Goal: Information Seeking & Learning: Learn about a topic

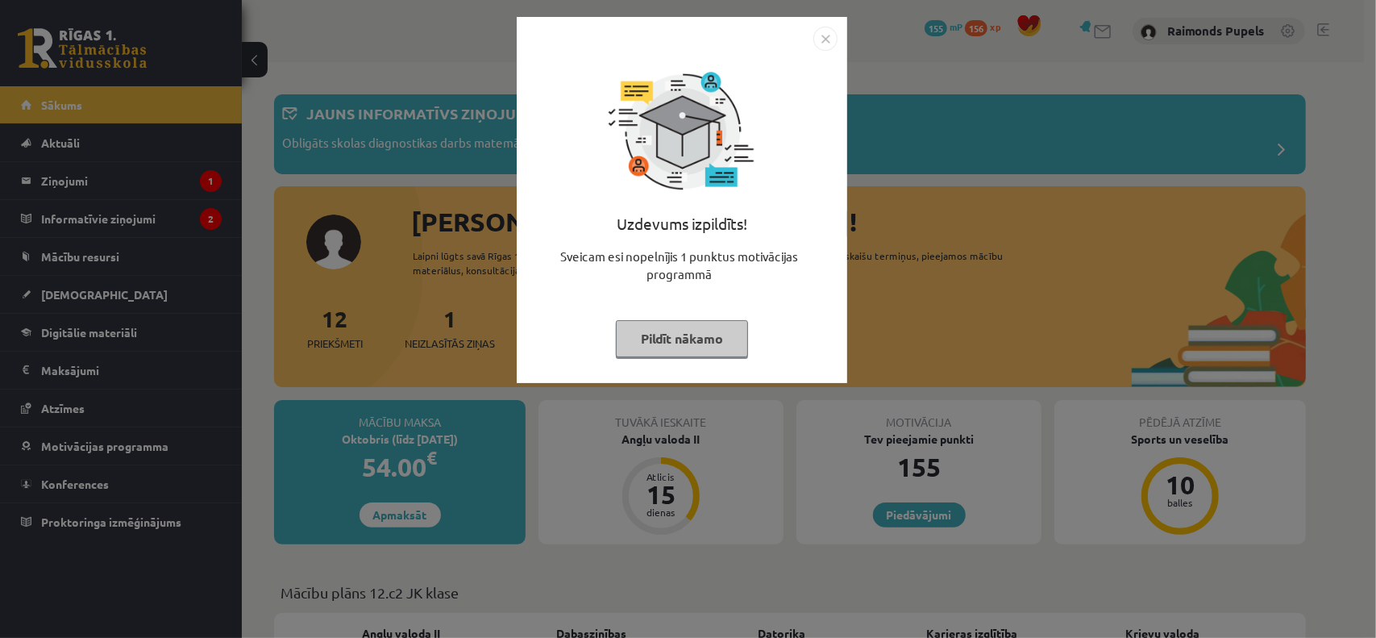
click at [830, 39] on img "Close" at bounding box center [825, 39] width 24 height 24
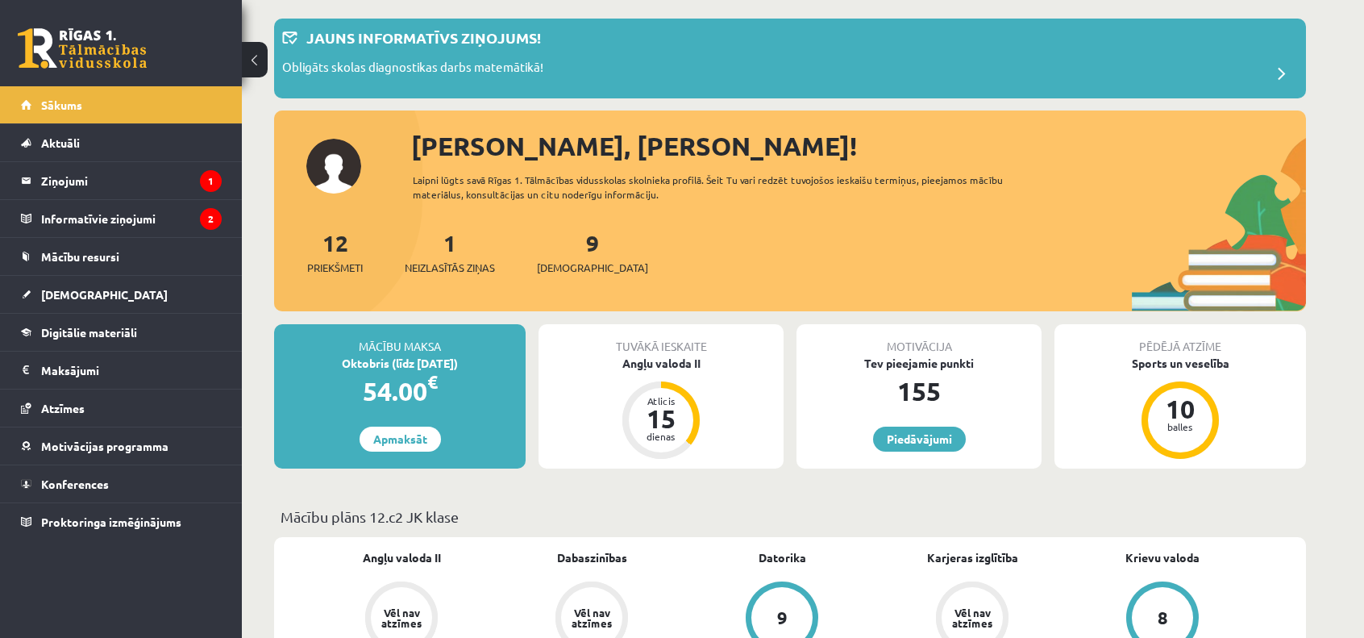
scroll to position [81, 0]
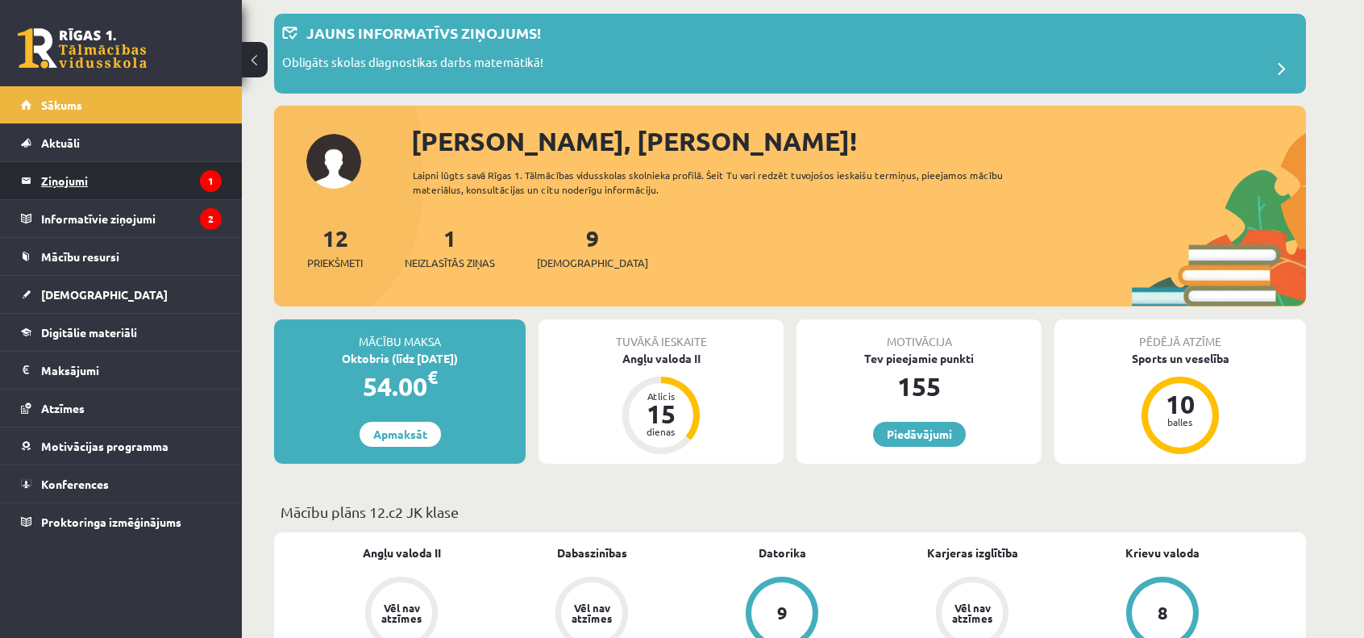
click at [131, 168] on legend "Ziņojumi 1" at bounding box center [131, 180] width 181 height 37
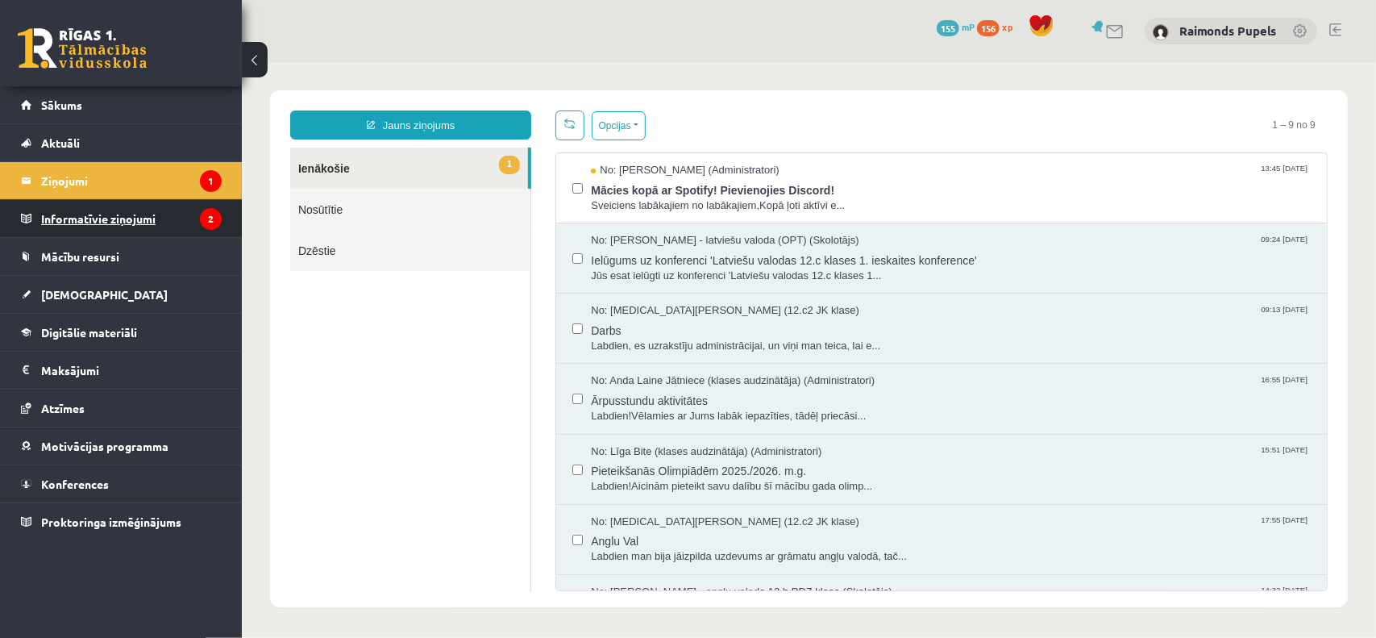
click at [202, 218] on icon "2" at bounding box center [211, 219] width 22 height 22
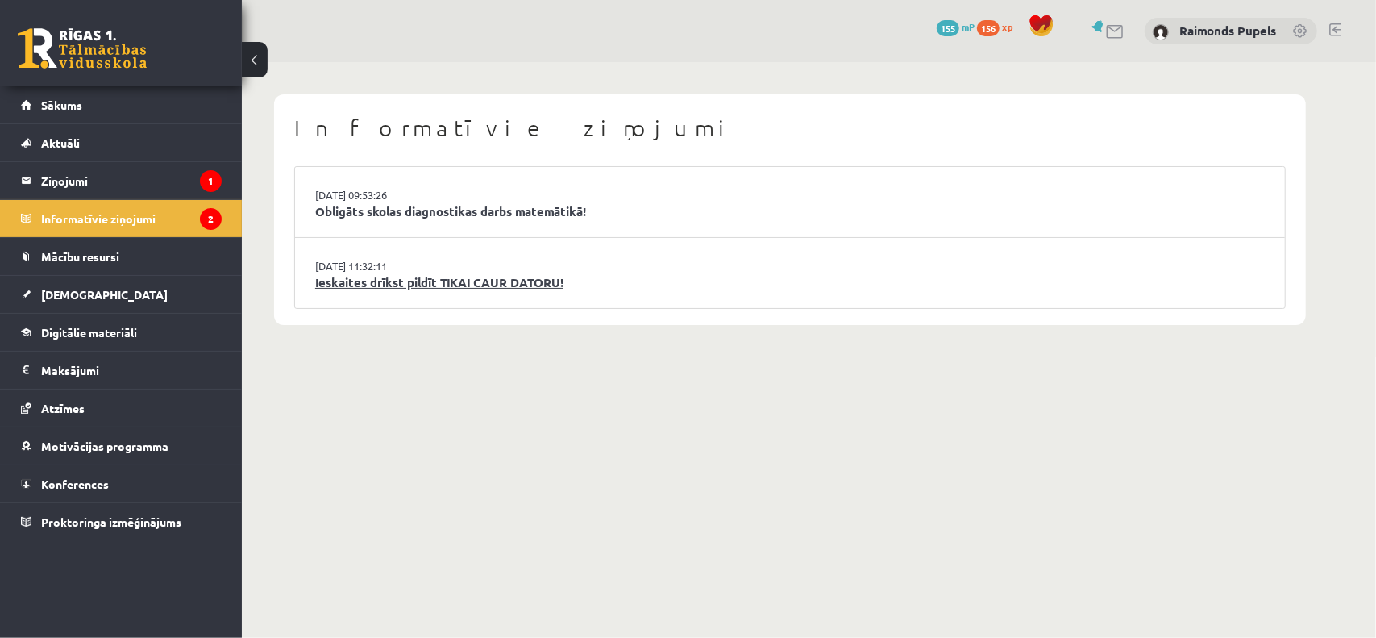
click at [571, 281] on link "Ieskaites drīkst pildīt TIKAI CAUR DATORU!" at bounding box center [789, 282] width 949 height 19
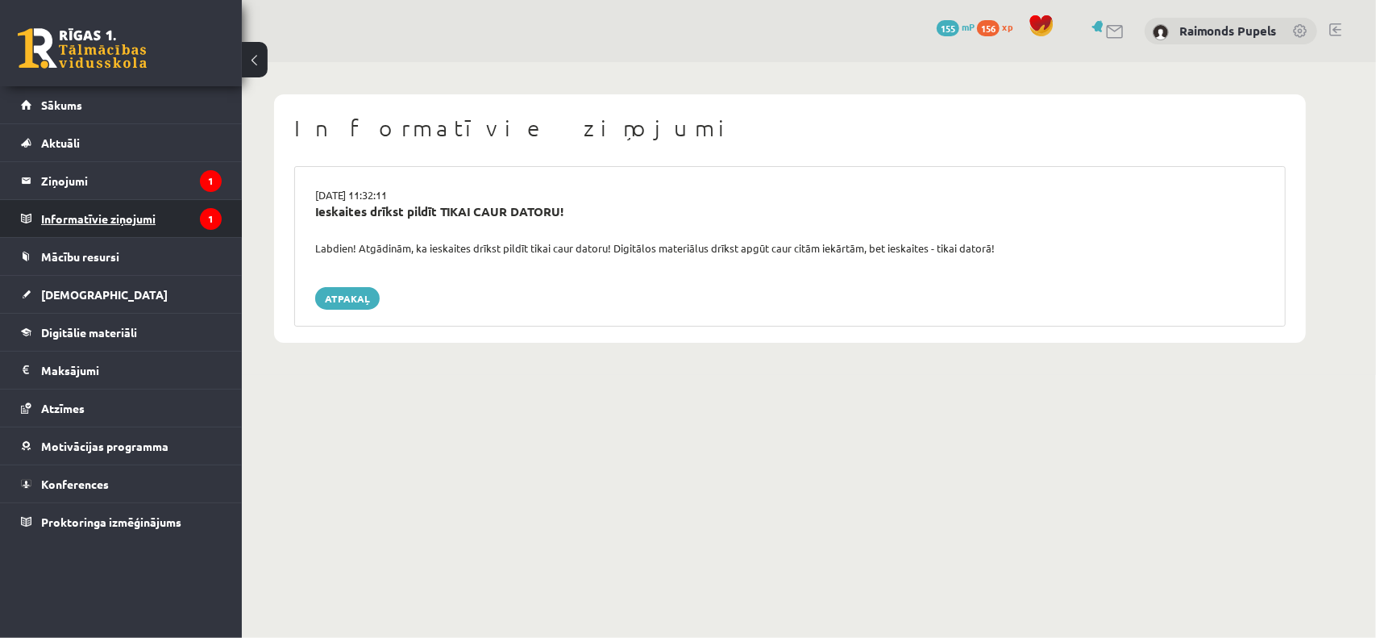
click at [98, 215] on legend "Informatīvie ziņojumi 1" at bounding box center [131, 218] width 181 height 37
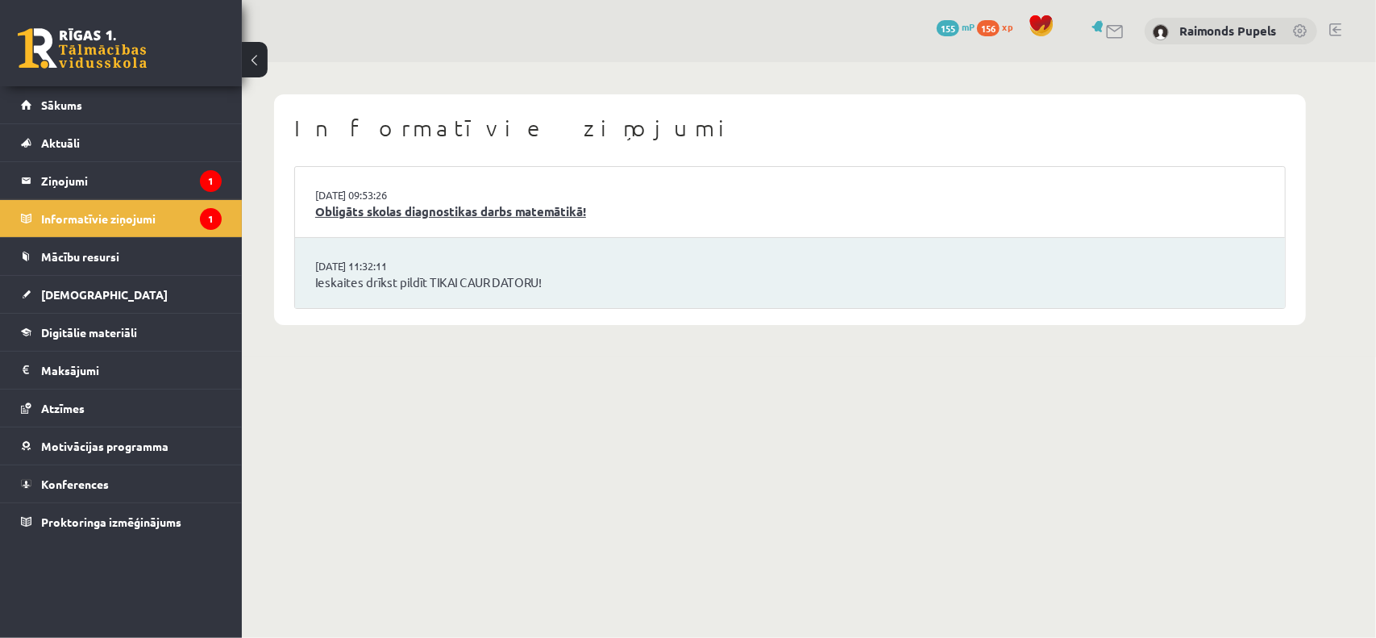
click at [415, 218] on link "Obligāts skolas diagnostikas darbs matemātikā!" at bounding box center [789, 211] width 949 height 19
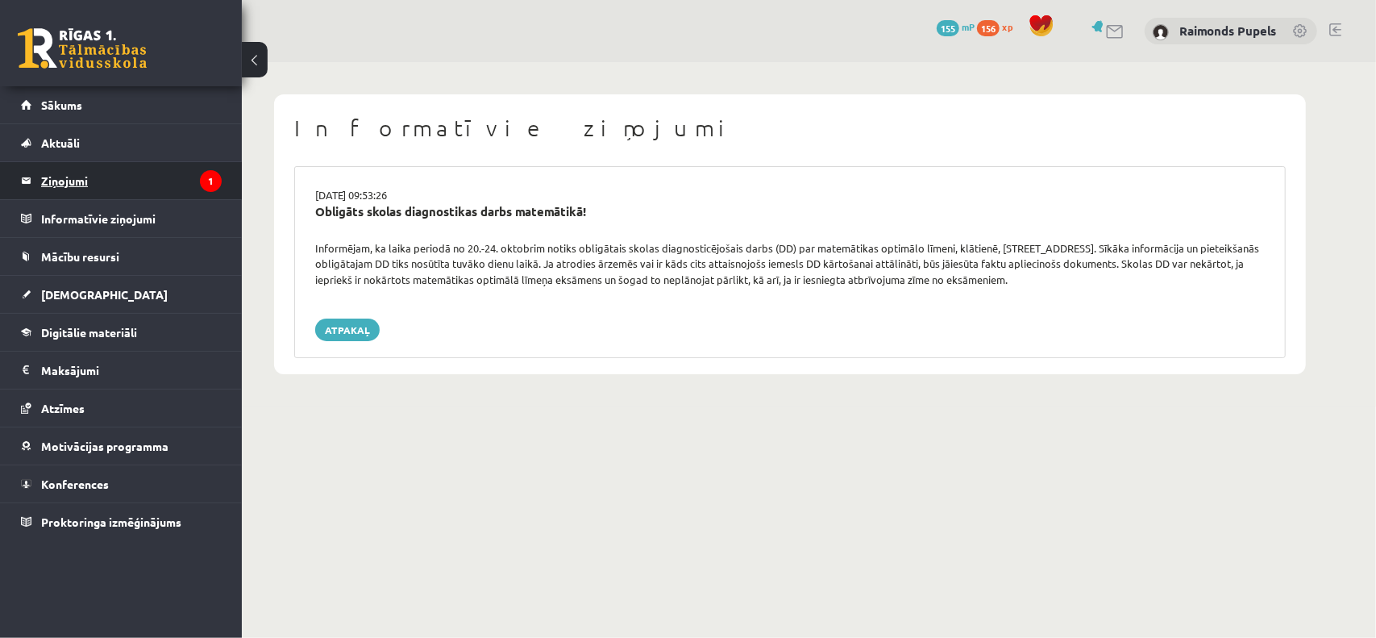
click at [78, 185] on legend "Ziņojumi 1" at bounding box center [131, 180] width 181 height 37
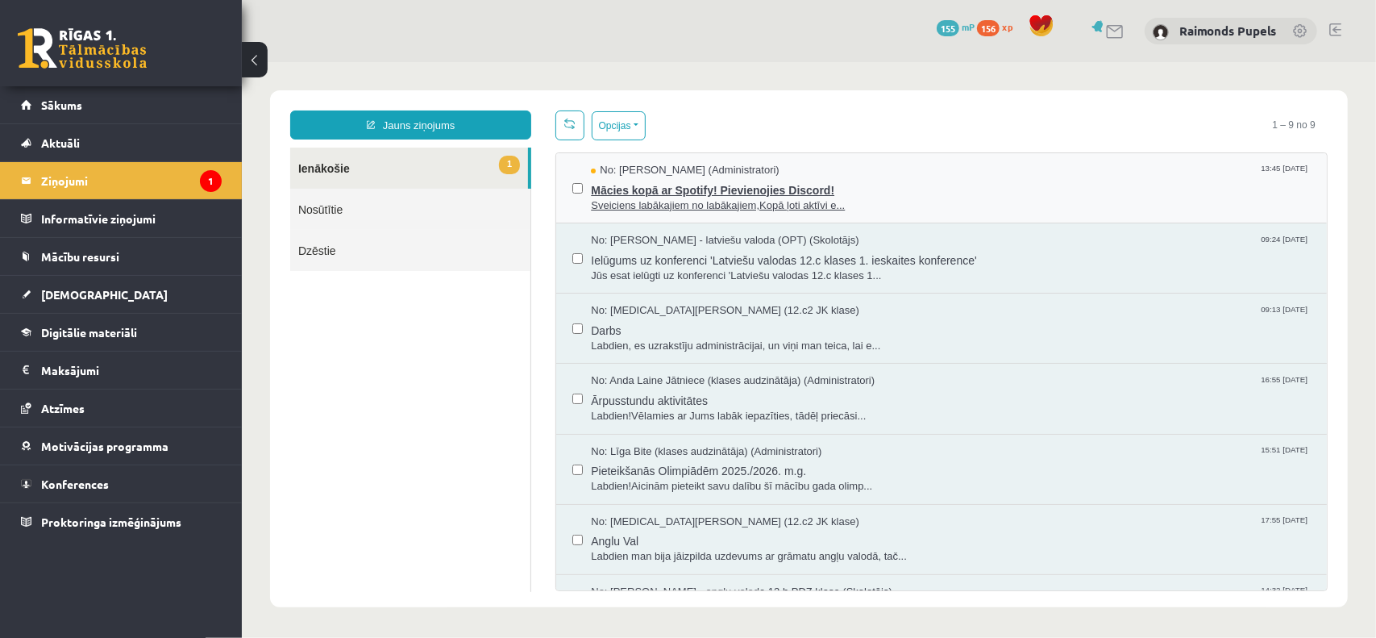
click at [725, 177] on span "Mācies kopā ar Spotify! Pievienojies Discord!" at bounding box center [950, 187] width 720 height 20
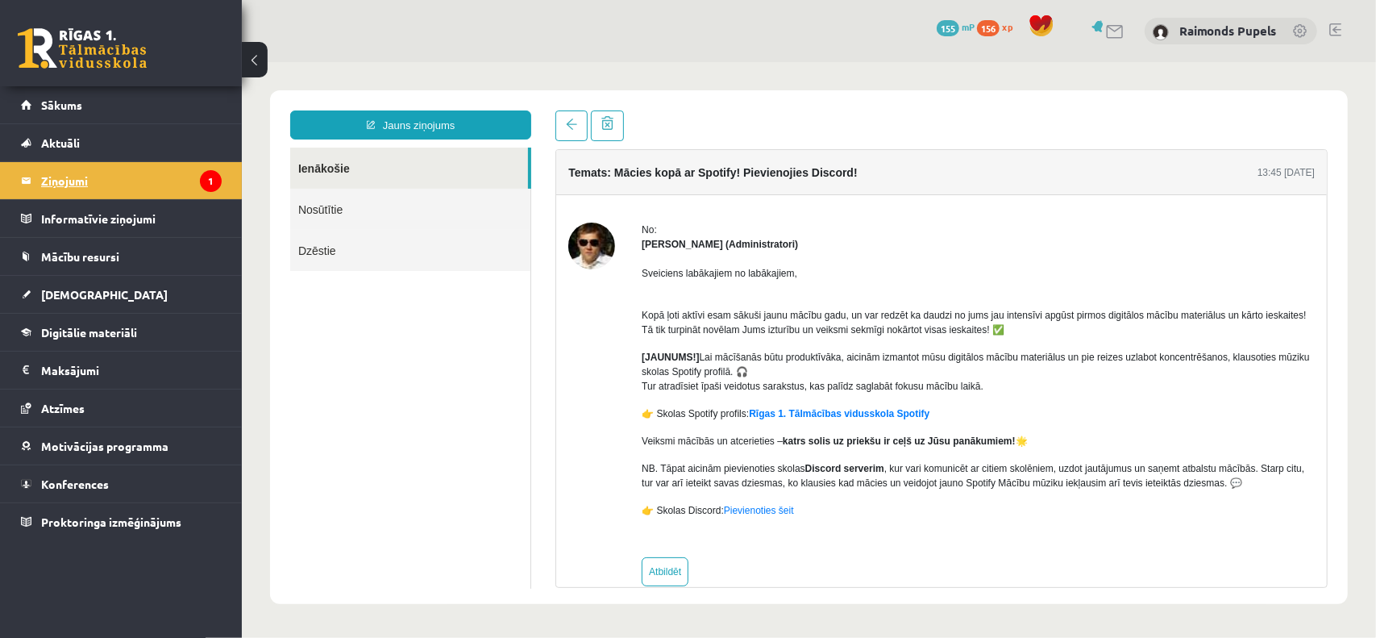
click at [111, 178] on legend "Ziņojumi 1" at bounding box center [131, 180] width 181 height 37
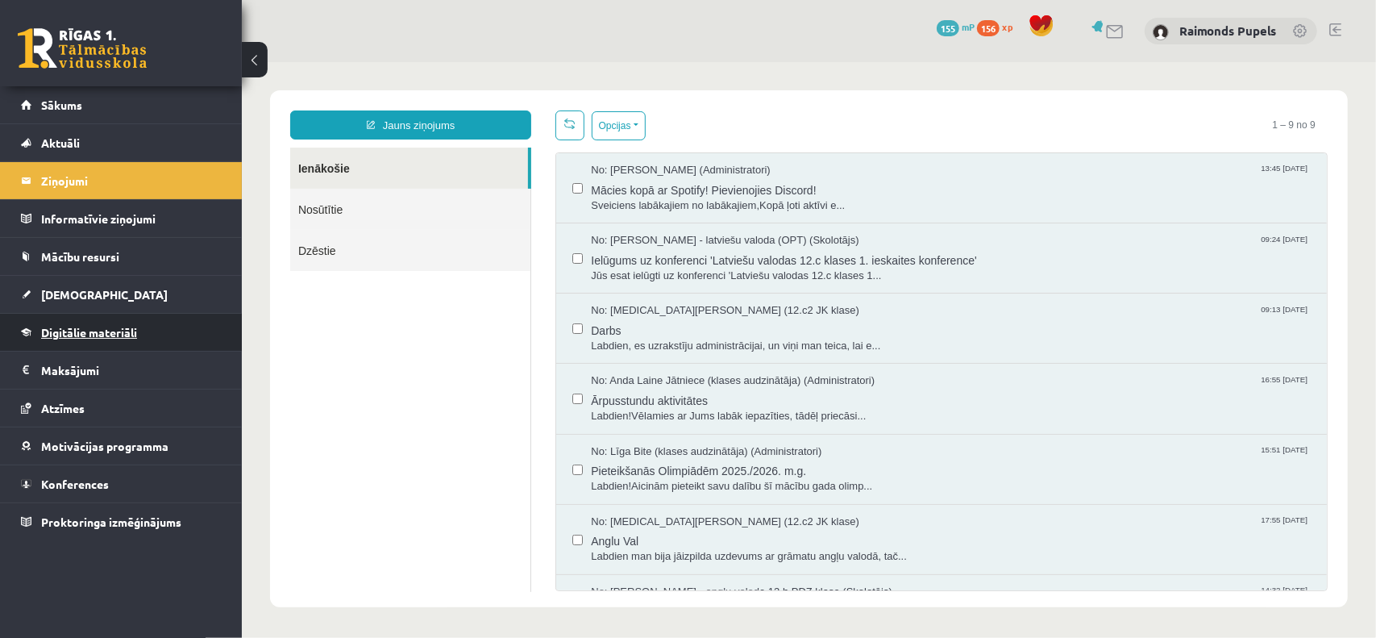
click at [75, 330] on span "Digitālie materiāli" at bounding box center [89, 332] width 96 height 15
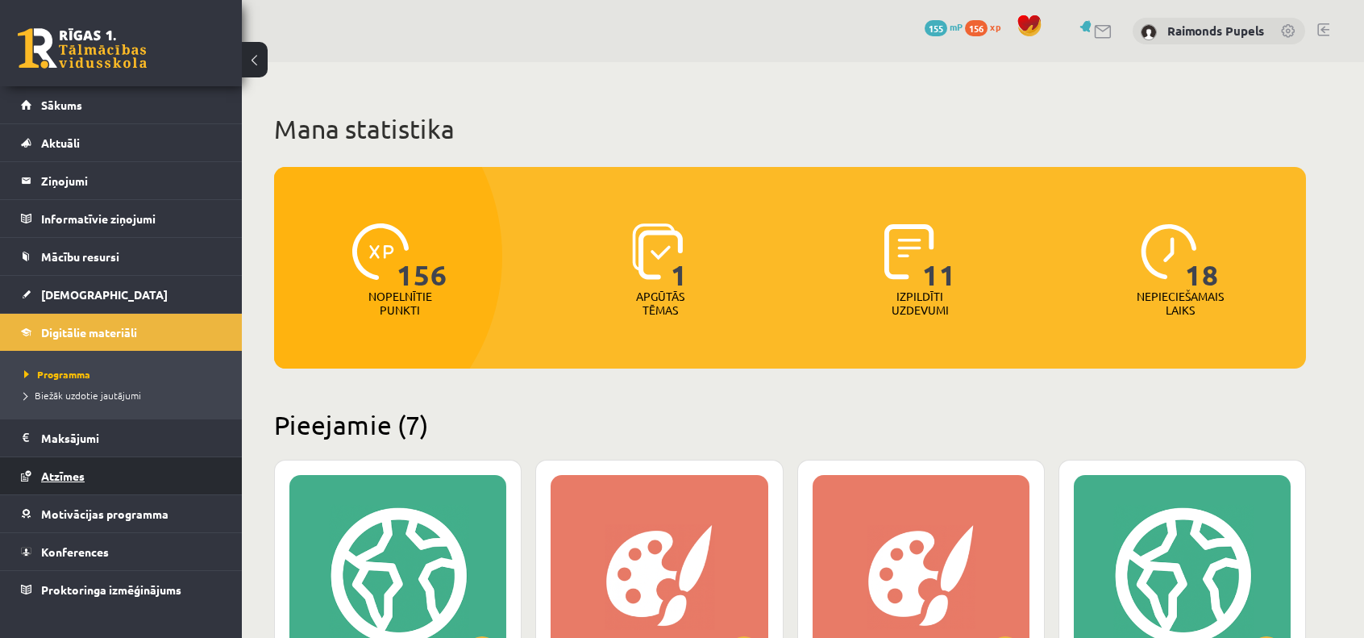
click at [55, 462] on link "Atzīmes" at bounding box center [121, 475] width 201 height 37
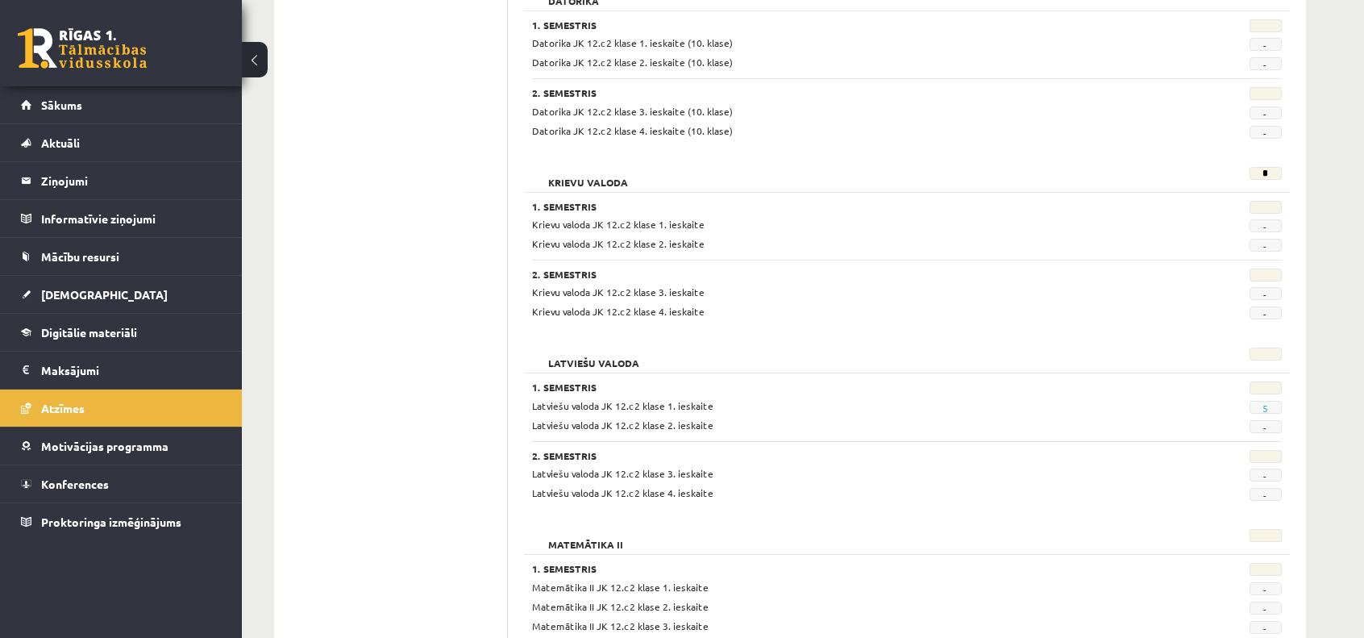
scroll to position [484, 0]
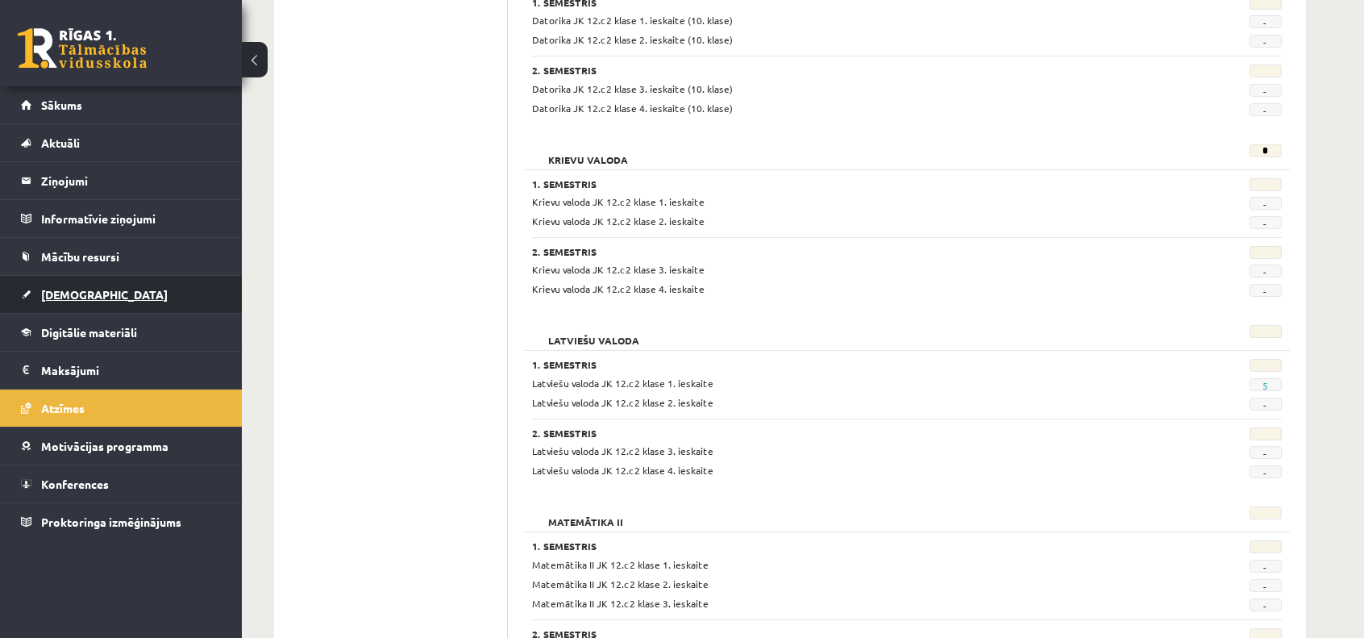
click at [73, 298] on span "[DEMOGRAPHIC_DATA]" at bounding box center [104, 294] width 127 height 15
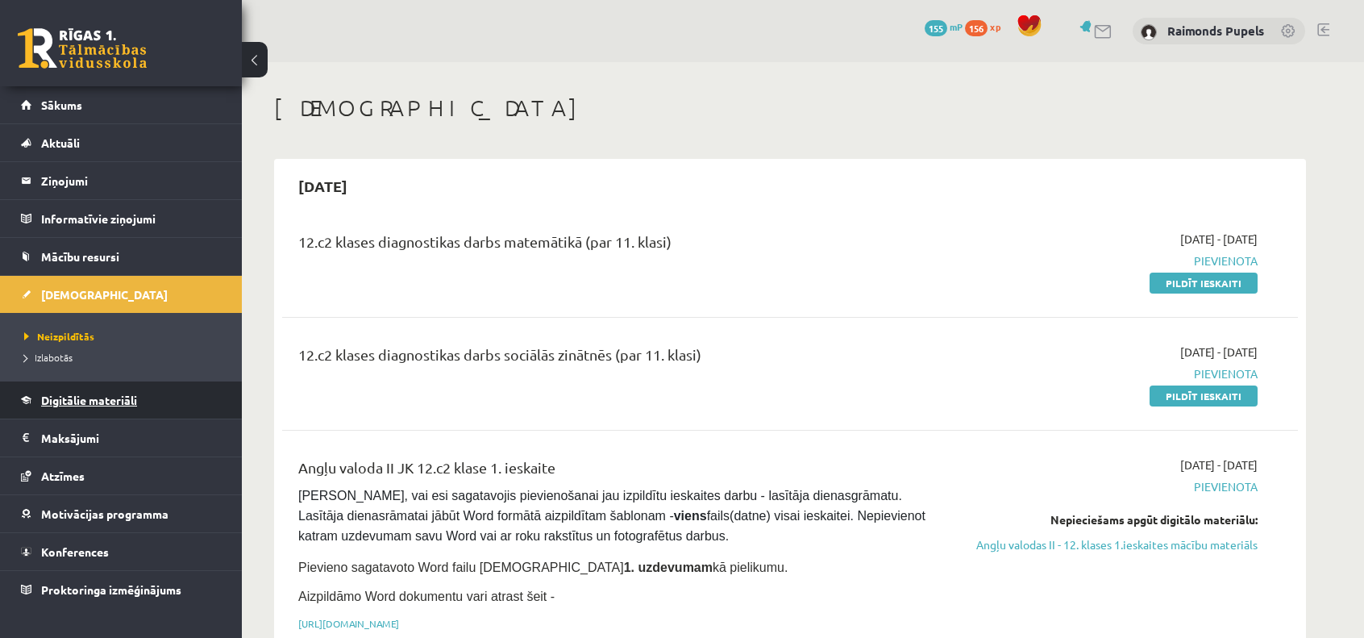
click at [107, 397] on span "Digitālie materiāli" at bounding box center [89, 400] width 96 height 15
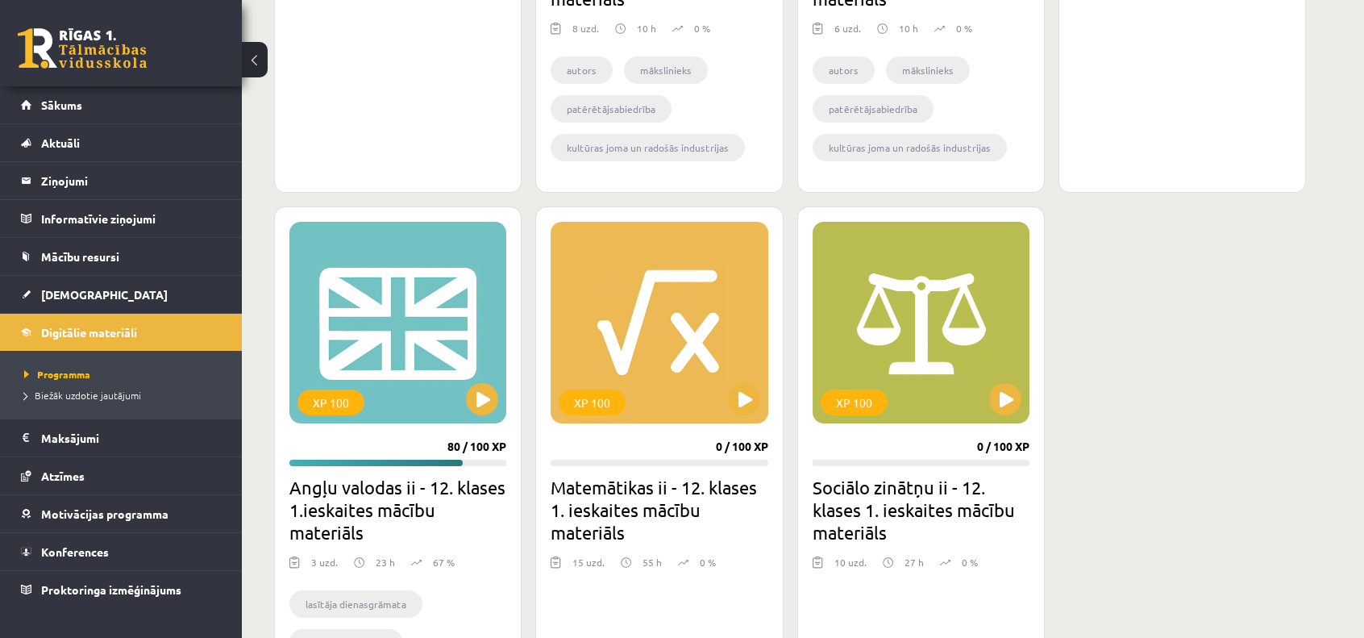
scroll to position [806, 0]
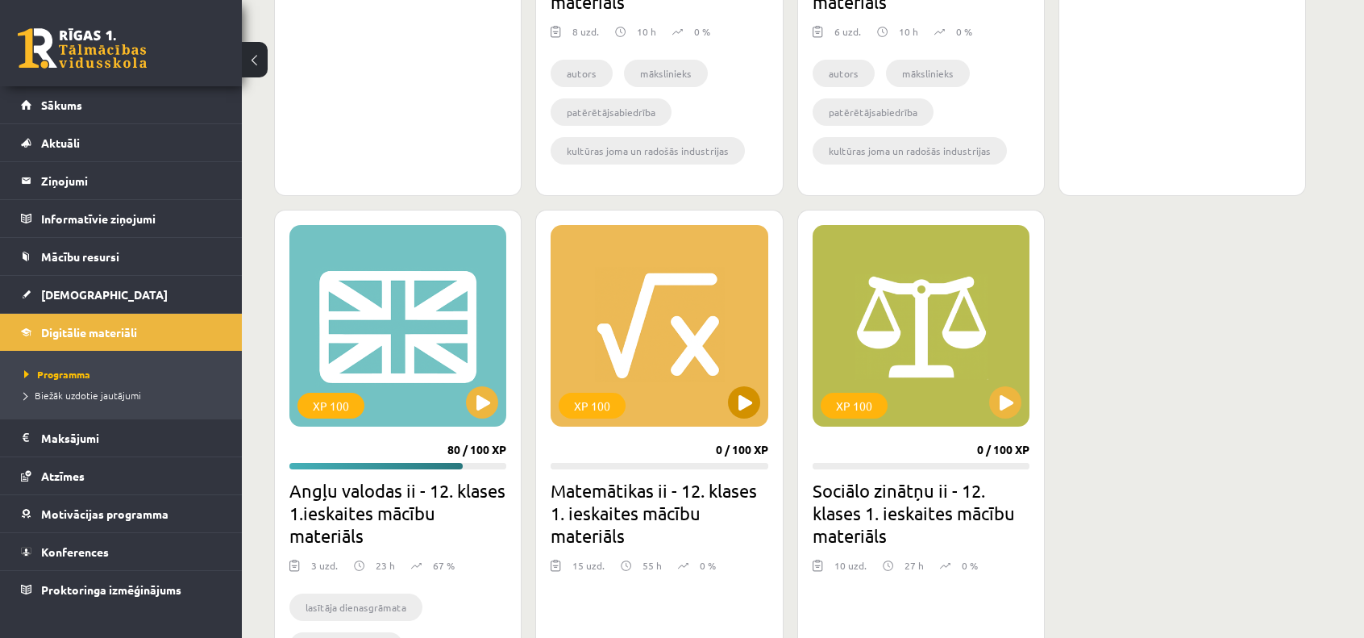
click at [692, 359] on div "XP 100" at bounding box center [659, 326] width 217 height 202
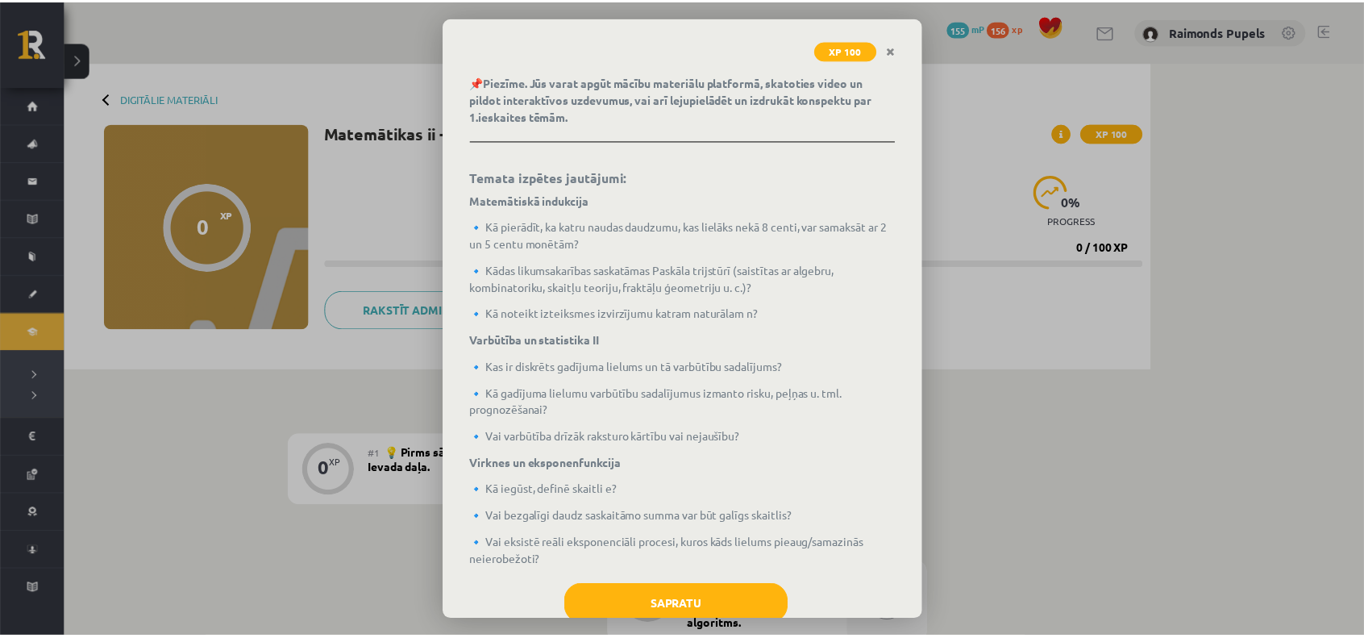
scroll to position [369, 0]
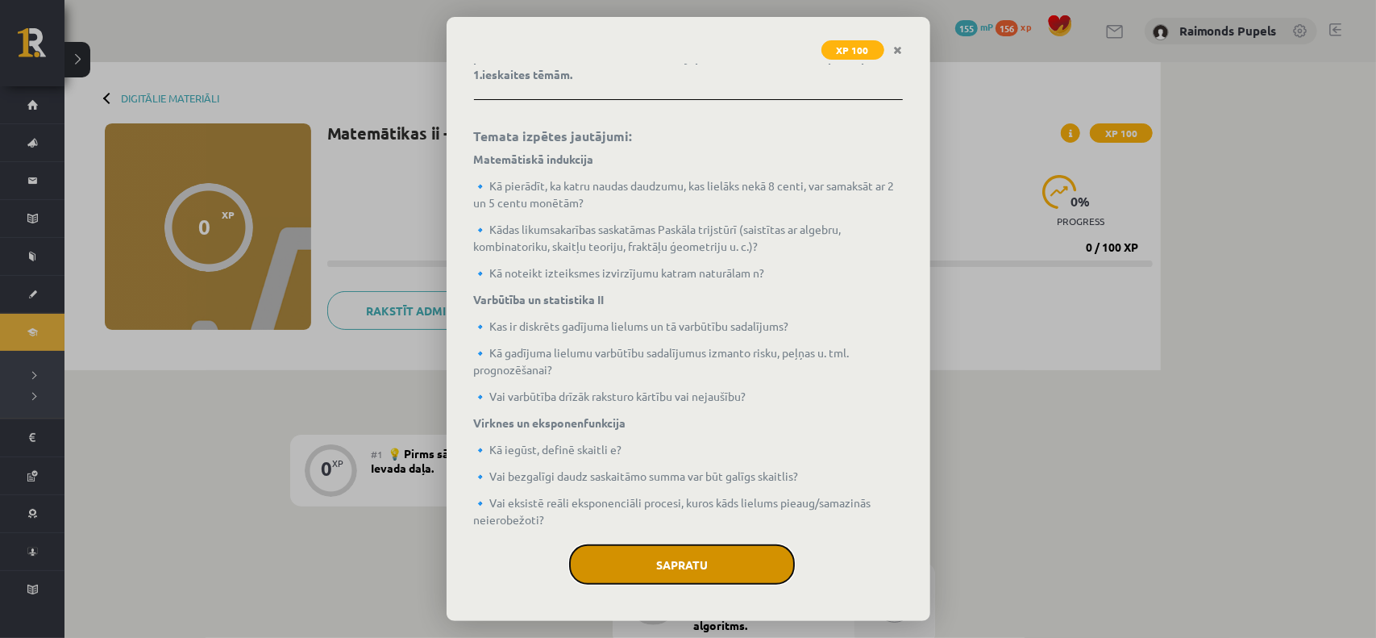
click at [693, 560] on button "Sapratu" at bounding box center [682, 564] width 226 height 40
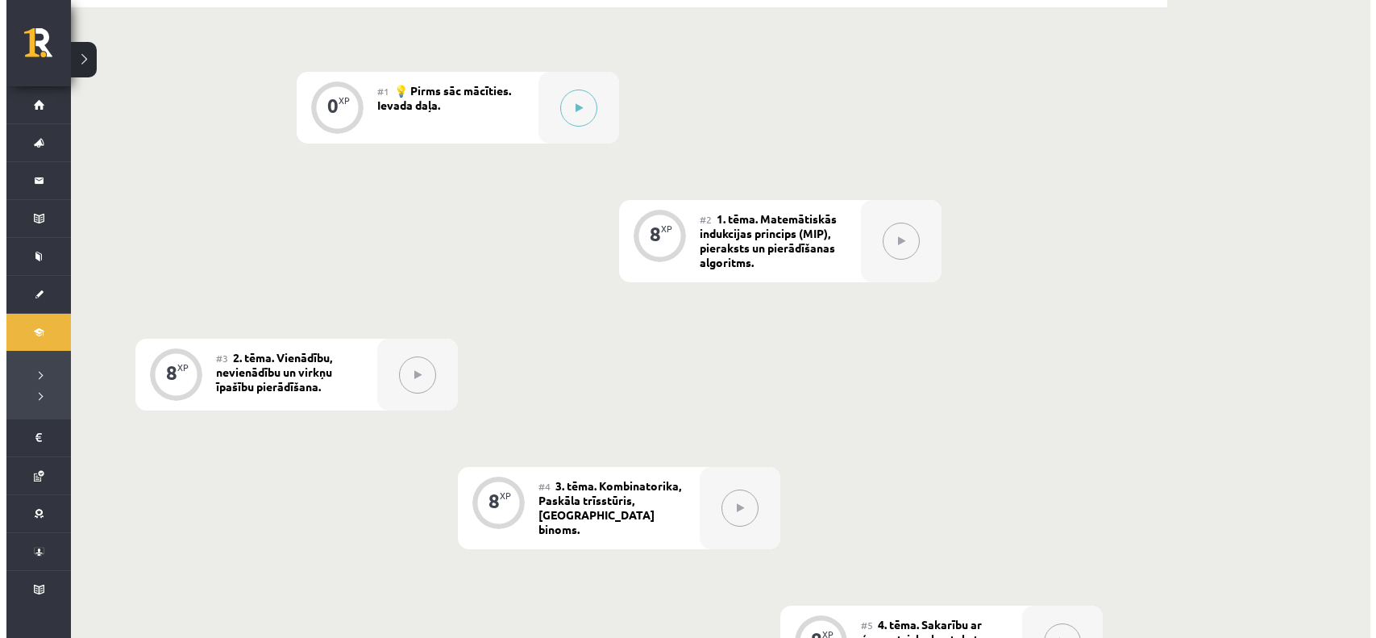
scroll to position [53, 0]
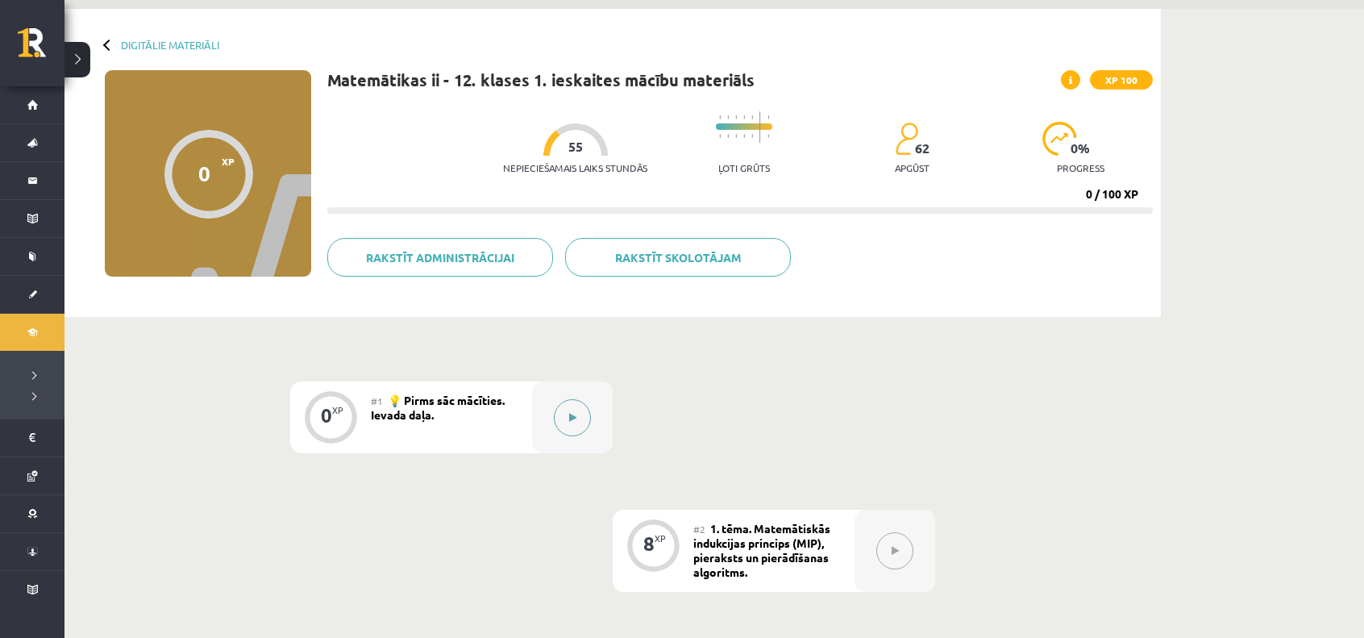
click at [582, 422] on button at bounding box center [572, 417] width 37 height 37
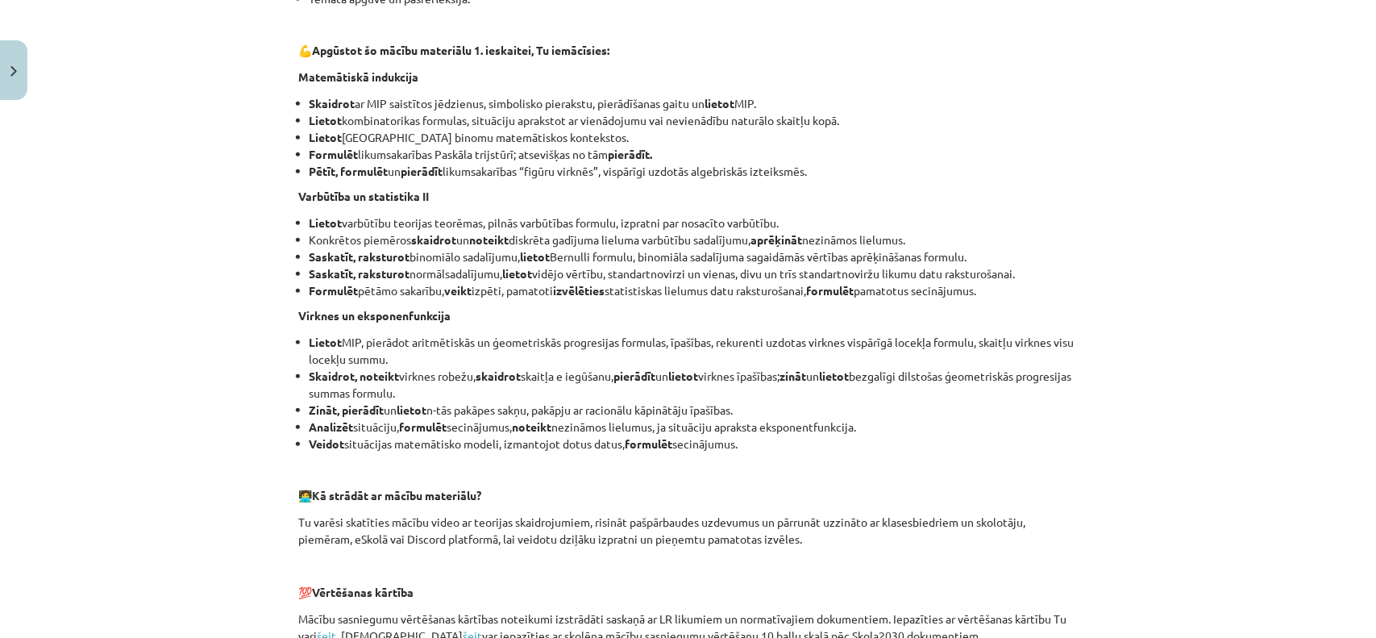
scroll to position [645, 0]
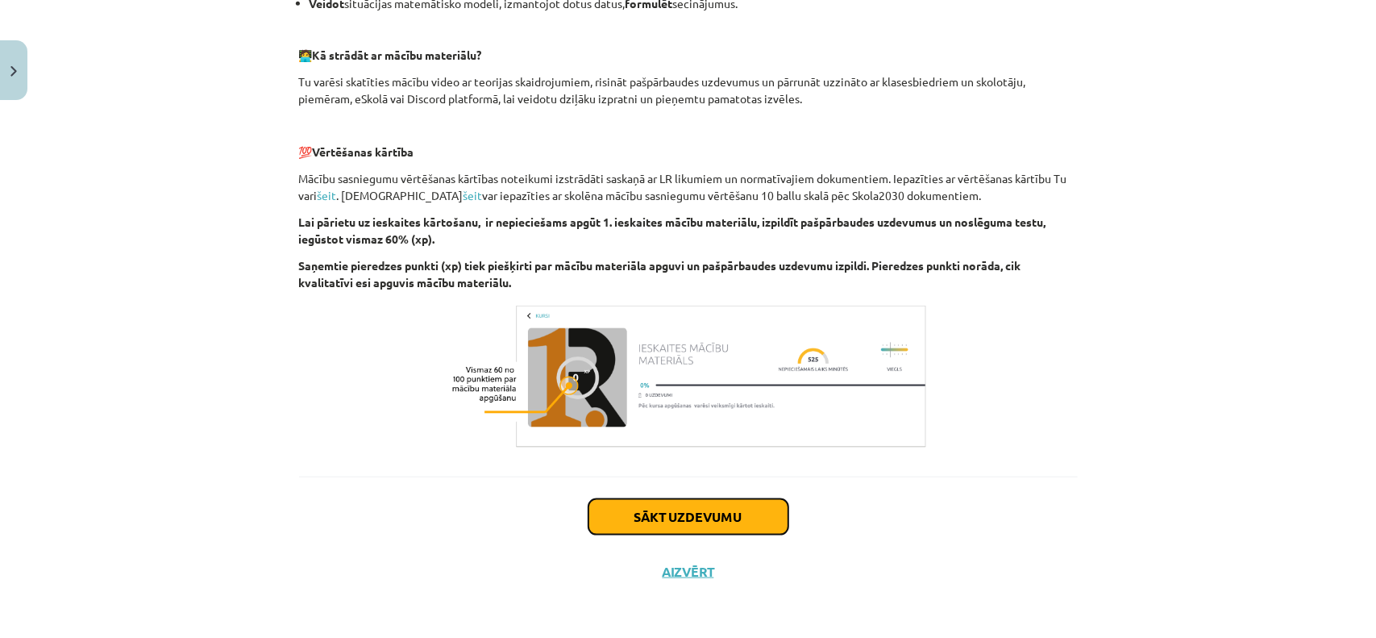
click at [700, 521] on button "Sākt uzdevumu" at bounding box center [688, 516] width 200 height 35
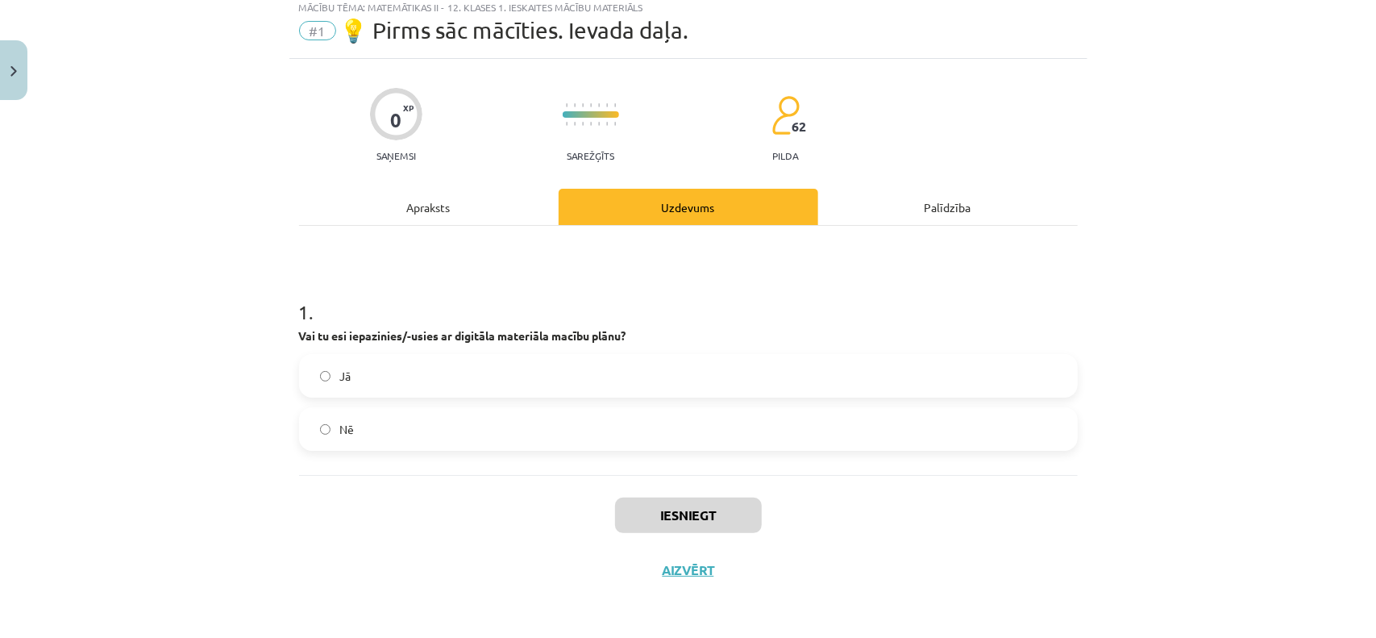
scroll to position [40, 0]
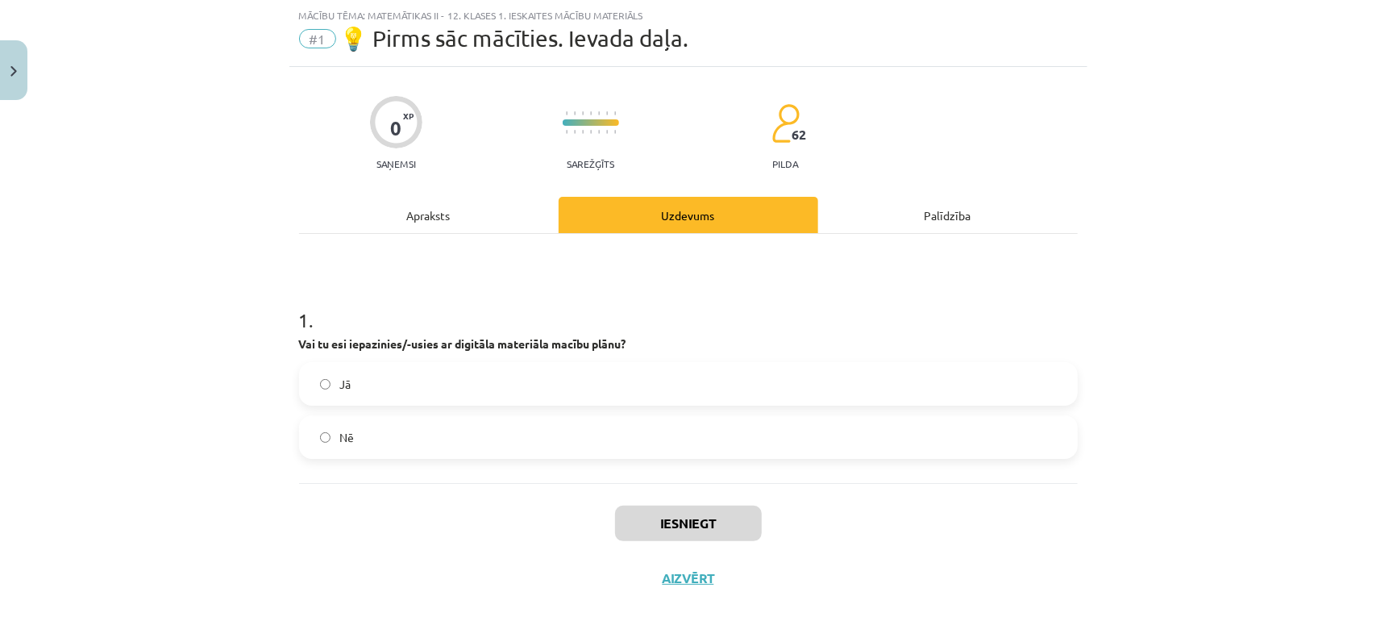
click at [387, 376] on label "Jā" at bounding box center [688, 384] width 775 height 40
click at [658, 512] on button "Iesniegt" at bounding box center [688, 522] width 147 height 35
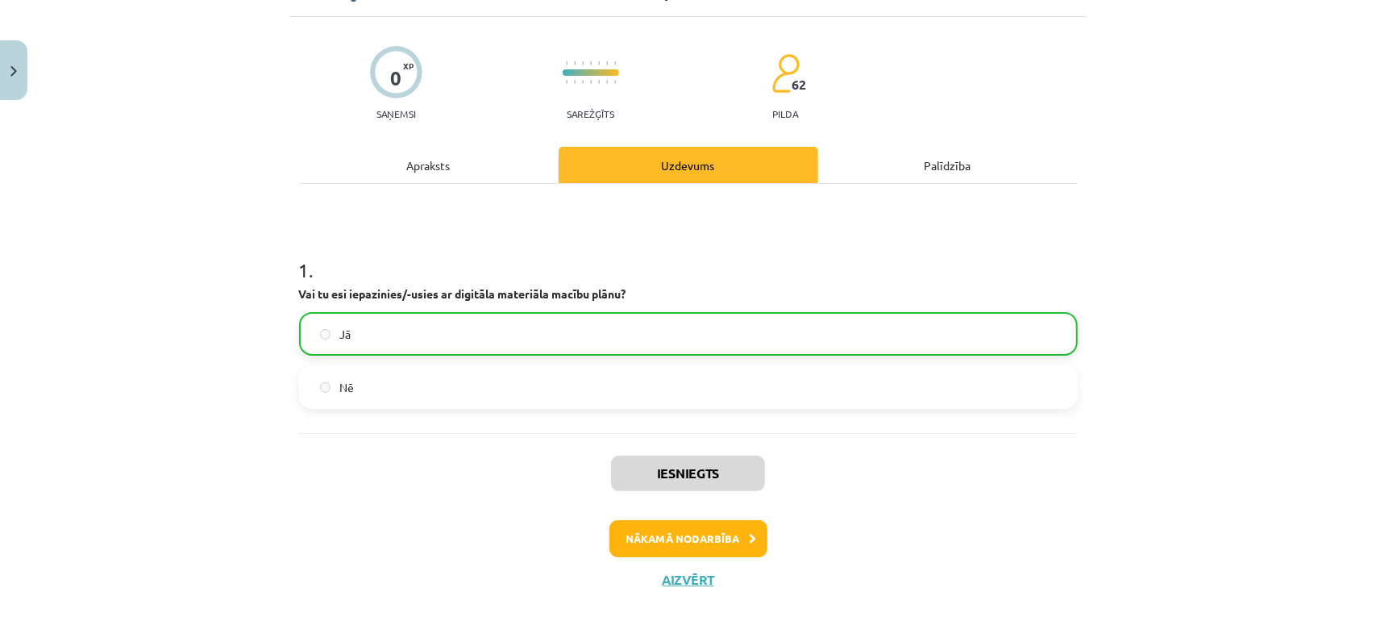
scroll to position [98, 0]
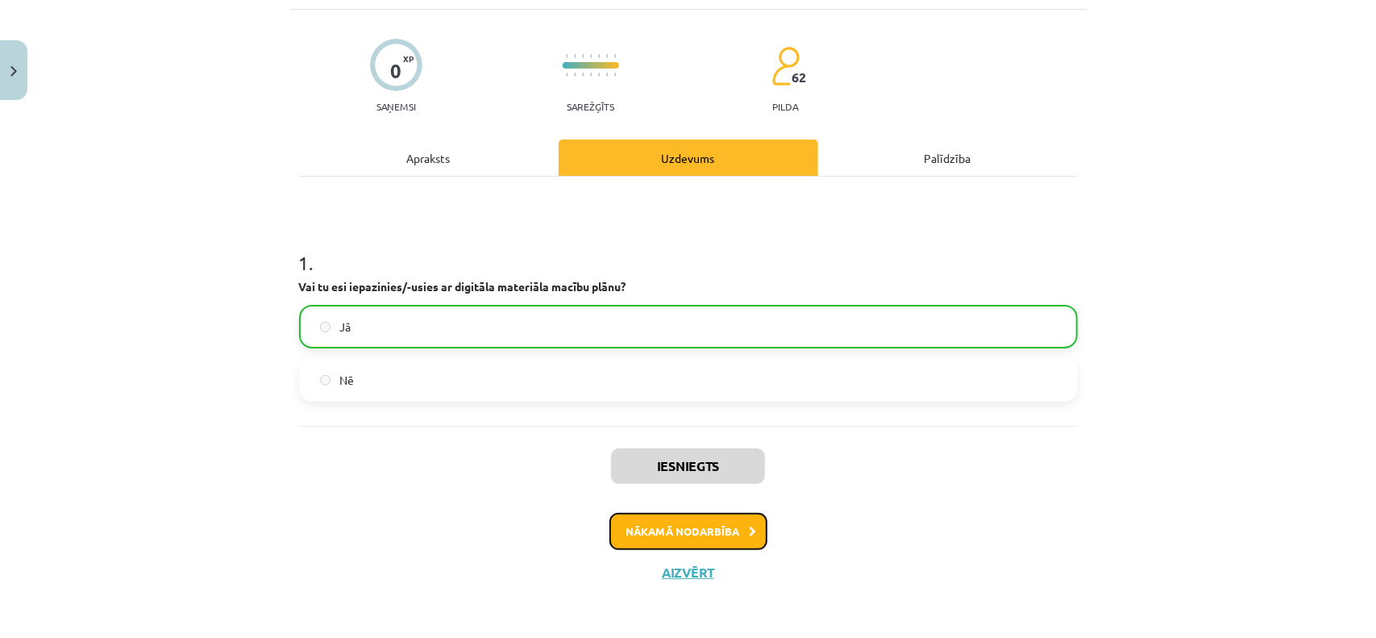
click at [708, 537] on button "Nākamā nodarbība" at bounding box center [688, 531] width 158 height 37
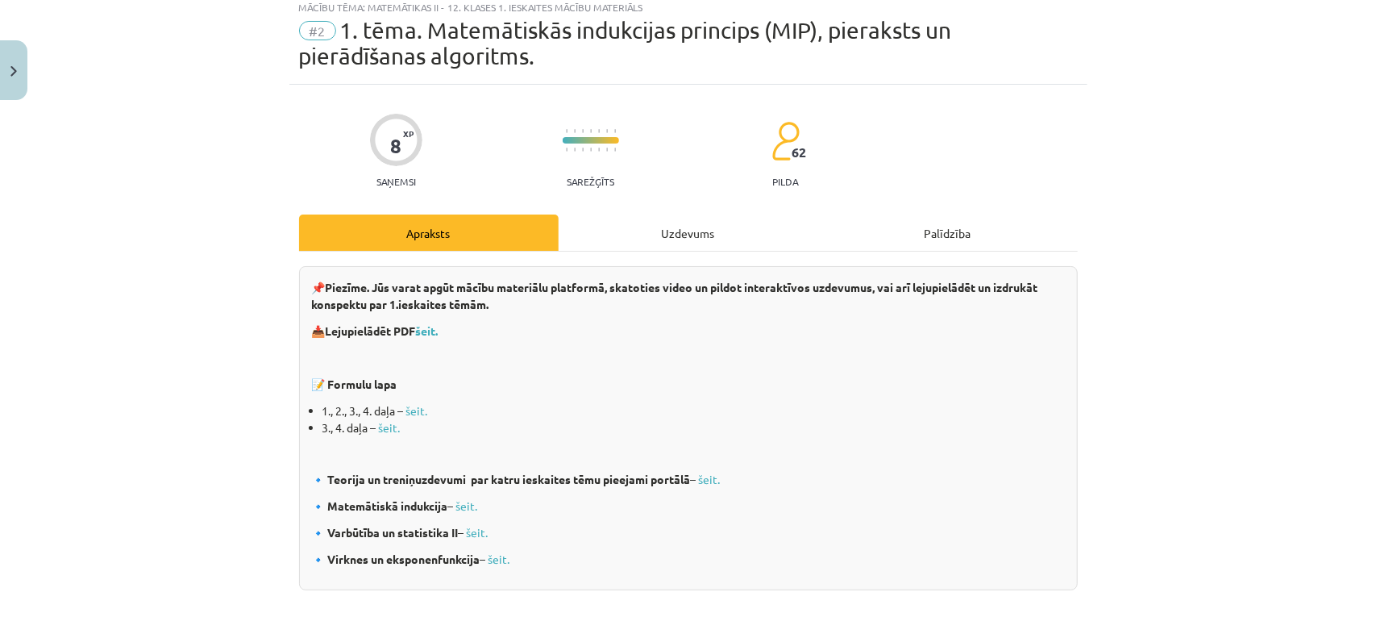
scroll to position [40, 0]
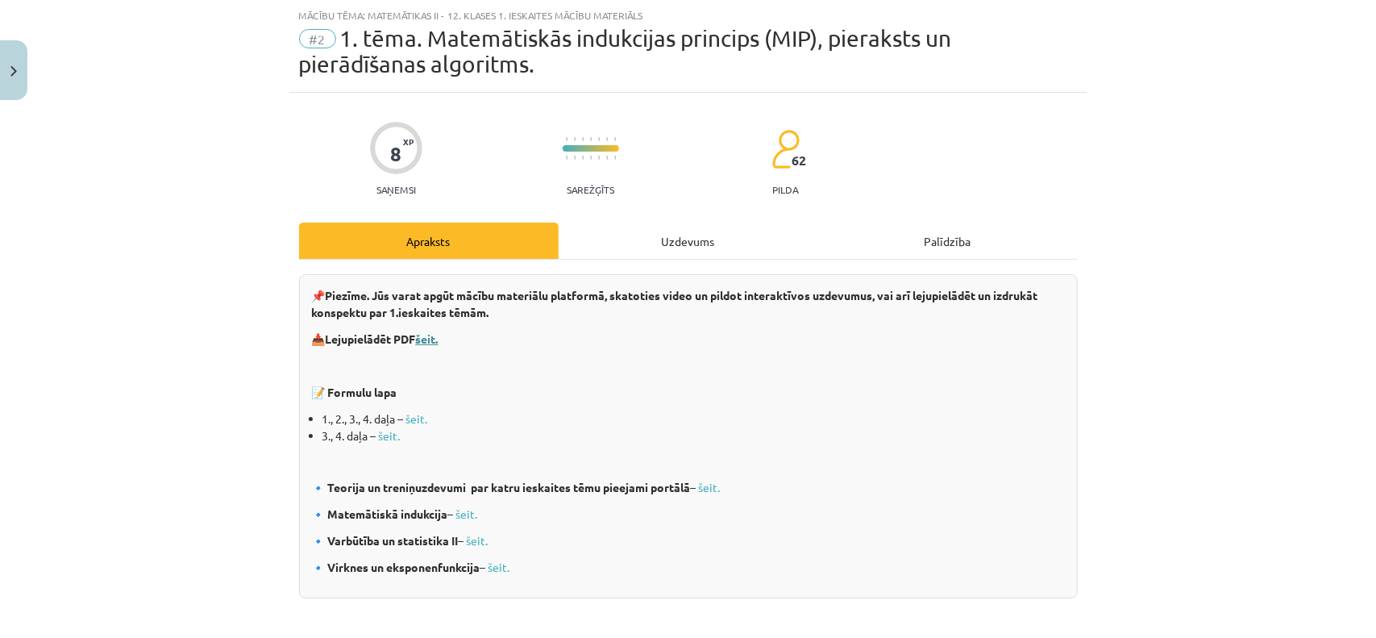
click at [422, 338] on b "šeit." at bounding box center [427, 338] width 23 height 15
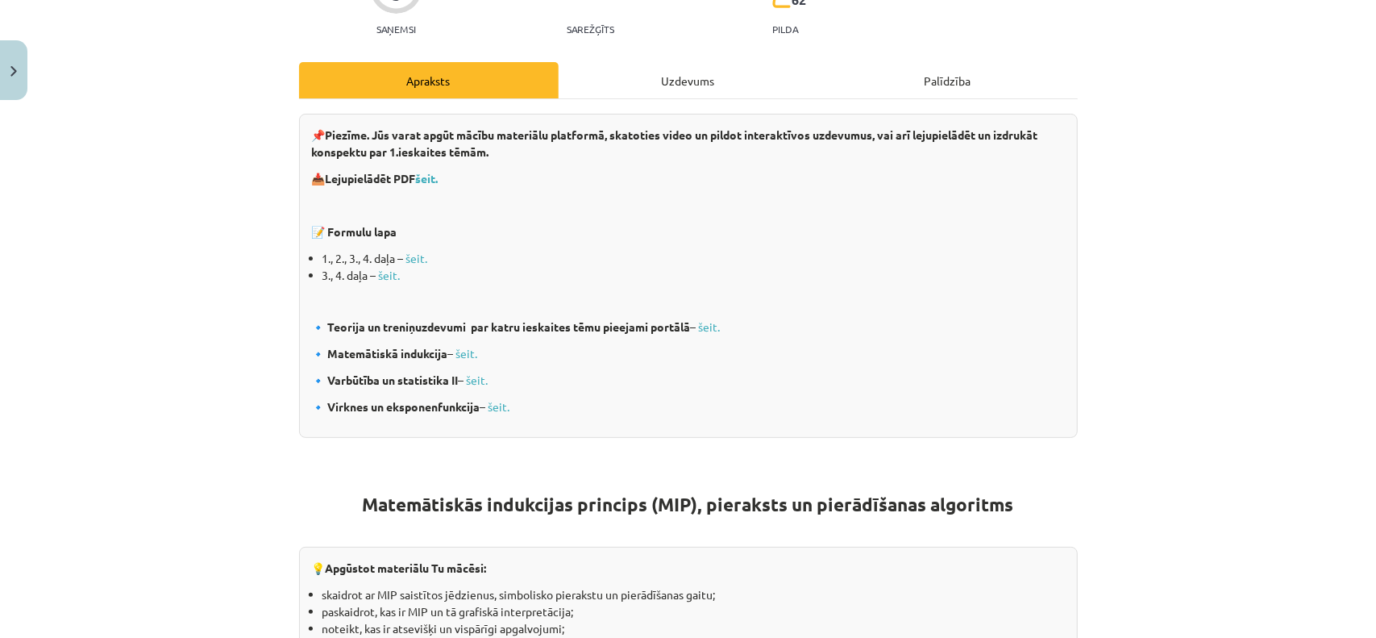
scroll to position [202, 0]
click at [416, 260] on link "šeit." at bounding box center [417, 257] width 22 height 15
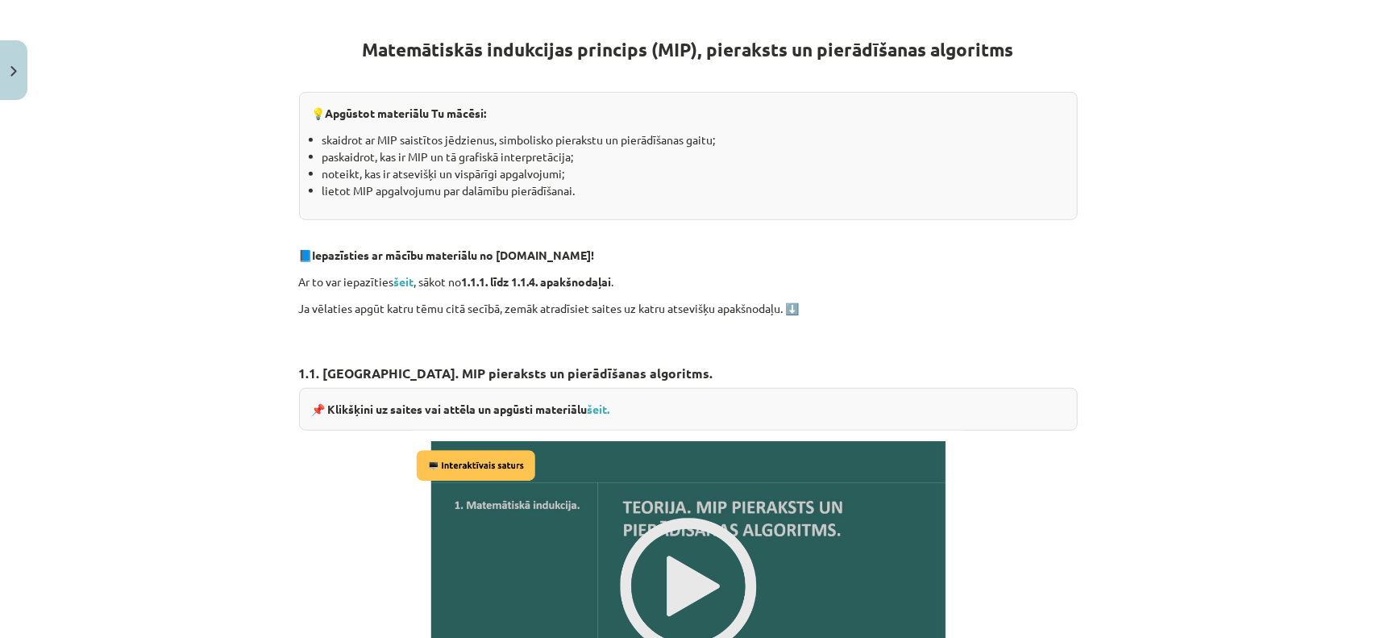
scroll to position [685, 0]
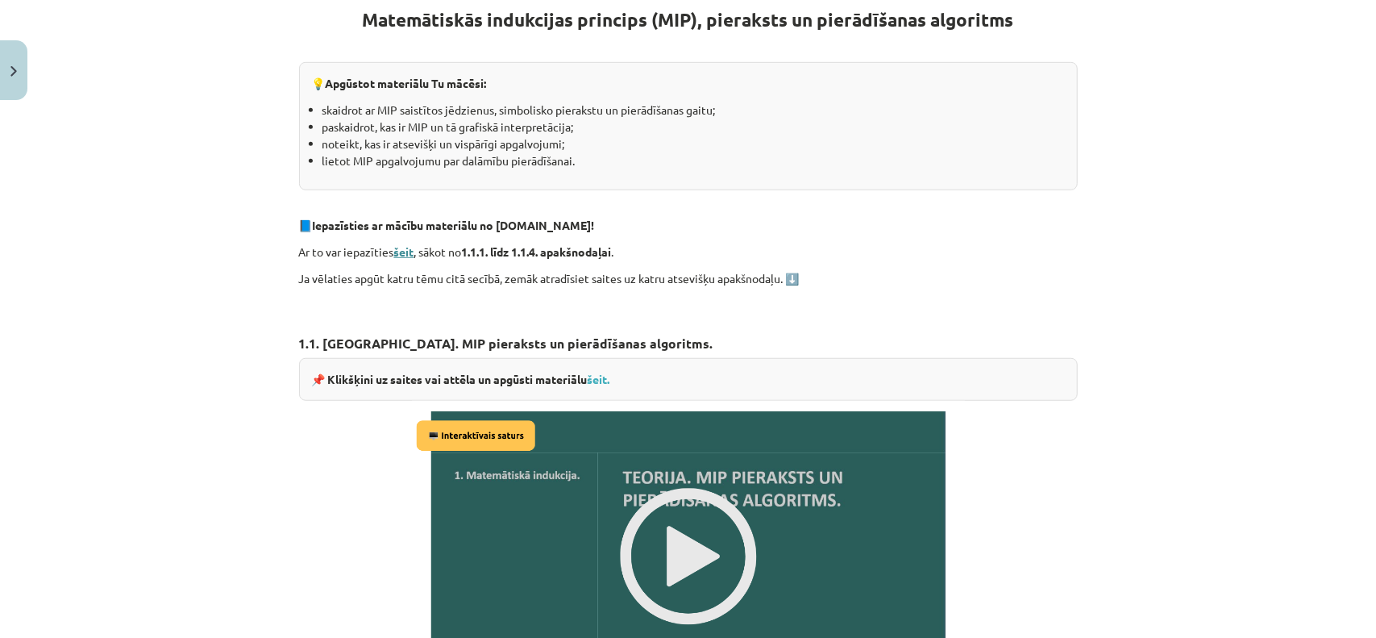
click at [404, 254] on strong "šeit" at bounding box center [404, 251] width 20 height 15
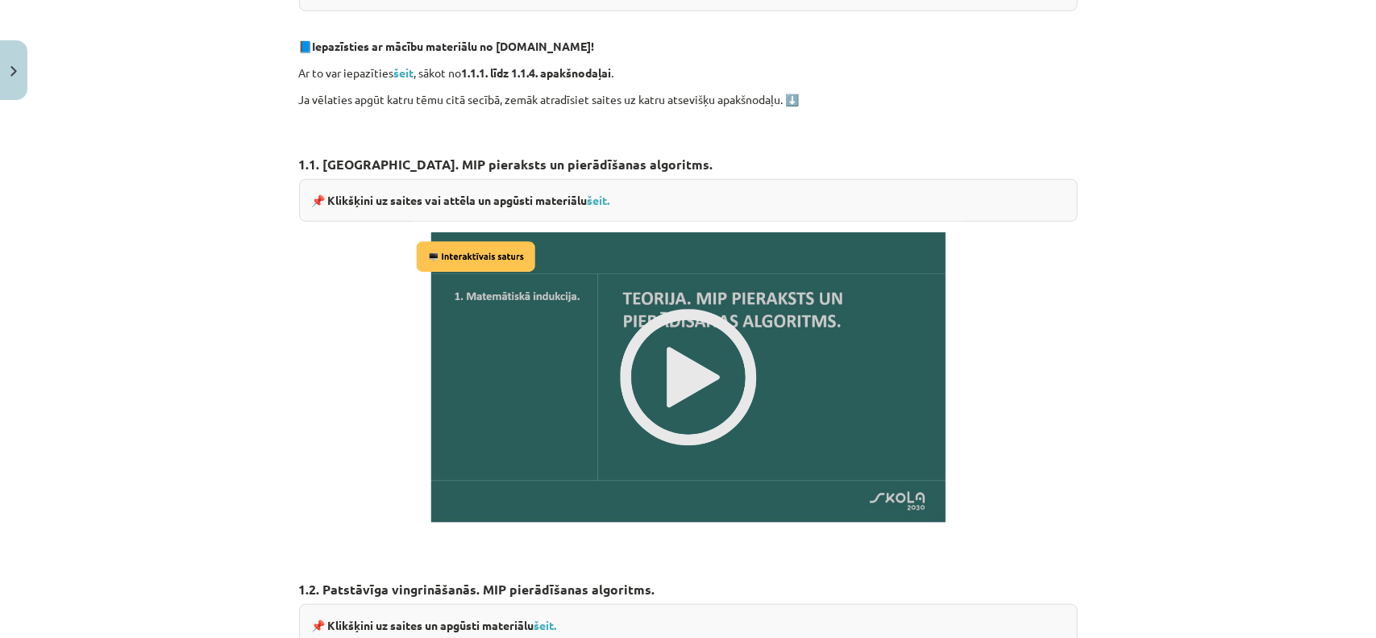
scroll to position [859, 0]
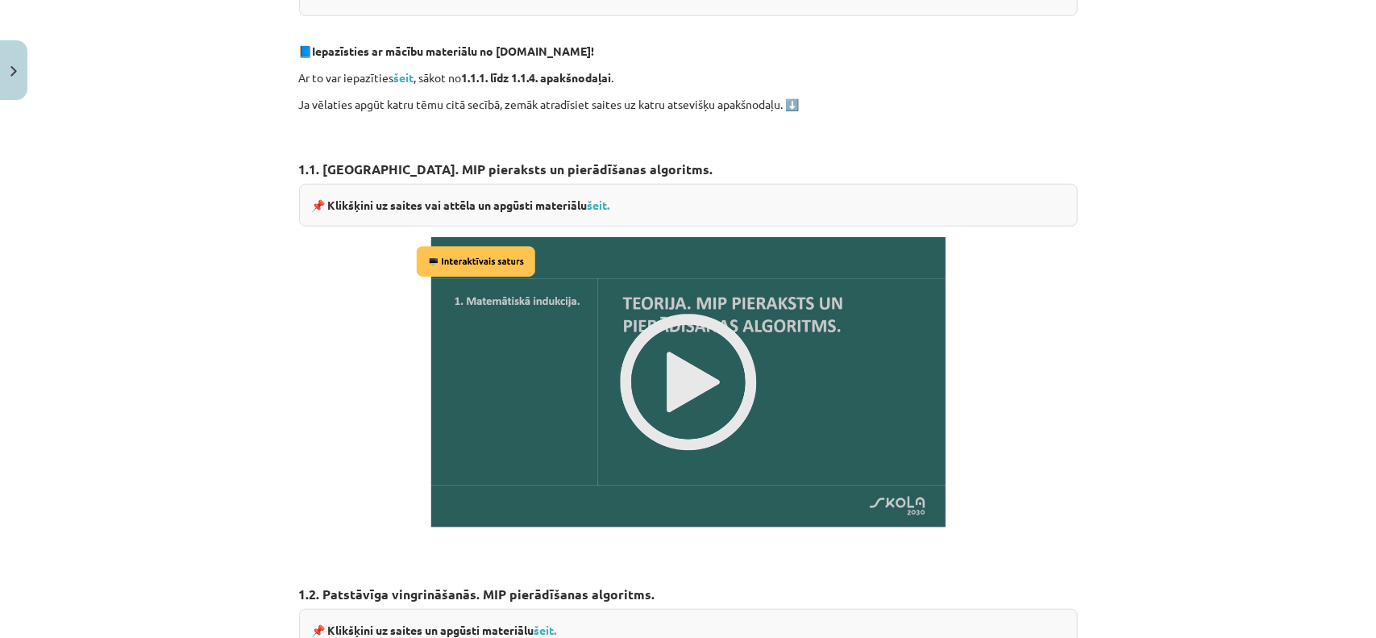
click at [654, 395] on img at bounding box center [688, 381] width 553 height 311
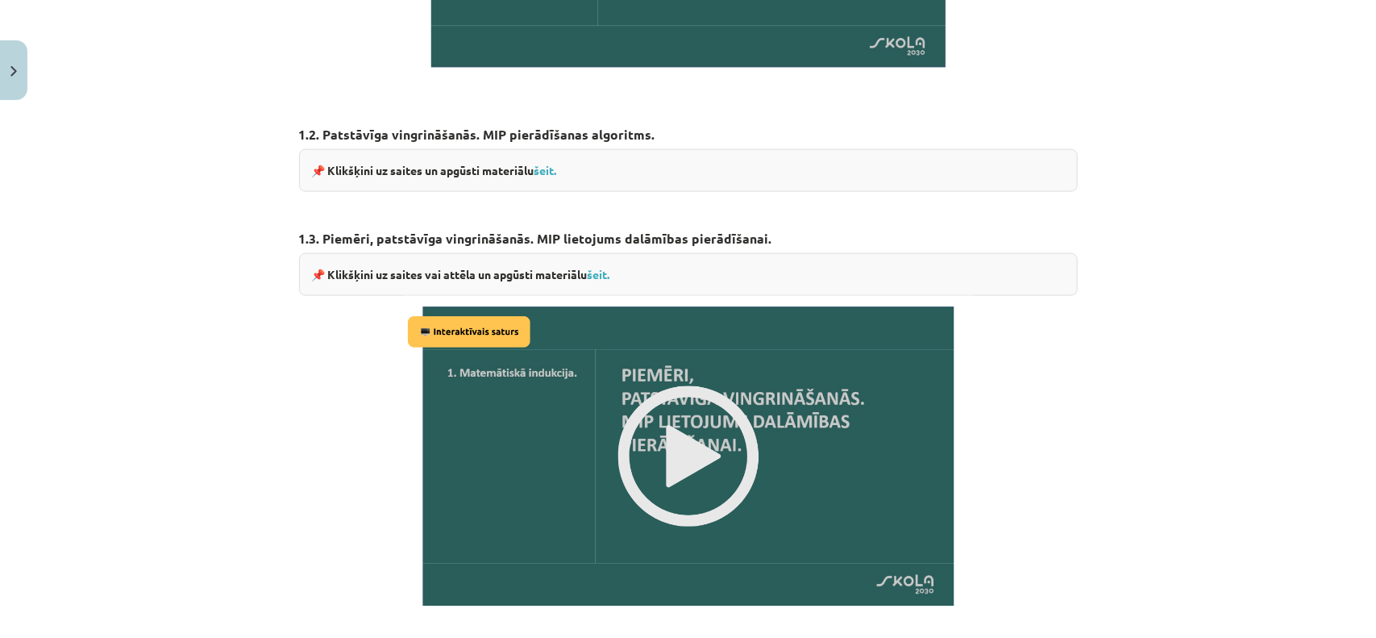
scroll to position [1504, 0]
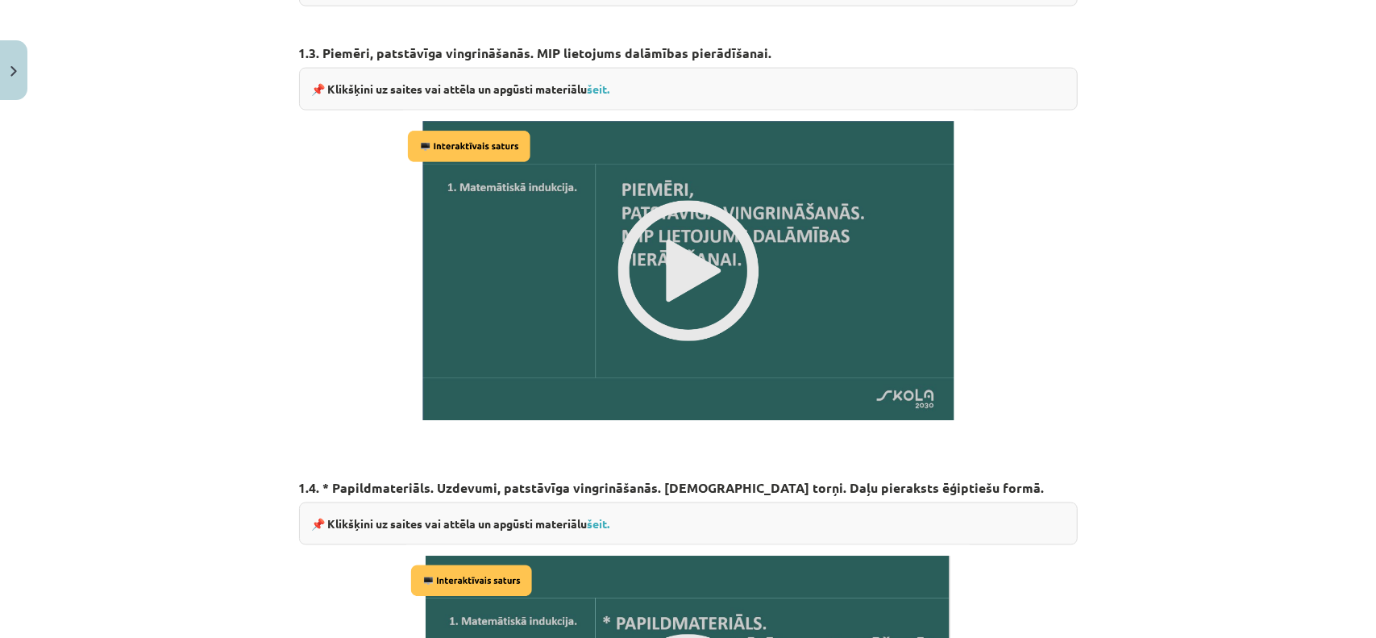
click at [663, 241] on img at bounding box center [688, 270] width 571 height 321
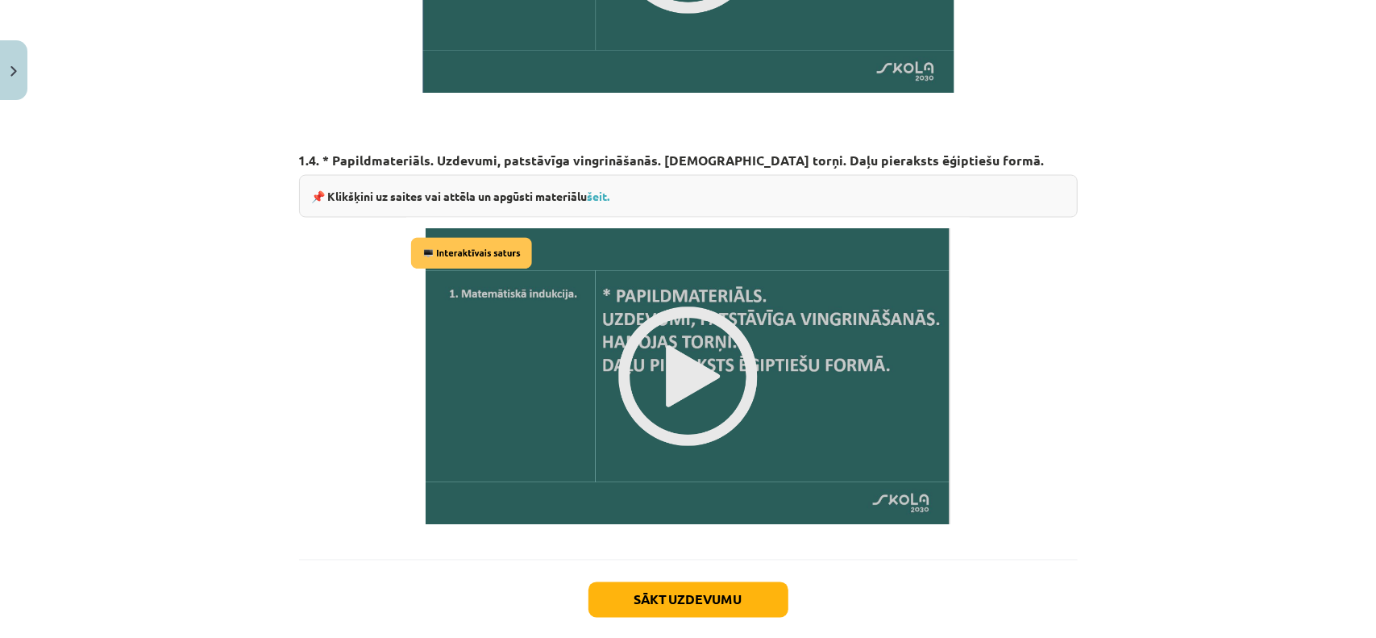
scroll to position [1826, 0]
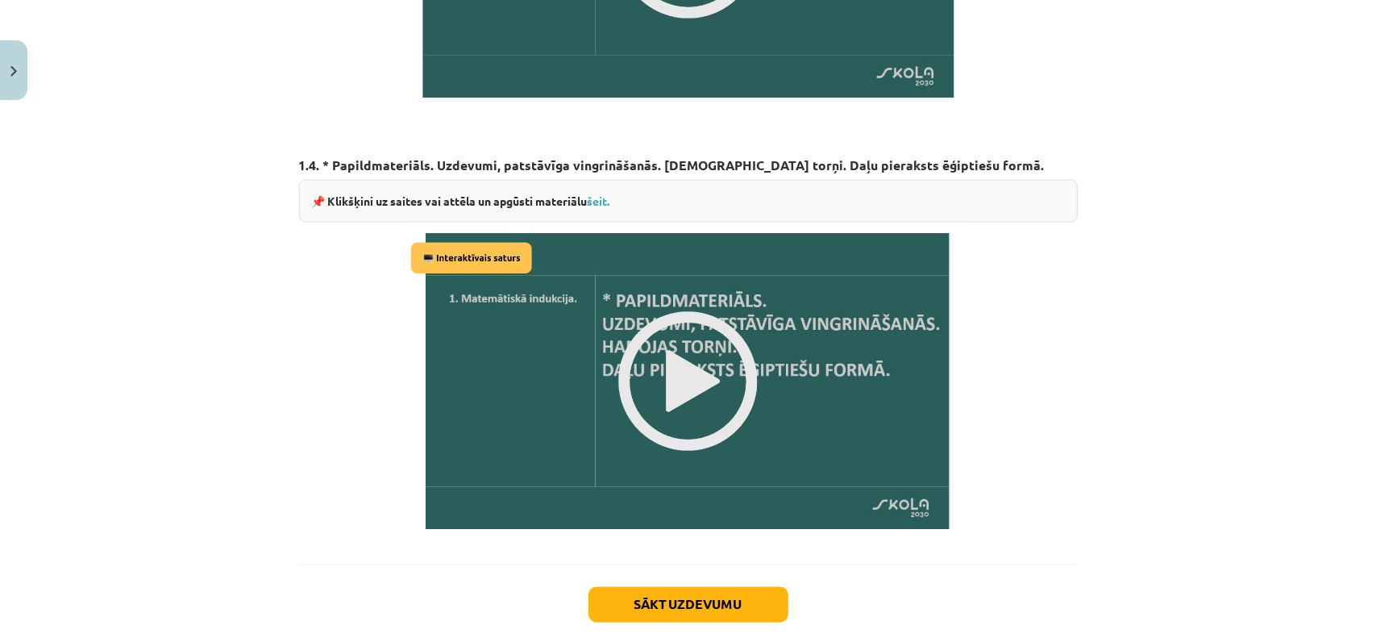
click at [697, 355] on img at bounding box center [687, 381] width 563 height 318
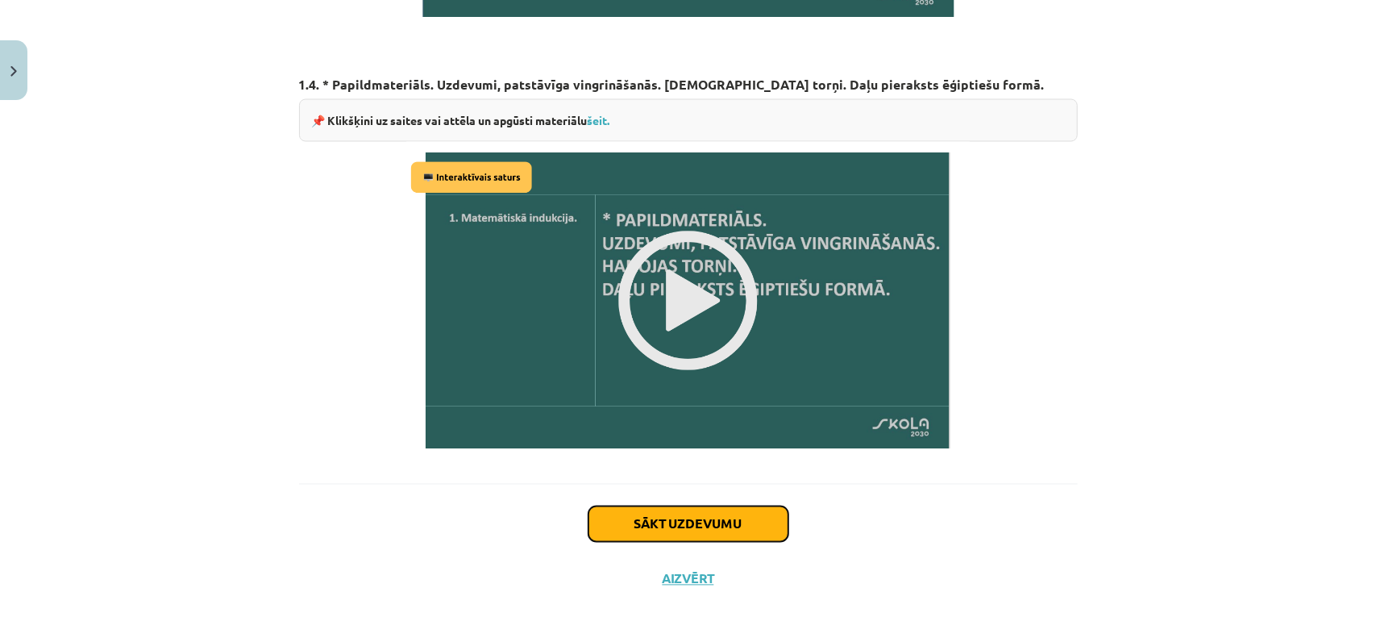
click at [669, 519] on button "Sākt uzdevumu" at bounding box center [688, 523] width 200 height 35
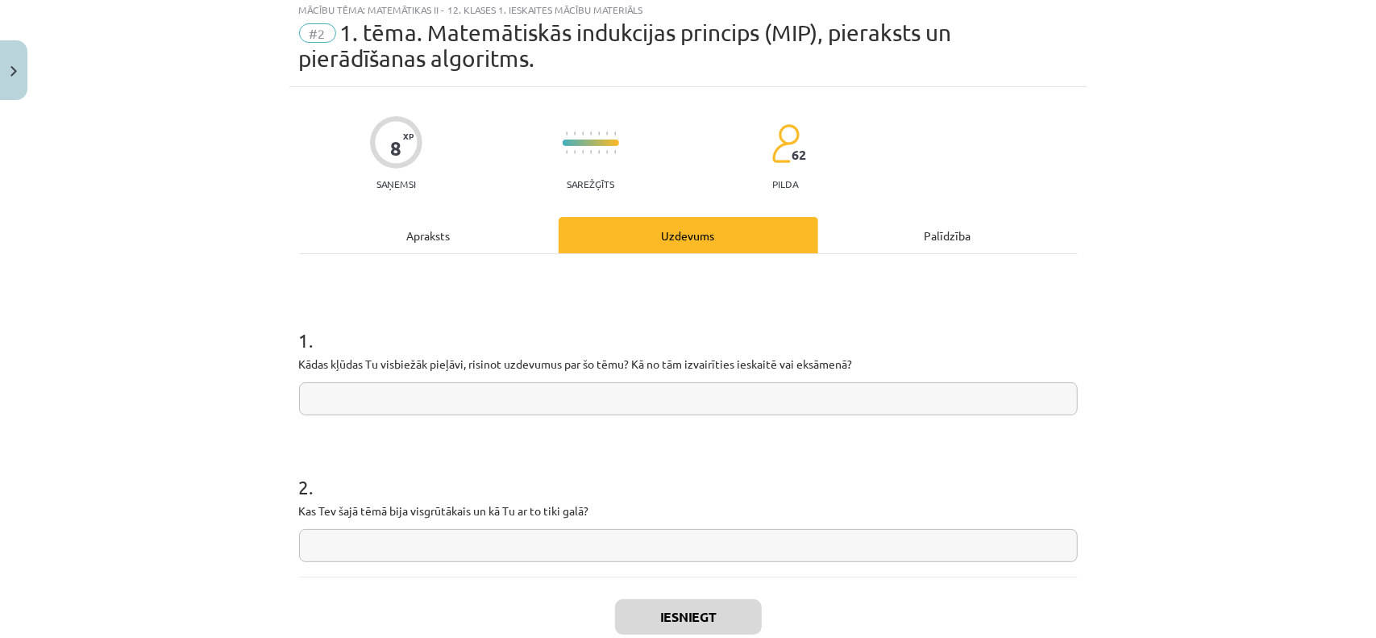
scroll to position [40, 0]
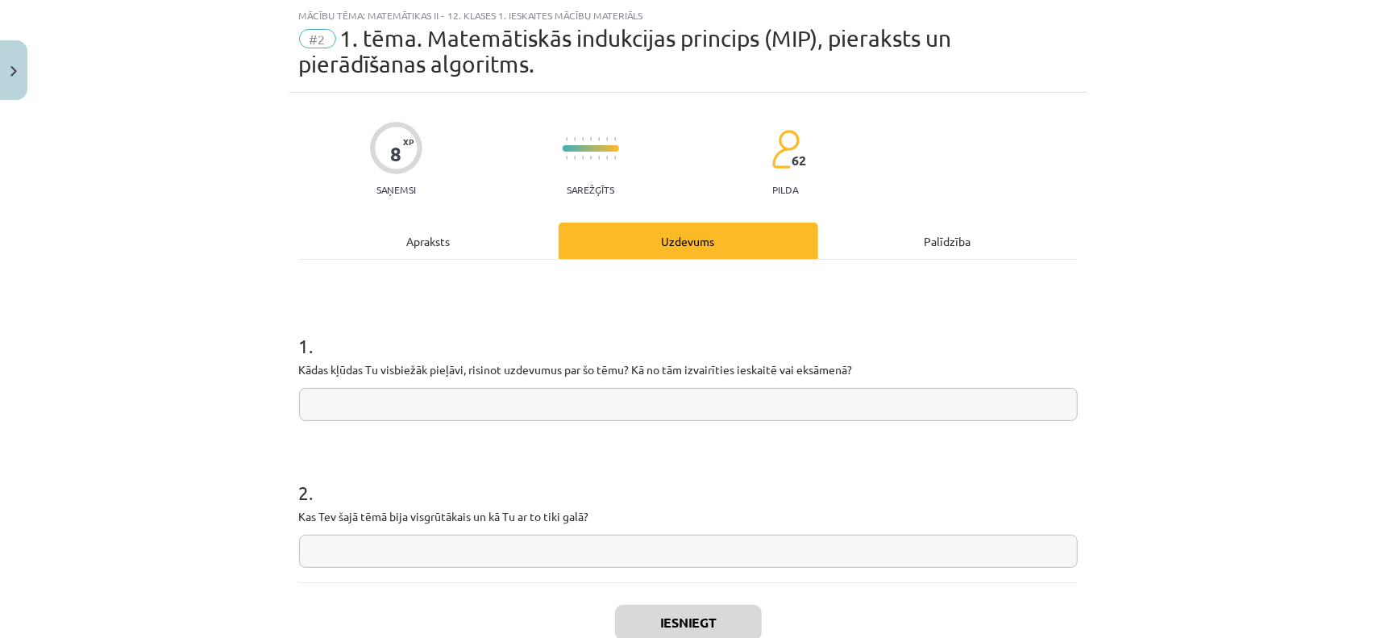
click at [436, 395] on input "text" at bounding box center [688, 404] width 779 height 33
click at [443, 555] on input "text" at bounding box center [688, 550] width 779 height 33
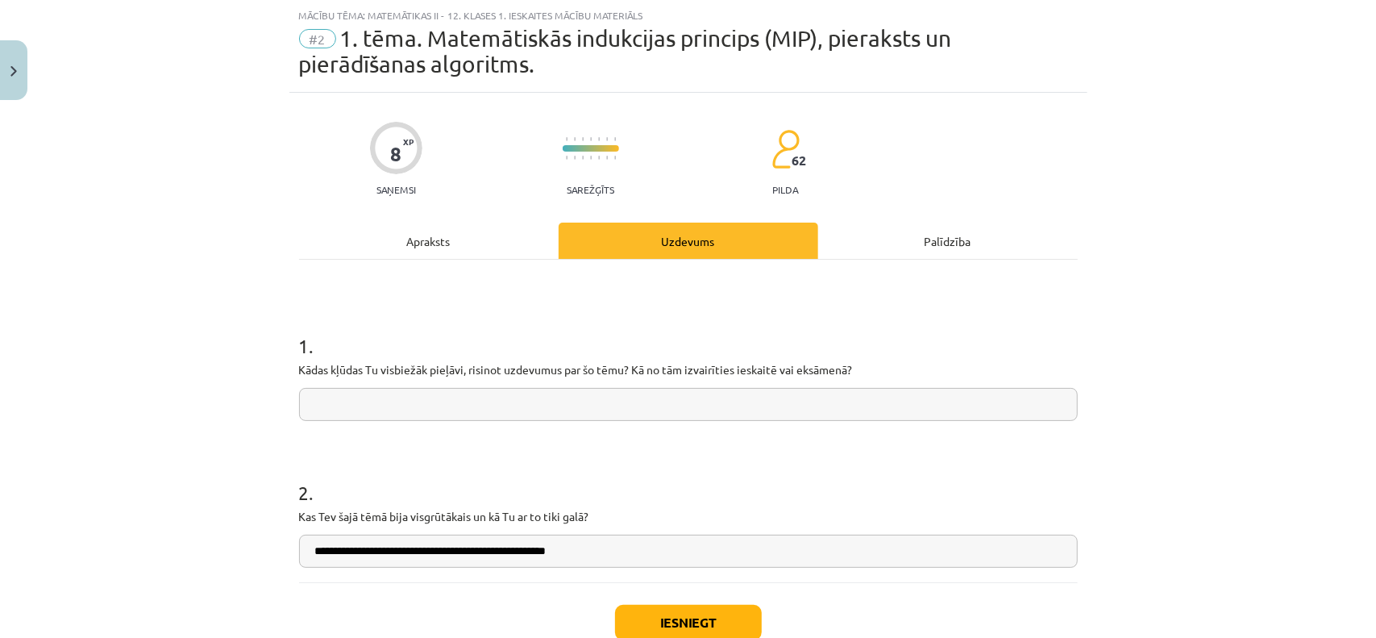
type input "**********"
click at [453, 423] on form "**********" at bounding box center [688, 436] width 779 height 261
click at [435, 415] on input "text" at bounding box center [688, 404] width 779 height 33
type input "**********"
click at [711, 617] on button "Iesniegt" at bounding box center [688, 622] width 147 height 35
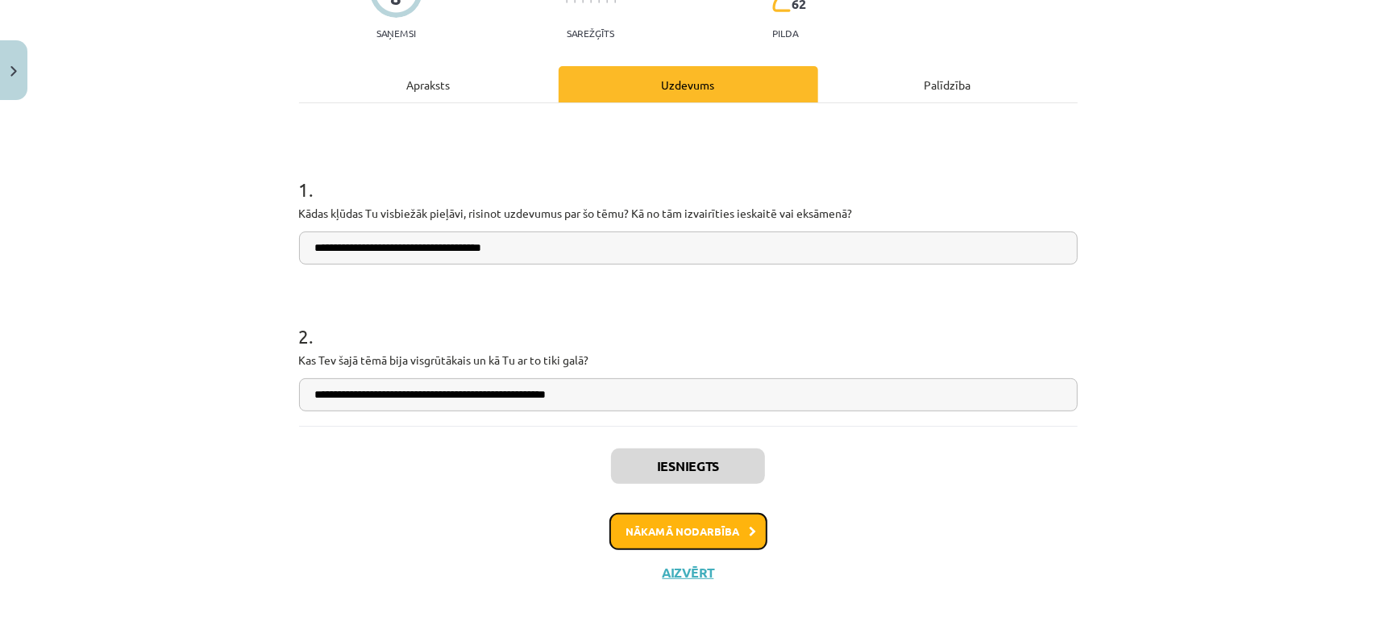
click at [718, 530] on button "Nākamā nodarbība" at bounding box center [688, 531] width 158 height 37
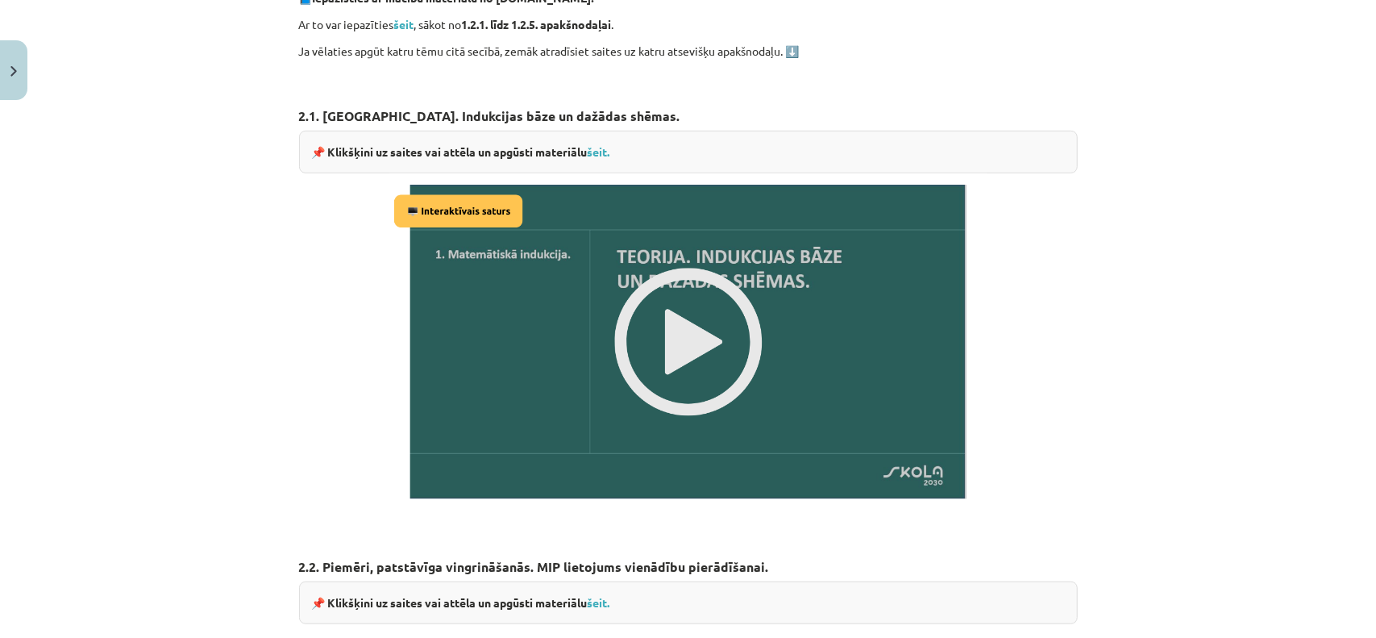
scroll to position [524, 0]
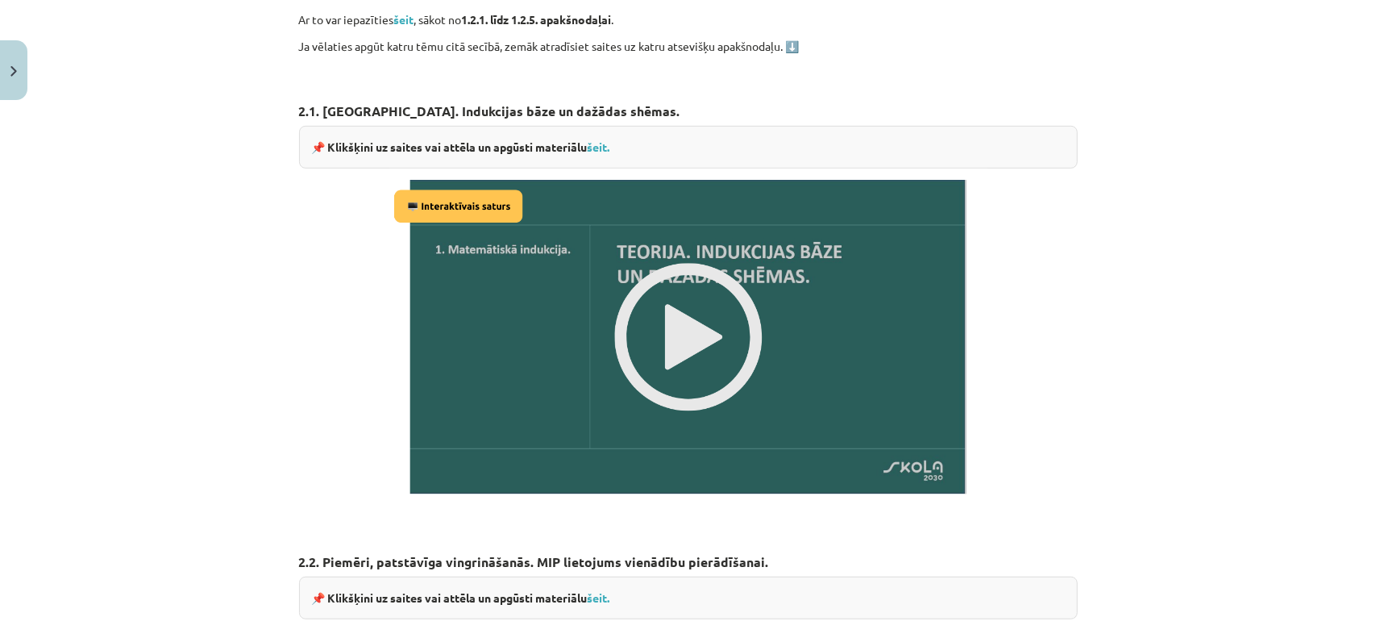
click at [705, 343] on img at bounding box center [688, 336] width 598 height 337
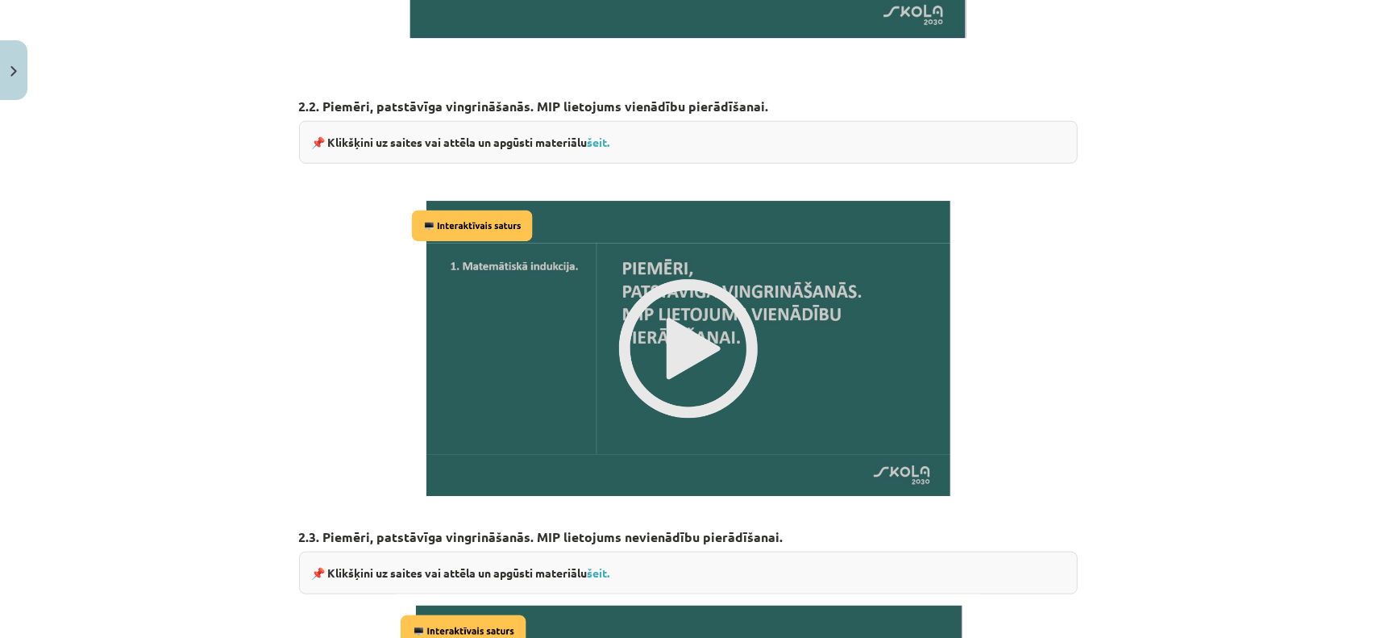
scroll to position [1088, 0]
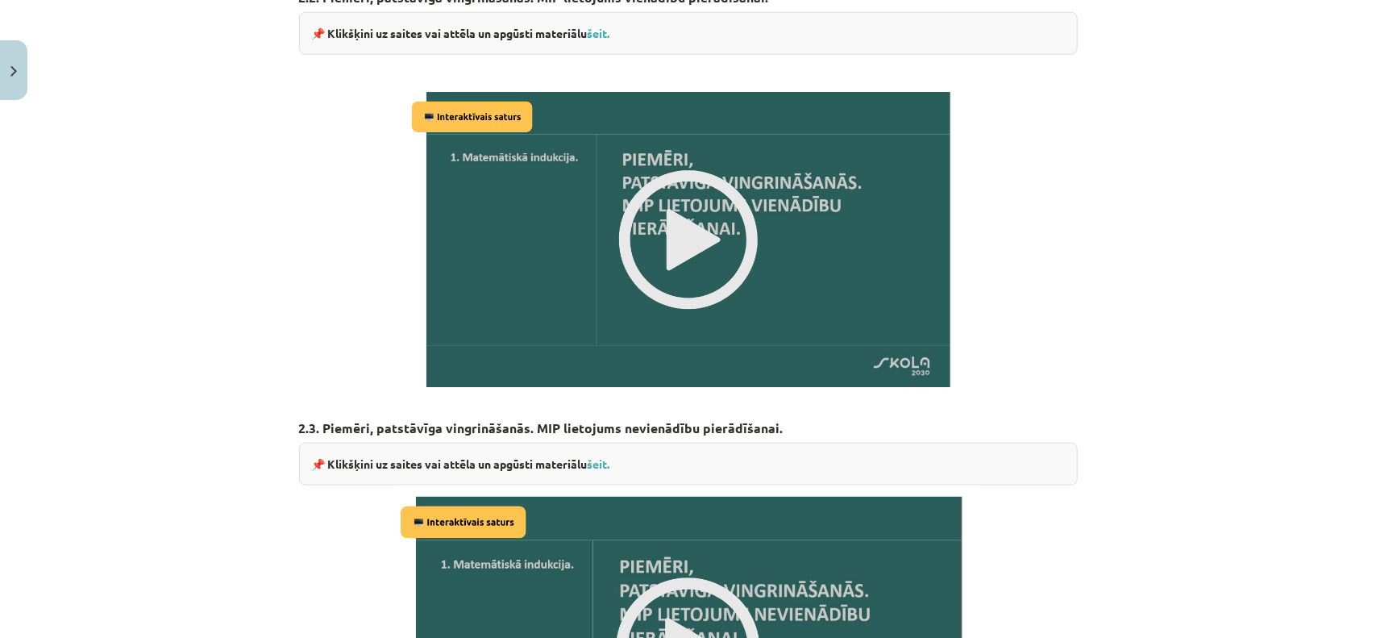
click at [707, 254] on img at bounding box center [688, 239] width 563 height 317
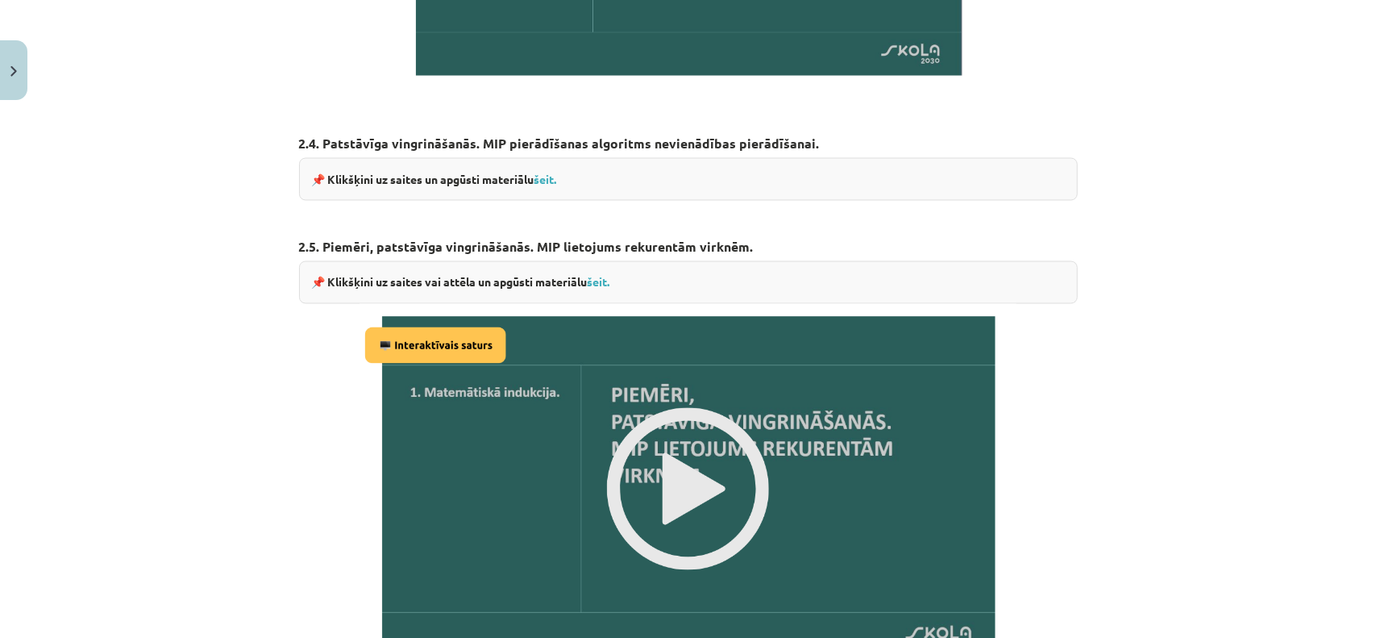
scroll to position [2030, 0]
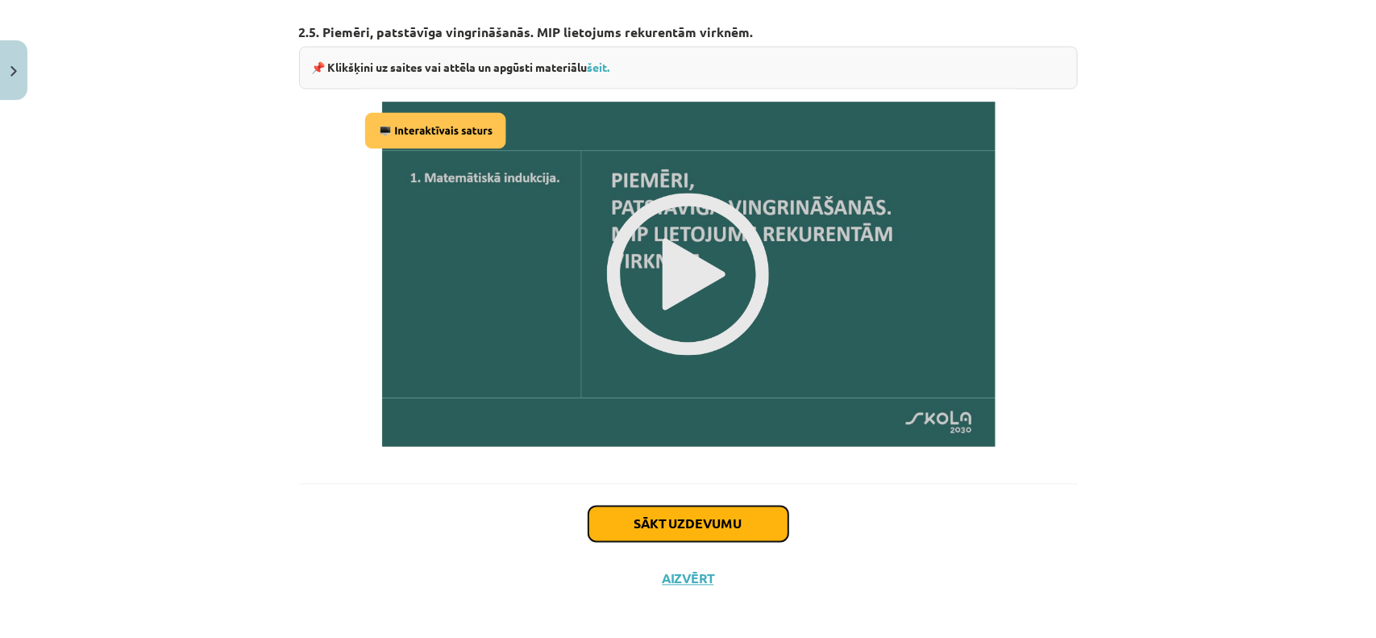
click at [761, 509] on button "Sākt uzdevumu" at bounding box center [688, 523] width 200 height 35
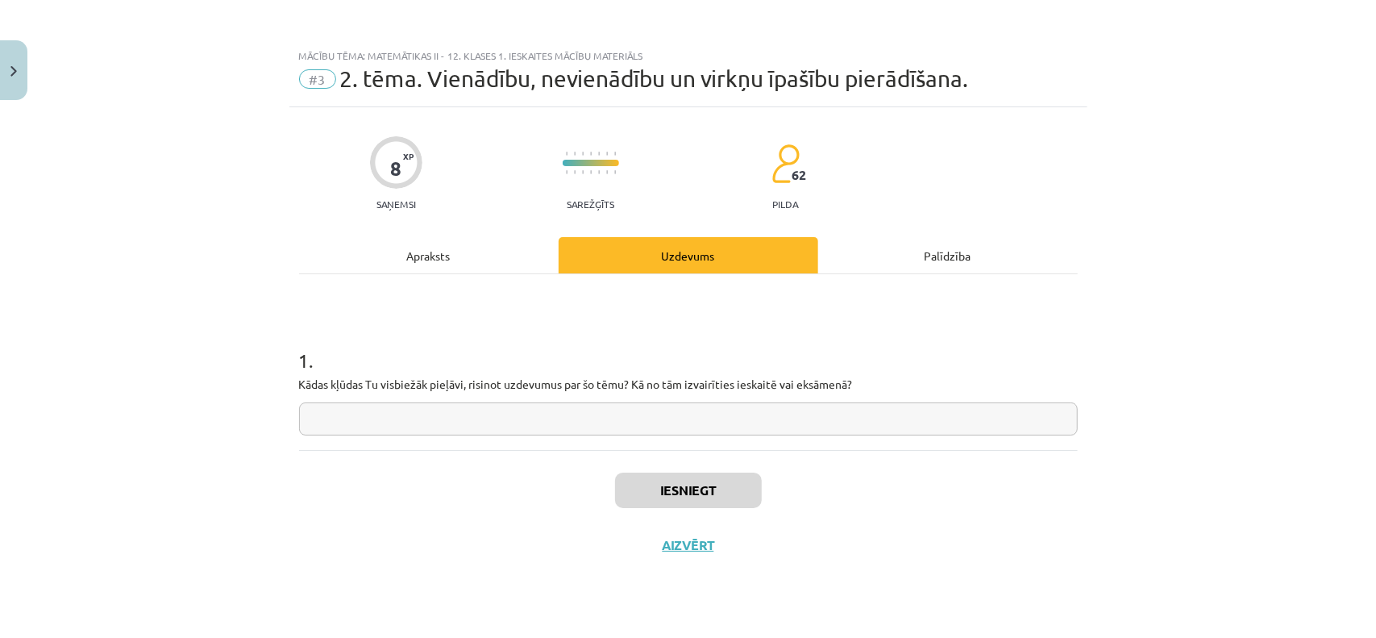
click at [463, 410] on input "text" at bounding box center [688, 418] width 779 height 33
type input "**********"
click at [704, 484] on button "Iesniegt" at bounding box center [688, 489] width 147 height 35
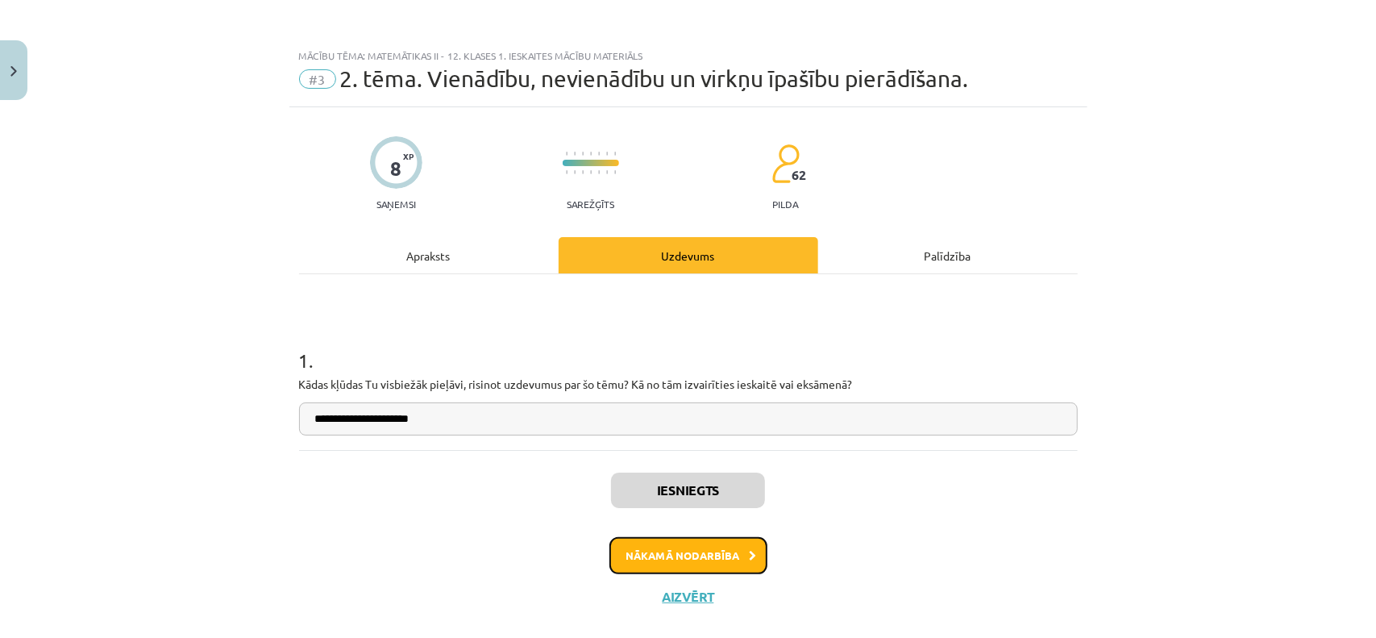
click at [704, 566] on button "Nākamā nodarbība" at bounding box center [688, 555] width 158 height 37
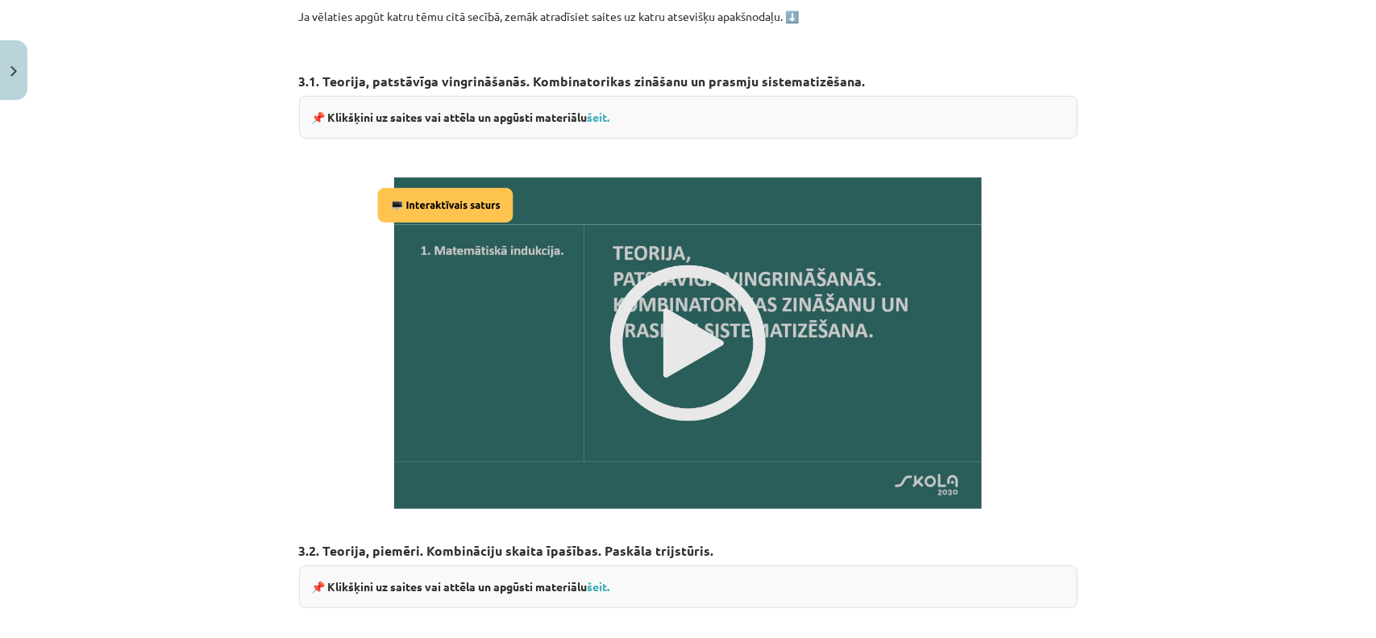
scroll to position [588, 0]
click at [664, 405] on img at bounding box center [687, 341] width 631 height 355
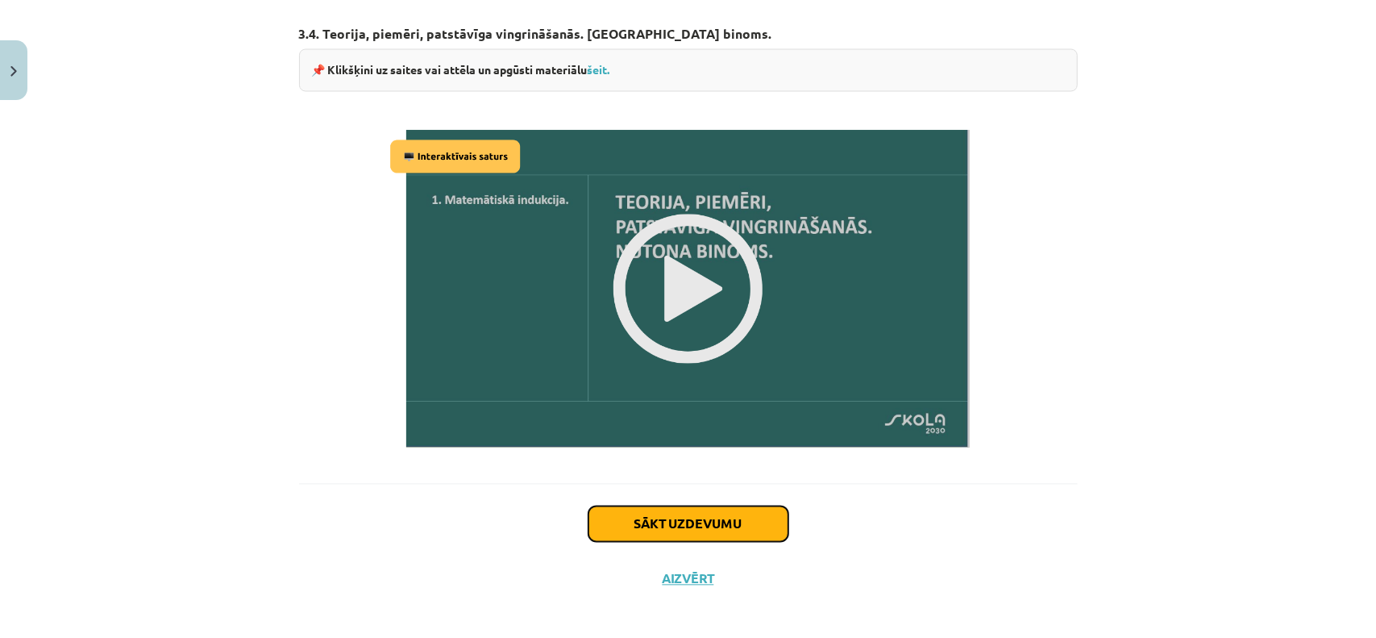
click at [720, 510] on button "Sākt uzdevumu" at bounding box center [688, 523] width 200 height 35
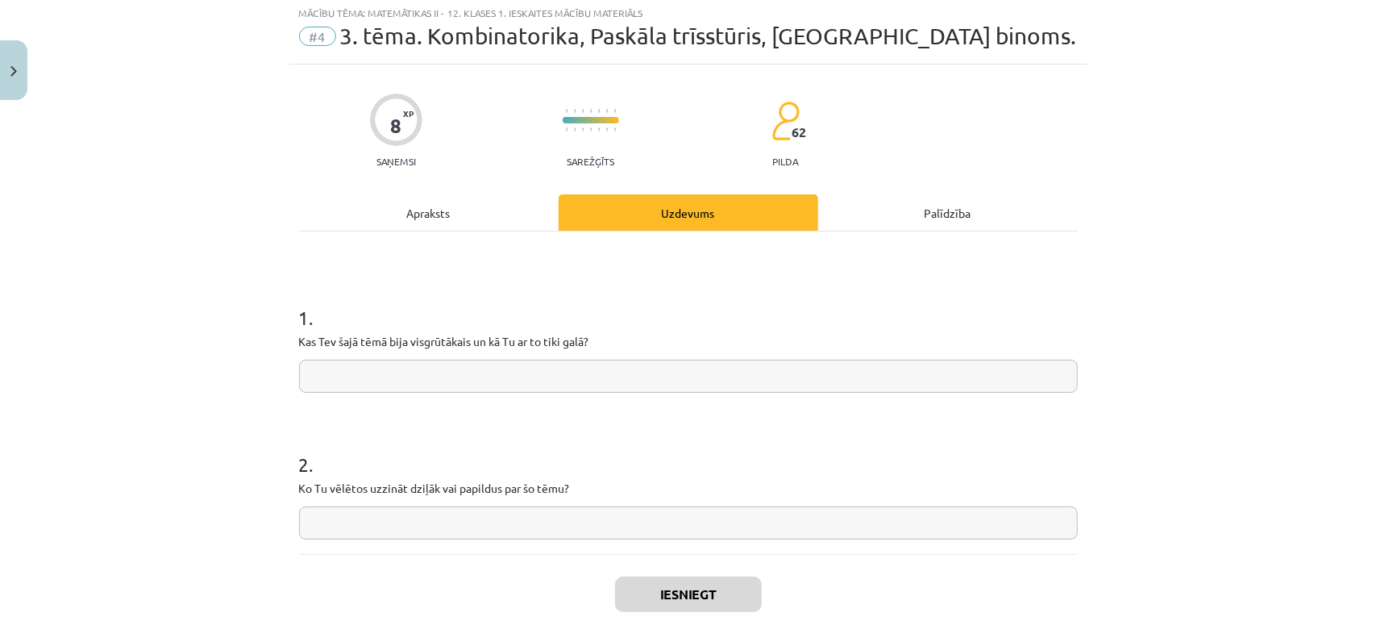
scroll to position [40, 0]
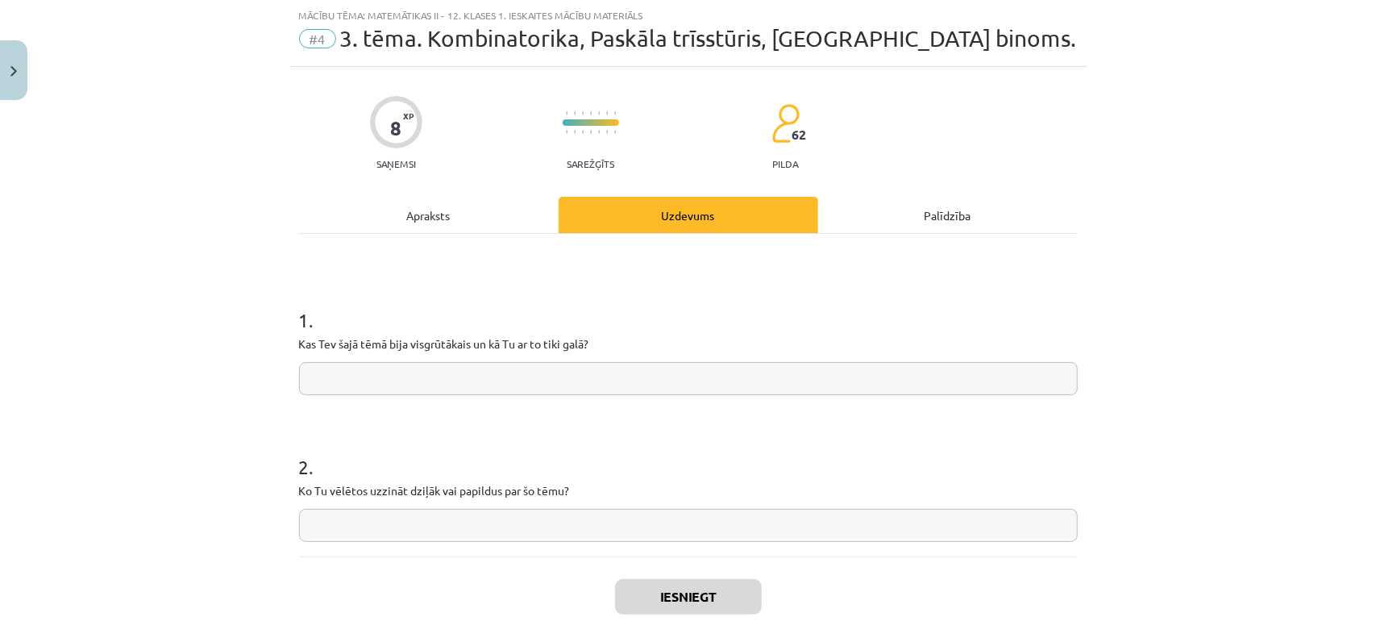
click at [430, 396] on form "1 . Kas Tev šajā tēmā bija visgrūtākais un kā Tu ar to tiki galā? 2 . Ko Tu vēl…" at bounding box center [688, 410] width 779 height 261
click at [430, 384] on input "text" at bounding box center [688, 378] width 779 height 33
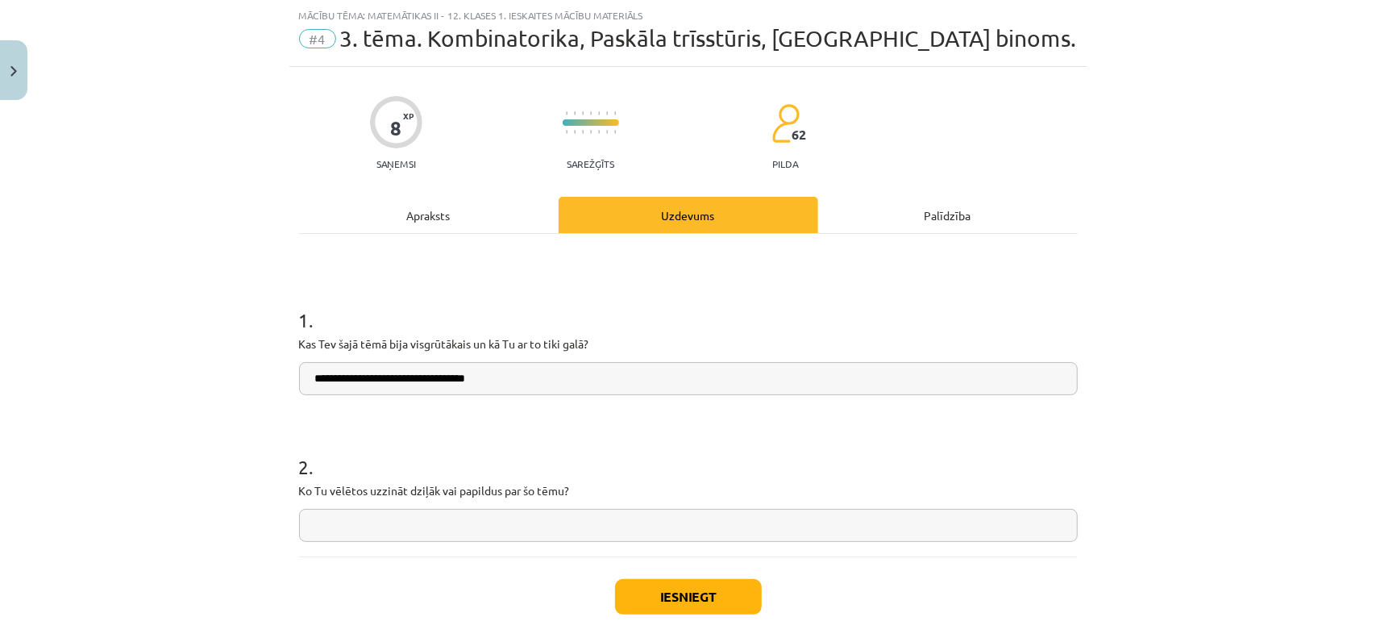
click at [426, 376] on input "**********" at bounding box center [688, 378] width 779 height 33
type input "**********"
click at [368, 515] on input "text" at bounding box center [688, 525] width 779 height 33
click at [427, 523] on input "text" at bounding box center [688, 525] width 779 height 33
type input "**********"
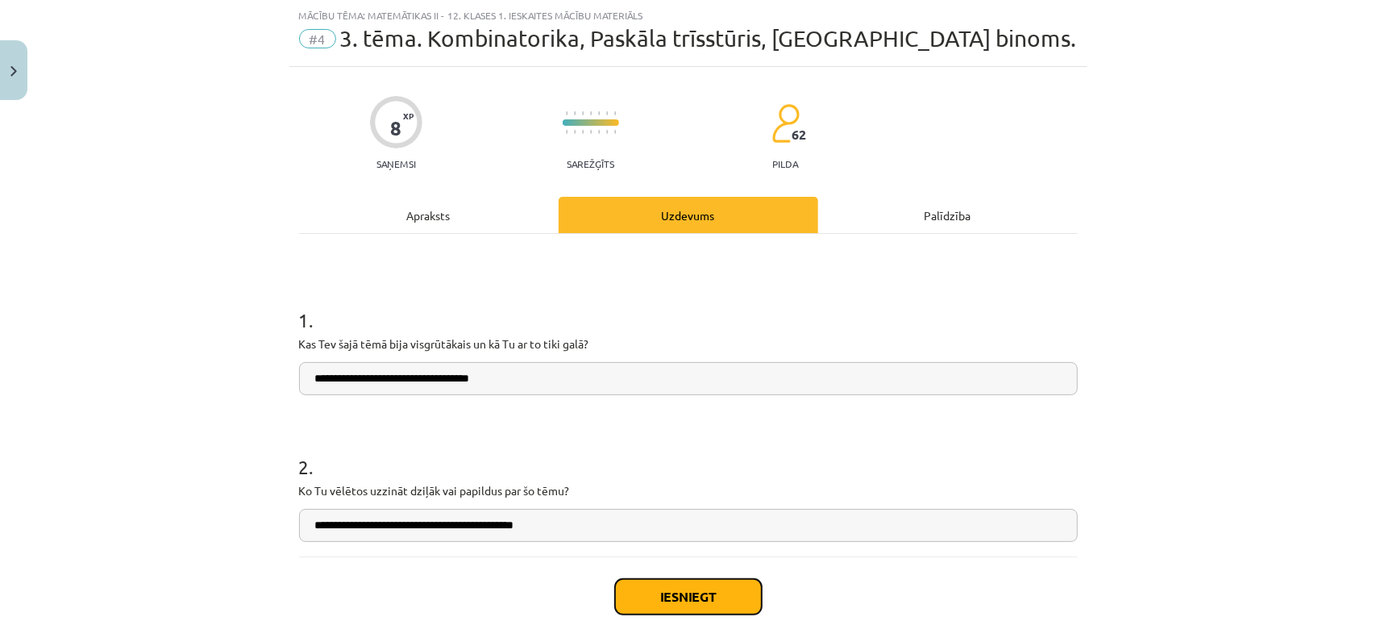
click at [716, 598] on button "Iesniegt" at bounding box center [688, 596] width 147 height 35
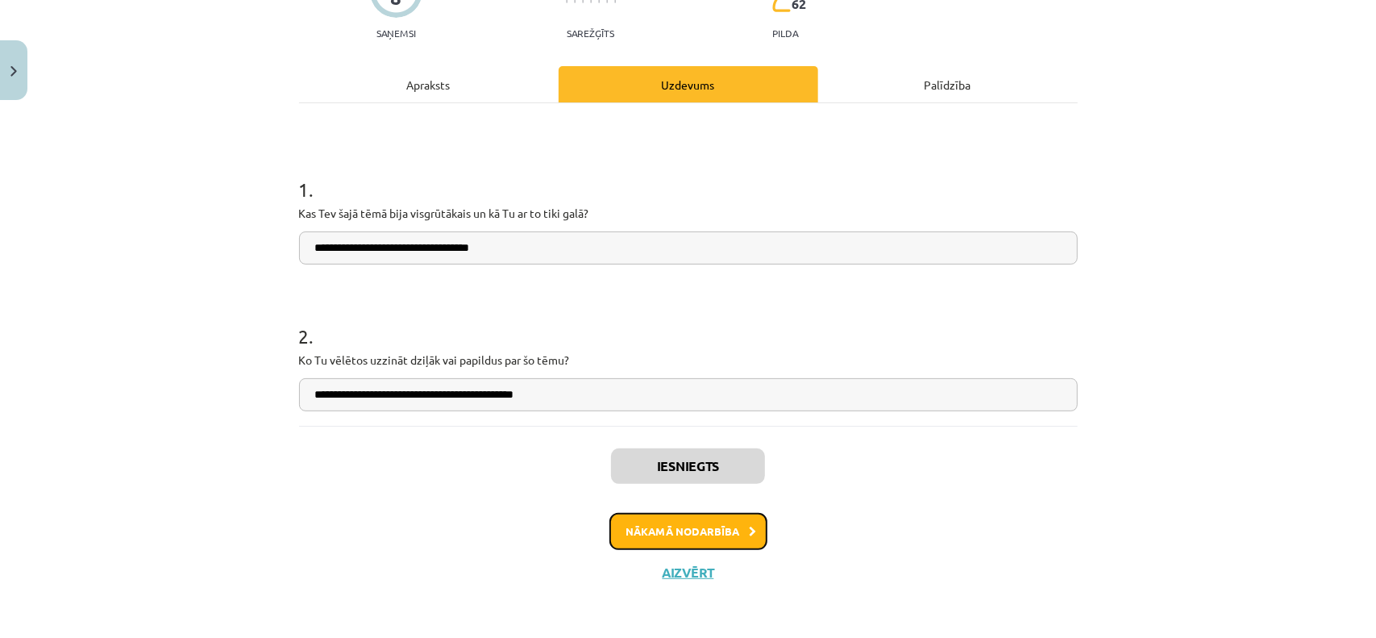
click at [703, 528] on button "Nākamā nodarbība" at bounding box center [688, 531] width 158 height 37
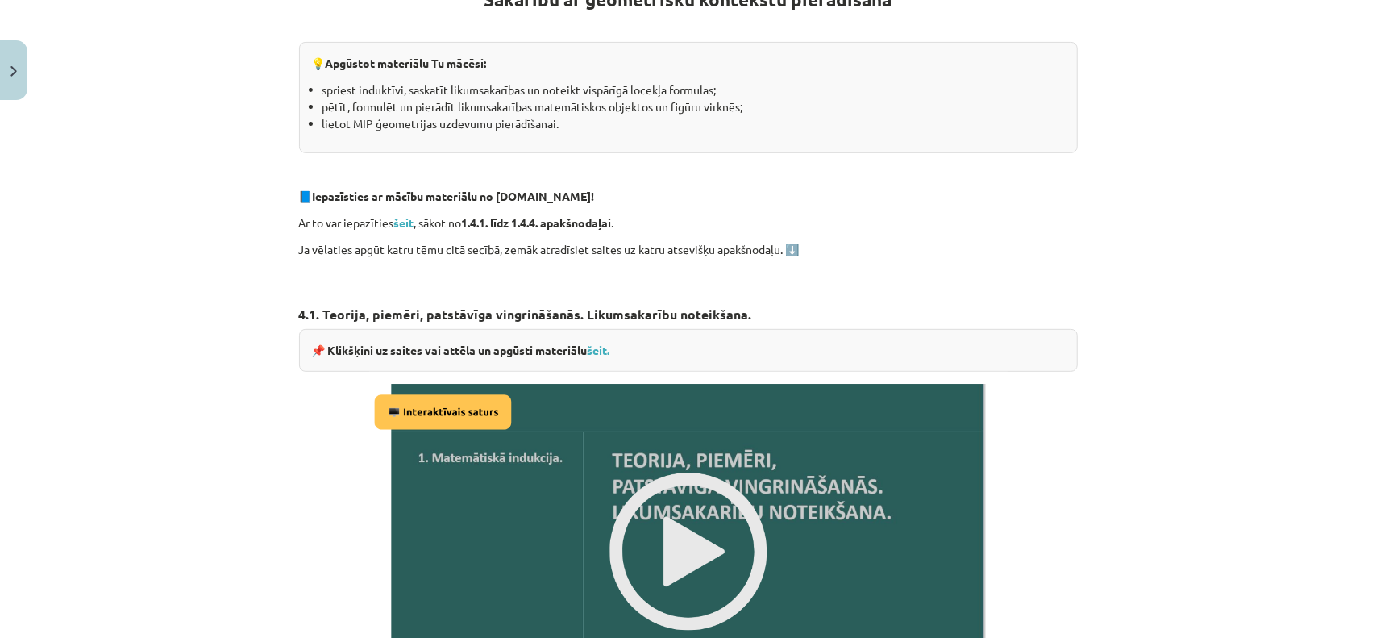
scroll to position [363, 0]
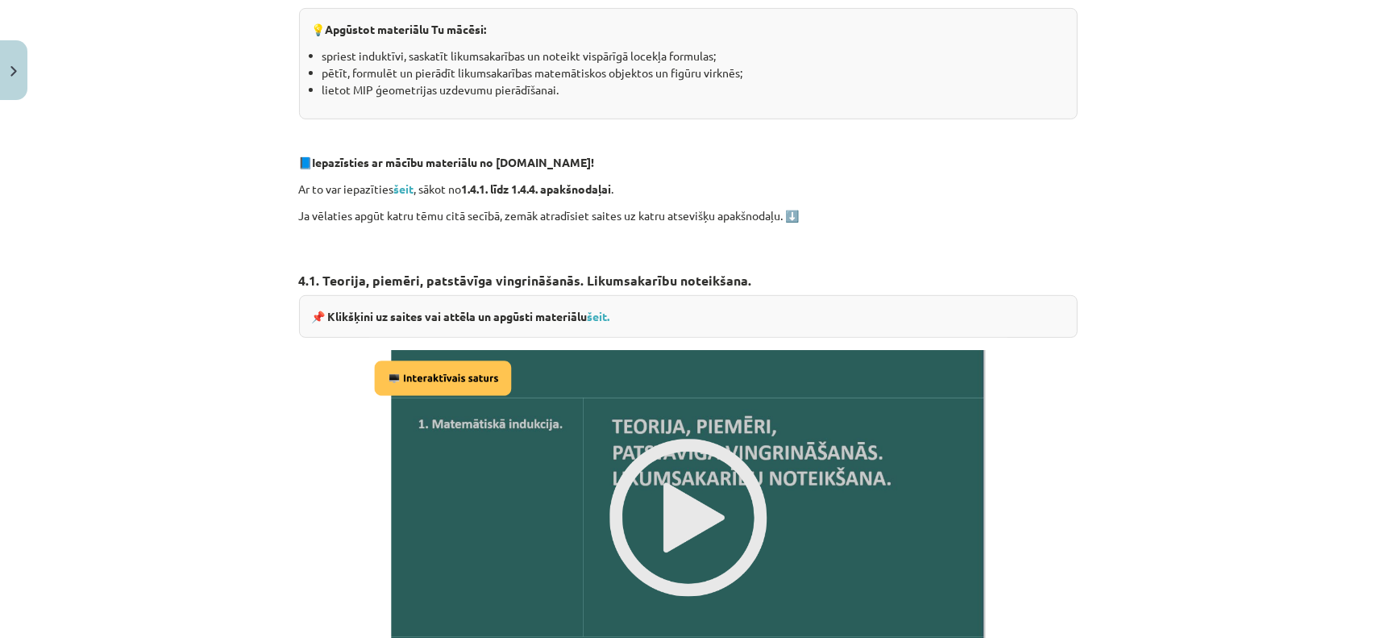
click at [700, 518] on img at bounding box center [688, 517] width 638 height 359
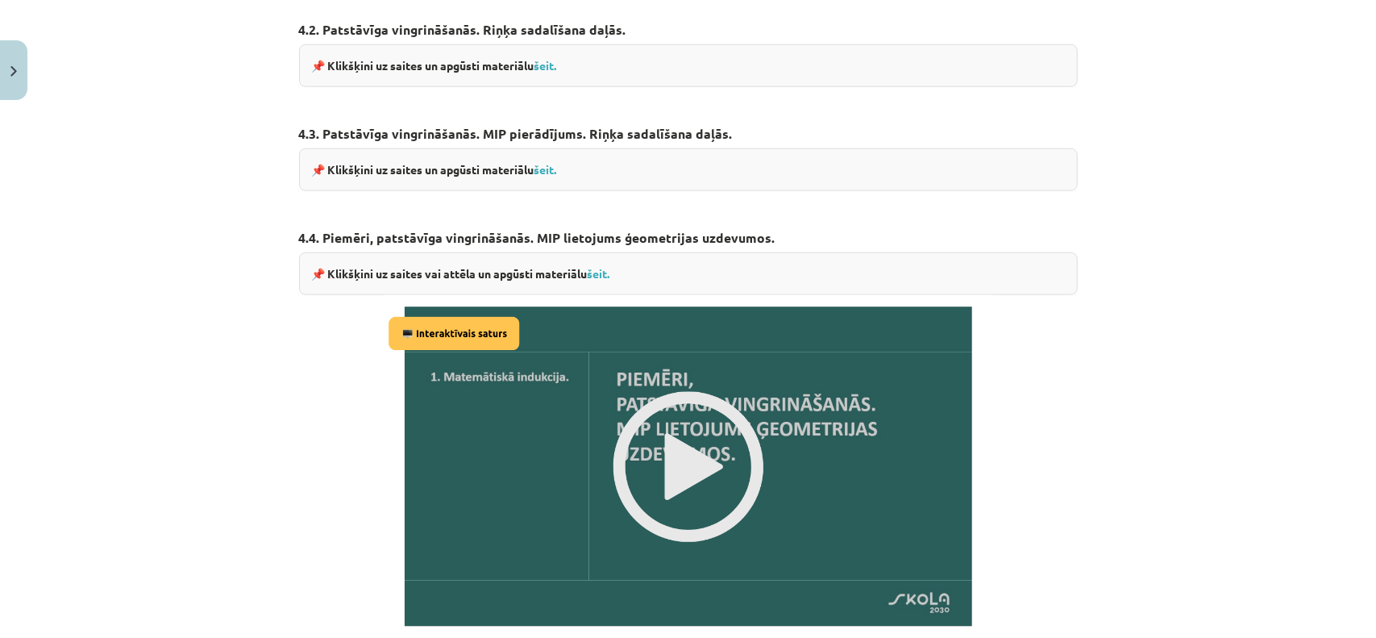
scroll to position [1293, 0]
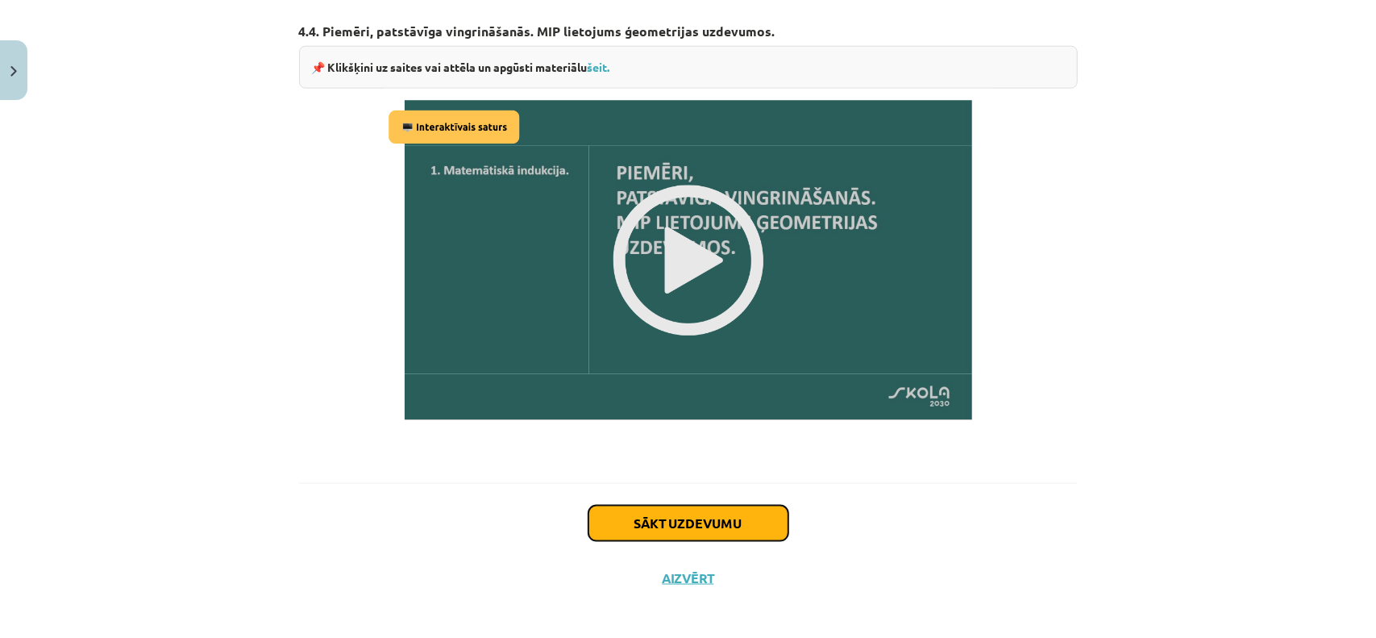
click at [663, 505] on button "Sākt uzdevumu" at bounding box center [688, 522] width 200 height 35
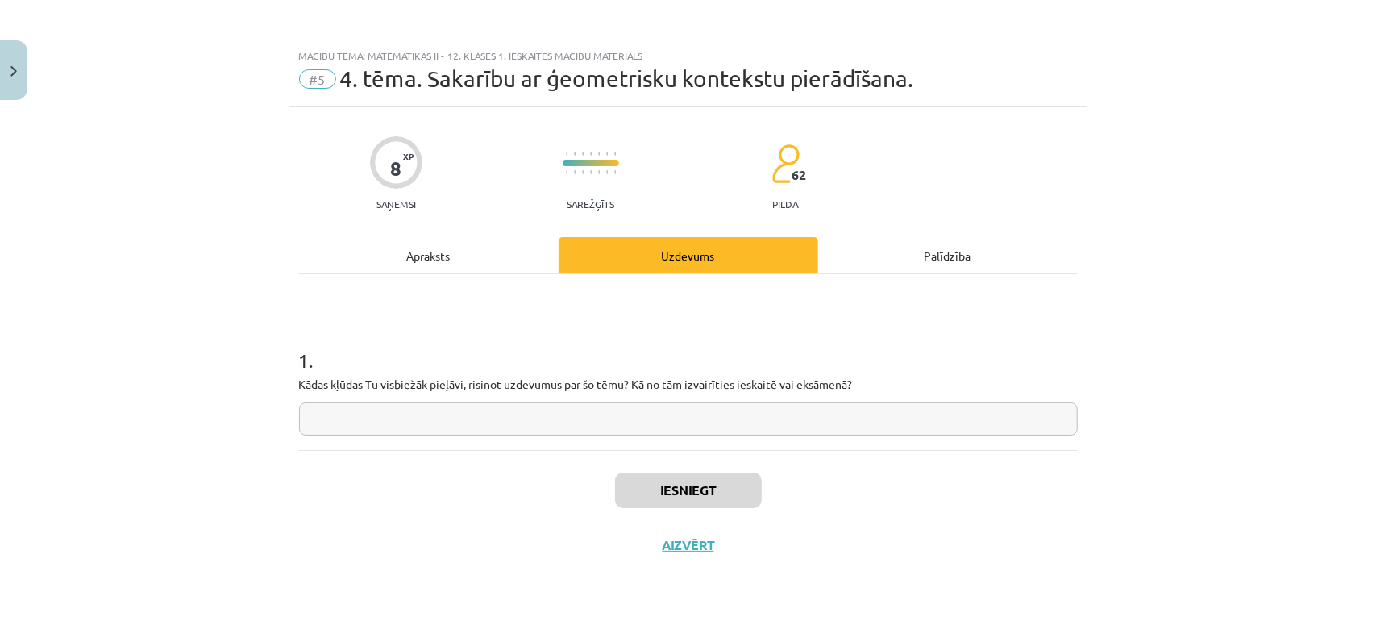
click at [411, 404] on input "text" at bounding box center [688, 418] width 779 height 33
click at [578, 431] on input "text" at bounding box center [688, 418] width 779 height 33
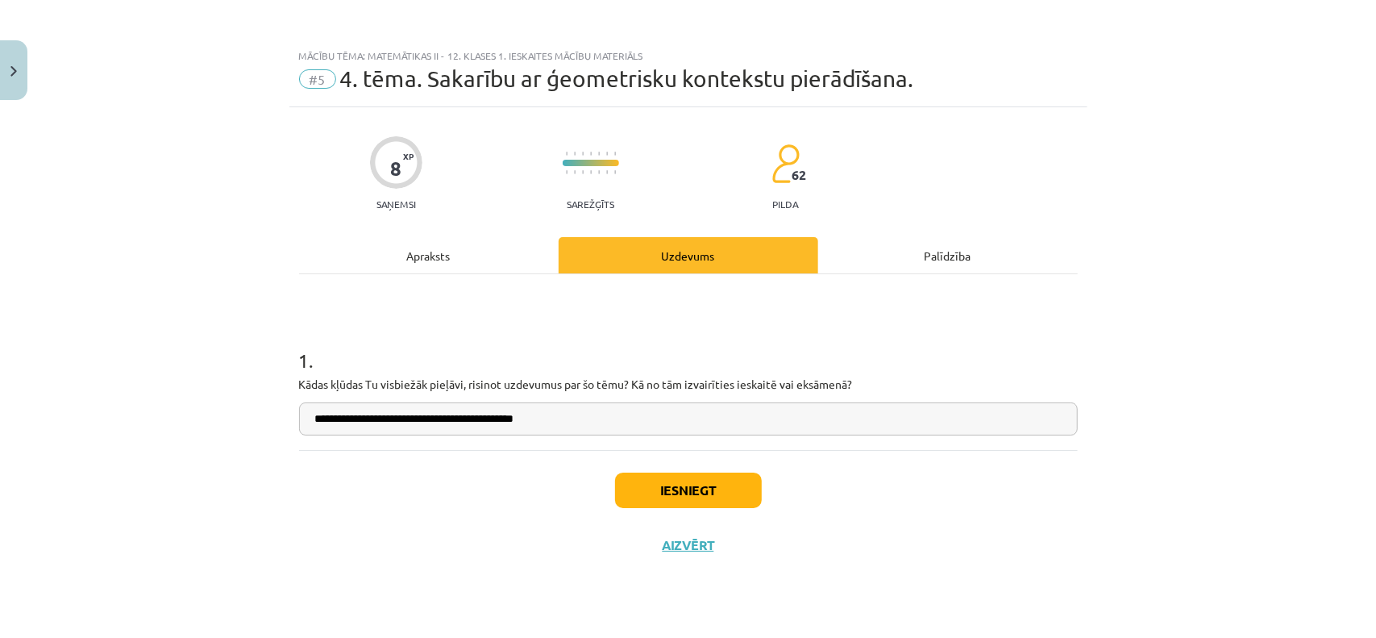
type input "**********"
click at [685, 499] on button "Iesniegt" at bounding box center [688, 489] width 147 height 35
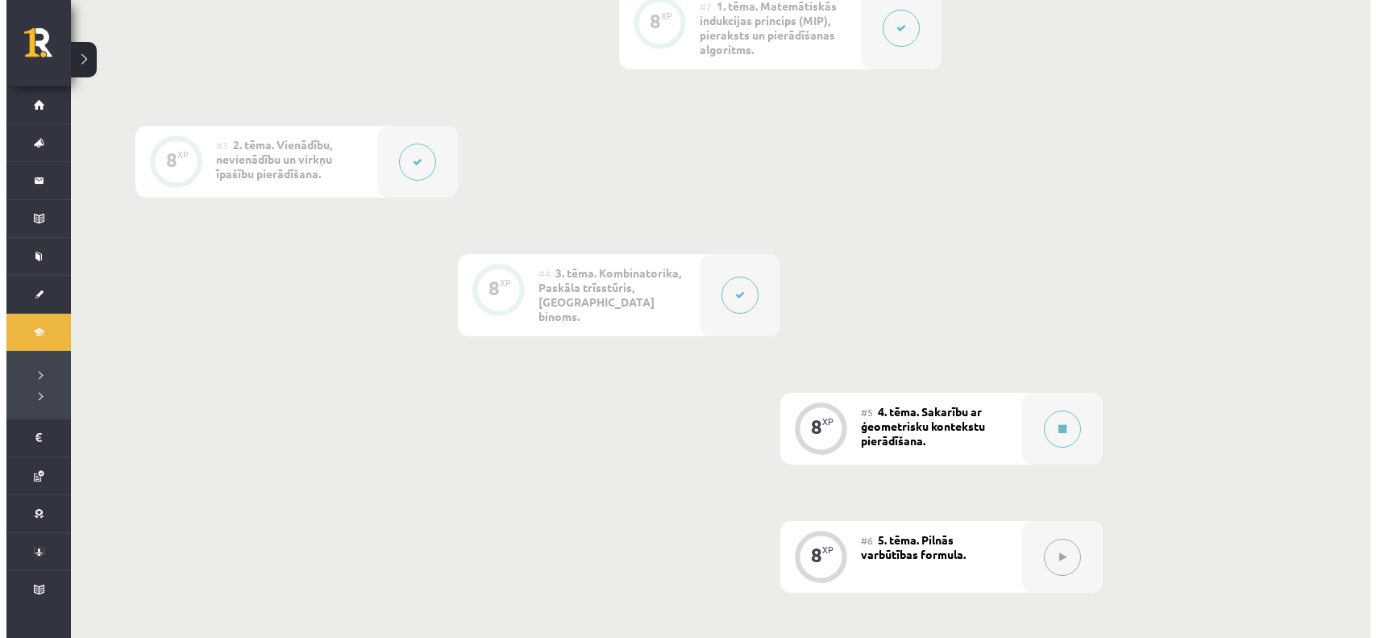
scroll to position [725, 0]
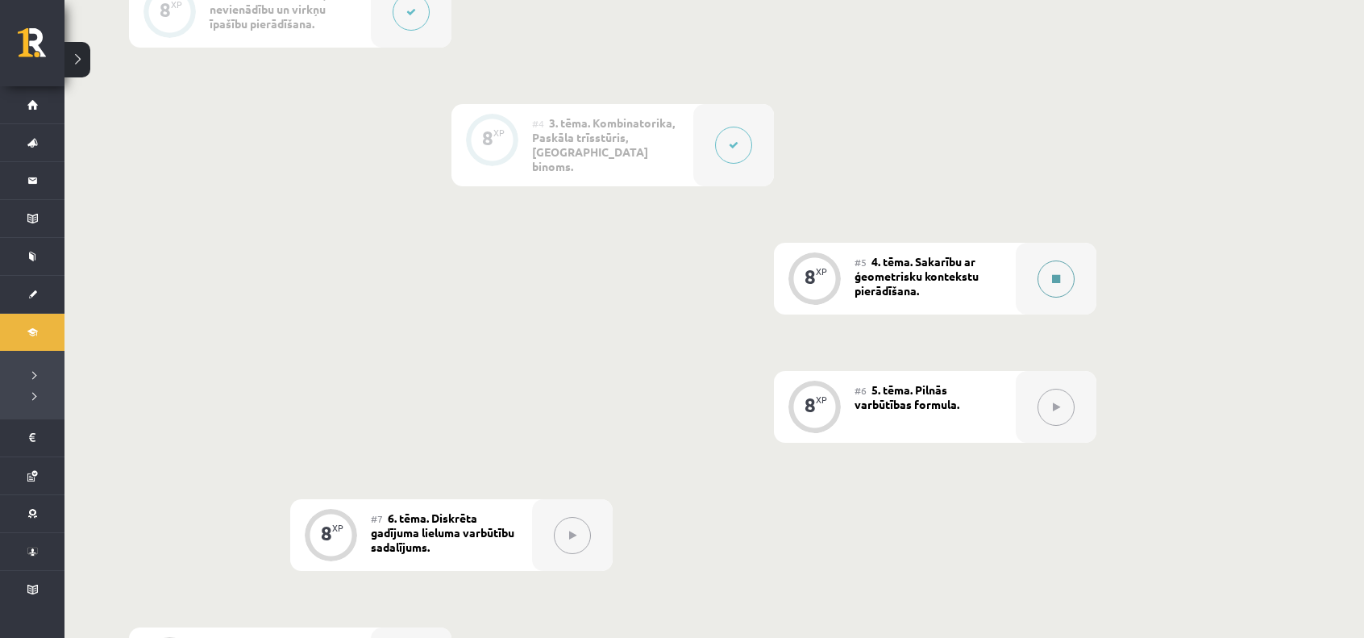
click at [1045, 265] on button at bounding box center [1055, 278] width 37 height 37
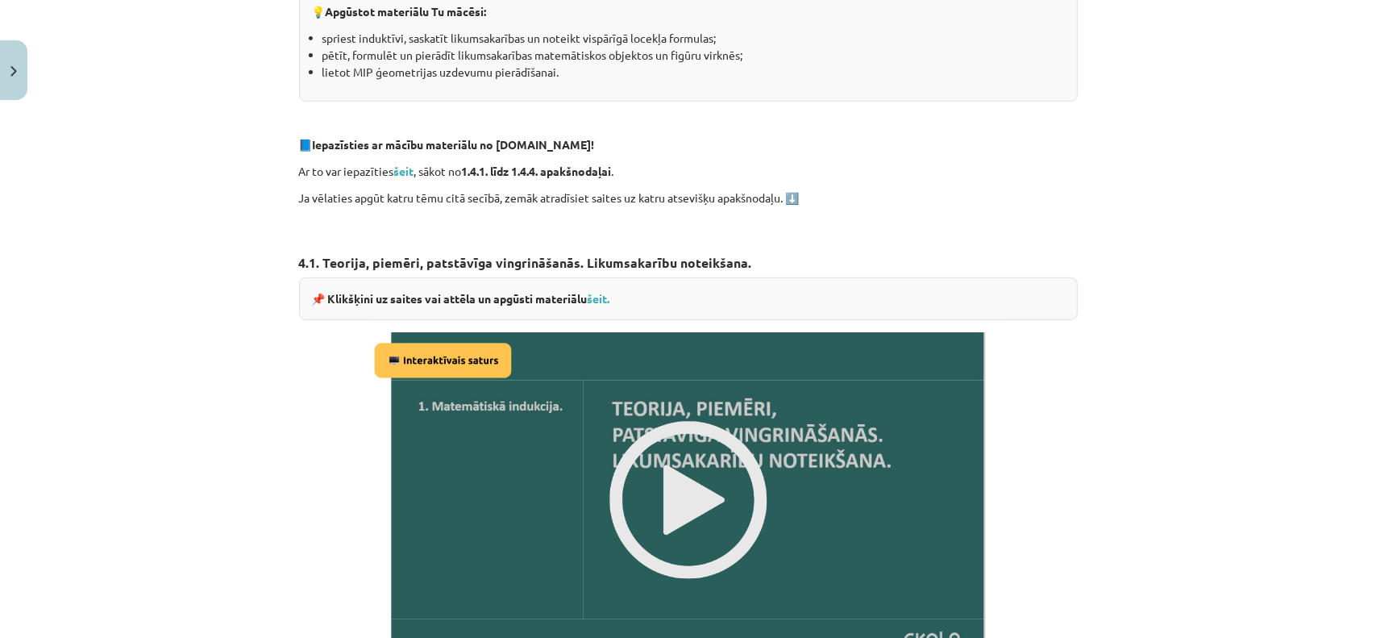
scroll to position [164, 0]
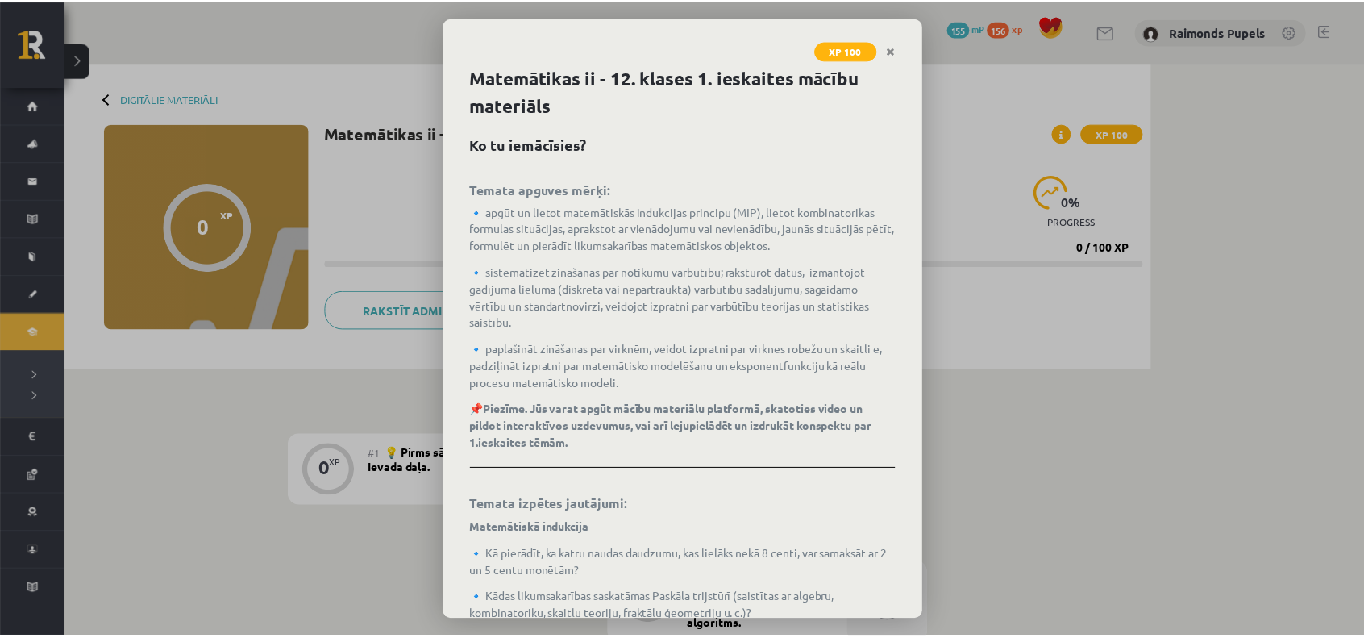
scroll to position [53, 0]
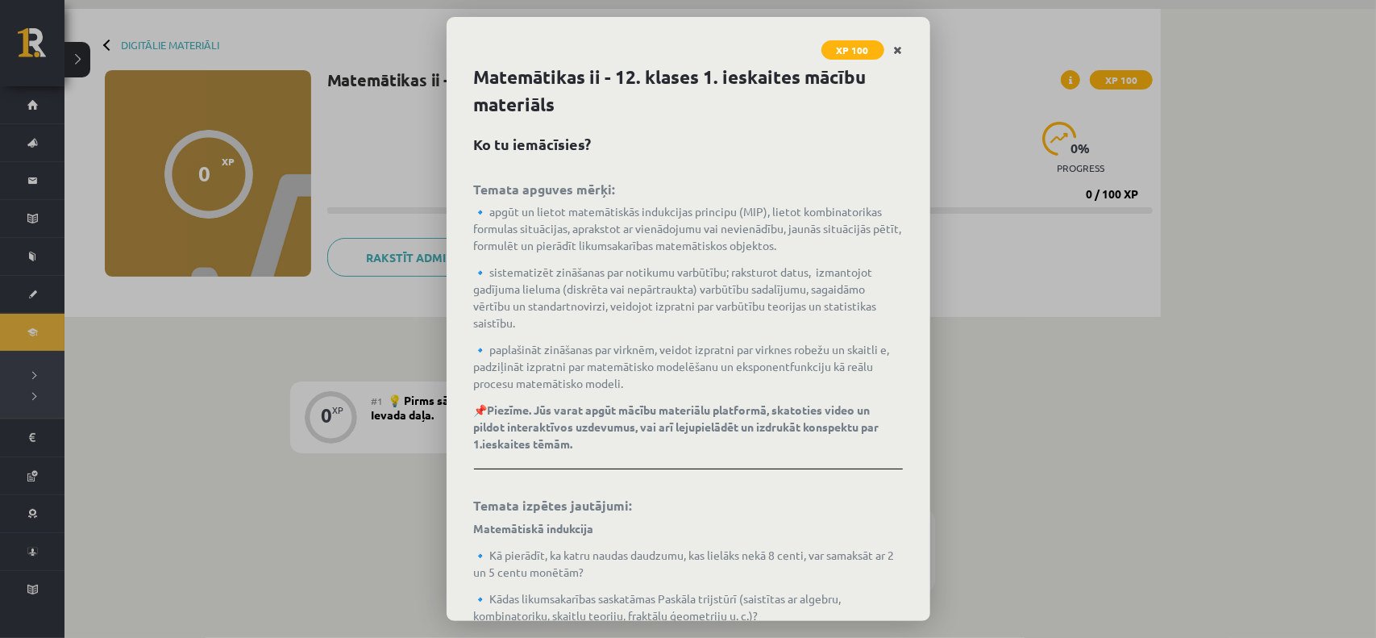
click at [896, 48] on icon "Close" at bounding box center [898, 50] width 9 height 11
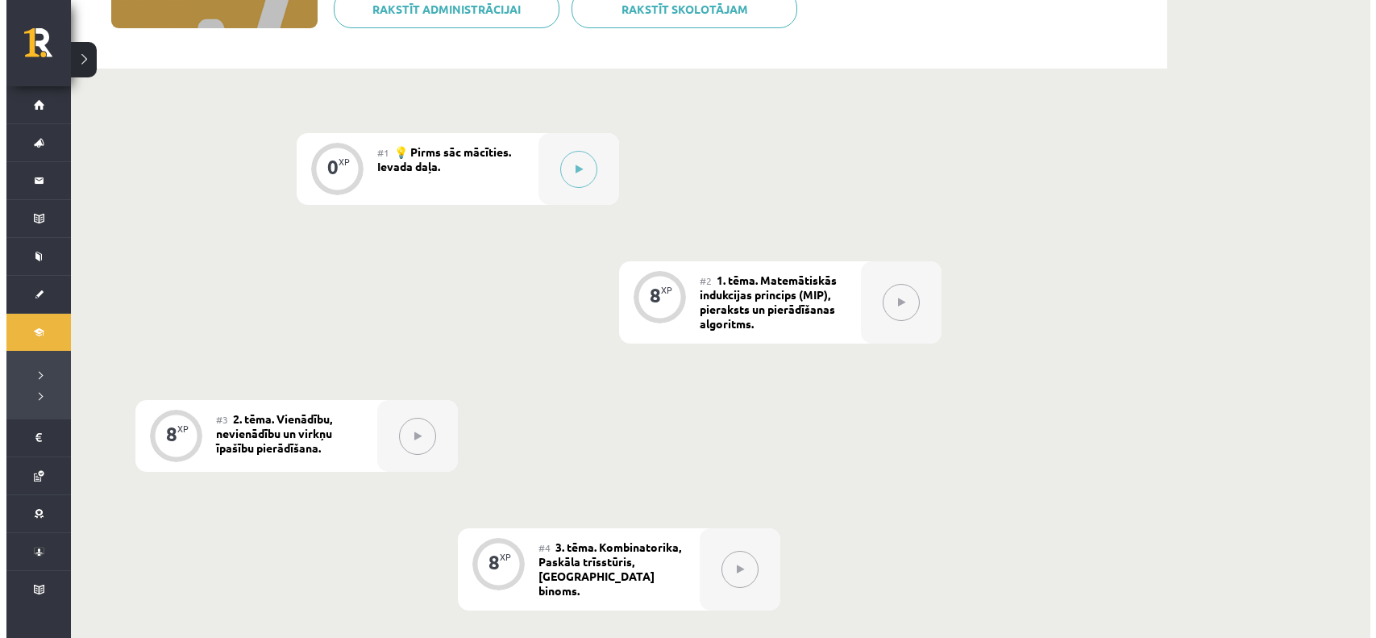
scroll to position [161, 0]
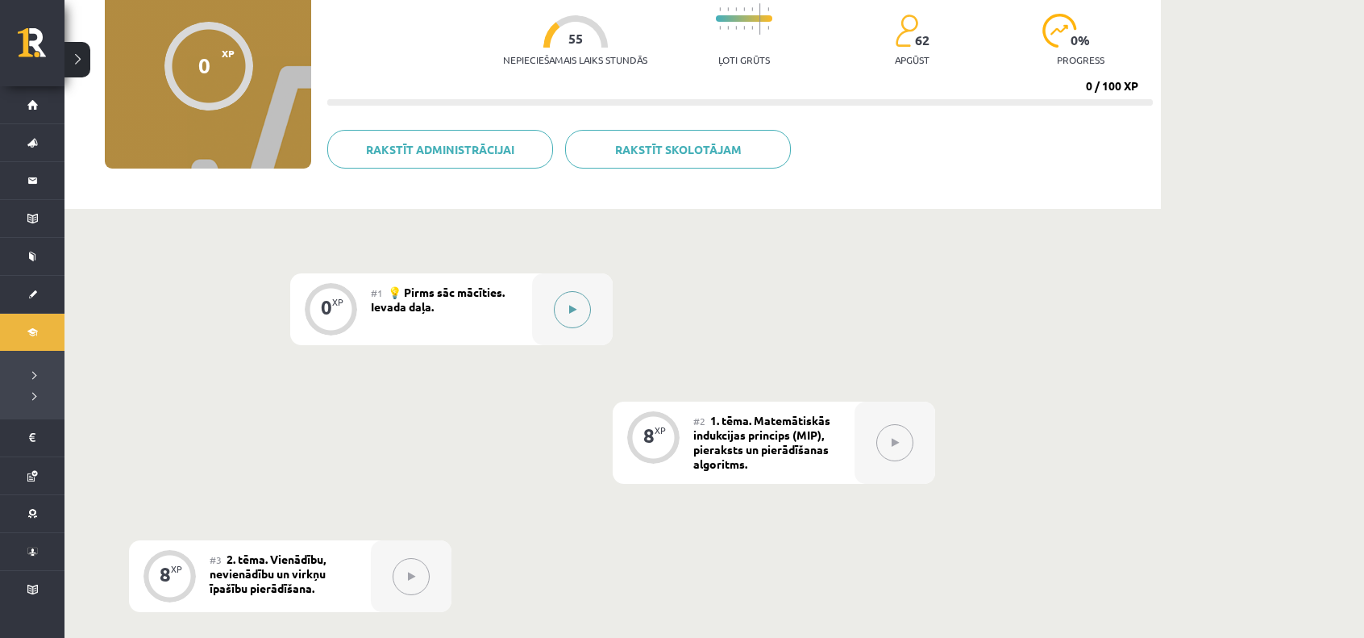
click at [572, 309] on icon at bounding box center [572, 310] width 7 height 10
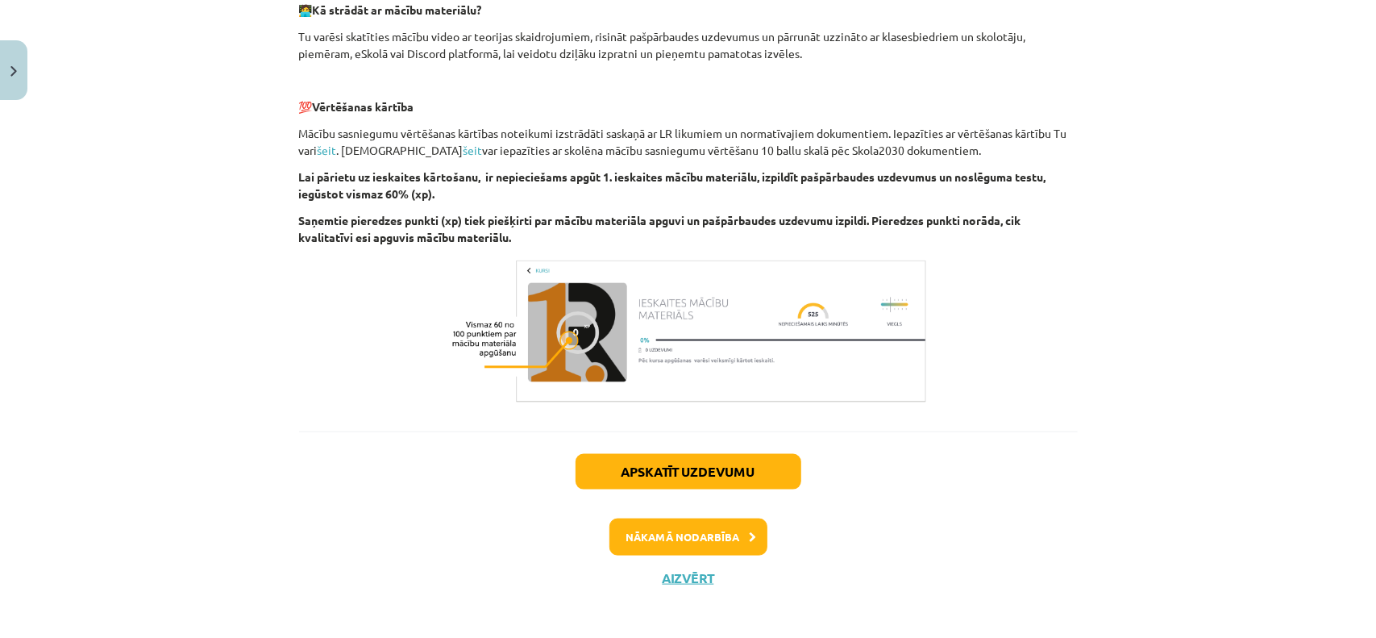
scroll to position [1128, 0]
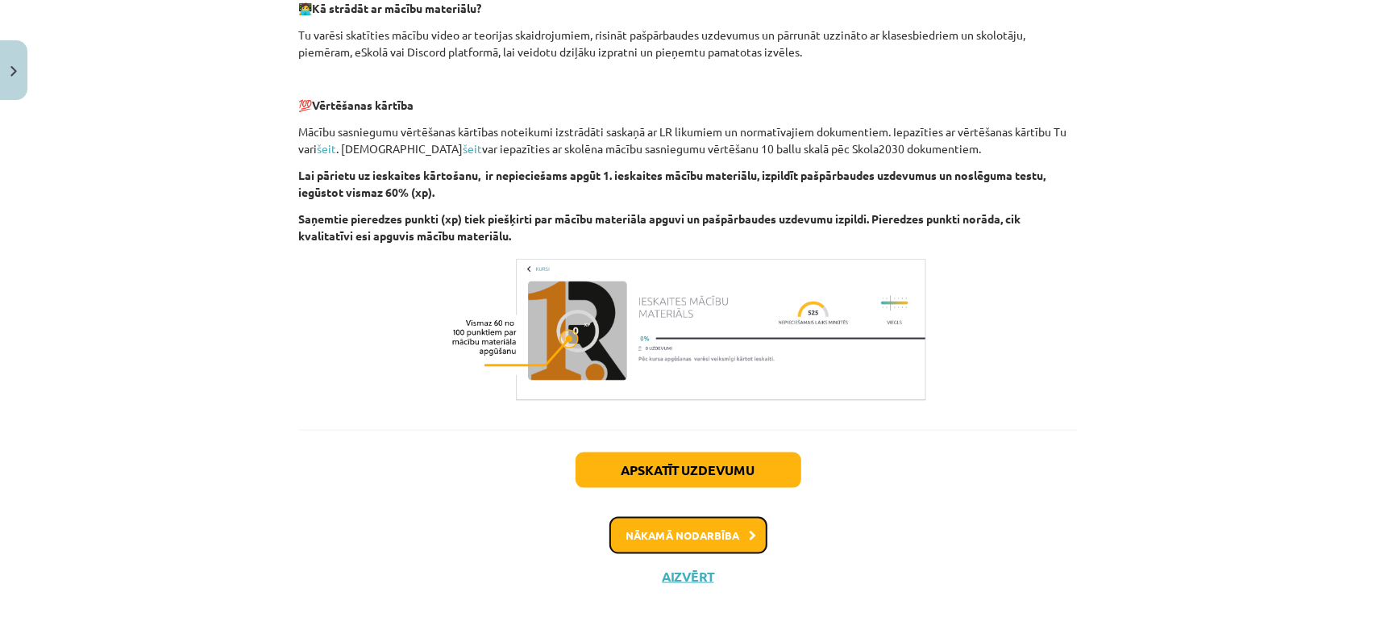
click at [726, 534] on button "Nākamā nodarbība" at bounding box center [688, 535] width 158 height 37
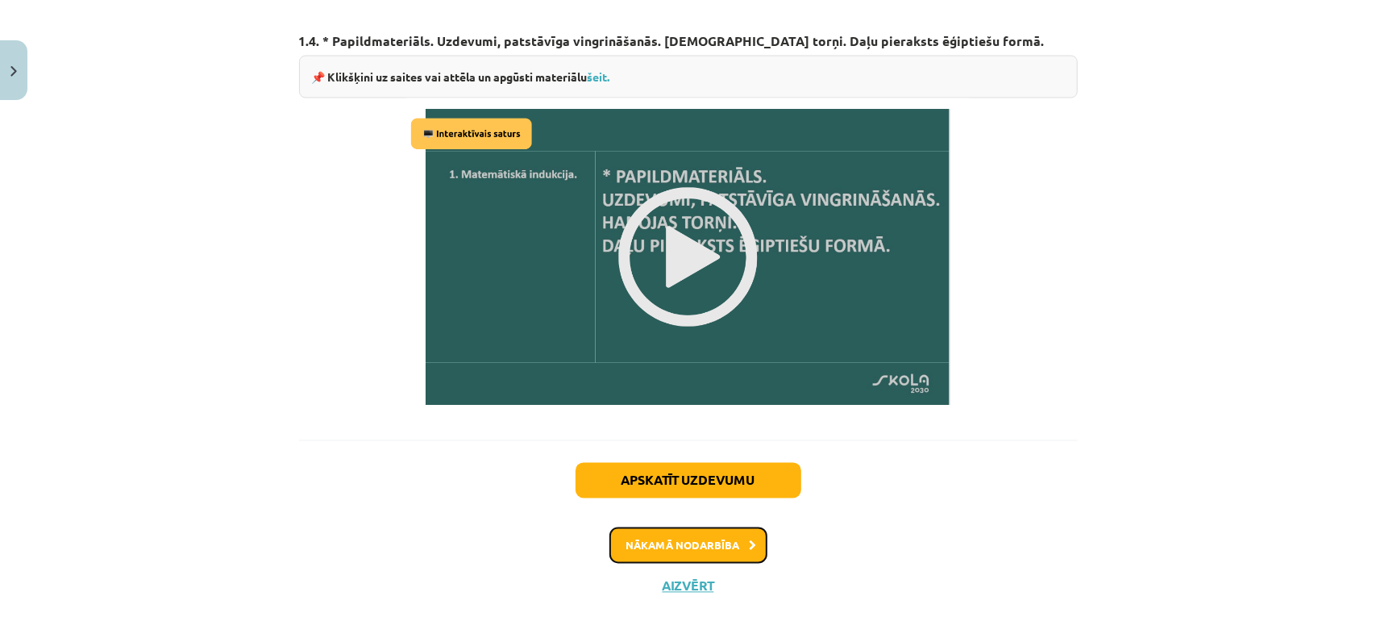
scroll to position [1958, 0]
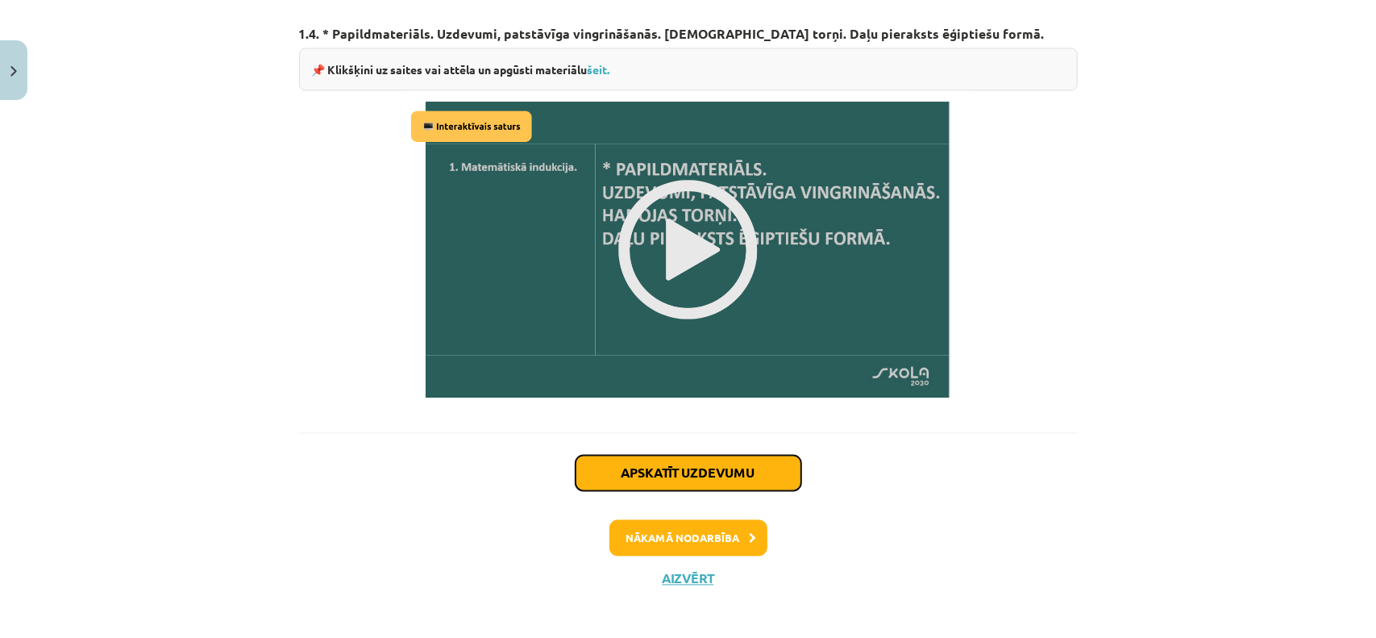
click at [708, 465] on button "Apskatīt uzdevumu" at bounding box center [688, 472] width 226 height 35
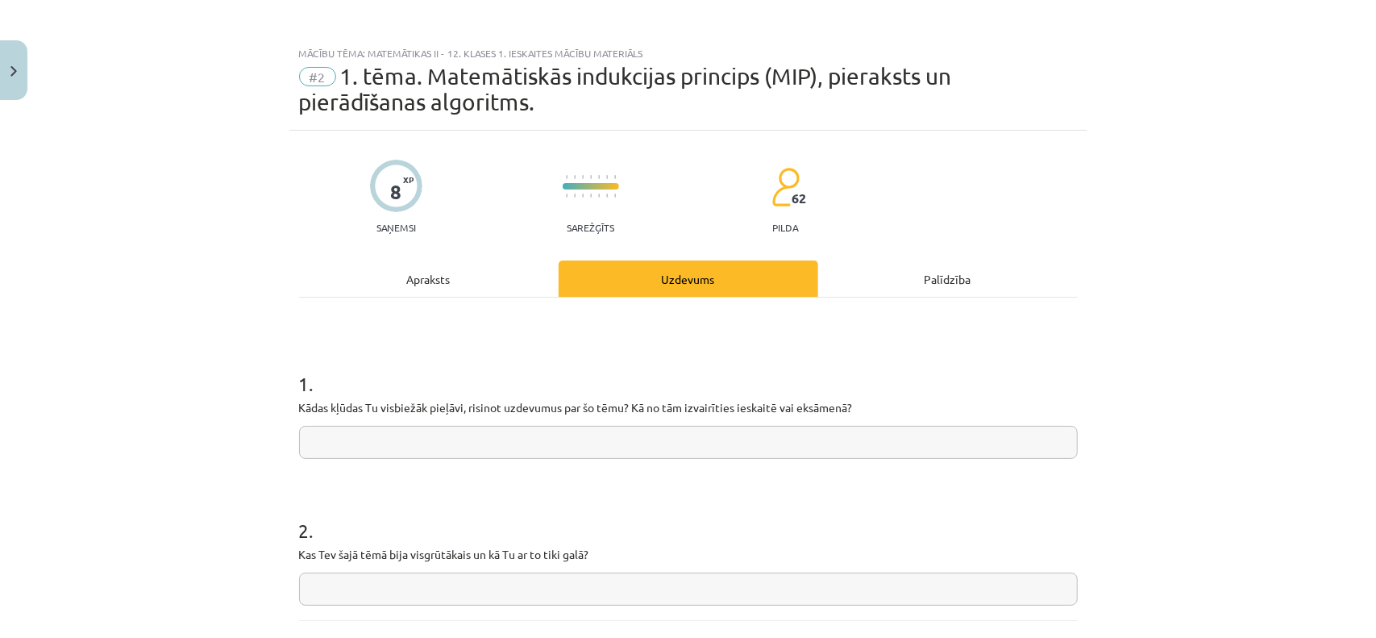
scroll to position [0, 0]
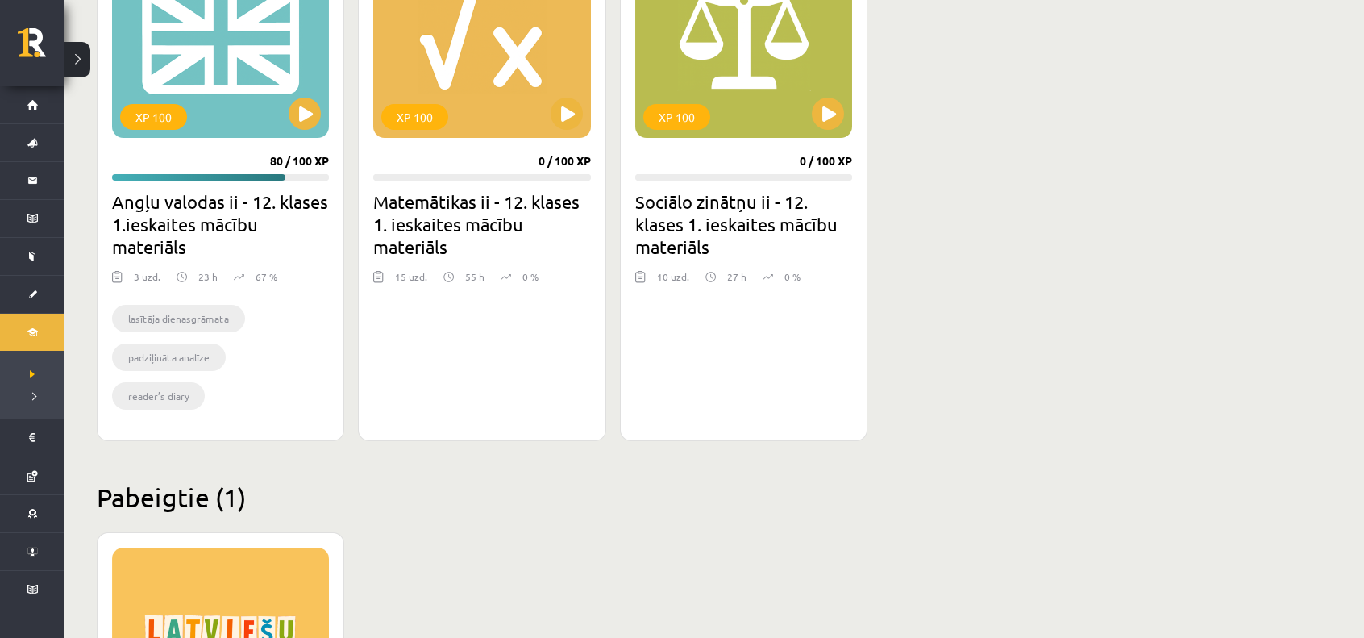
scroll to position [1128, 0]
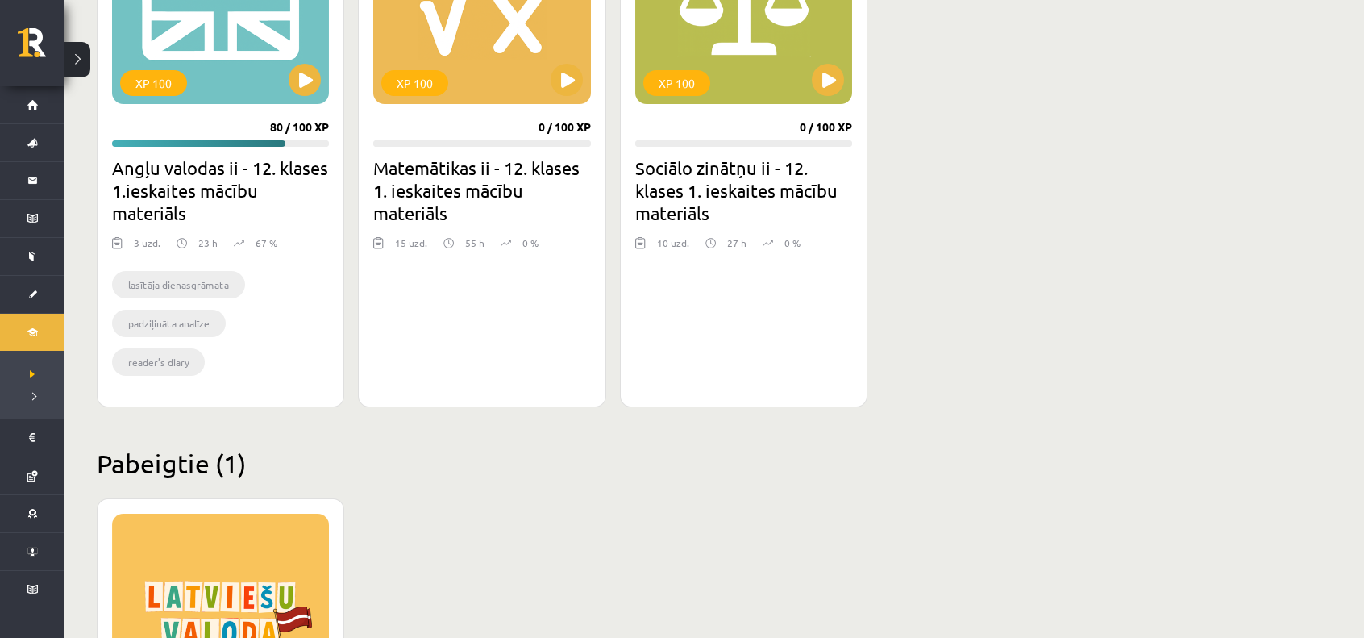
click at [563, 116] on div "XP 100 0 / 100 XP Matemātikas ii - 12. klases 1. ieskaites mācību materiāls 15 …" at bounding box center [481, 147] width 247 height 520
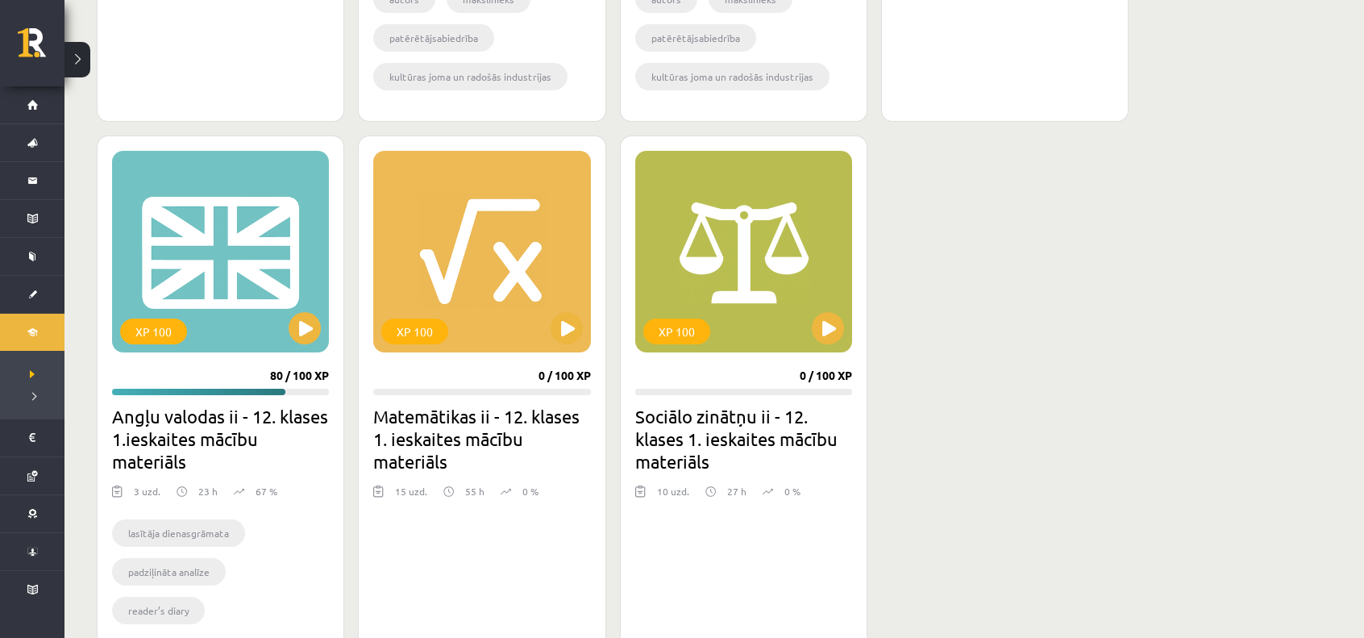
scroll to position [782, 0]
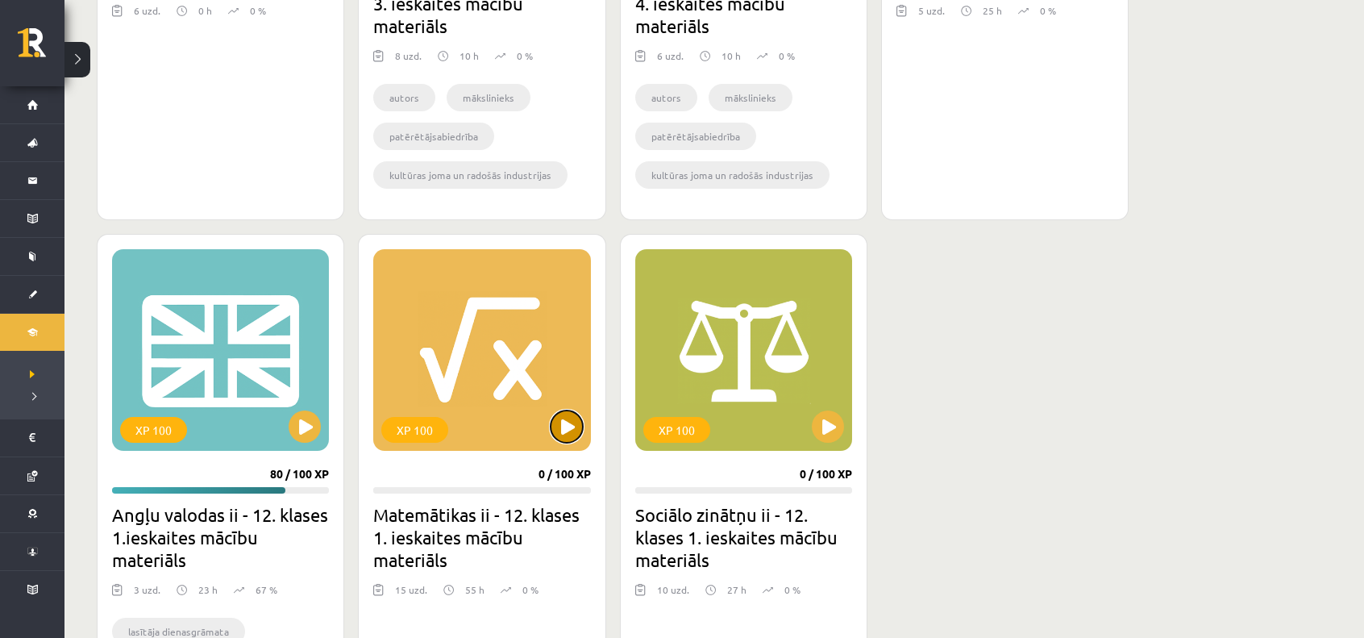
click at [555, 425] on button at bounding box center [567, 426] width 32 height 32
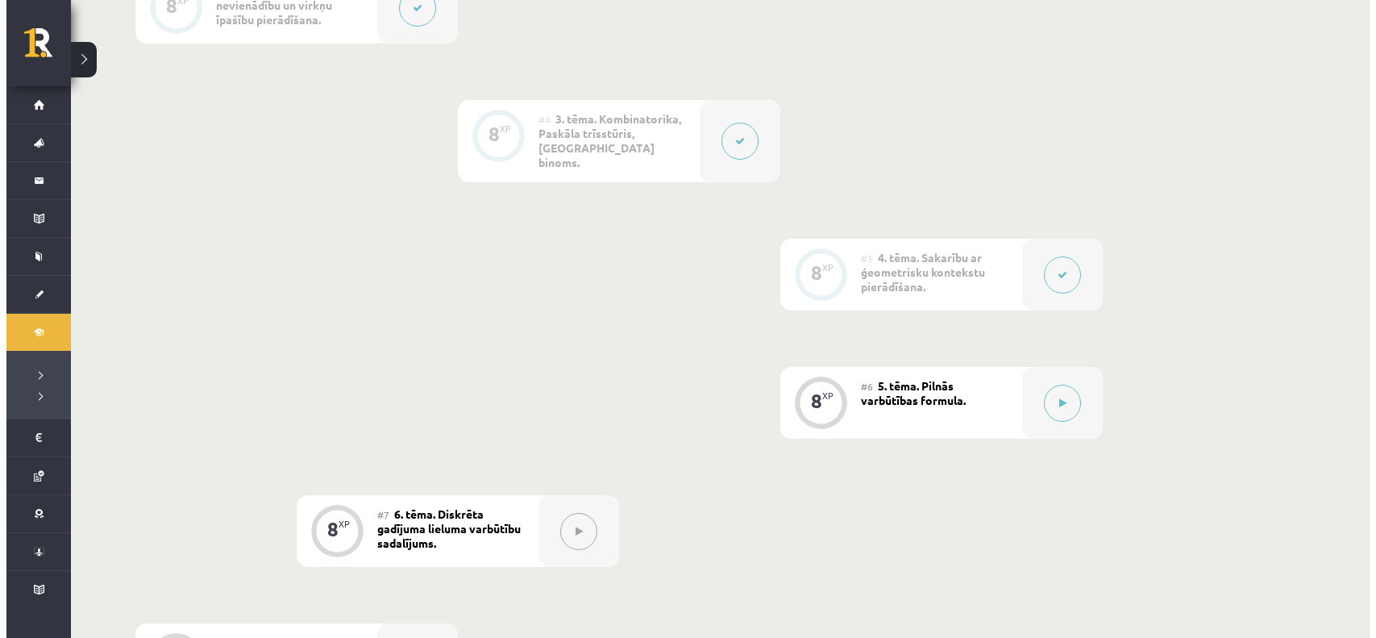
scroll to position [725, 0]
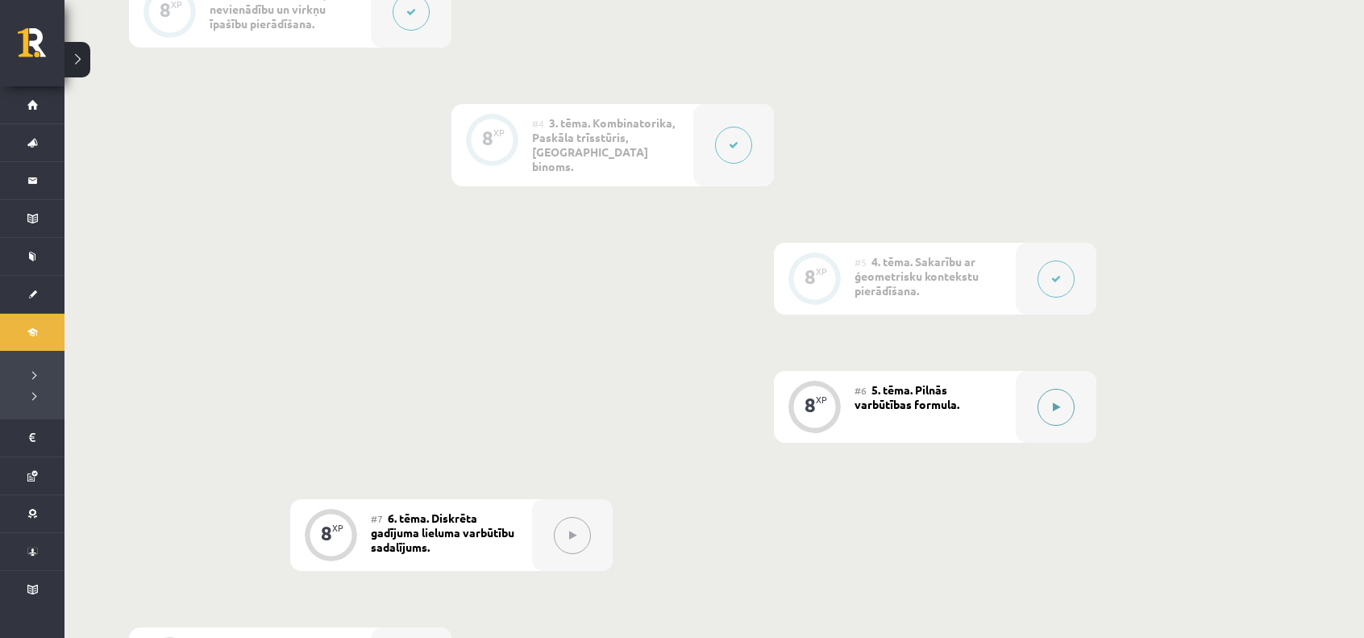
click at [1045, 388] on button at bounding box center [1055, 406] width 37 height 37
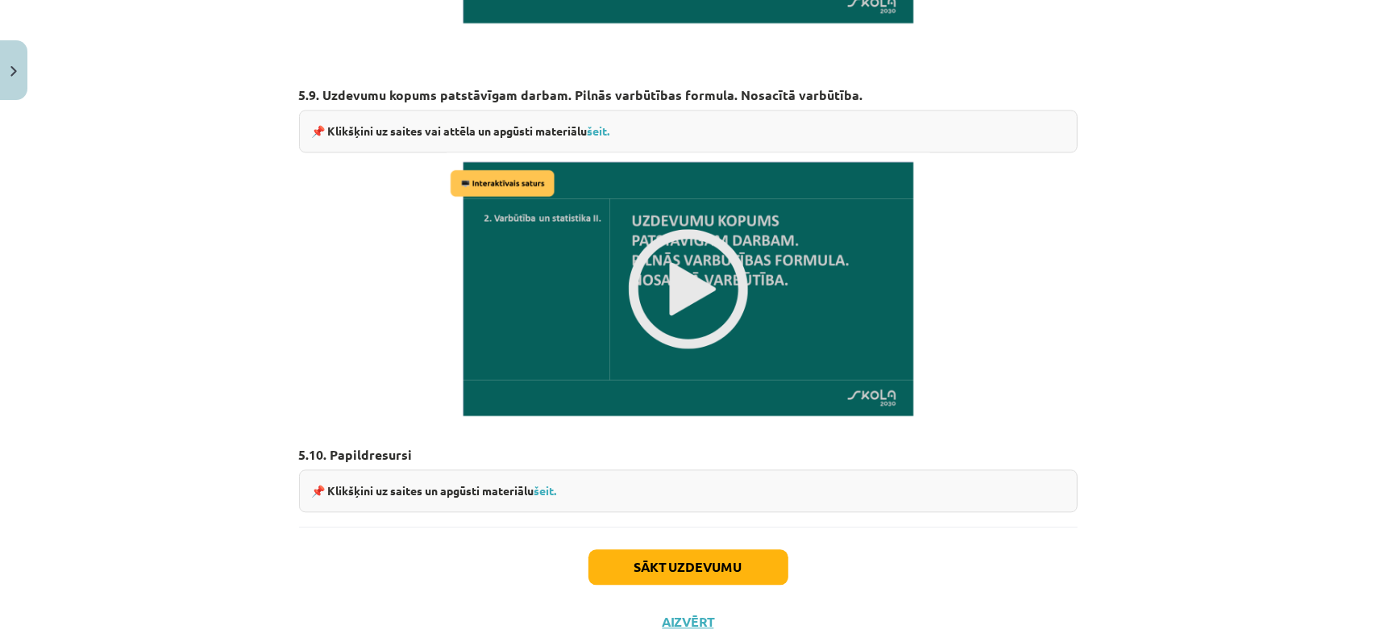
scroll to position [2291, 0]
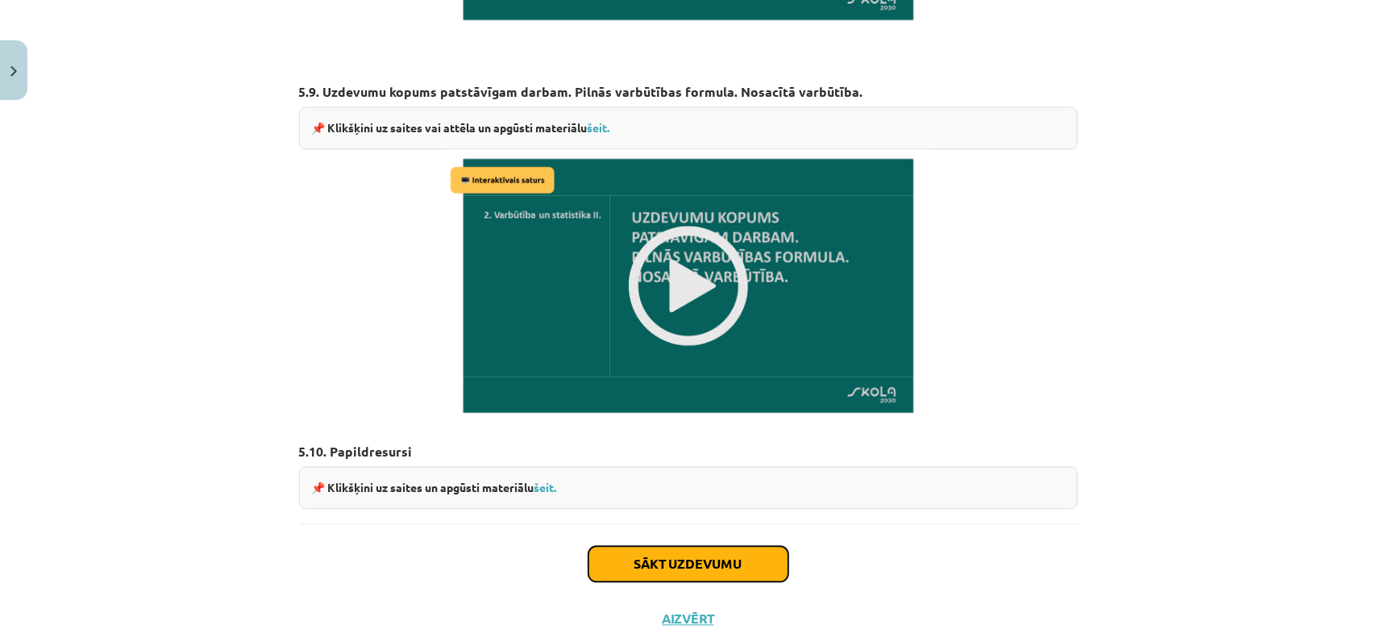
click at [732, 546] on button "Sākt uzdevumu" at bounding box center [688, 563] width 200 height 35
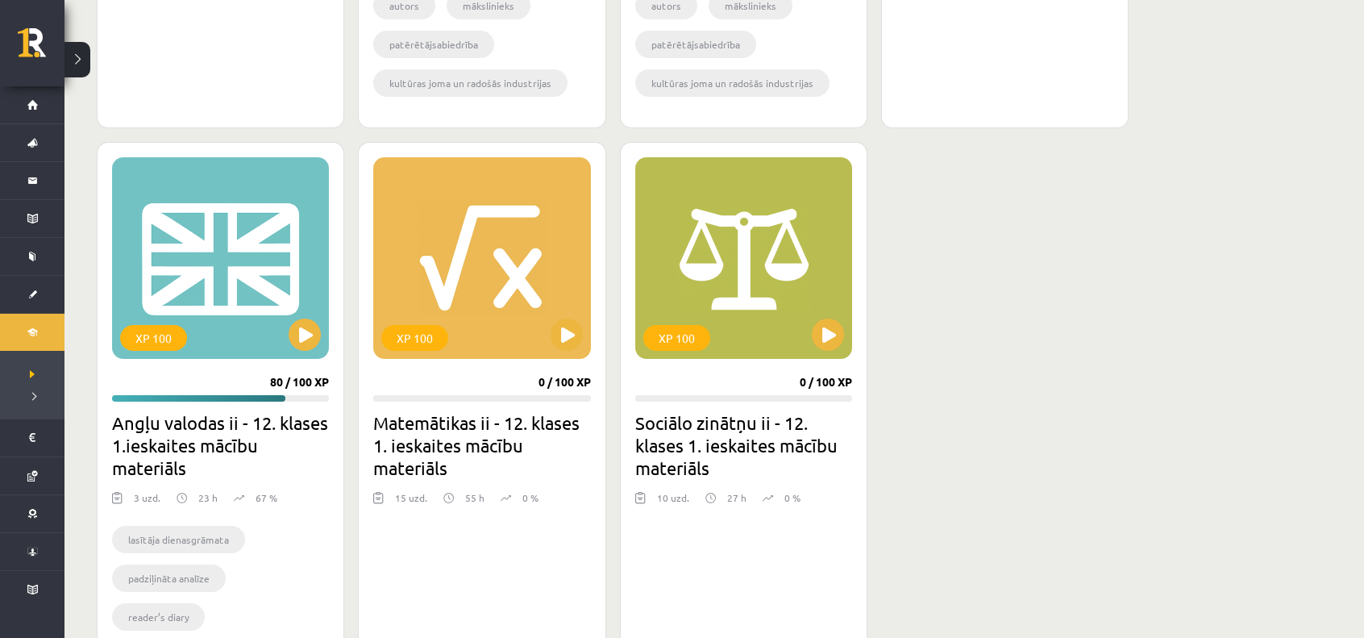
scroll to position [943, 0]
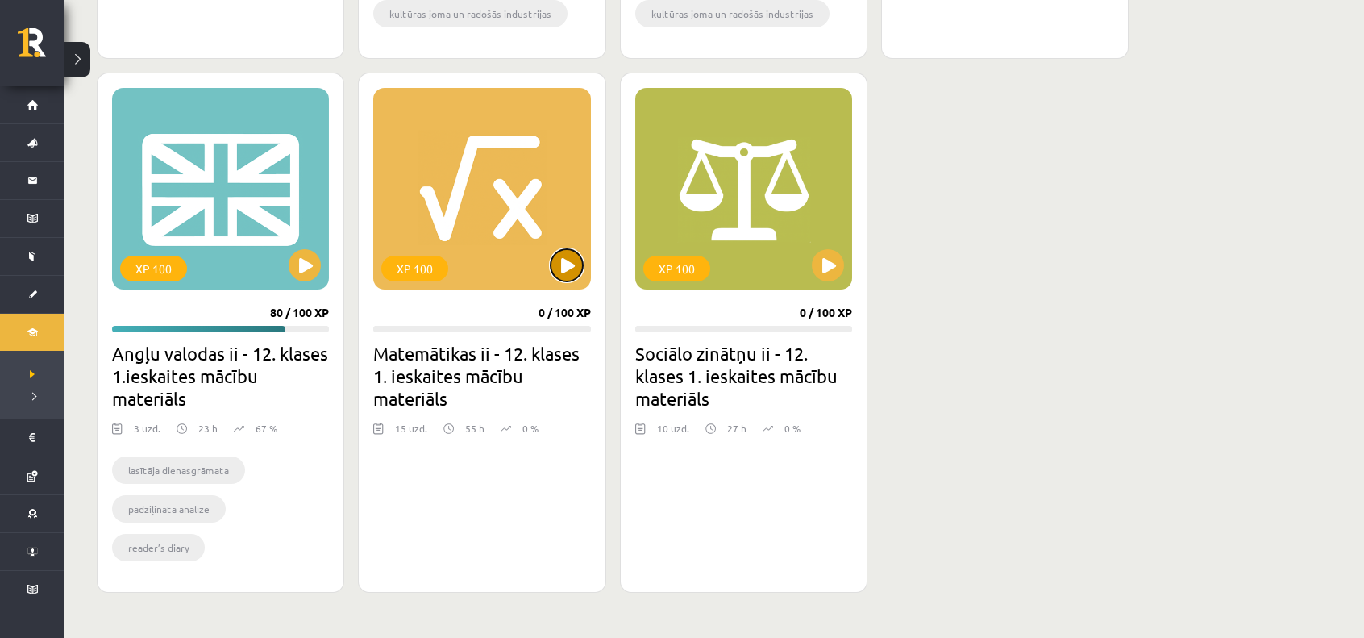
click at [560, 274] on button at bounding box center [567, 265] width 32 height 32
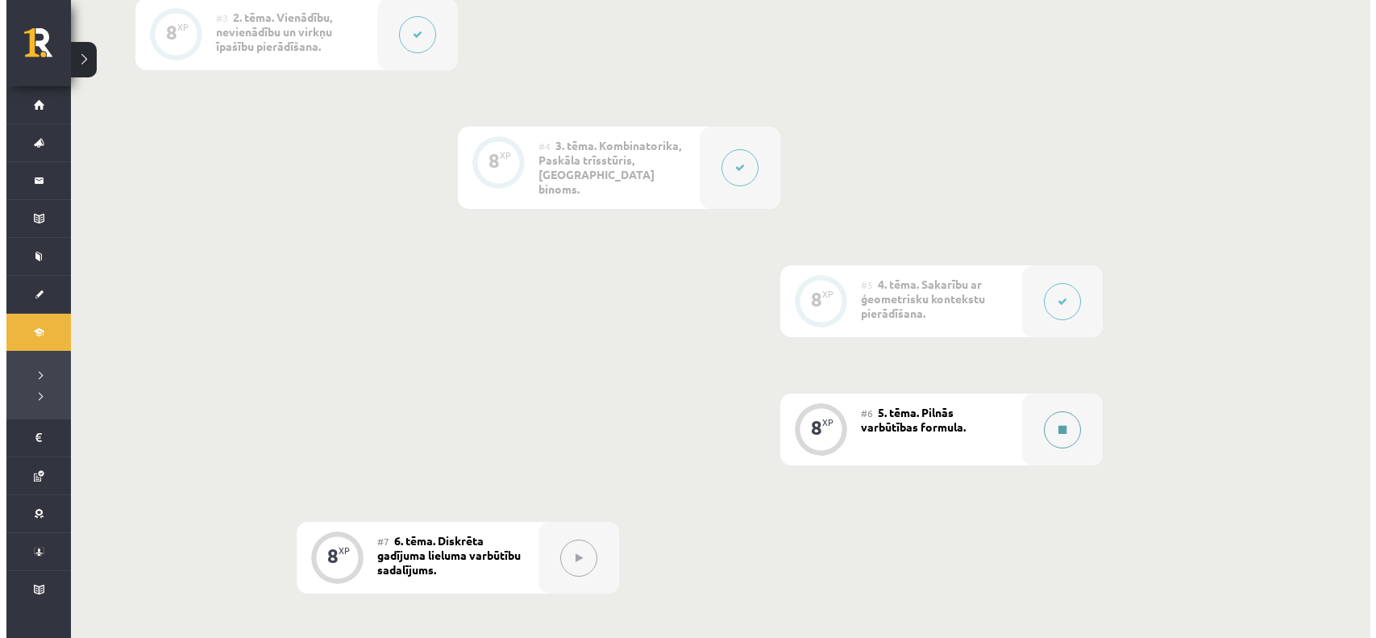
scroll to position [725, 0]
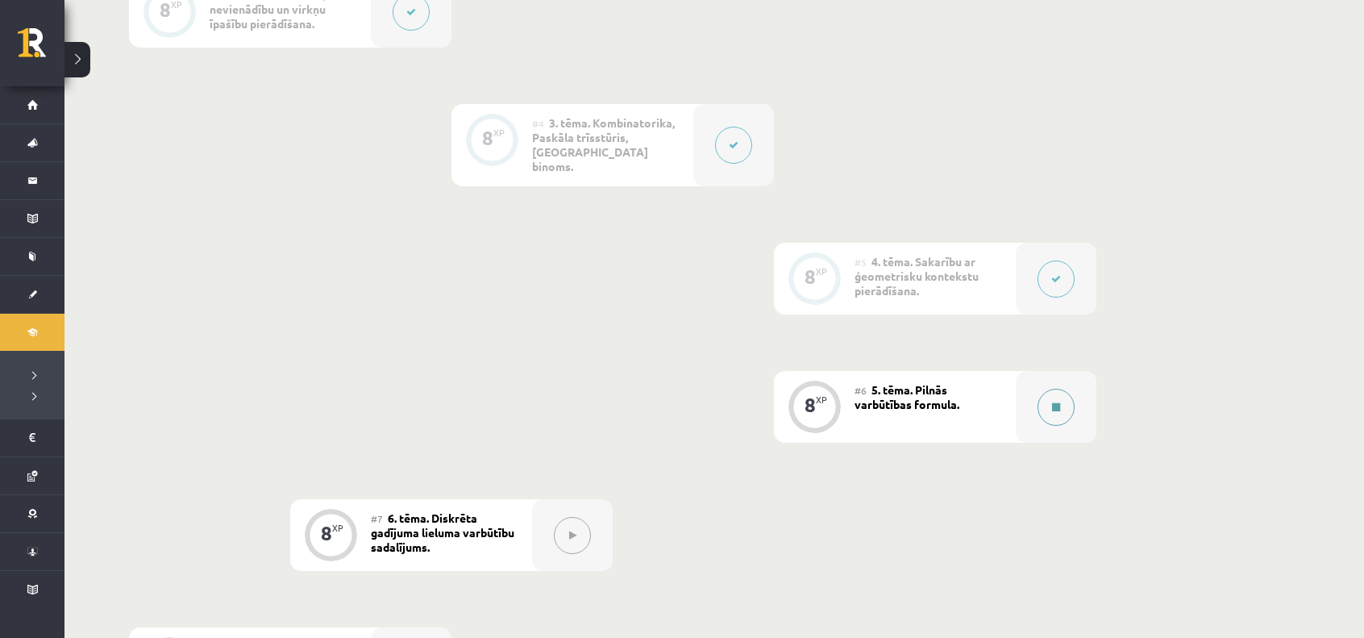
click at [1062, 397] on button at bounding box center [1055, 406] width 37 height 37
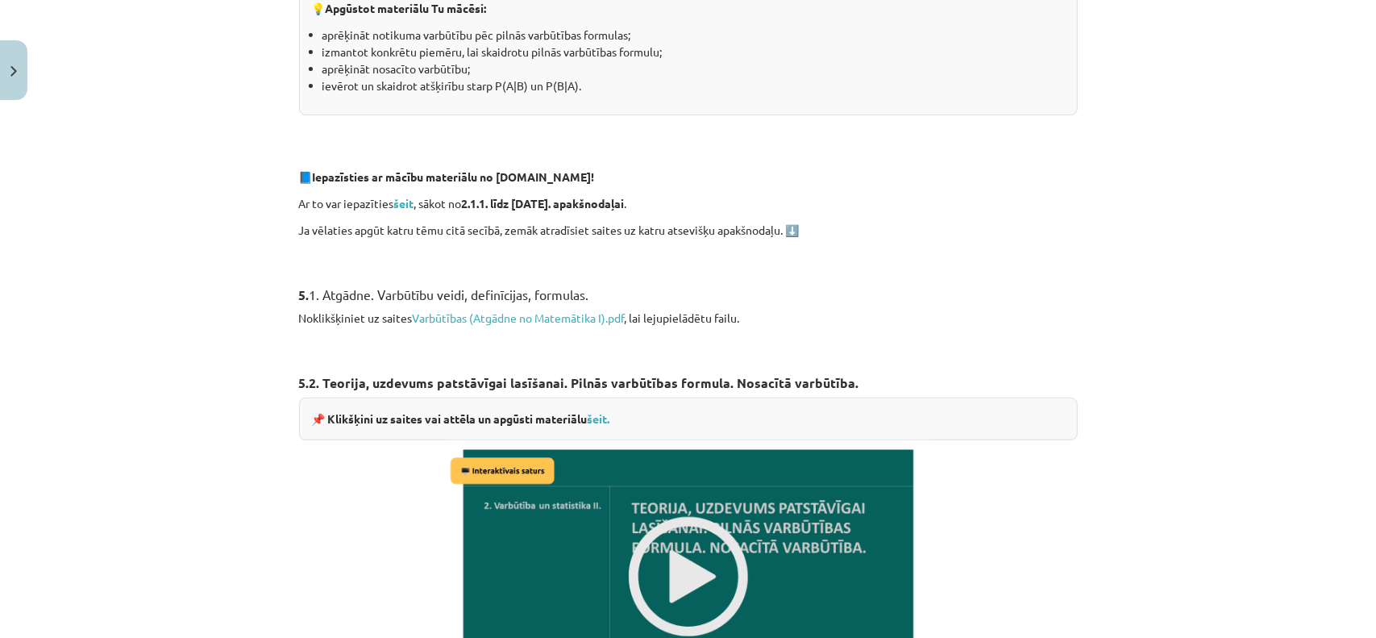
scroll to position [645, 0]
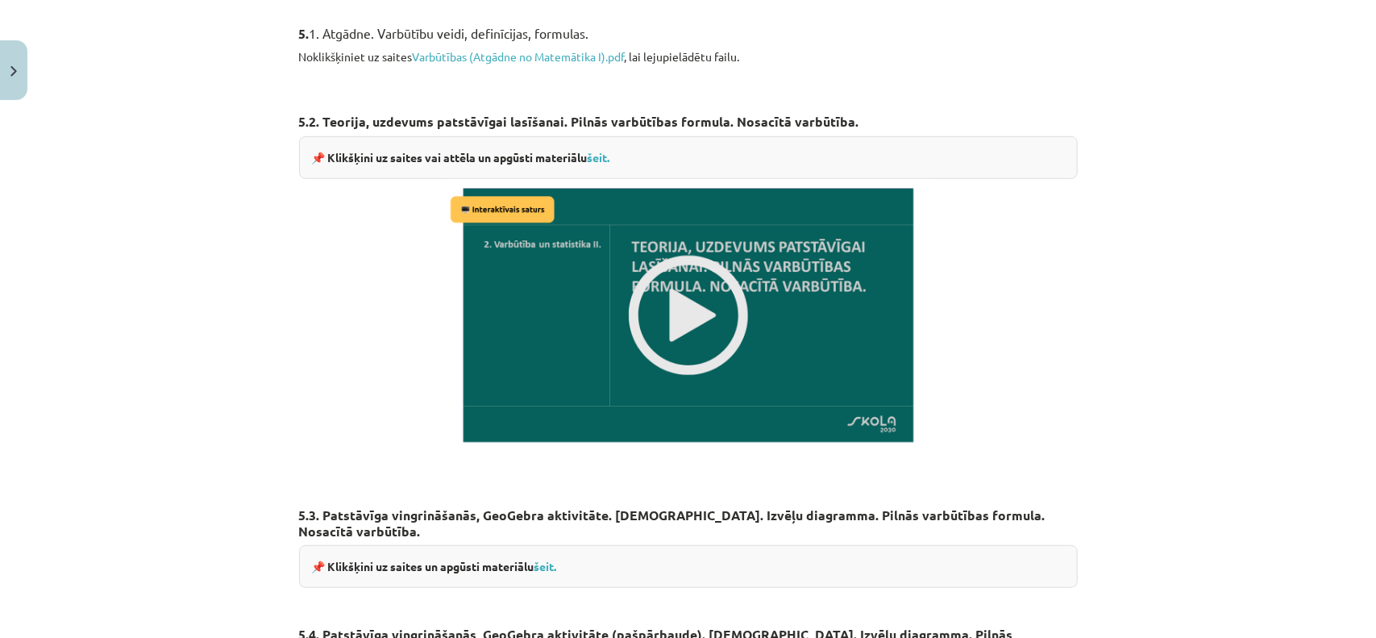
click at [642, 296] on img at bounding box center [689, 315] width 484 height 272
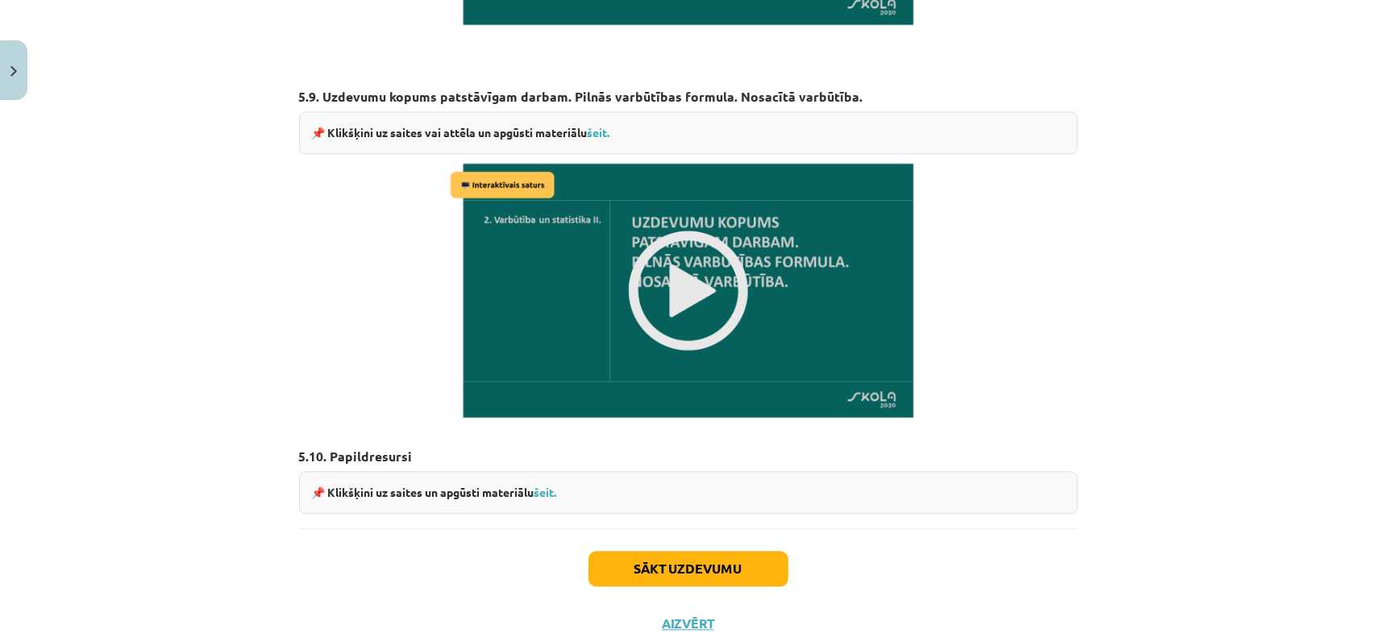
scroll to position [2291, 0]
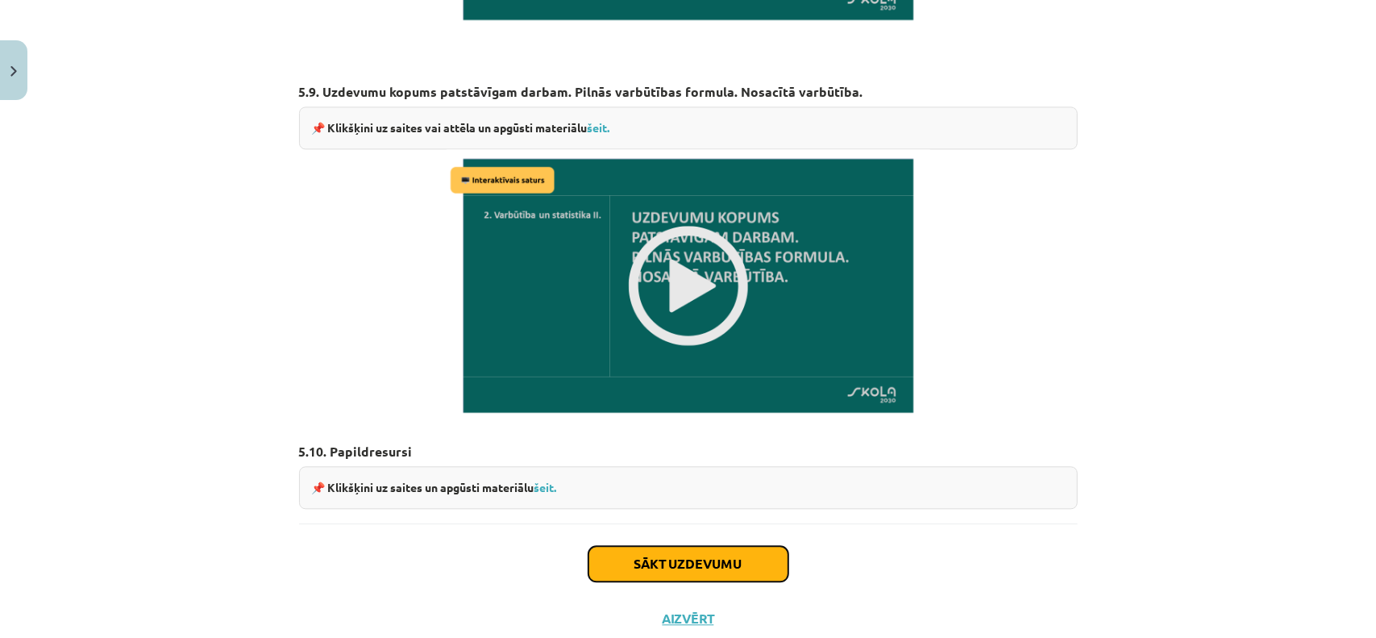
click at [721, 546] on button "Sākt uzdevumu" at bounding box center [688, 563] width 200 height 35
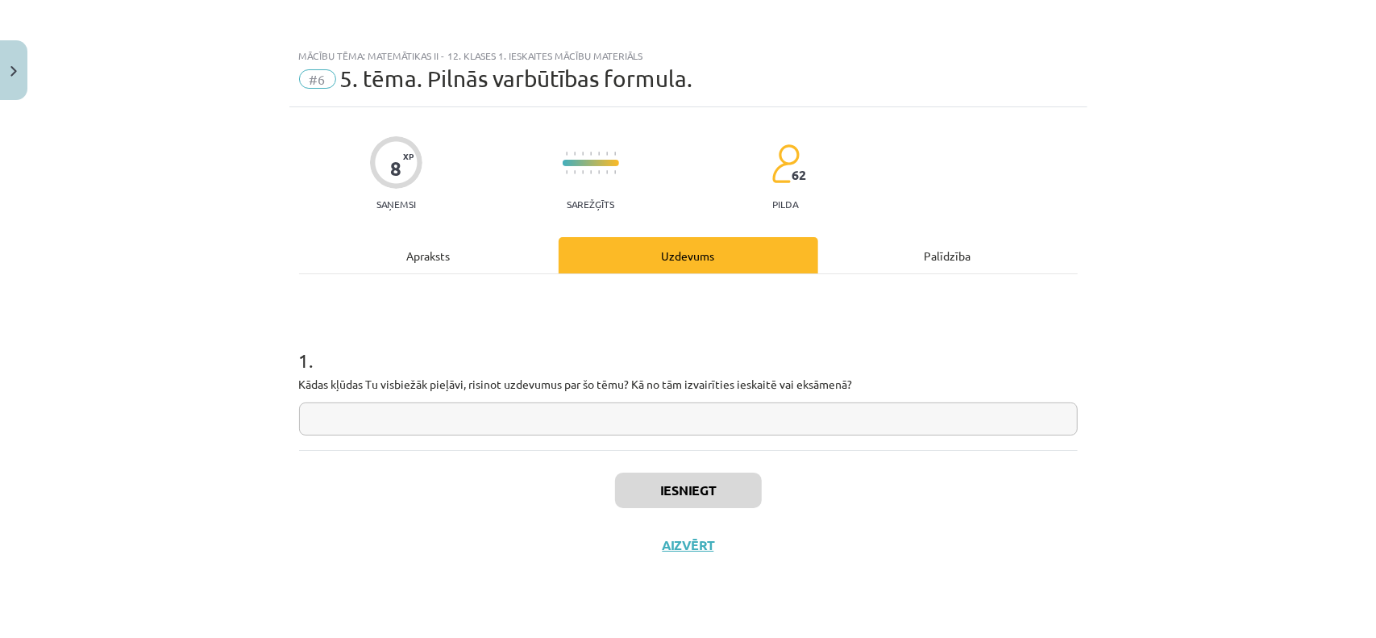
scroll to position [0, 0]
click at [492, 404] on input "text" at bounding box center [688, 418] width 779 height 33
type input "**********"
click at [671, 482] on button "Iesniegt" at bounding box center [688, 489] width 147 height 35
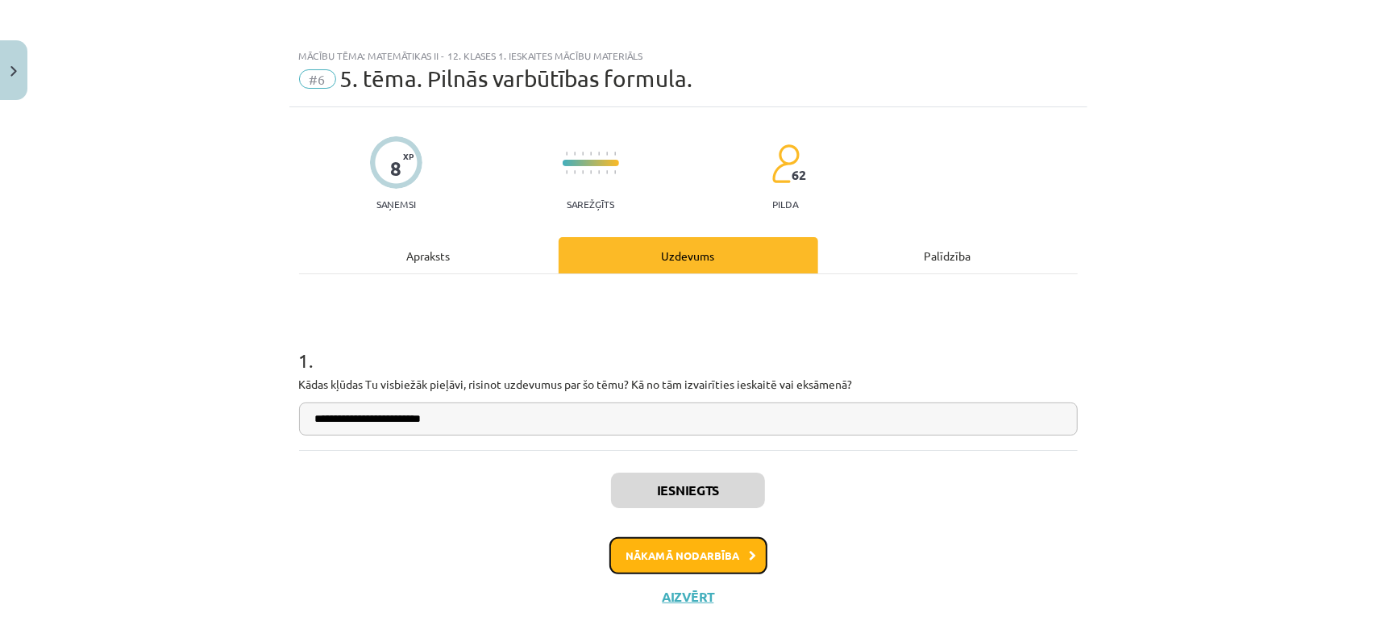
click at [714, 557] on button "Nākamā nodarbība" at bounding box center [688, 555] width 158 height 37
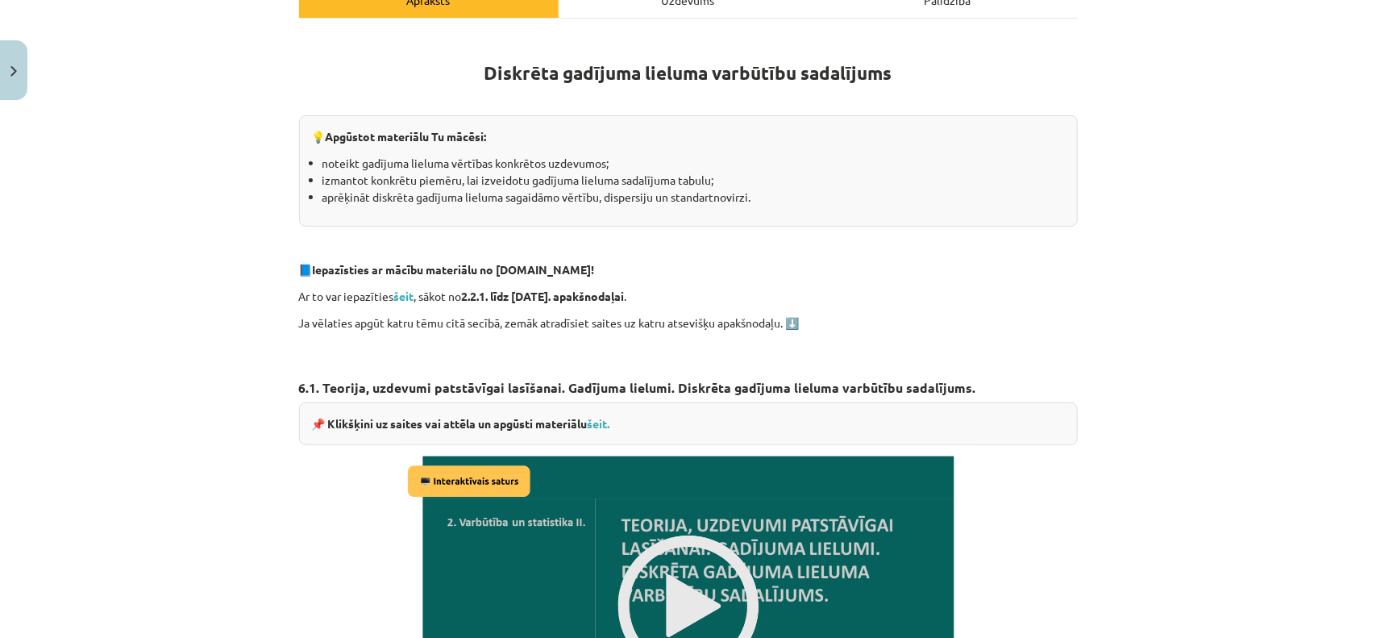
scroll to position [699, 0]
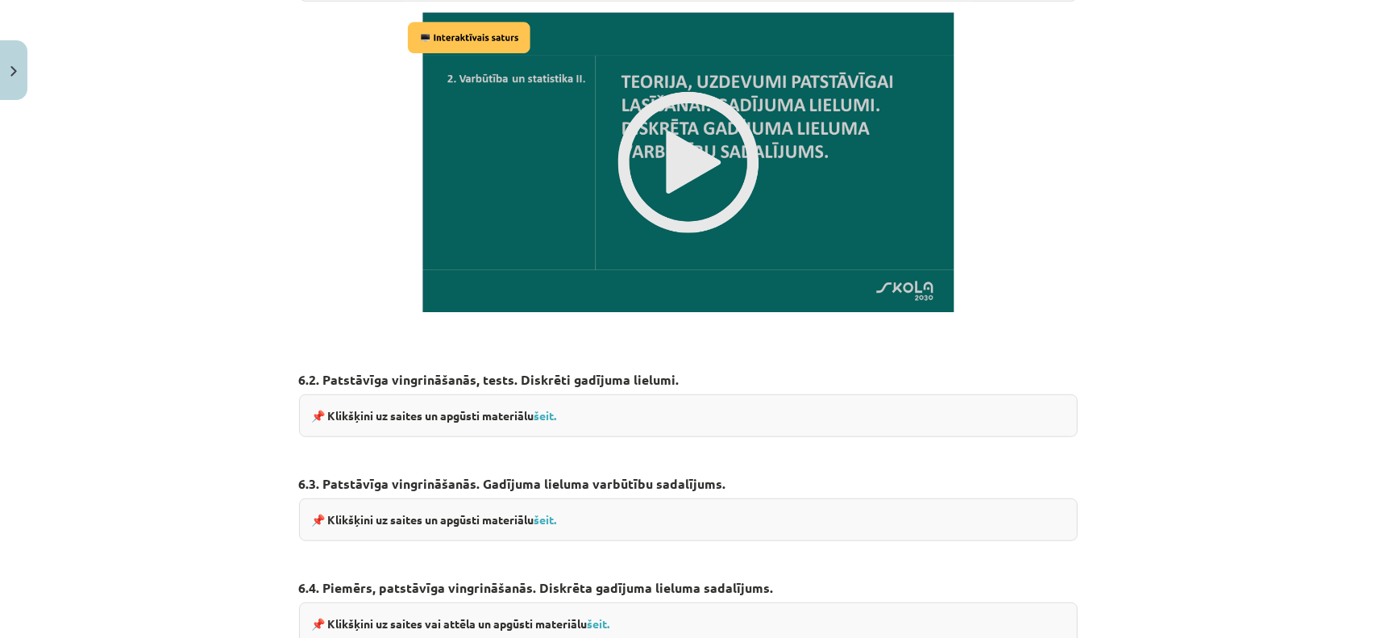
click at [658, 252] on img at bounding box center [688, 163] width 571 height 322
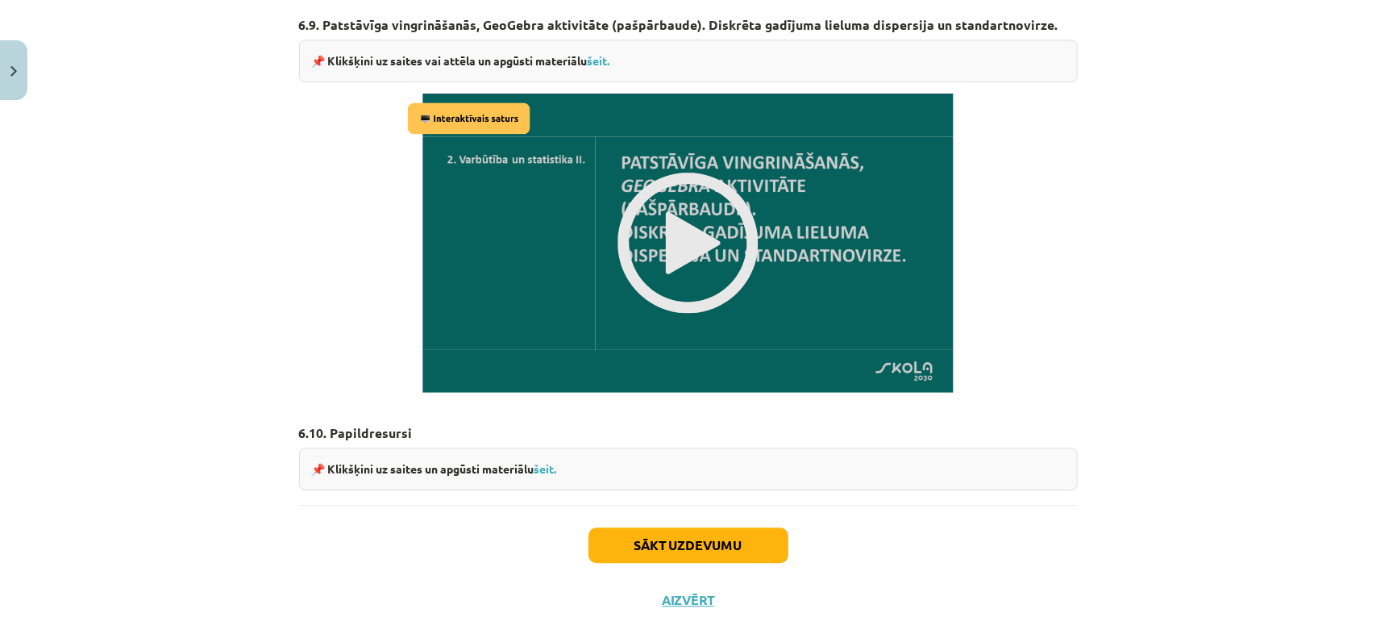
scroll to position [2794, 0]
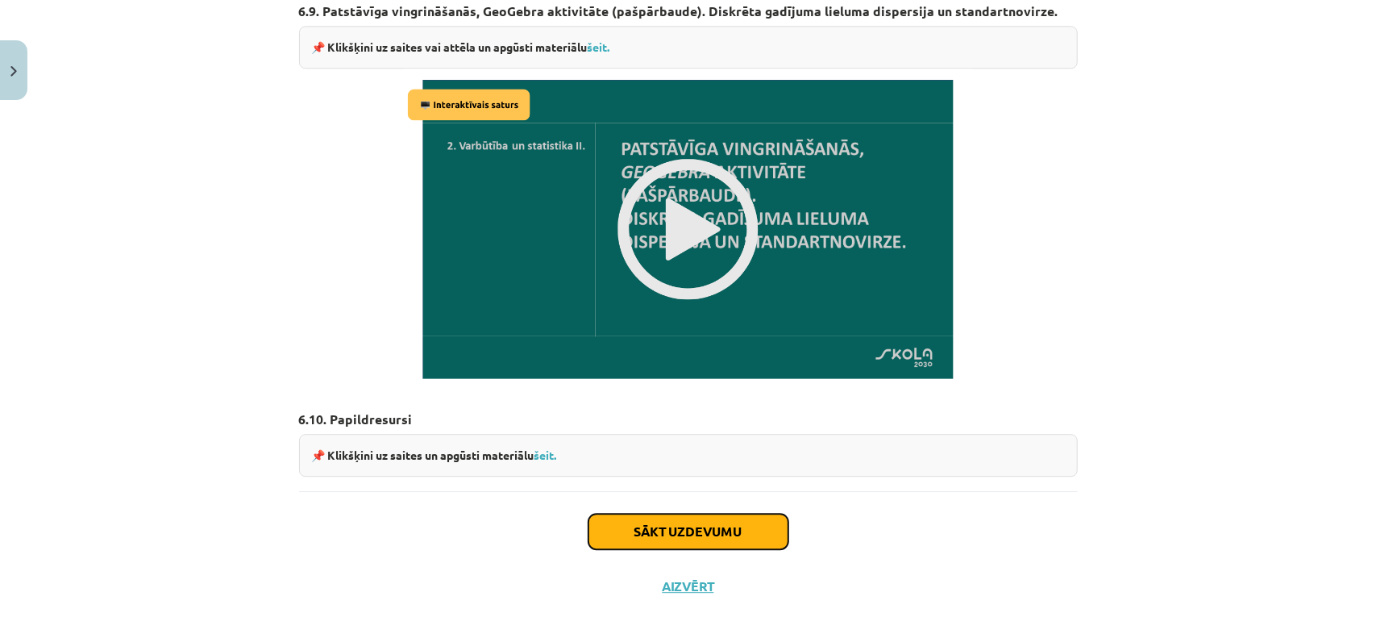
click at [707, 513] on button "Sākt uzdevumu" at bounding box center [688, 530] width 200 height 35
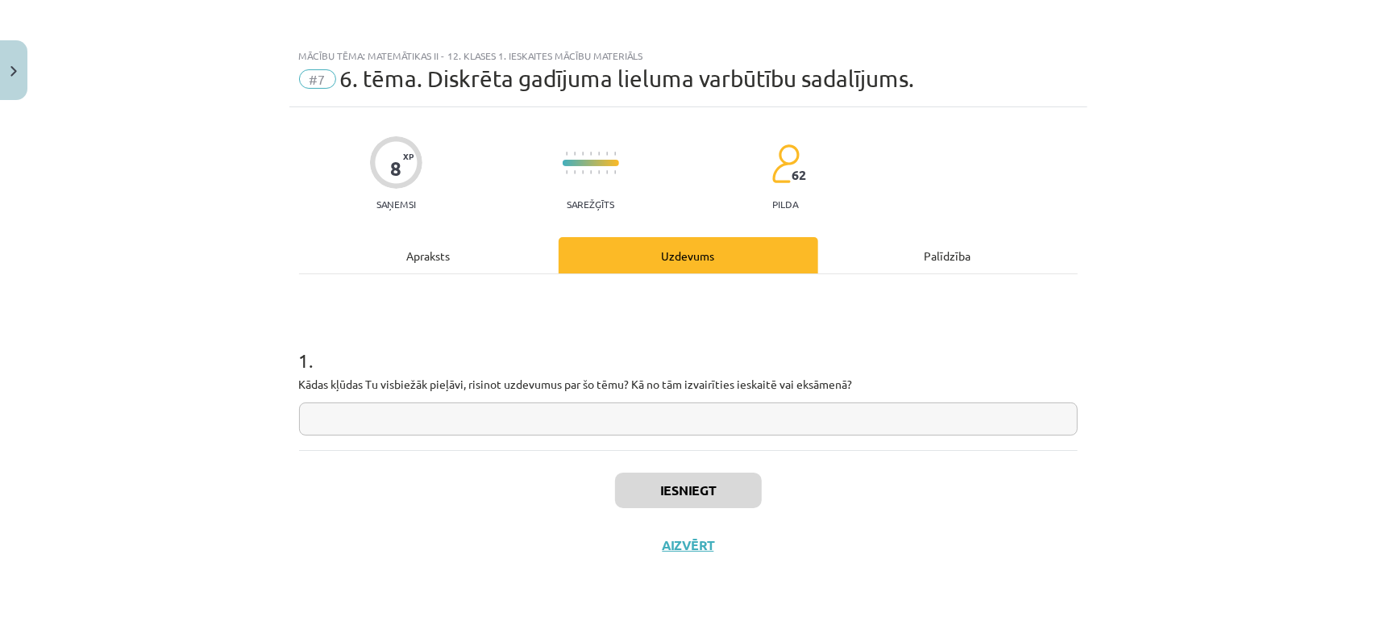
scroll to position [0, 0]
click at [376, 399] on div "1 . Kādas kļūdas Tu visbiežāk pieļāvi, risinot uzdevumus par šo tēmu? Kā no tām…" at bounding box center [688, 378] width 779 height 114
click at [376, 410] on input "text" at bounding box center [688, 418] width 779 height 33
type input "*"
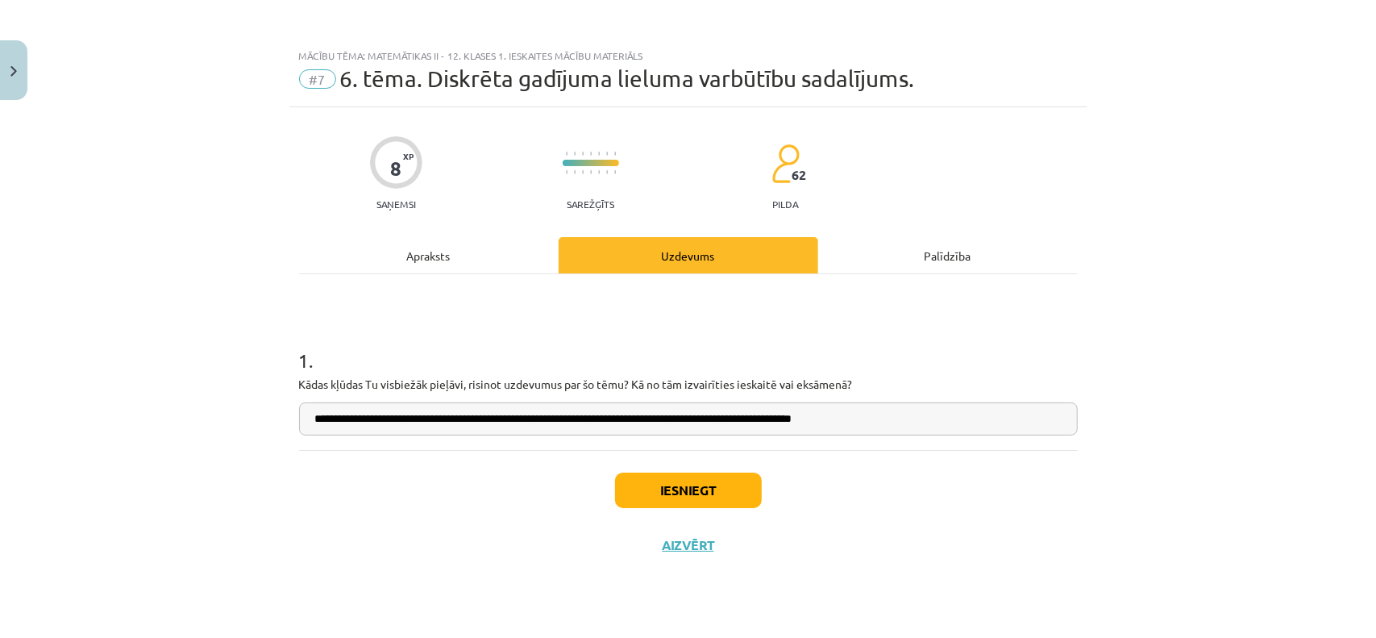
type input "**********"
click at [704, 478] on button "Iesniegt" at bounding box center [688, 489] width 147 height 35
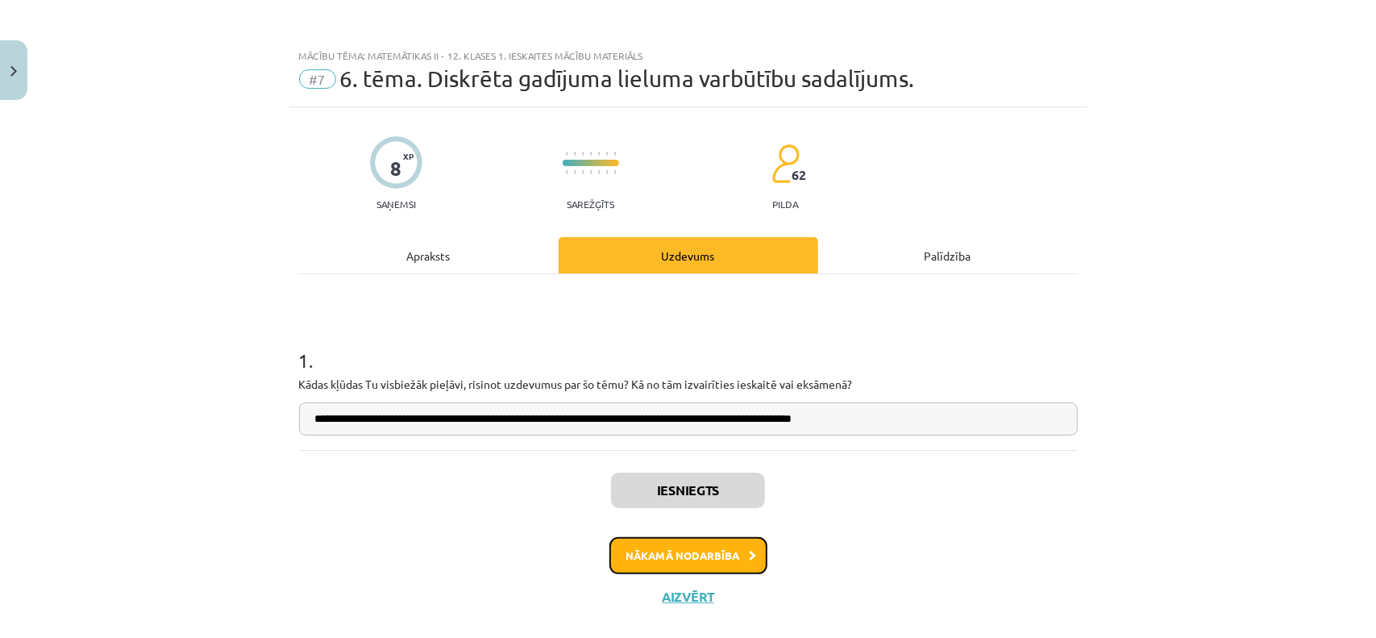
click at [709, 551] on button "Nākamā nodarbība" at bounding box center [688, 555] width 158 height 37
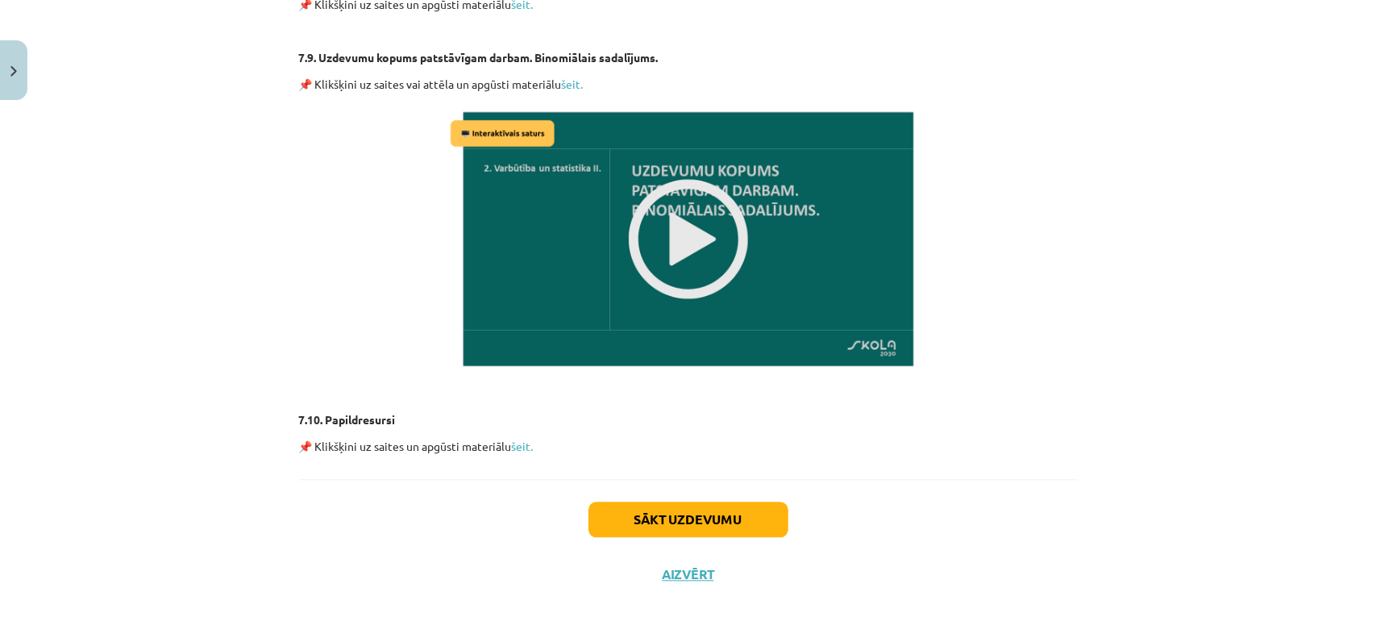
scroll to position [2083, 0]
click at [692, 510] on button "Sākt uzdevumu" at bounding box center [688, 518] width 200 height 35
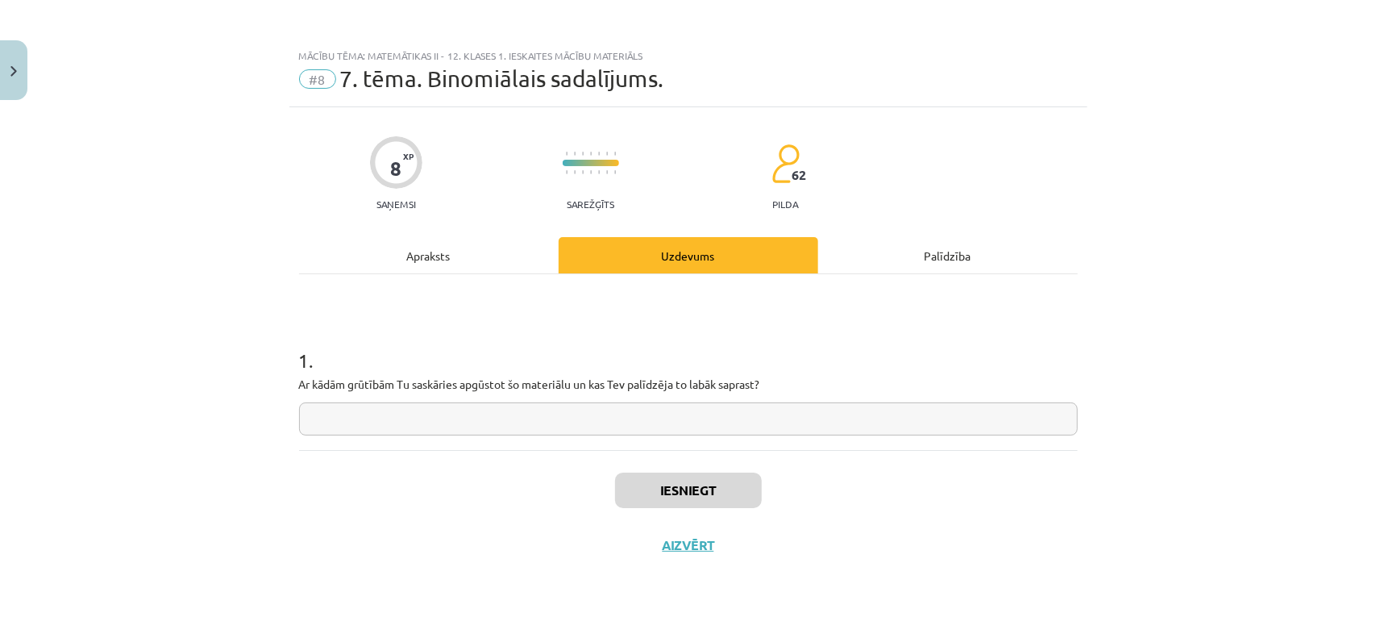
click at [621, 413] on input "text" at bounding box center [688, 418] width 779 height 33
type input "*"
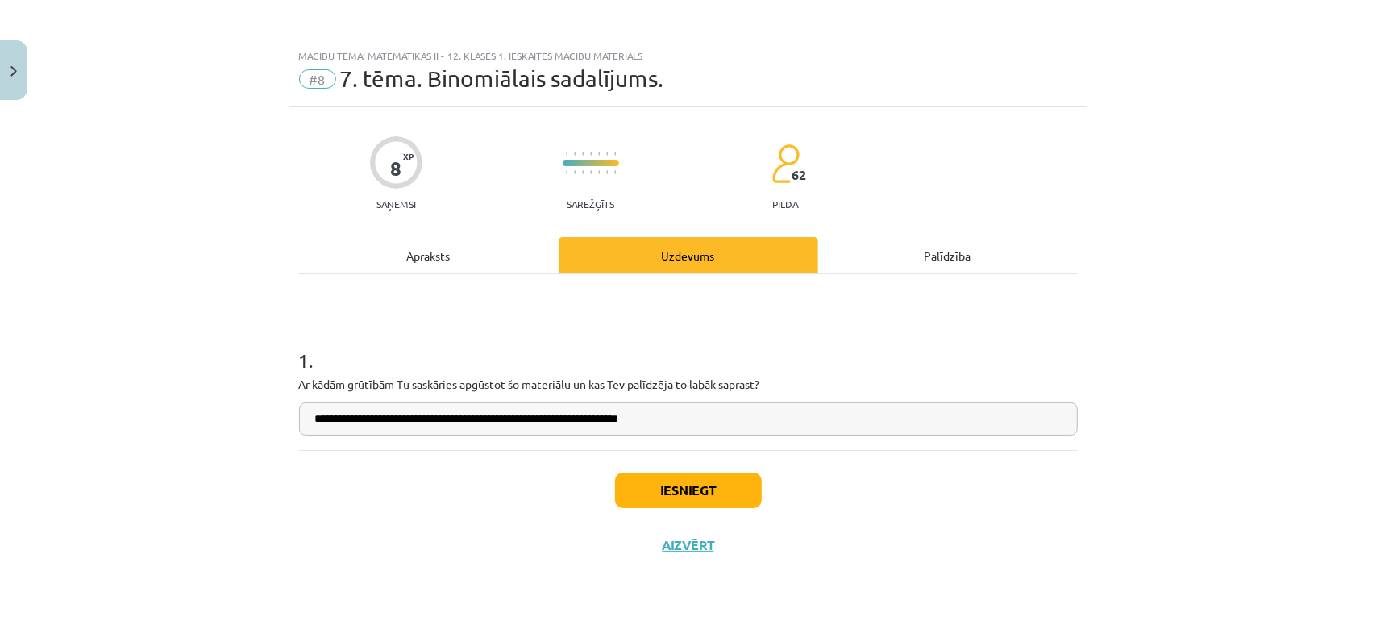
type input "**********"
click at [700, 472] on button "Iesniegt" at bounding box center [688, 489] width 147 height 35
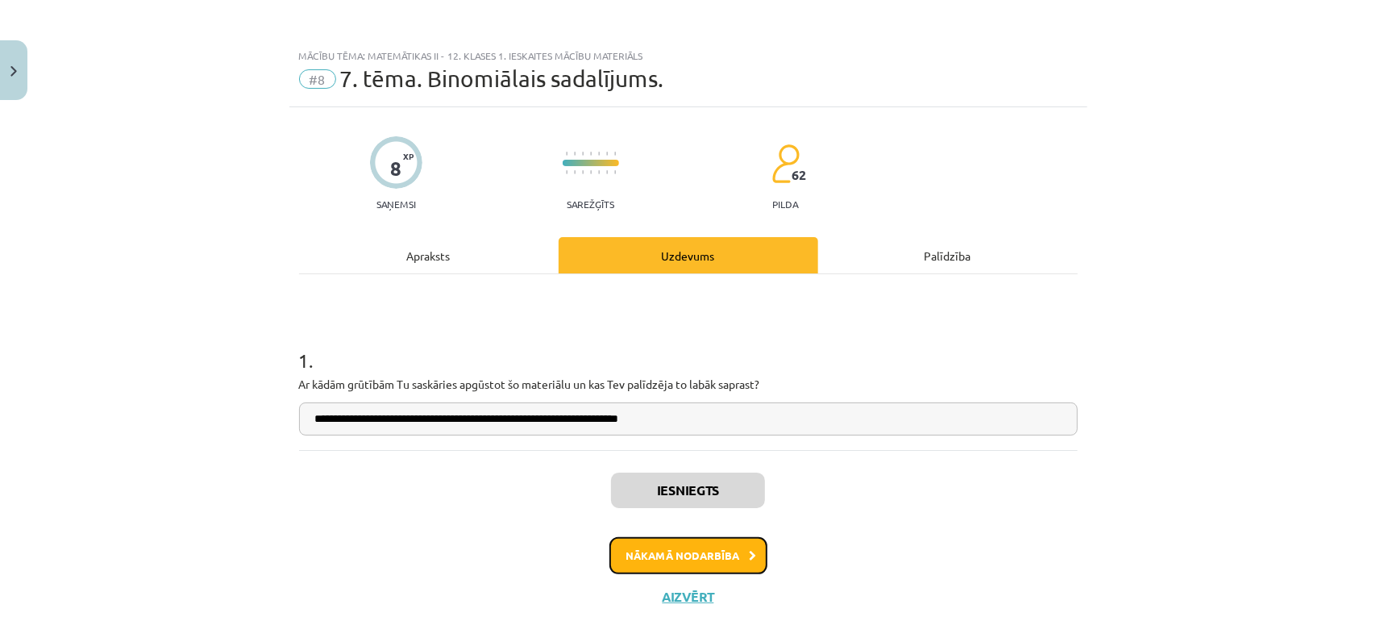
click at [708, 556] on button "Nākamā nodarbība" at bounding box center [688, 555] width 158 height 37
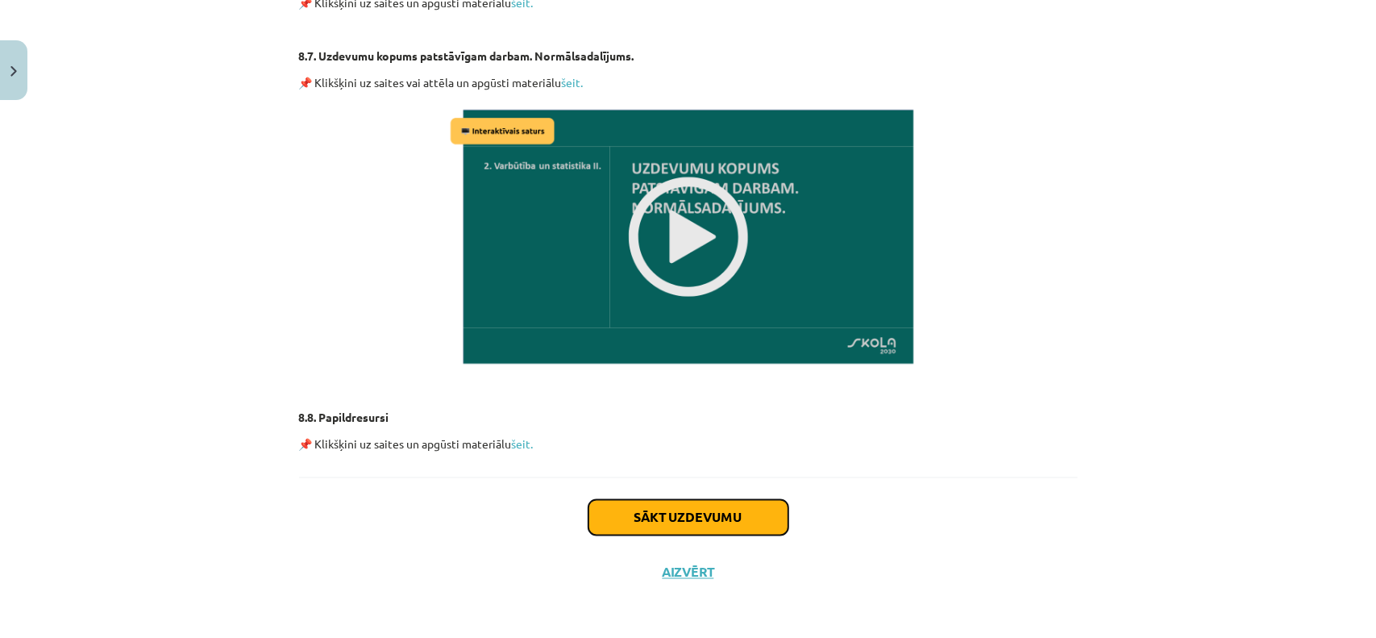
click at [730, 514] on button "Sākt uzdevumu" at bounding box center [688, 517] width 200 height 35
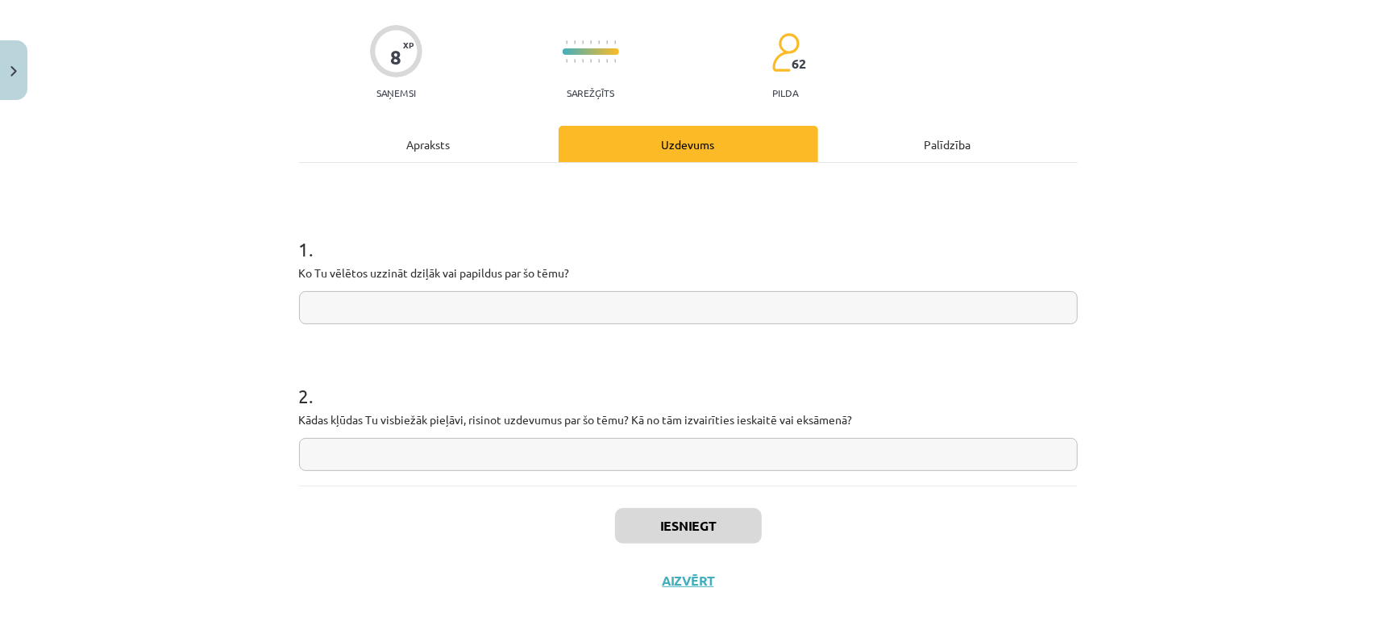
scroll to position [121, 0]
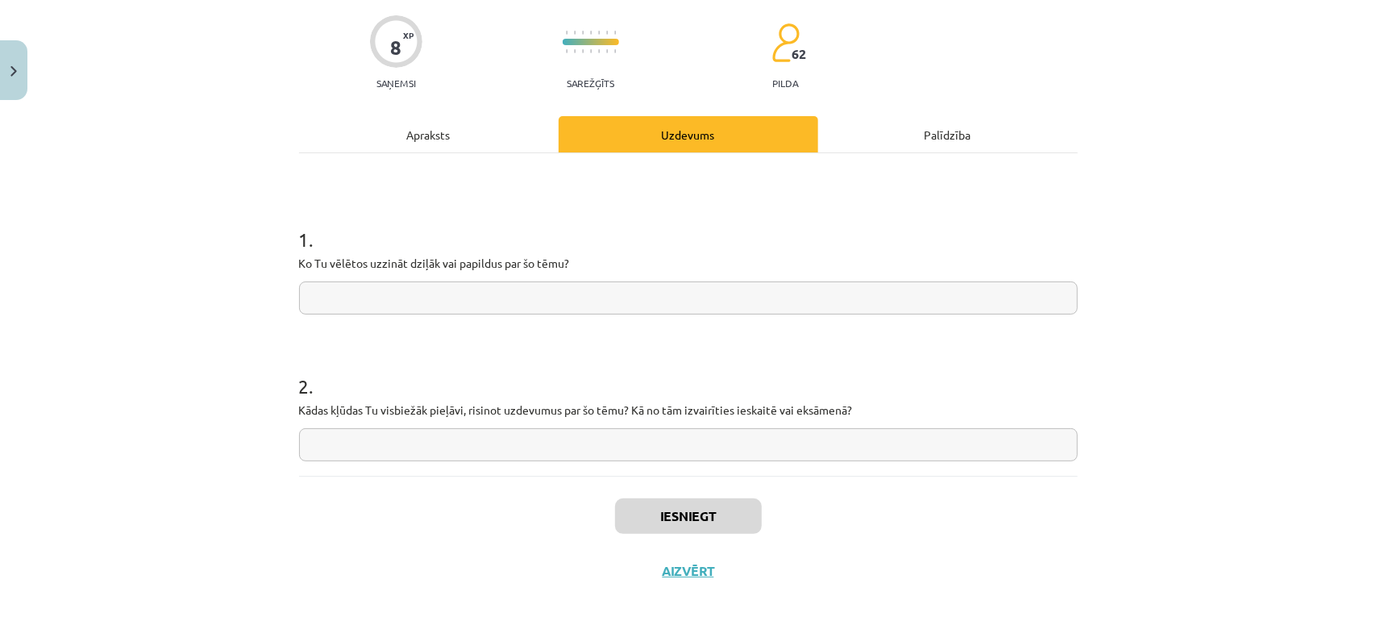
click at [448, 293] on input "text" at bounding box center [688, 297] width 779 height 33
type input "*******"
click at [461, 136] on div "Apraksts" at bounding box center [429, 134] width 260 height 36
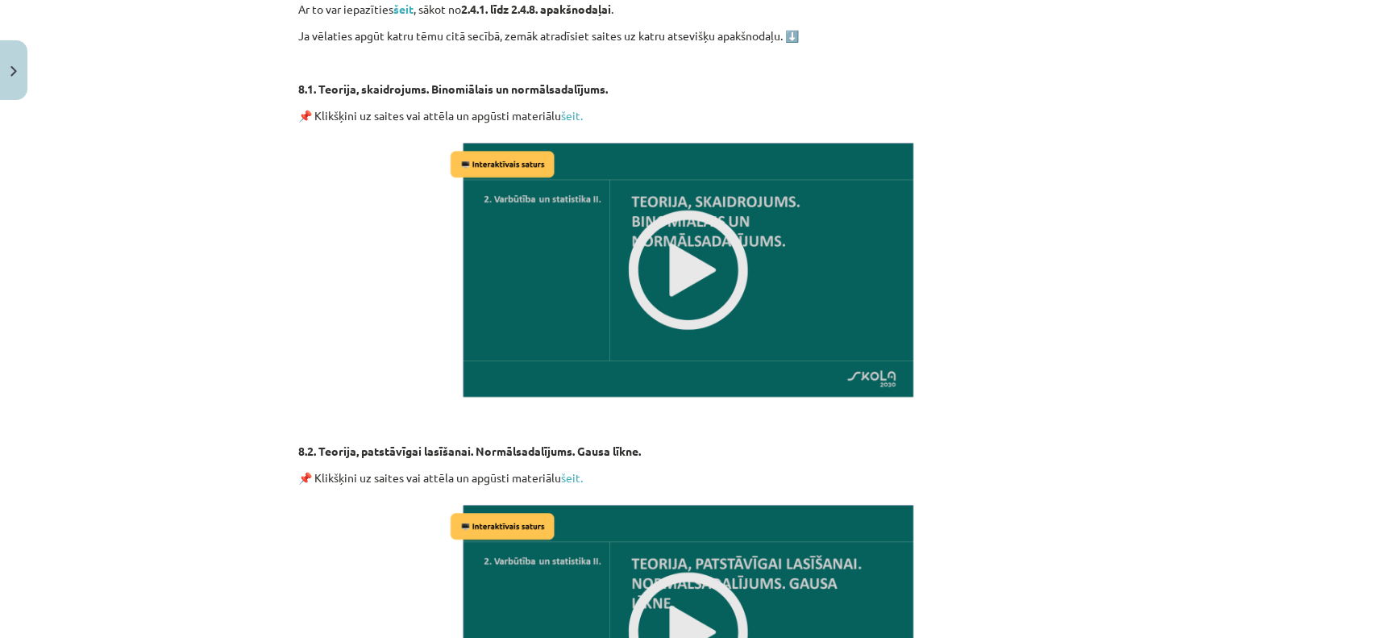
scroll to position [605, 0]
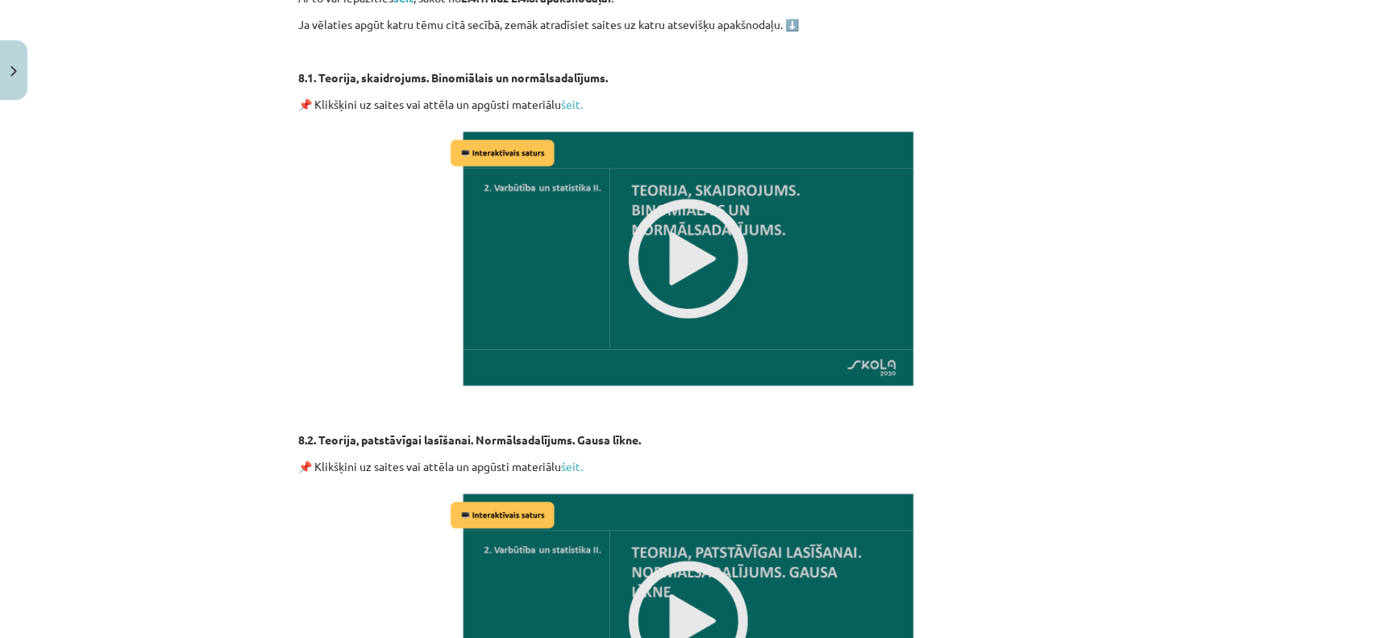
click at [635, 305] on img at bounding box center [689, 259] width 484 height 272
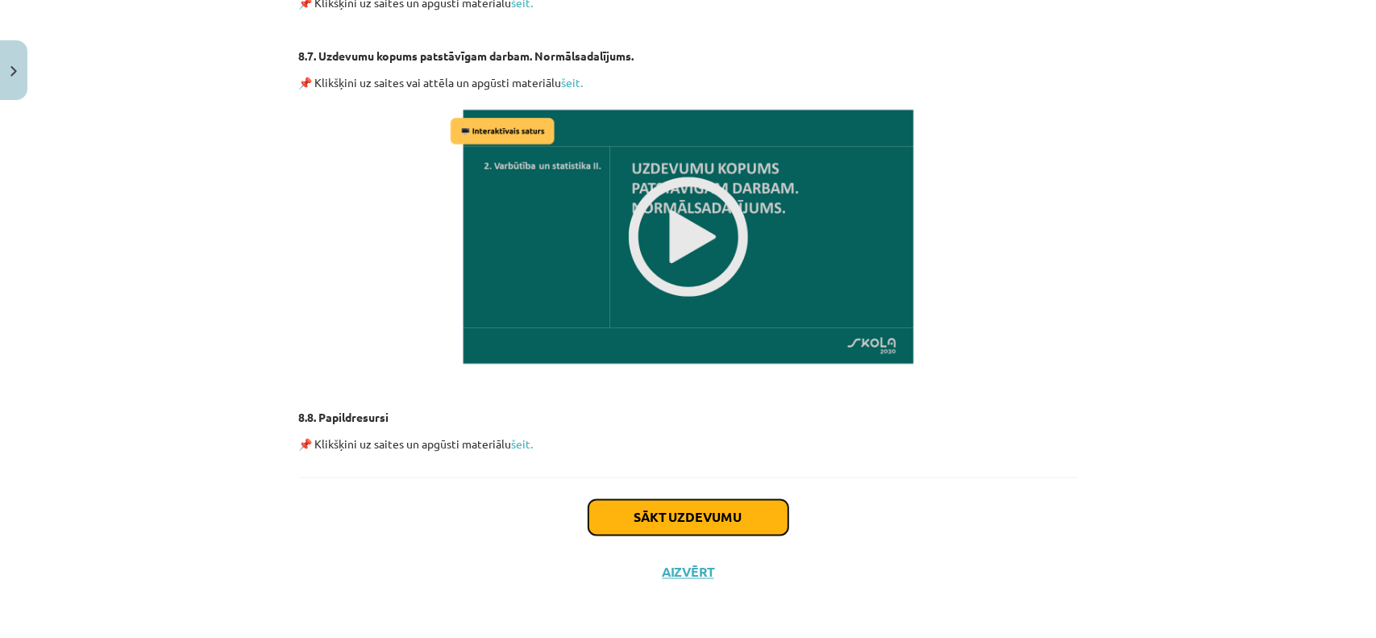
click at [667, 513] on button "Sākt uzdevumu" at bounding box center [688, 517] width 200 height 35
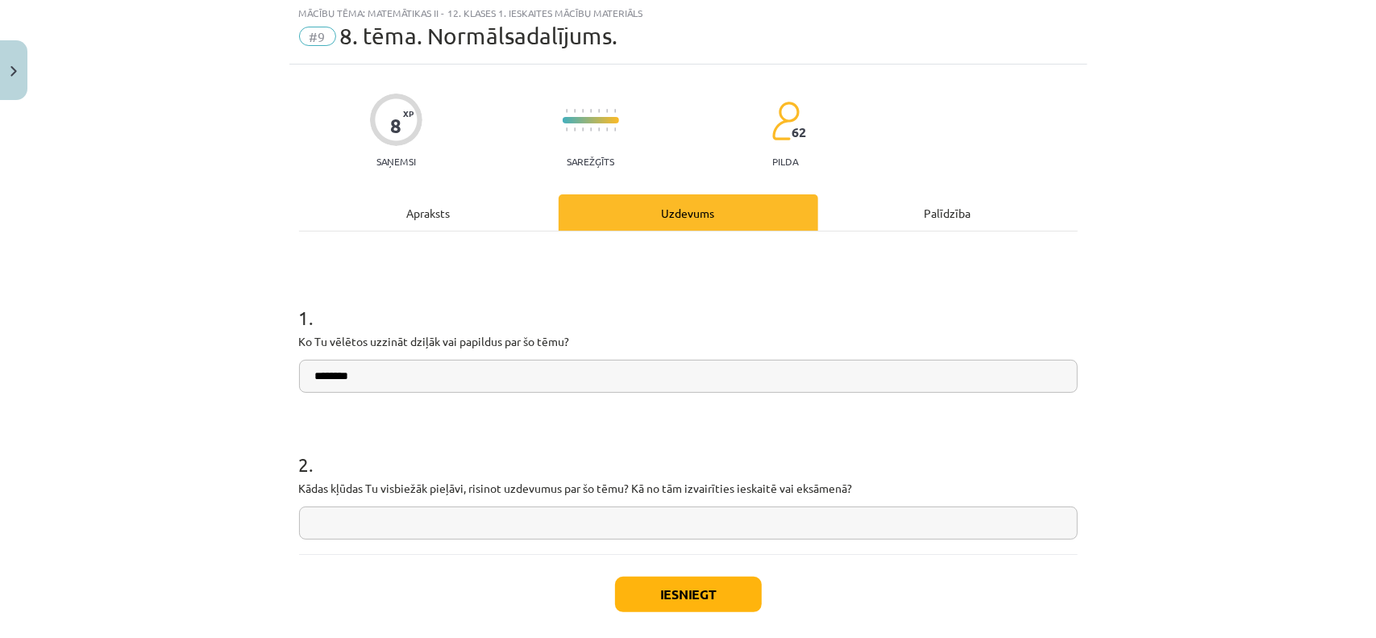
scroll to position [40, 0]
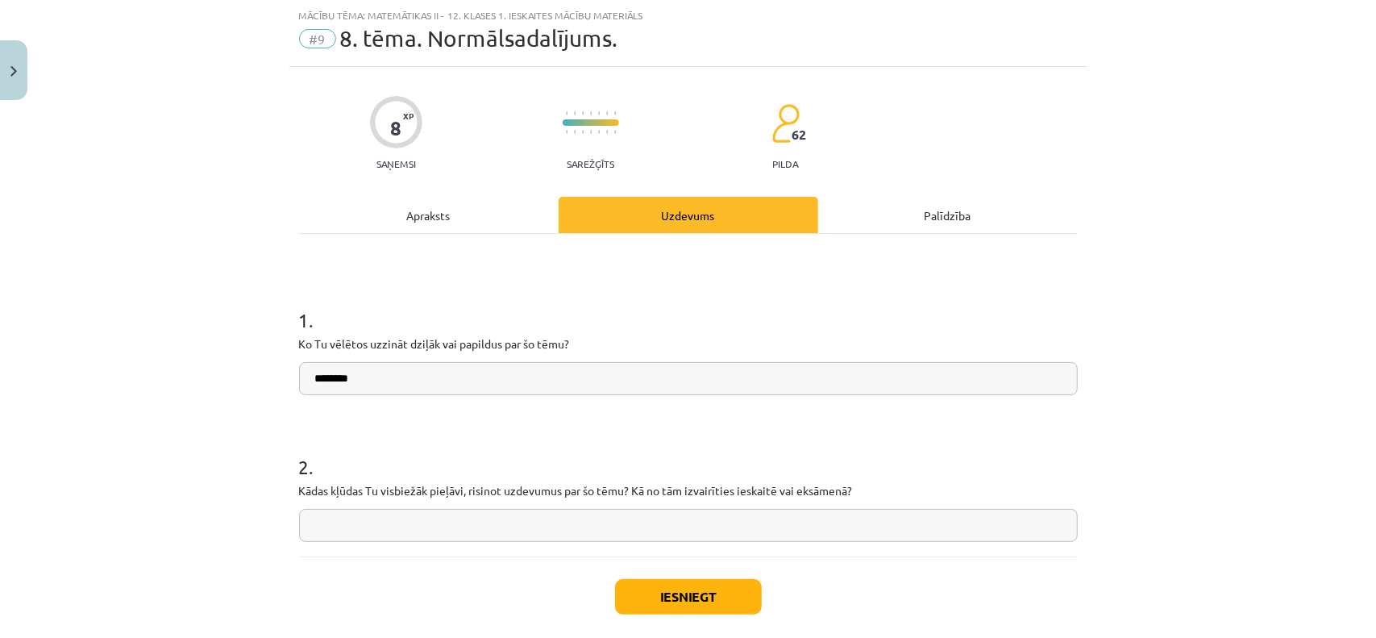
click at [418, 365] on input "*******" at bounding box center [688, 378] width 779 height 33
type input "**********"
click at [406, 527] on input "text" at bounding box center [688, 525] width 779 height 33
type input "*"
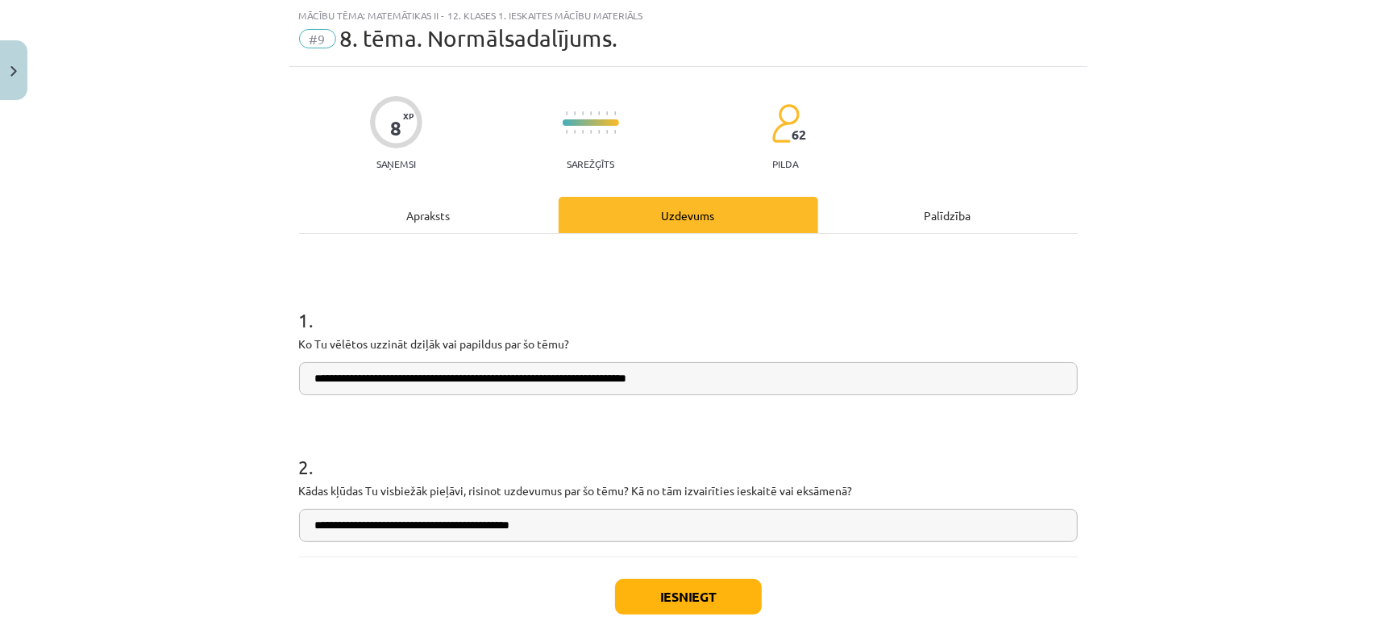
type input "**********"
click at [706, 588] on button "Iesniegt" at bounding box center [688, 596] width 147 height 35
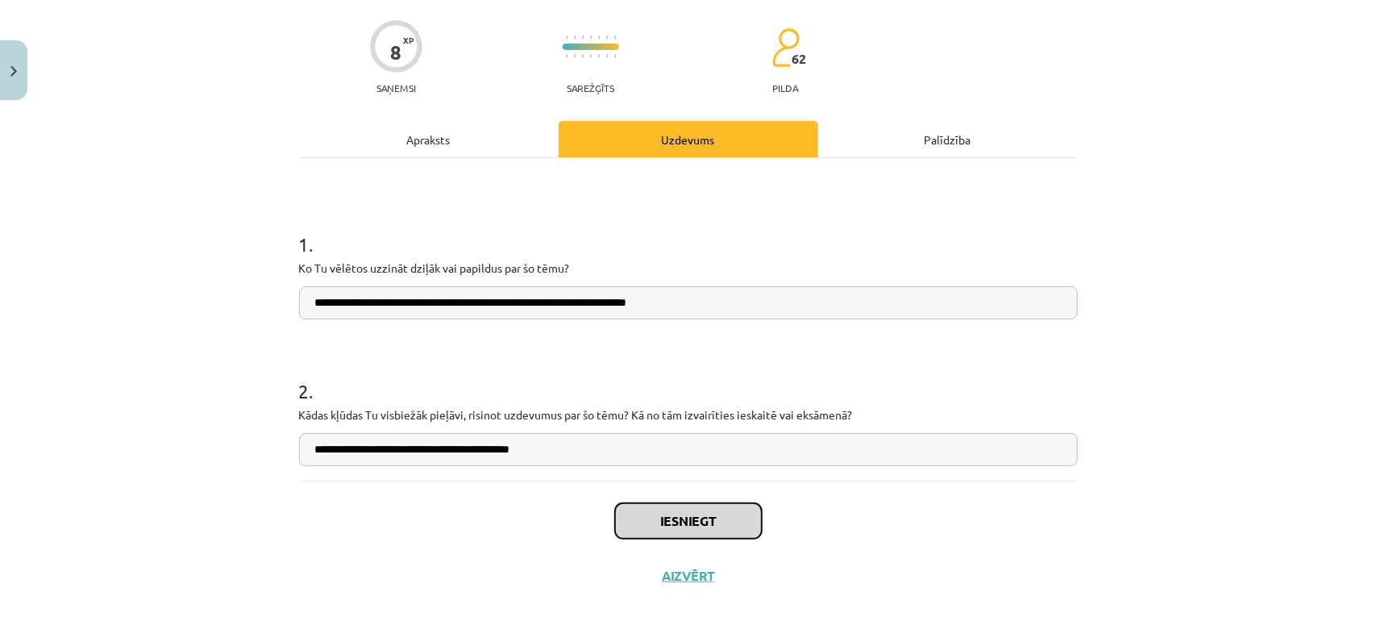
scroll to position [121, 0]
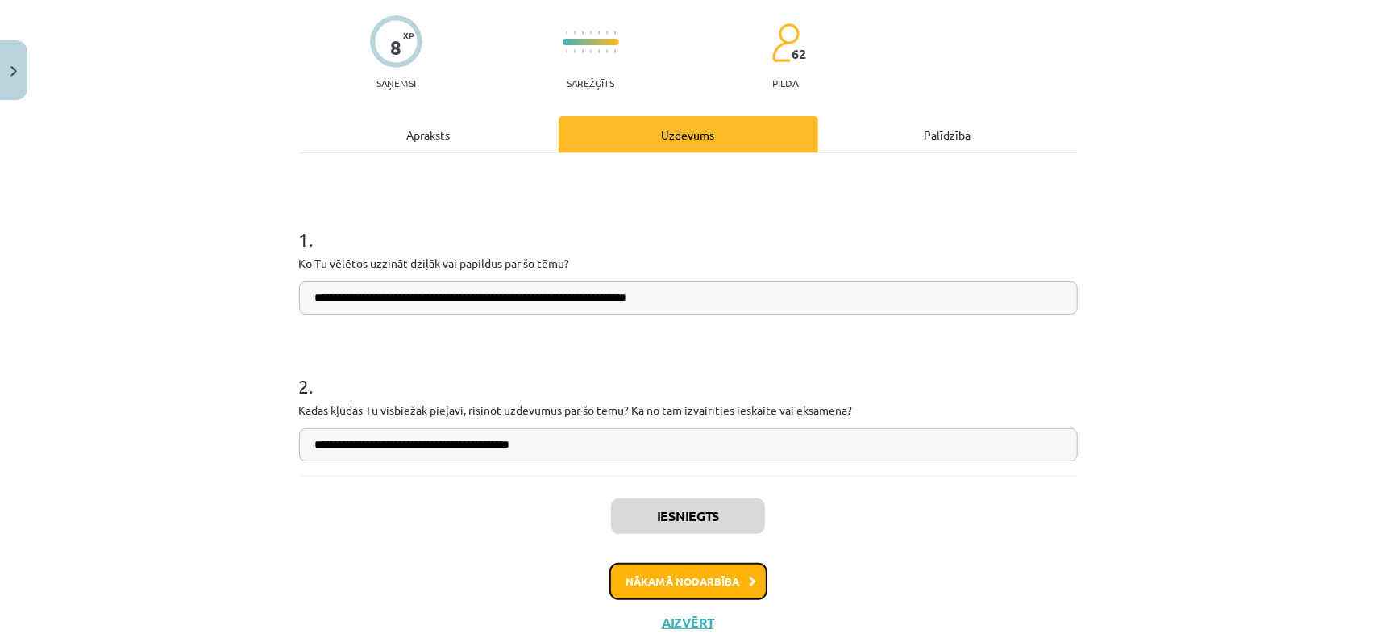
click at [695, 578] on button "Nākamā nodarbība" at bounding box center [688, 581] width 158 height 37
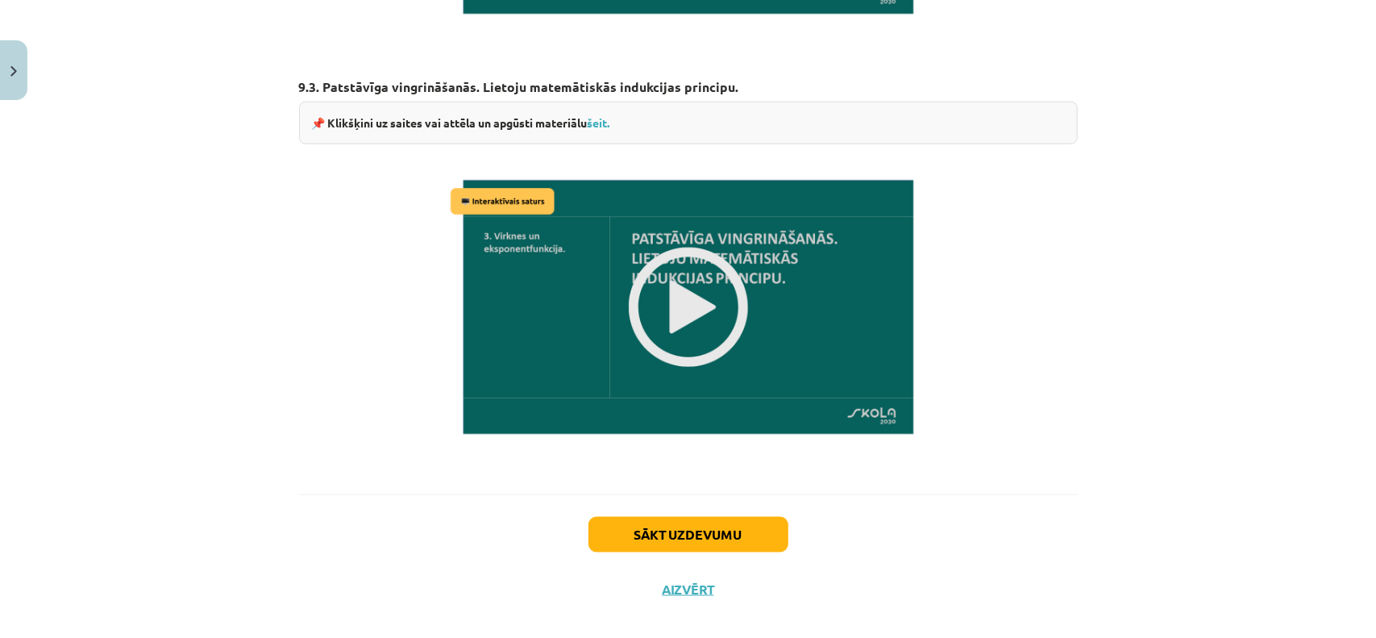
scroll to position [1331, 0]
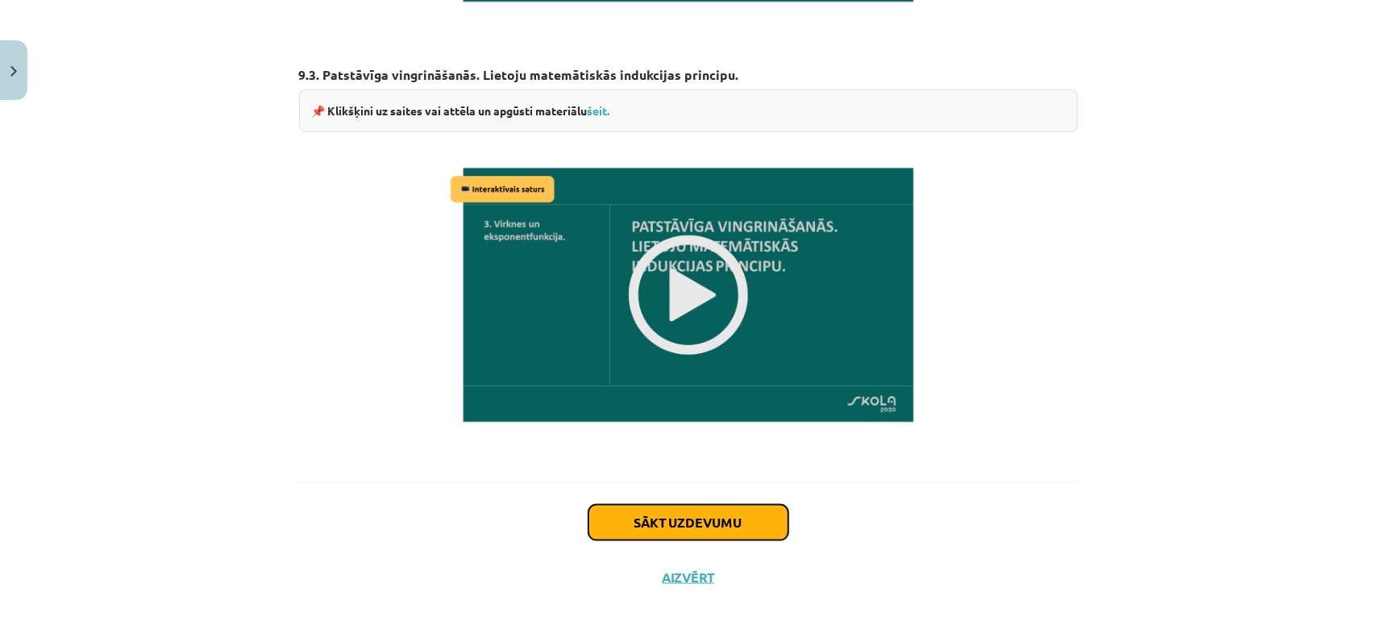
click at [624, 505] on button "Sākt uzdevumu" at bounding box center [688, 522] width 200 height 35
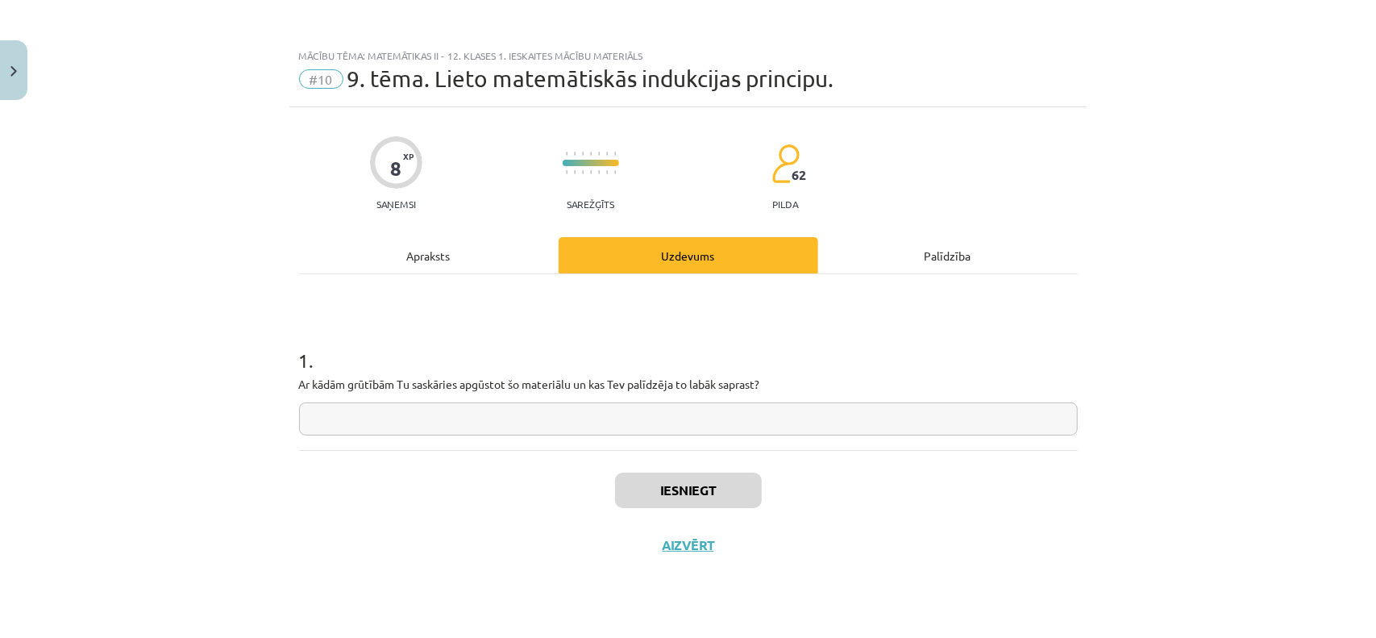
scroll to position [0, 0]
click at [454, 416] on input "text" at bounding box center [688, 418] width 779 height 33
type input "**********"
click at [413, 226] on div "**********" at bounding box center [688, 352] width 798 height 490
click at [422, 252] on div "Apraksts" at bounding box center [429, 255] width 260 height 36
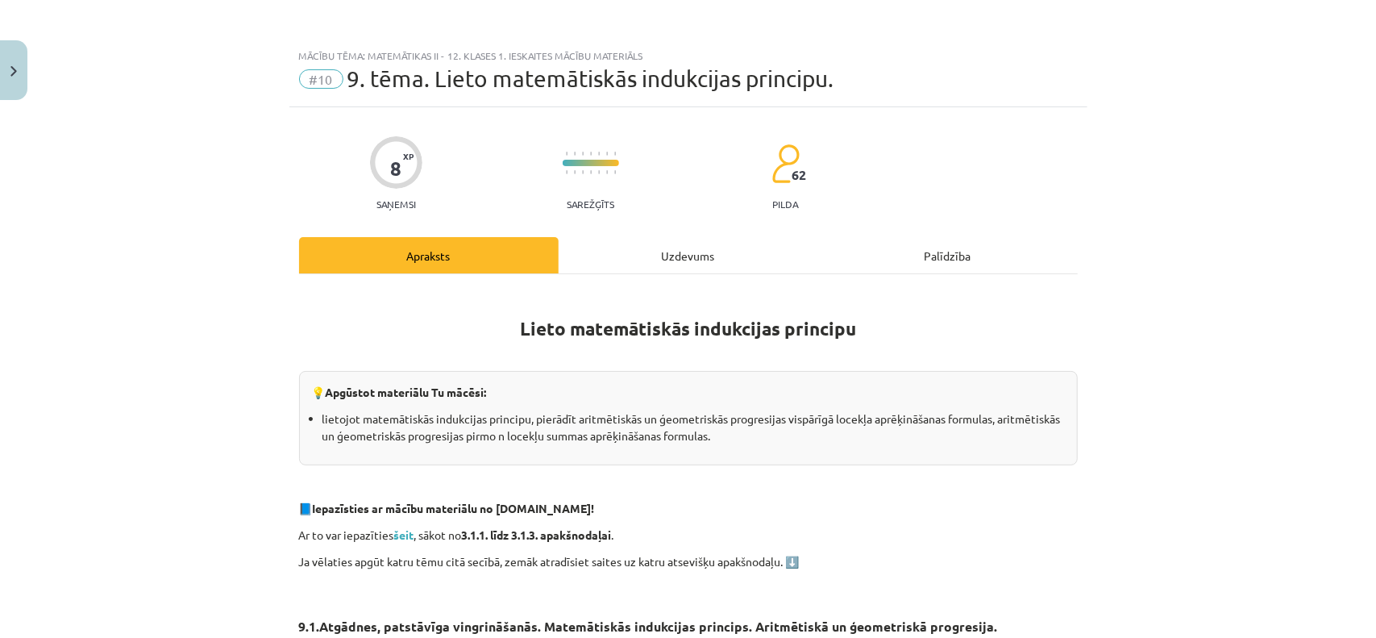
click at [669, 268] on div "Uzdevums" at bounding box center [689, 255] width 260 height 36
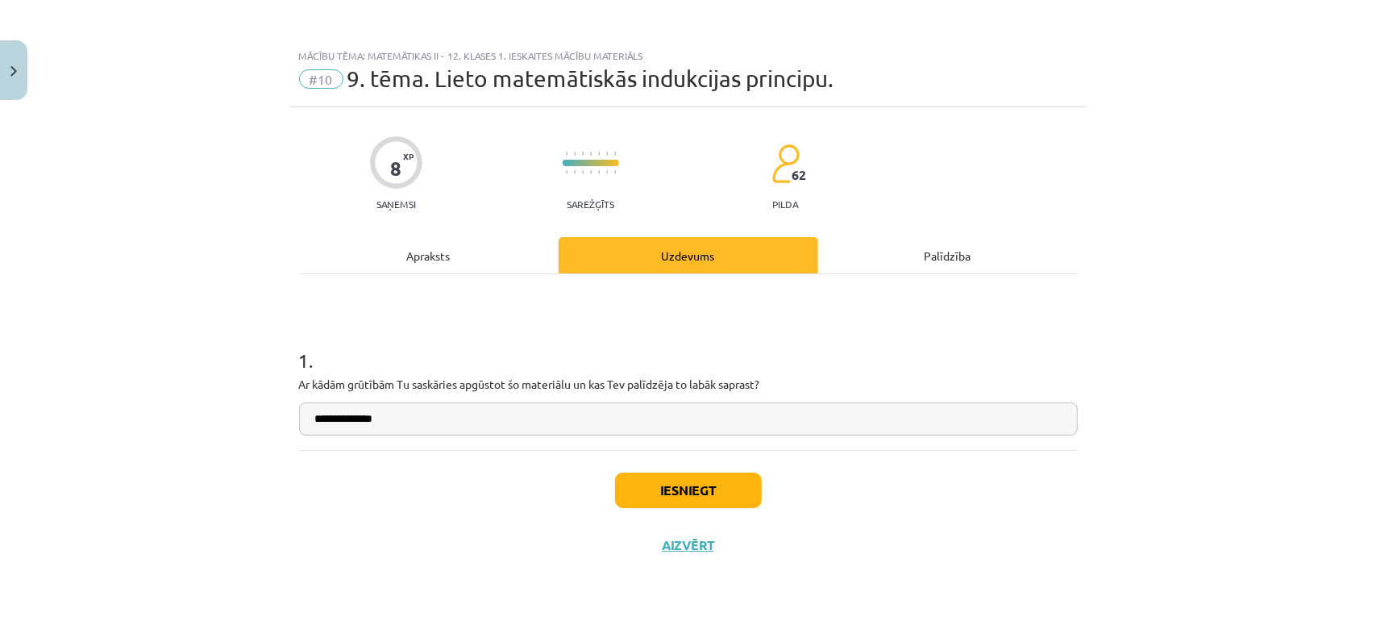
click at [448, 425] on input "**********" at bounding box center [688, 418] width 779 height 33
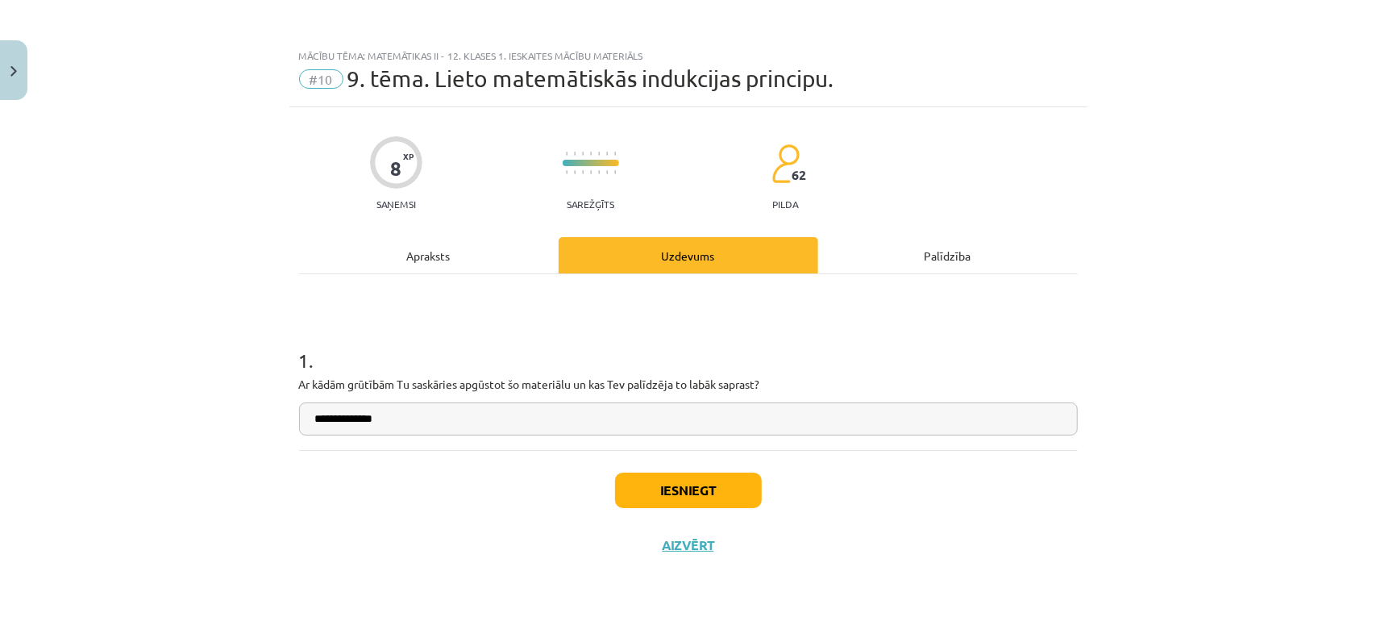
click at [372, 415] on input "**********" at bounding box center [688, 418] width 779 height 33
click at [416, 422] on input "**********" at bounding box center [688, 418] width 779 height 33
type input "**********"
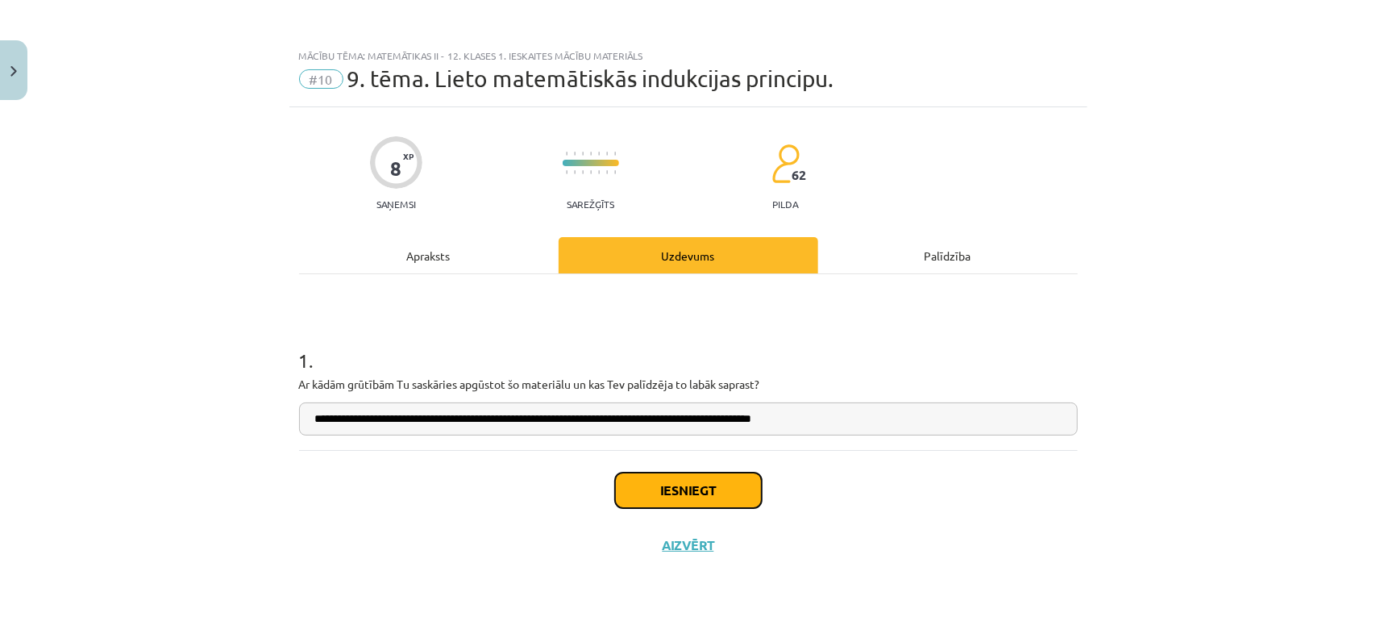
click at [669, 484] on button "Iesniegt" at bounding box center [688, 489] width 147 height 35
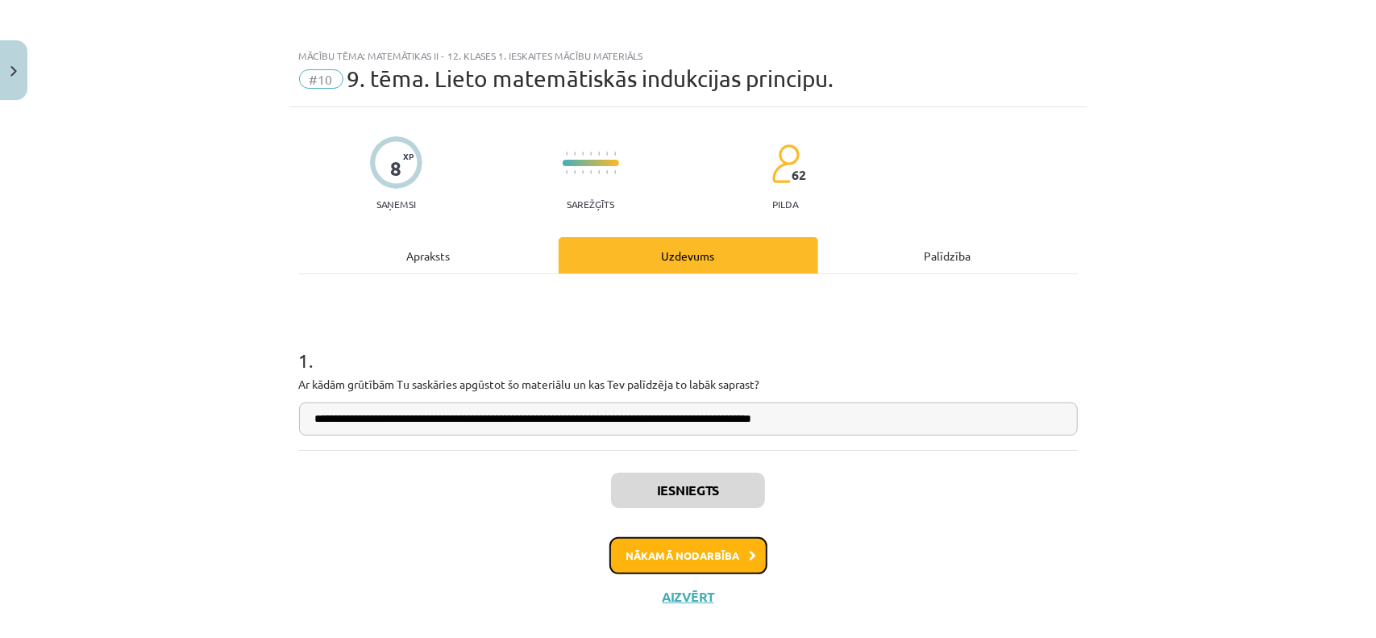
click at [658, 559] on button "Nākamā nodarbība" at bounding box center [688, 555] width 158 height 37
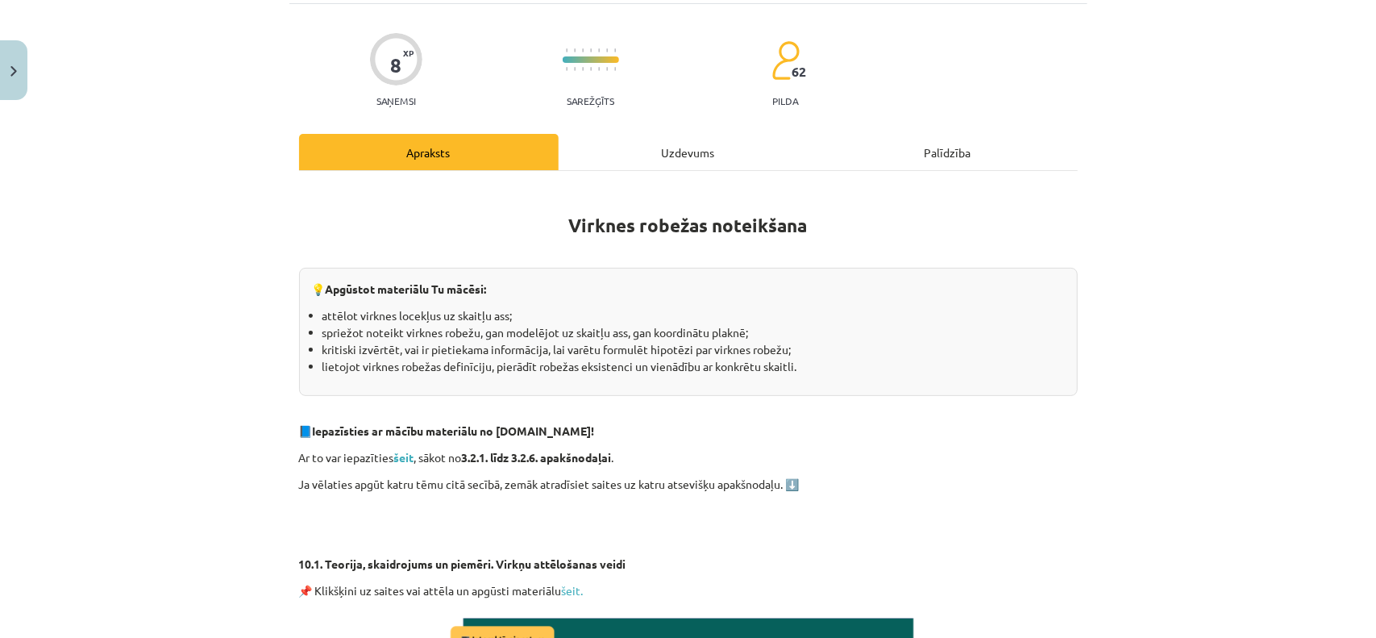
scroll to position [185, 0]
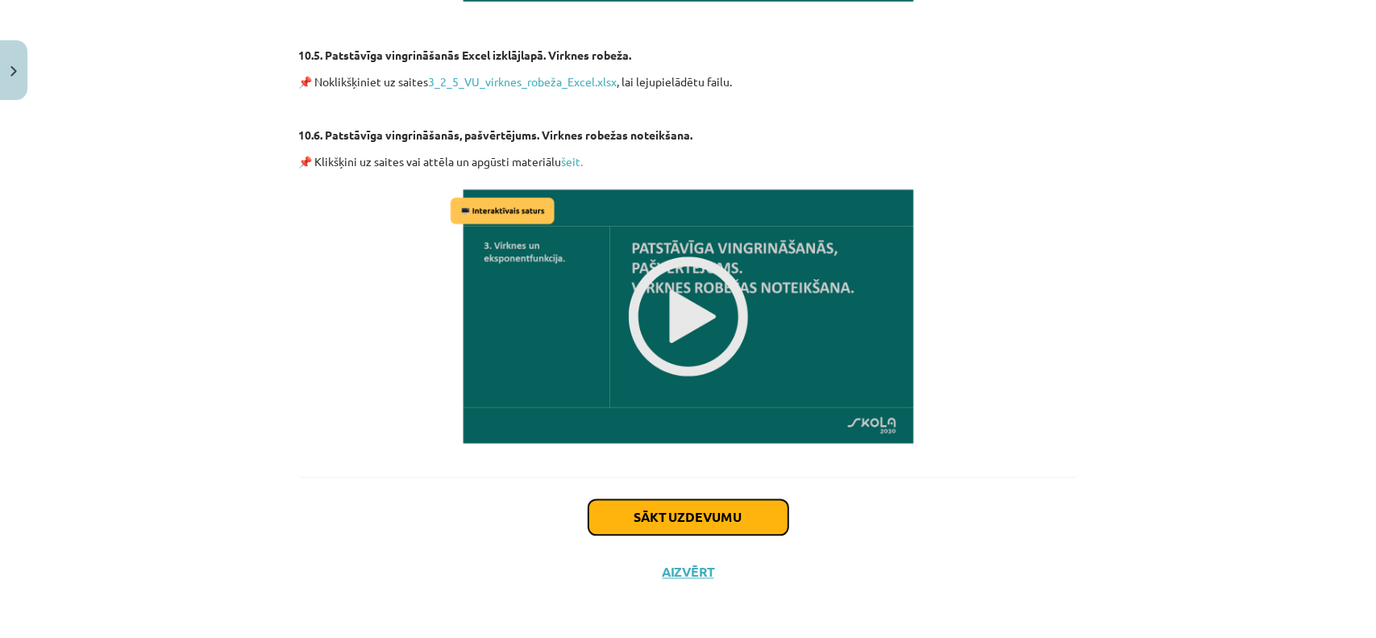
click at [667, 512] on button "Sākt uzdevumu" at bounding box center [688, 517] width 200 height 35
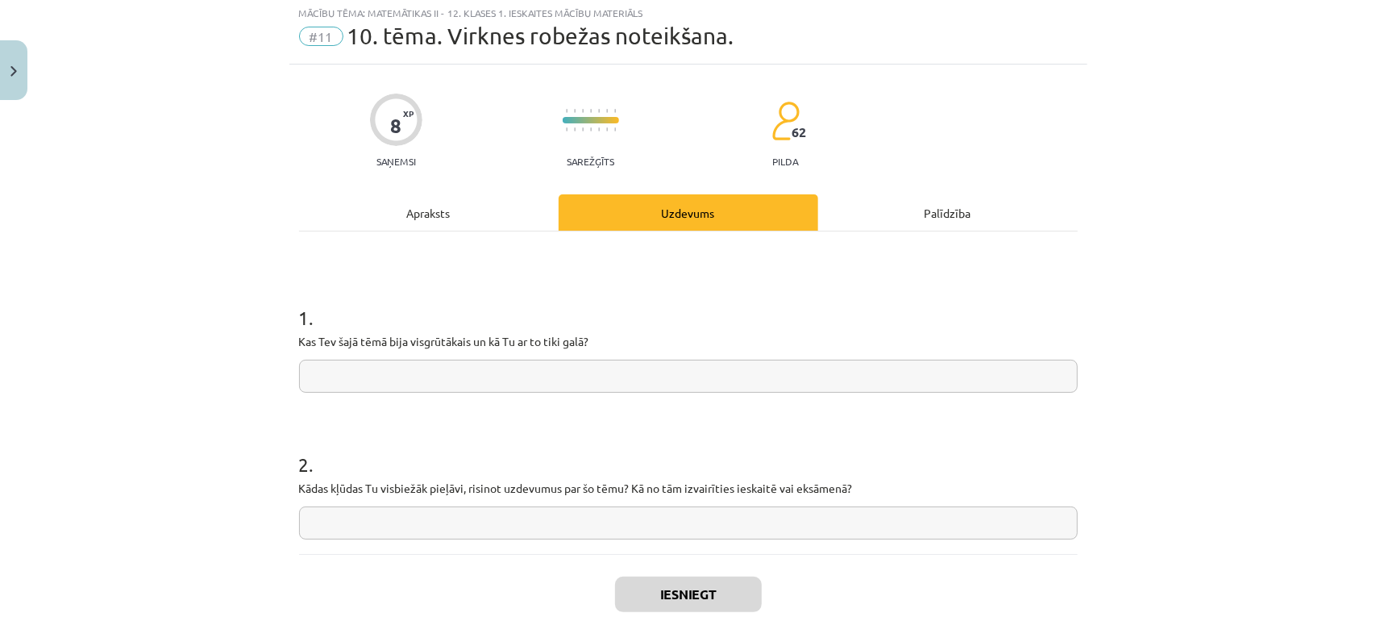
scroll to position [40, 0]
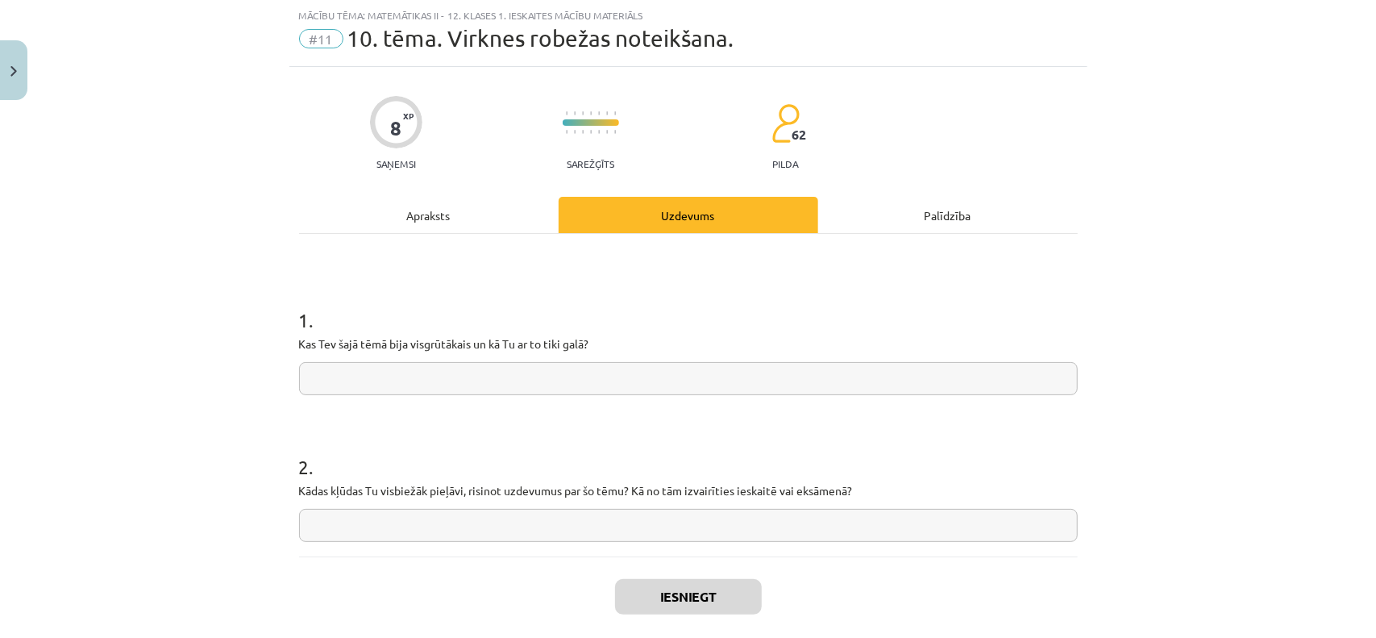
click at [459, 211] on div "Apraksts" at bounding box center [429, 215] width 260 height 36
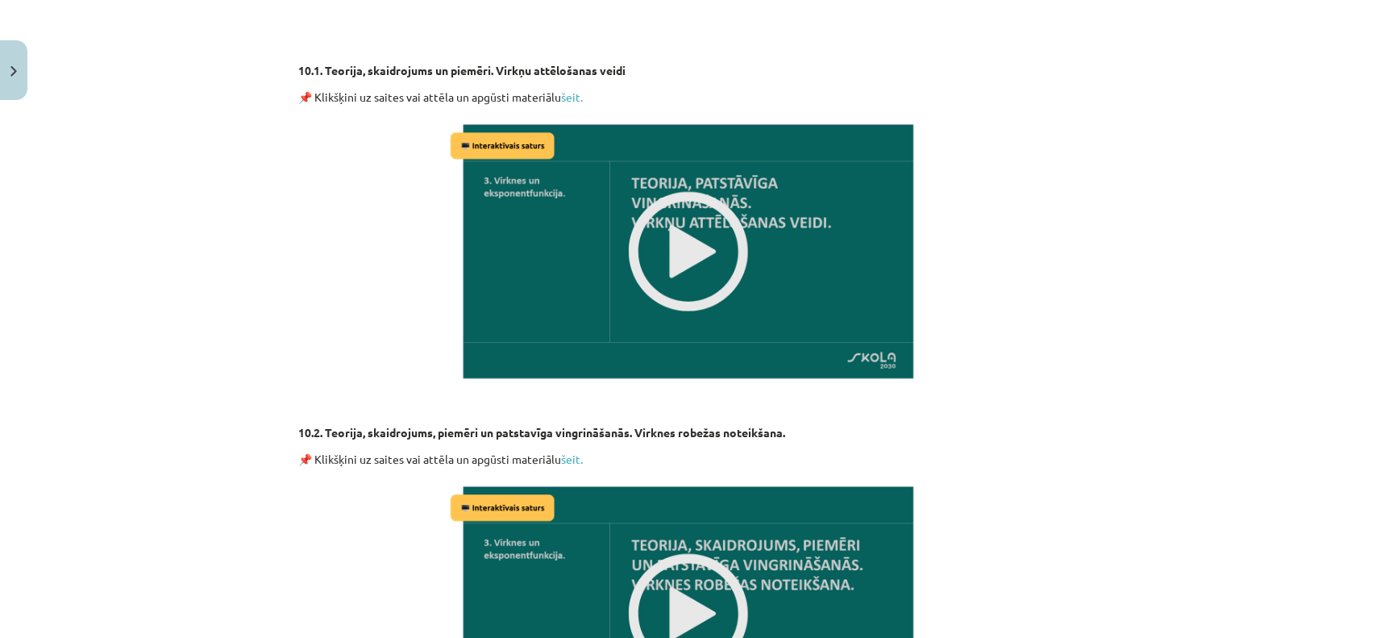
scroll to position [605, 0]
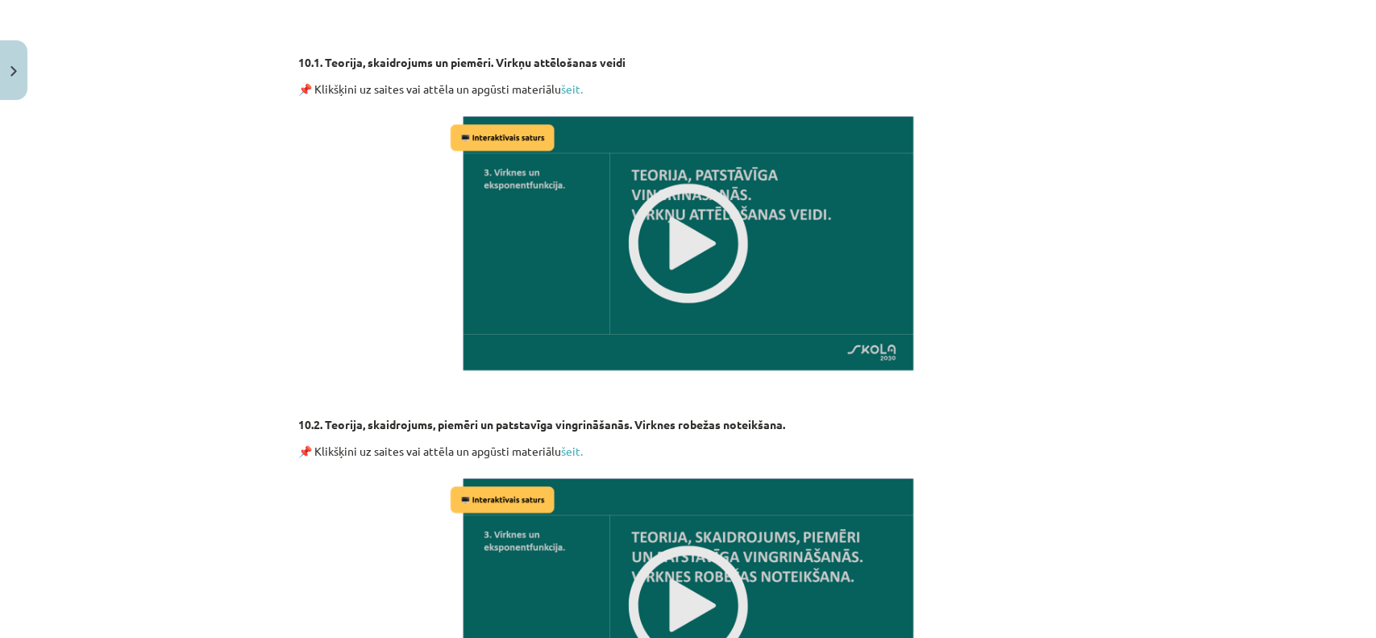
click at [619, 265] on img at bounding box center [689, 243] width 484 height 272
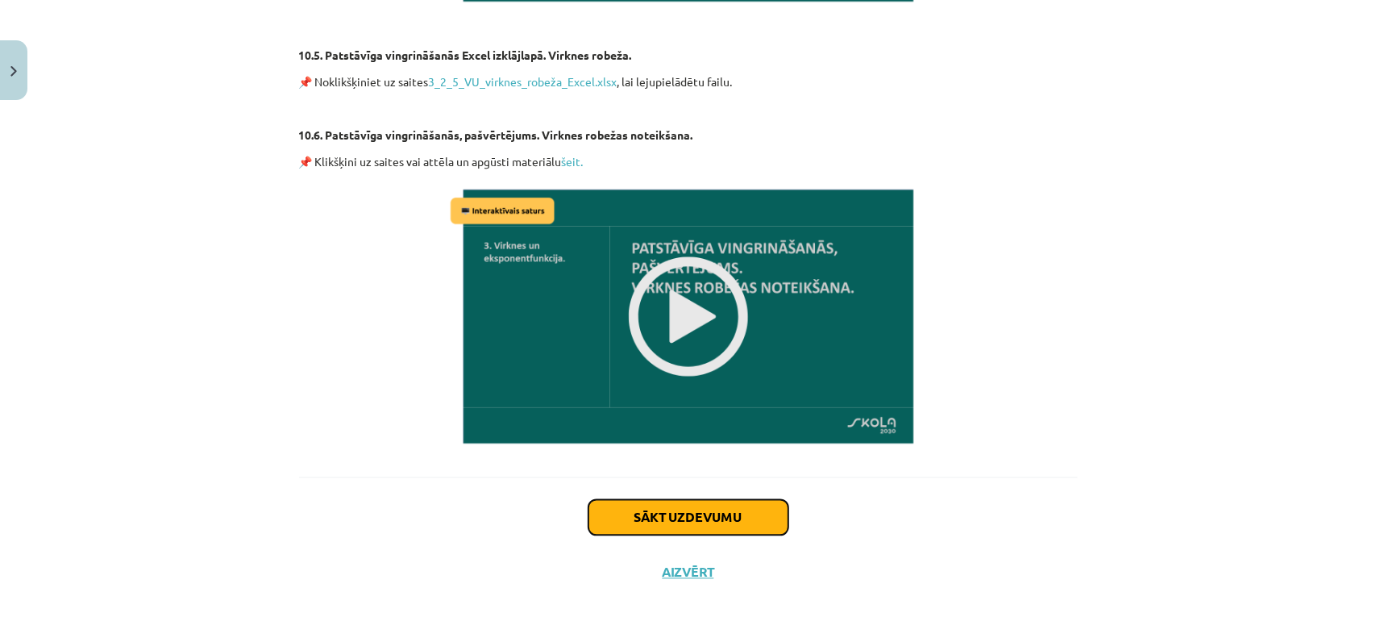
click at [716, 504] on button "Sākt uzdevumu" at bounding box center [688, 517] width 200 height 35
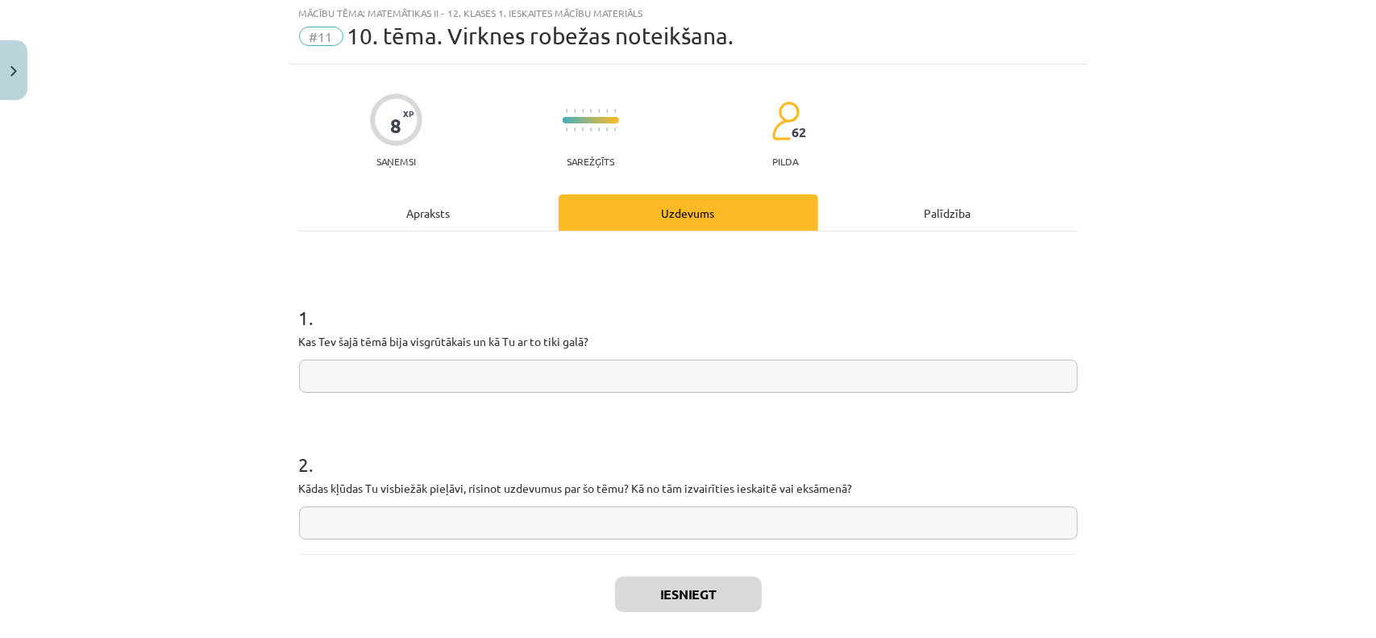
scroll to position [40, 0]
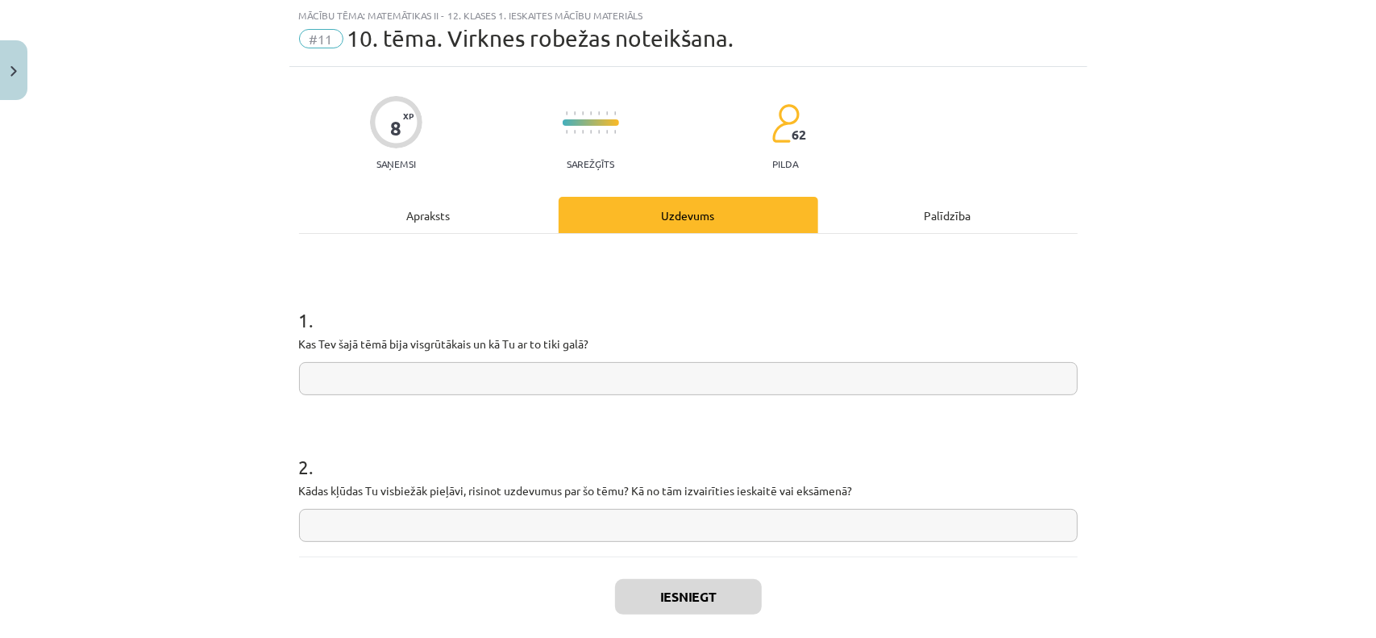
click at [565, 375] on input "text" at bounding box center [688, 378] width 779 height 33
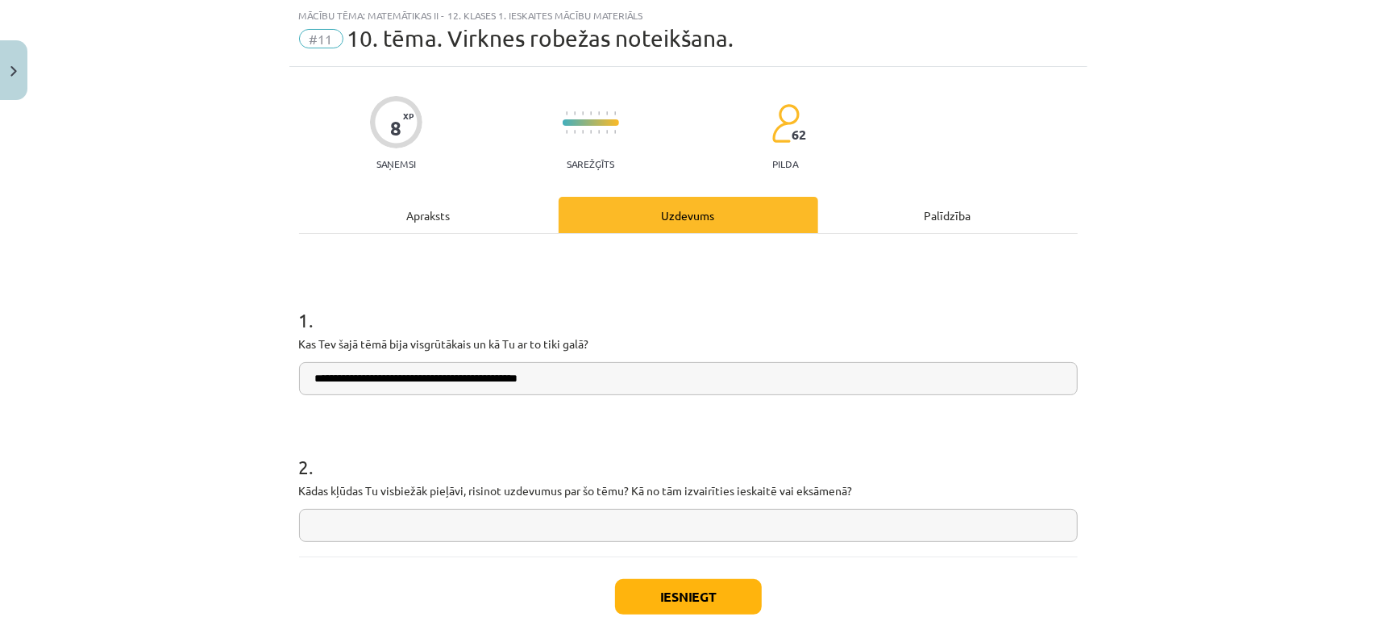
type input "**********"
click at [505, 519] on input "text" at bounding box center [688, 525] width 779 height 33
type input "**********"
click at [734, 617] on div "Iesniegt Aizvērt" at bounding box center [688, 612] width 779 height 113
click at [736, 607] on button "Iesniegt" at bounding box center [688, 596] width 147 height 35
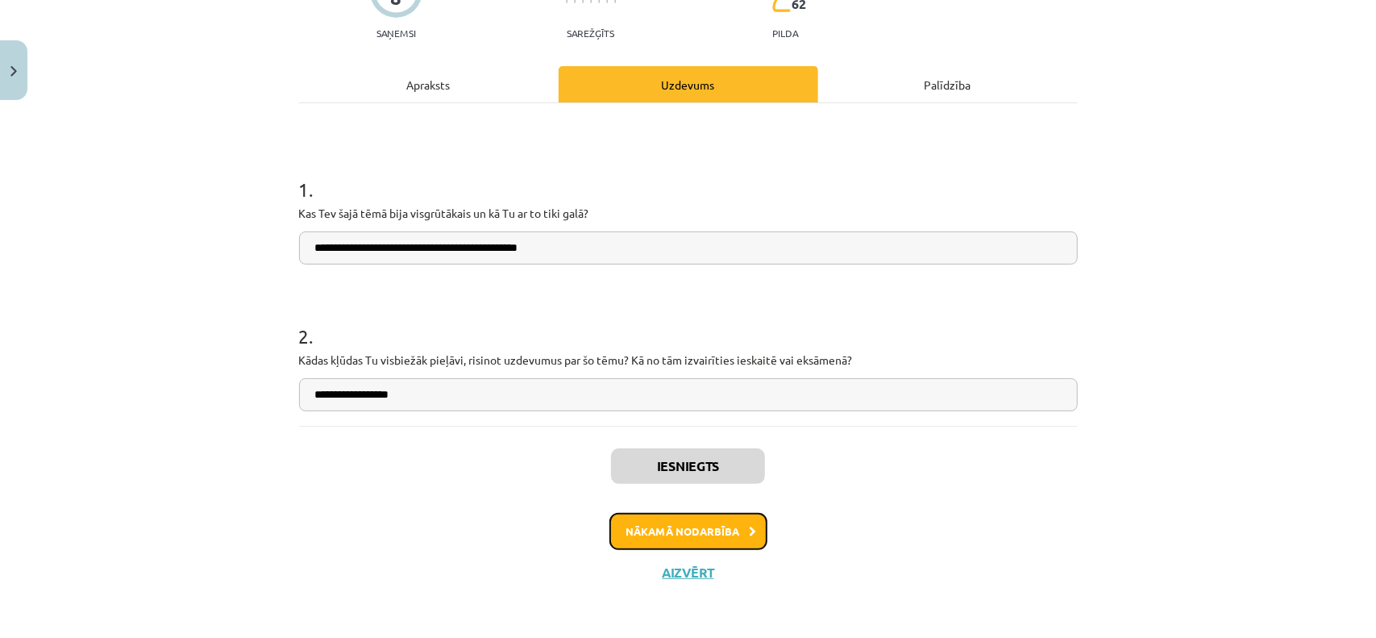
click at [659, 515] on button "Nākamā nodarbība" at bounding box center [688, 531] width 158 height 37
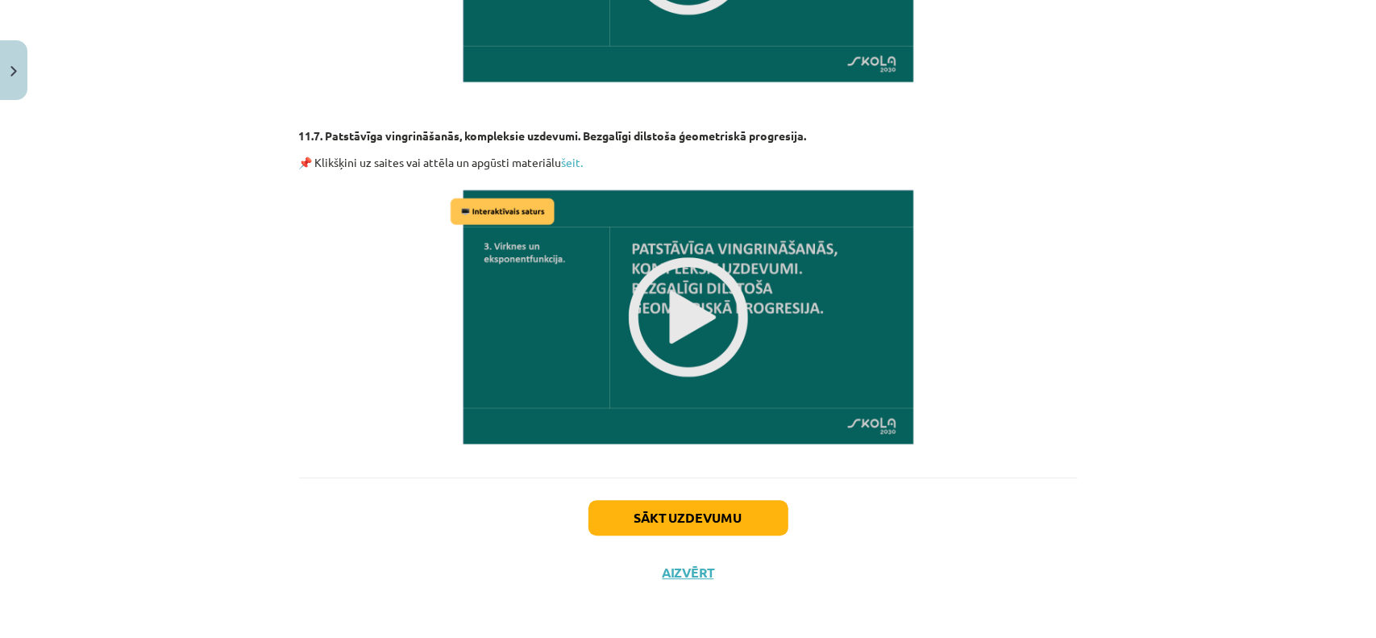
click at [670, 489] on div "Sākt uzdevumu Aizvērt" at bounding box center [688, 533] width 779 height 113
click at [671, 512] on button "Sākt uzdevumu" at bounding box center [688, 517] width 200 height 35
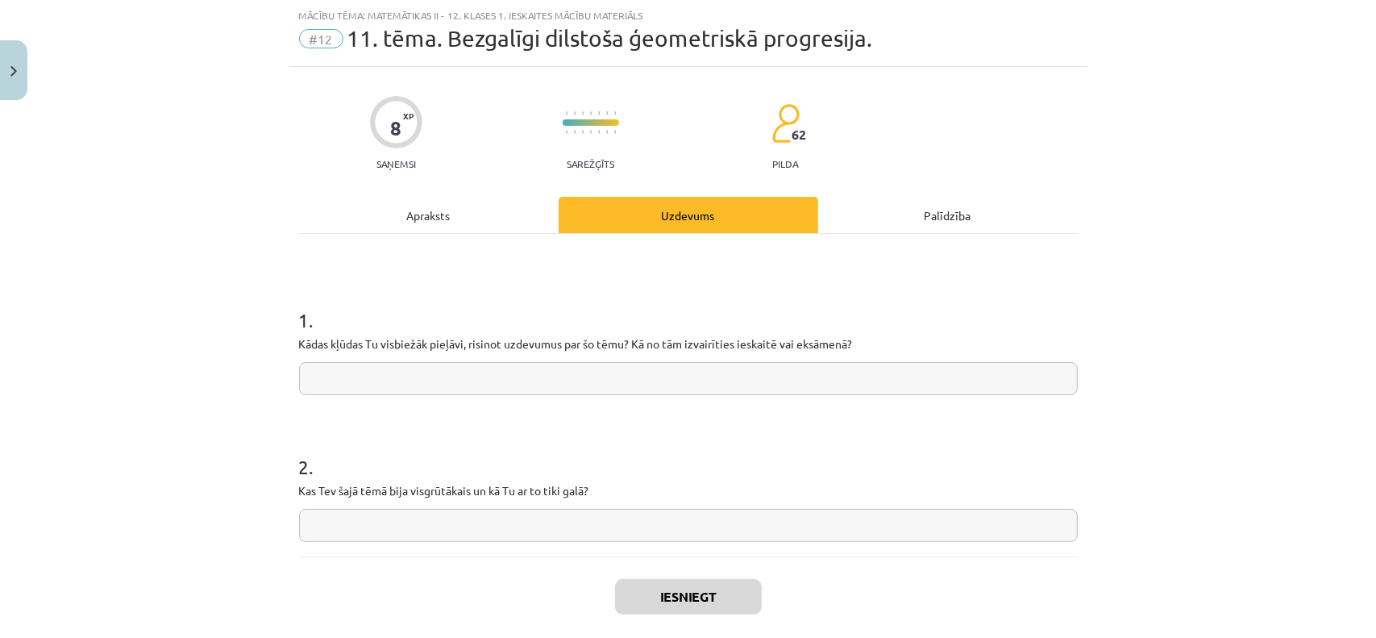
click at [421, 384] on input "text" at bounding box center [688, 378] width 779 height 33
click at [405, 534] on input "text" at bounding box center [688, 525] width 779 height 33
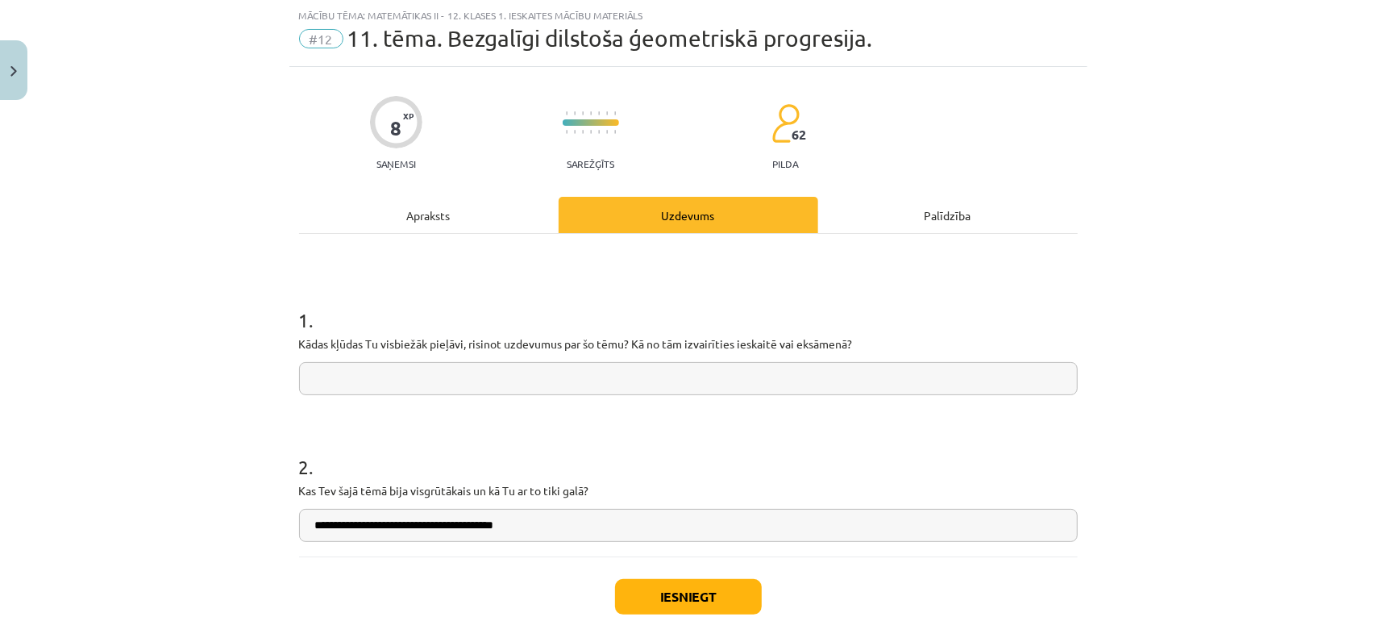
type input "**********"
click at [451, 396] on form "**********" at bounding box center [688, 410] width 779 height 261
click at [434, 386] on input "text" at bounding box center [688, 378] width 779 height 33
type input "**********"
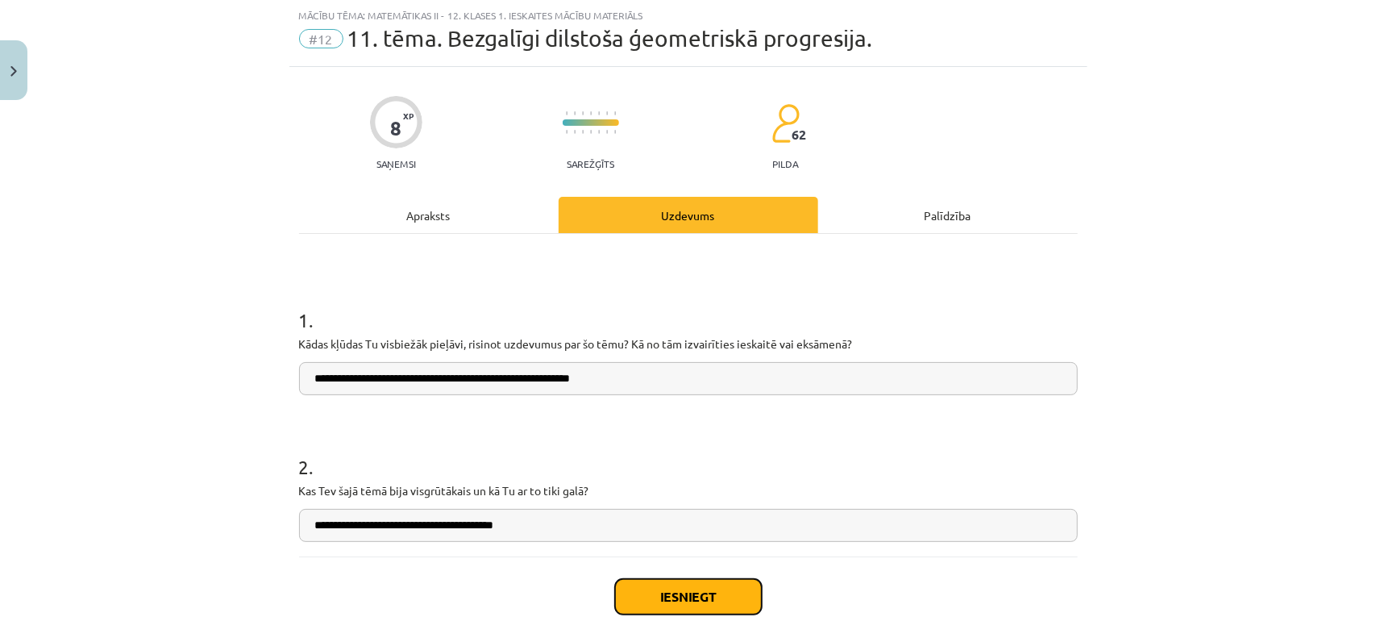
click at [700, 609] on button "Iesniegt" at bounding box center [688, 596] width 147 height 35
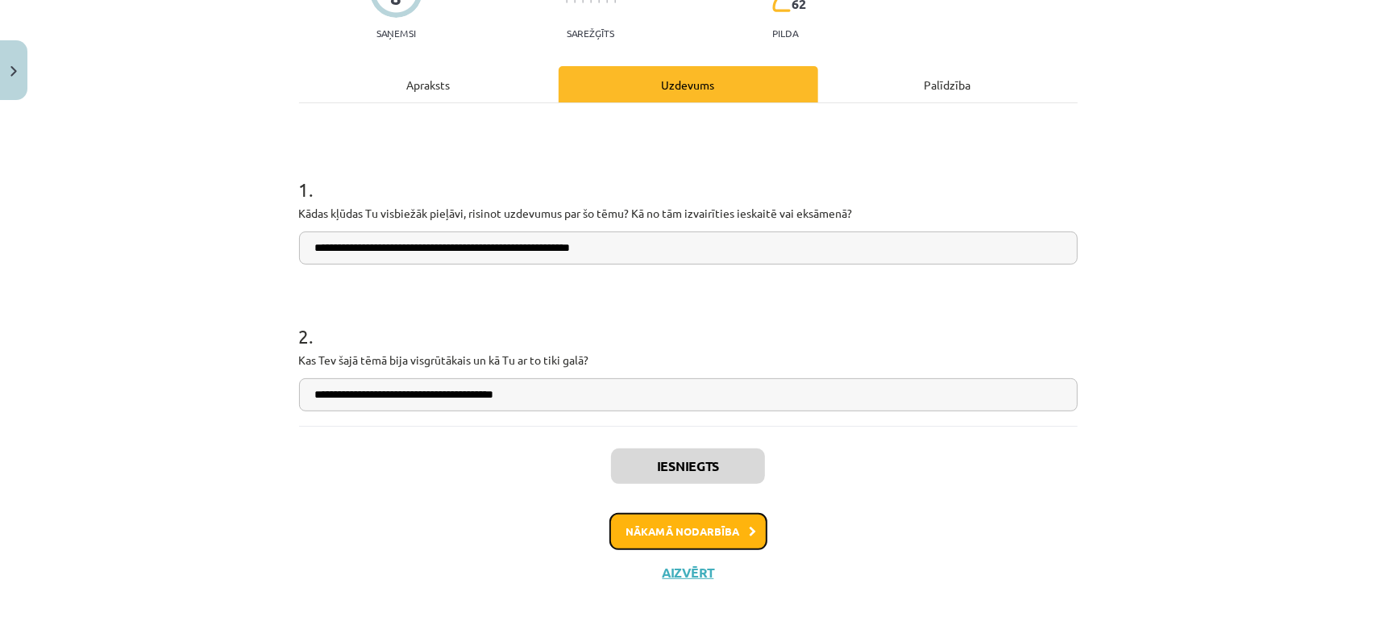
click at [688, 537] on button "Nākamā nodarbība" at bounding box center [688, 531] width 158 height 37
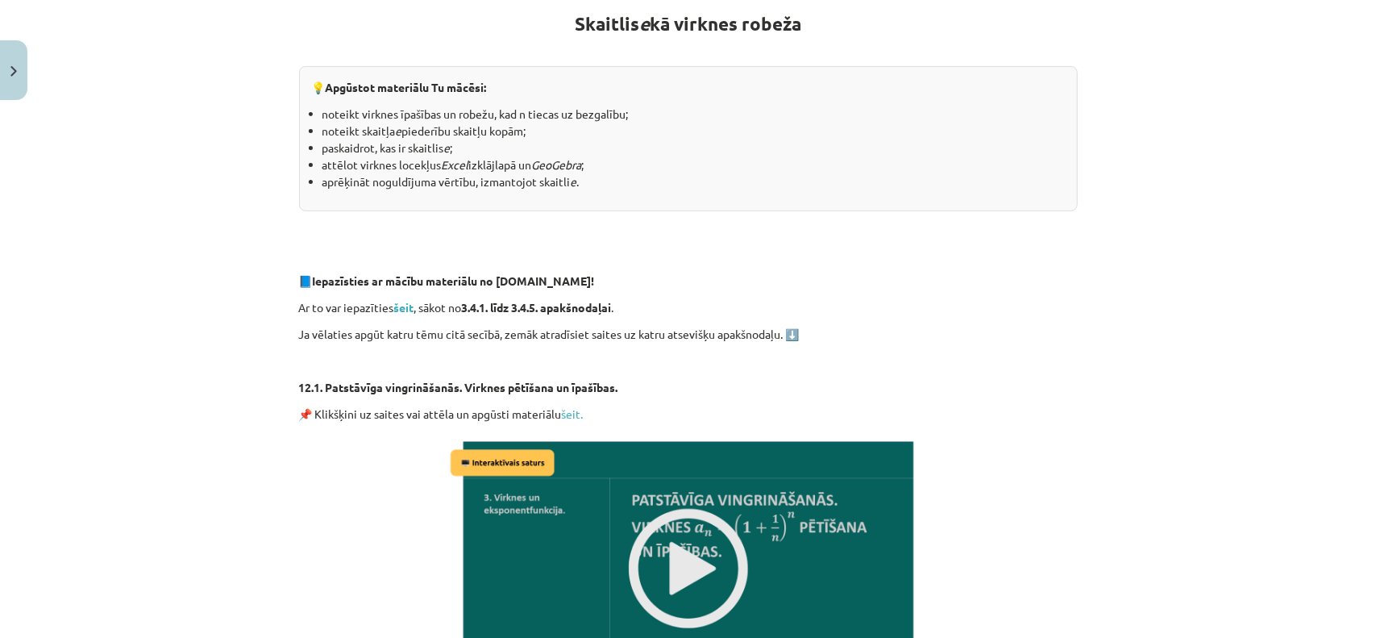
scroll to position [403, 0]
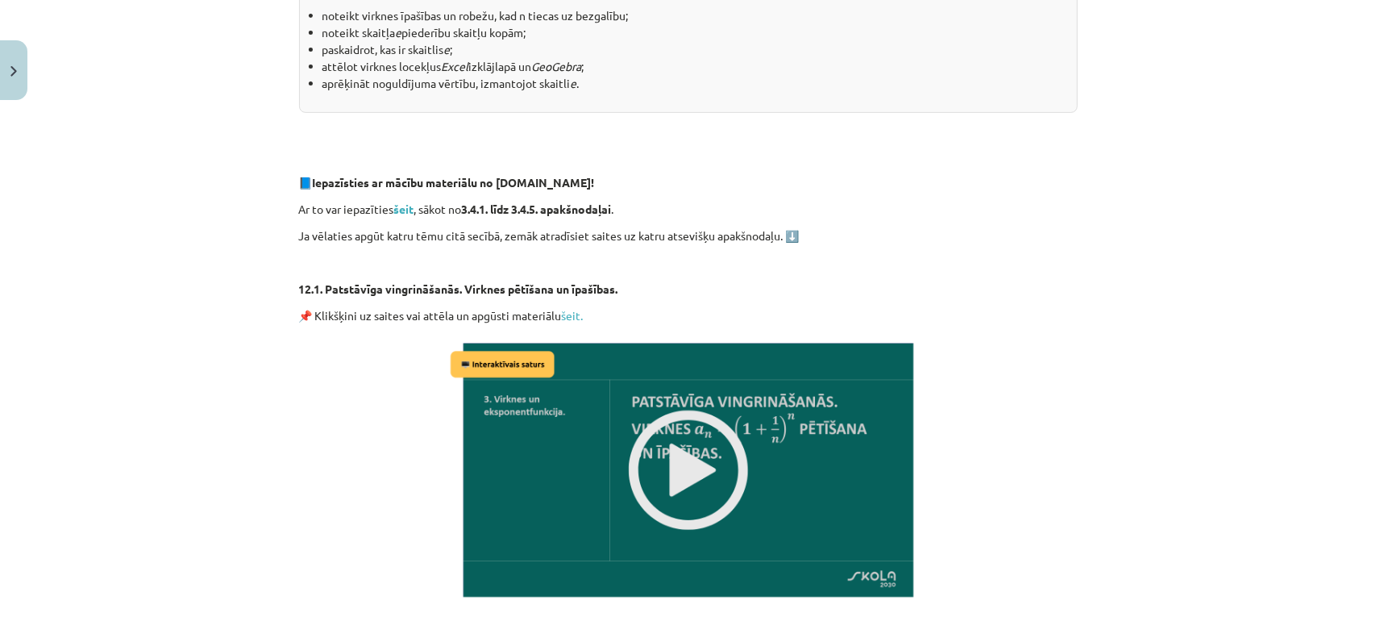
click at [512, 399] on img at bounding box center [689, 470] width 484 height 272
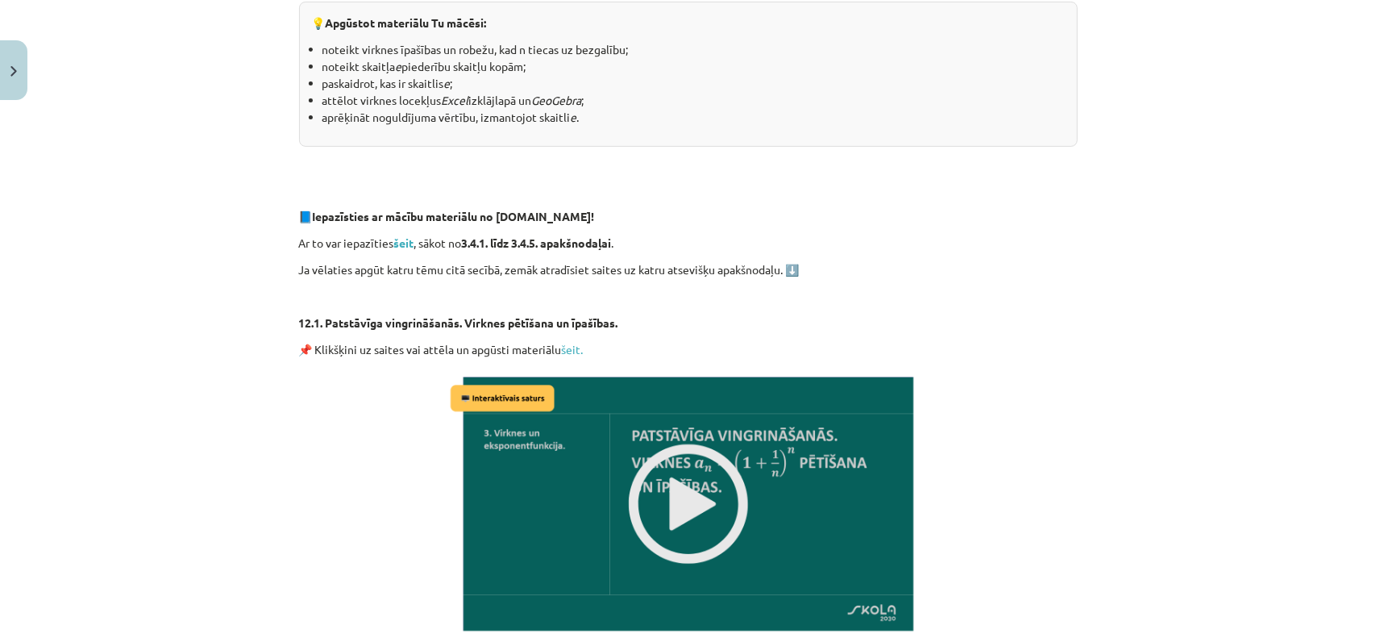
scroll to position [242, 0]
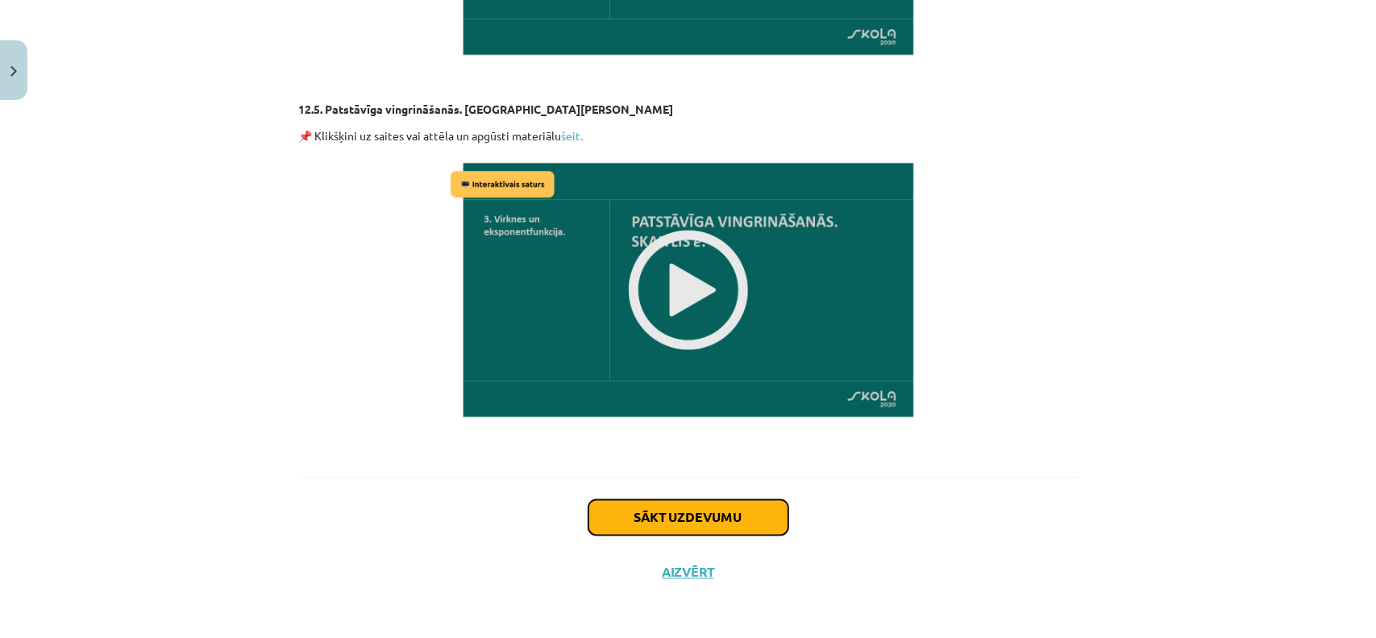
click at [644, 513] on button "Sākt uzdevumu" at bounding box center [688, 517] width 200 height 35
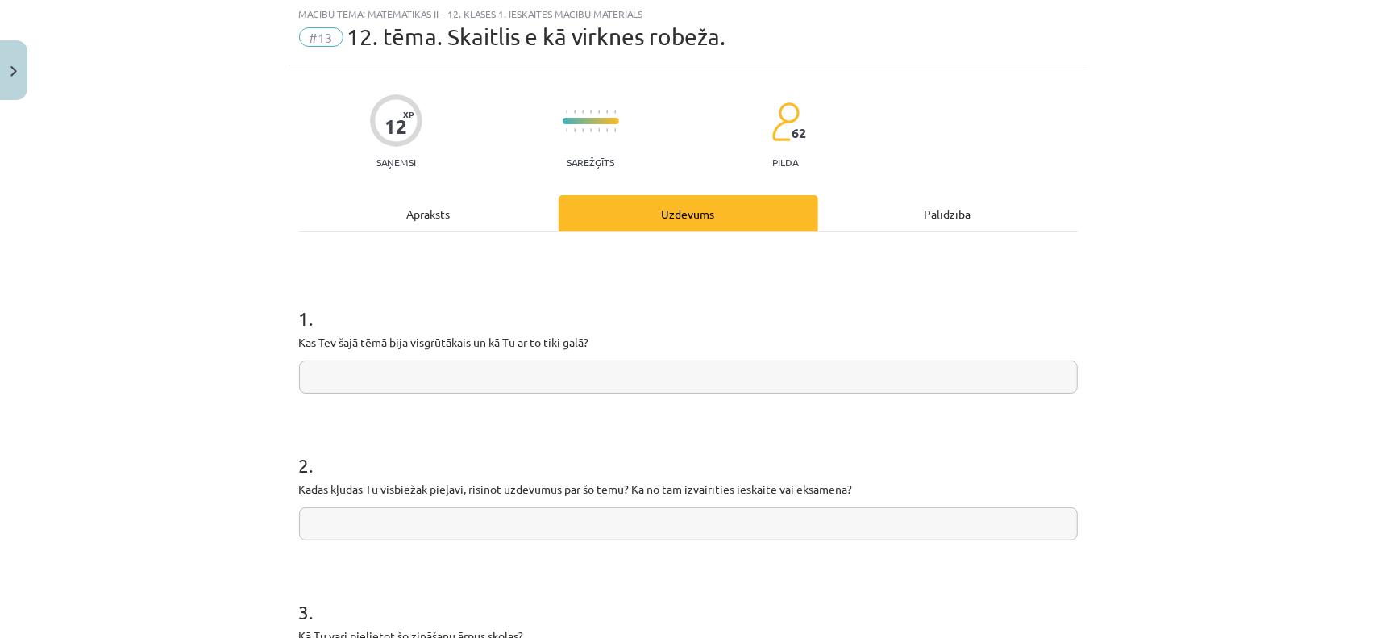
scroll to position [40, 0]
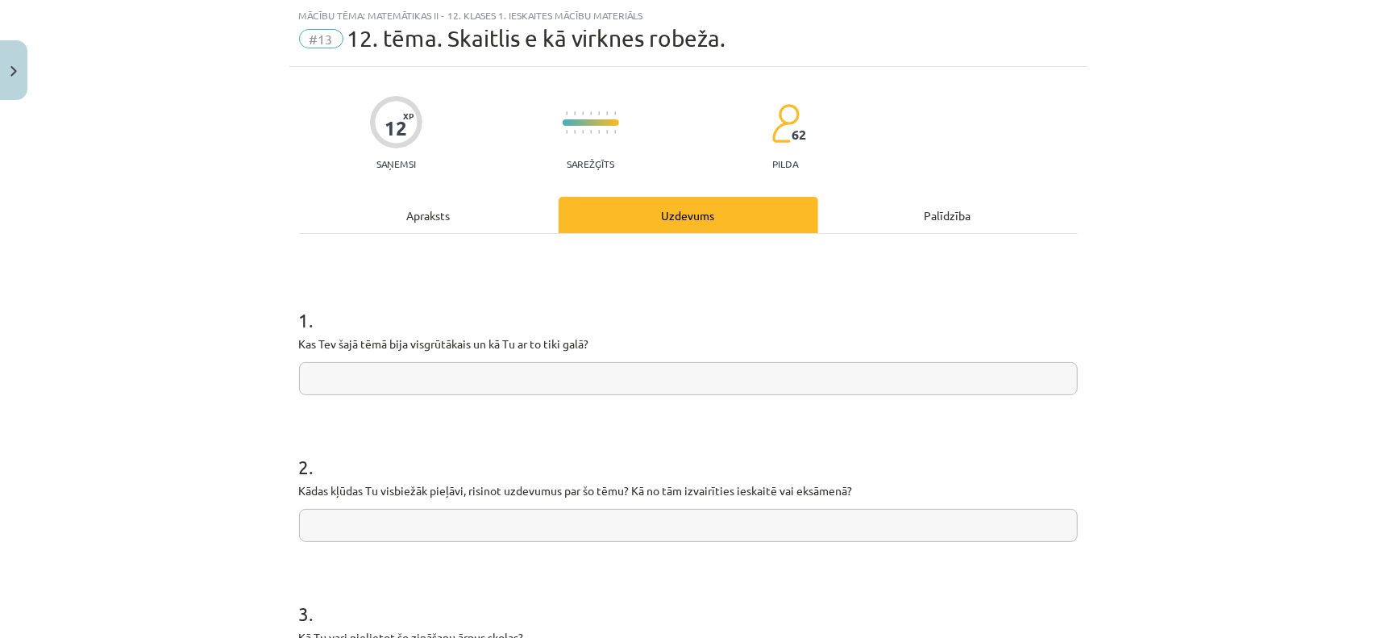
click at [505, 381] on input "text" at bounding box center [688, 378] width 779 height 33
type input "**********"
click at [484, 532] on input "text" at bounding box center [688, 525] width 779 height 33
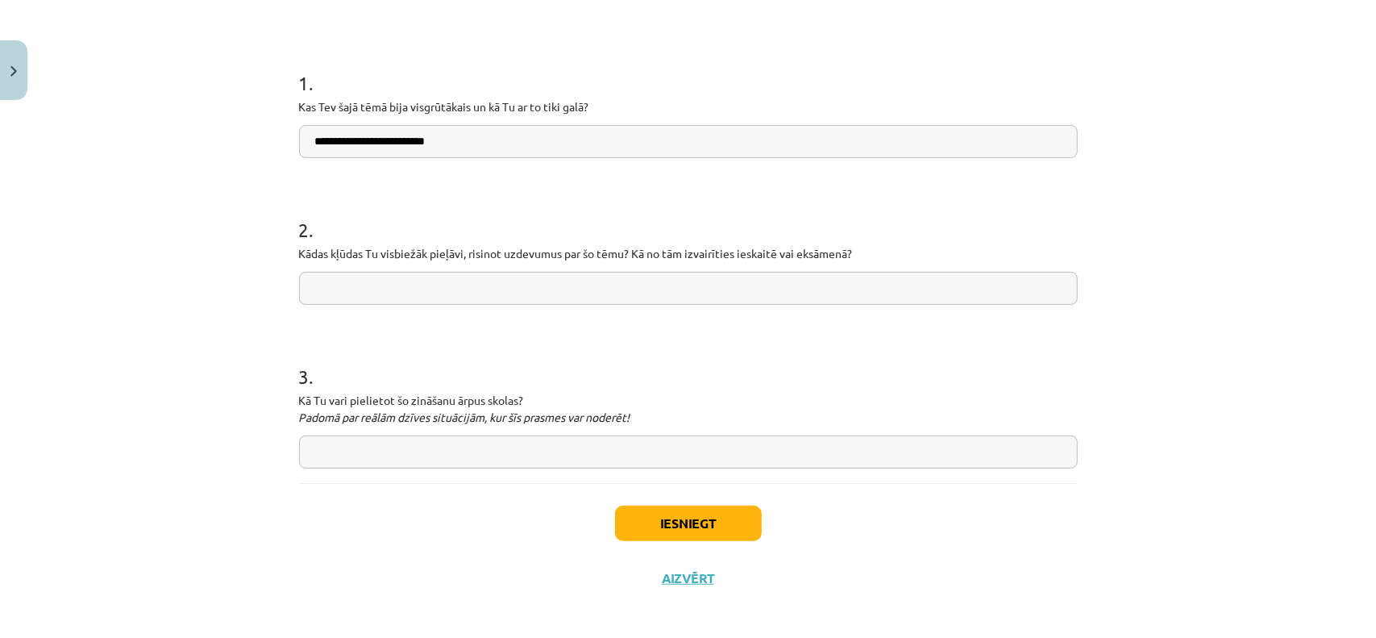
scroll to position [284, 0]
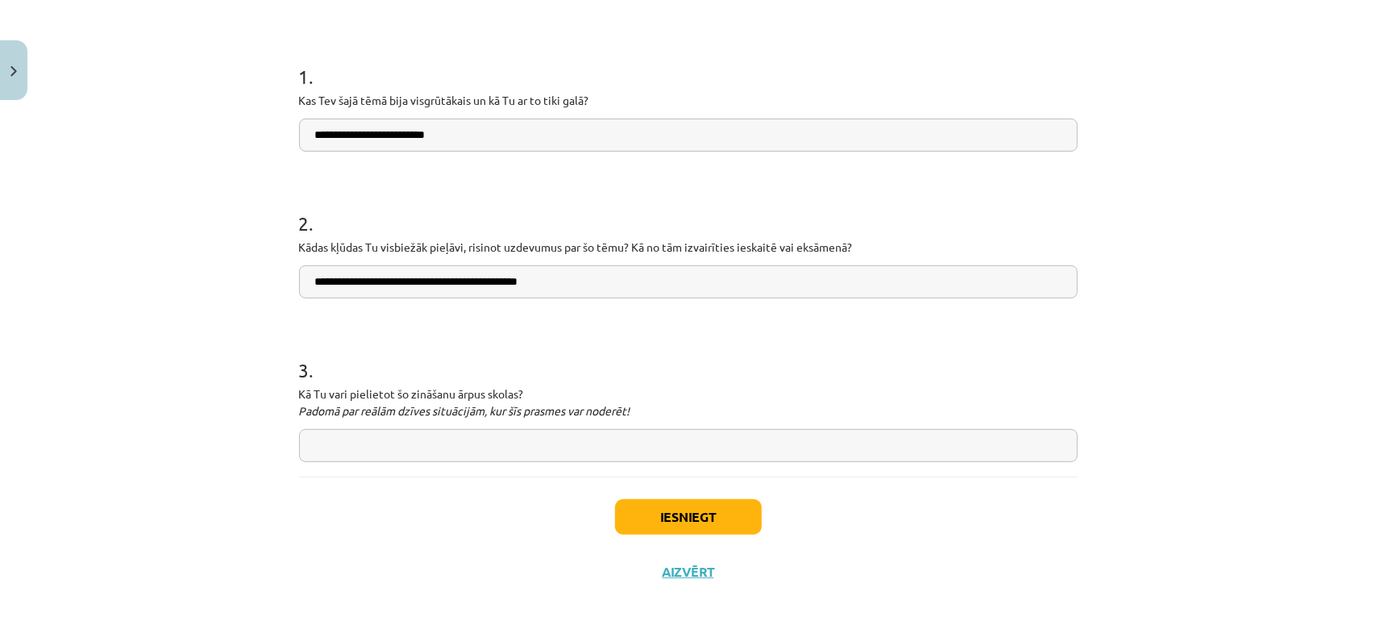
type input "**********"
click at [517, 455] on input "text" at bounding box center [688, 445] width 779 height 33
type input "**********"
click at [701, 538] on div "Iesniegt Aizvērt" at bounding box center [688, 532] width 779 height 113
click at [700, 534] on div "Iesniegt Aizvērt" at bounding box center [688, 532] width 779 height 113
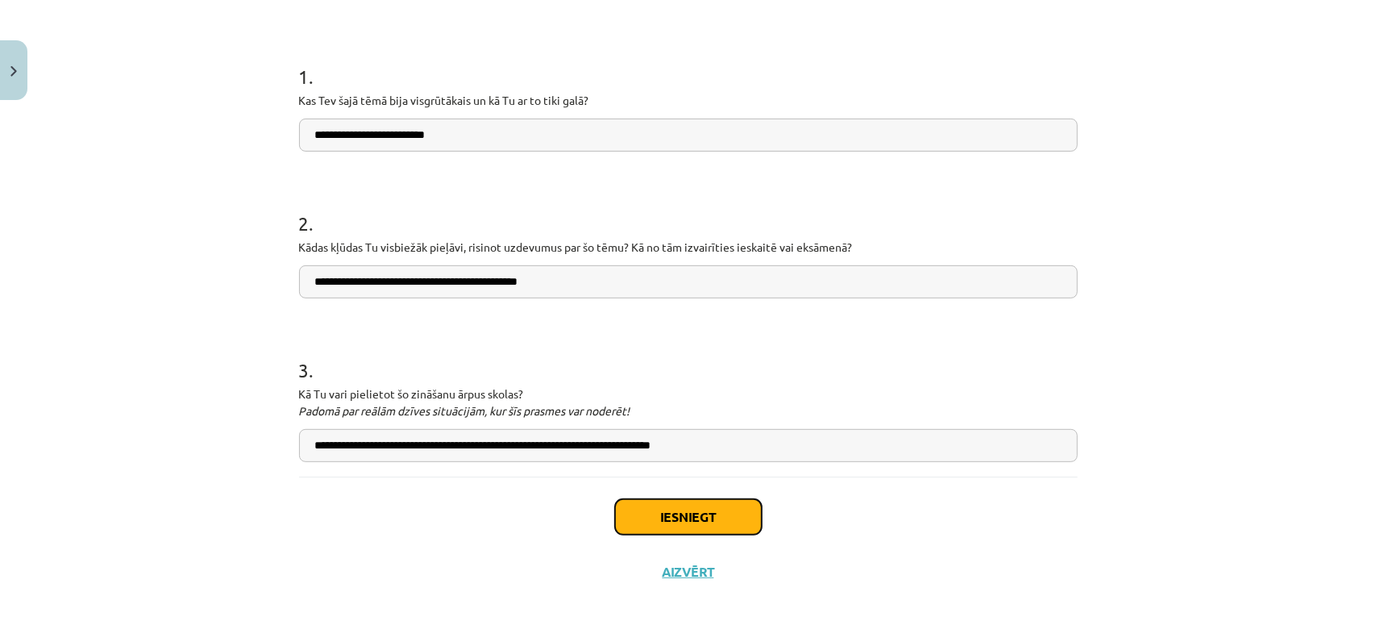
click at [700, 521] on button "Iesniegt" at bounding box center [688, 516] width 147 height 35
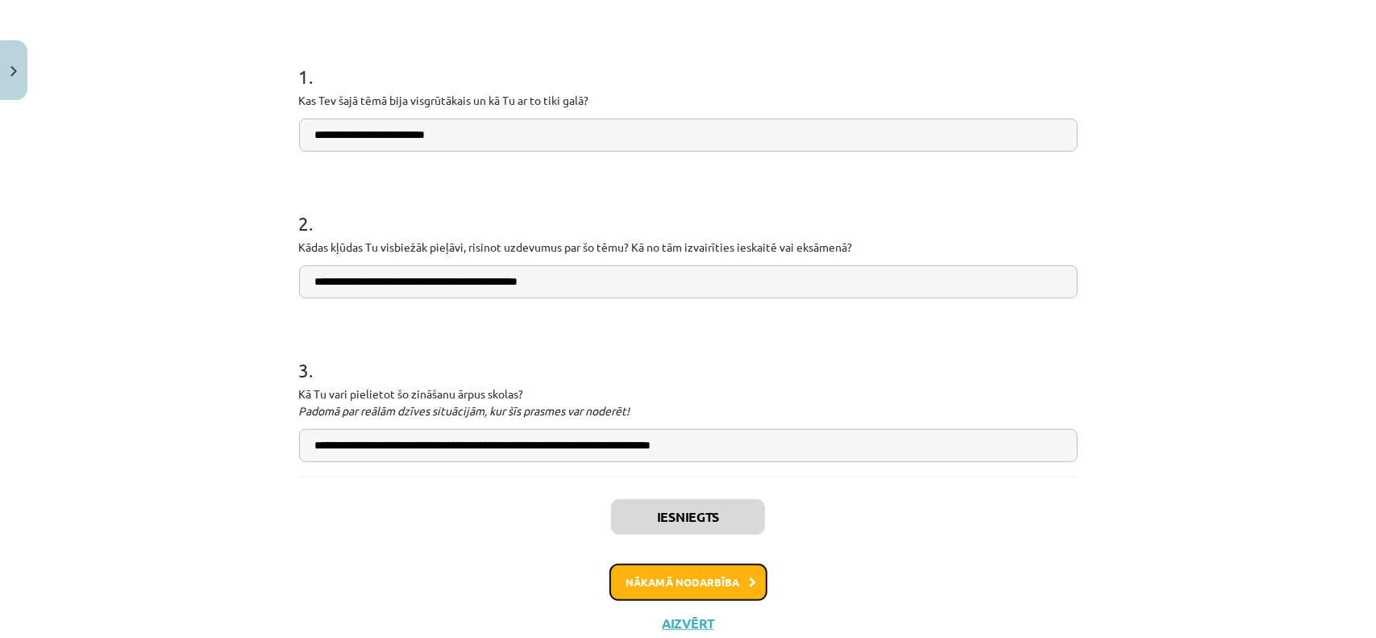
click at [688, 582] on button "Nākamā nodarbība" at bounding box center [688, 581] width 158 height 37
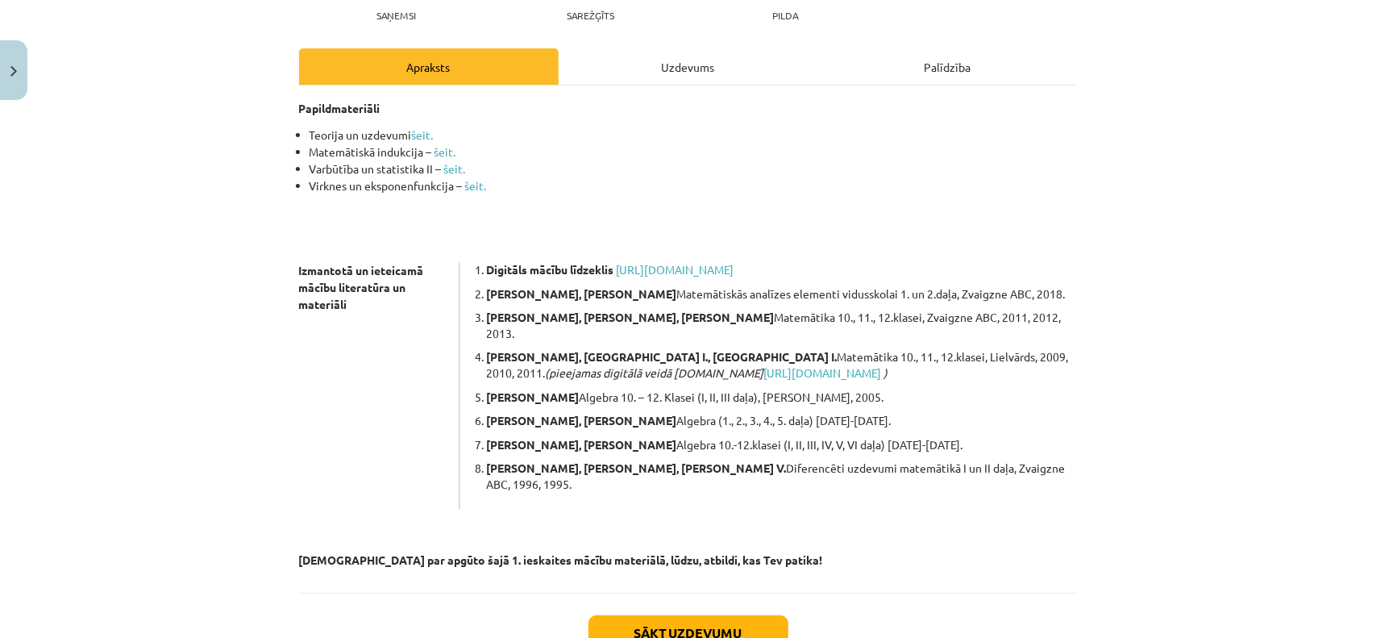
scroll to position [193, 0]
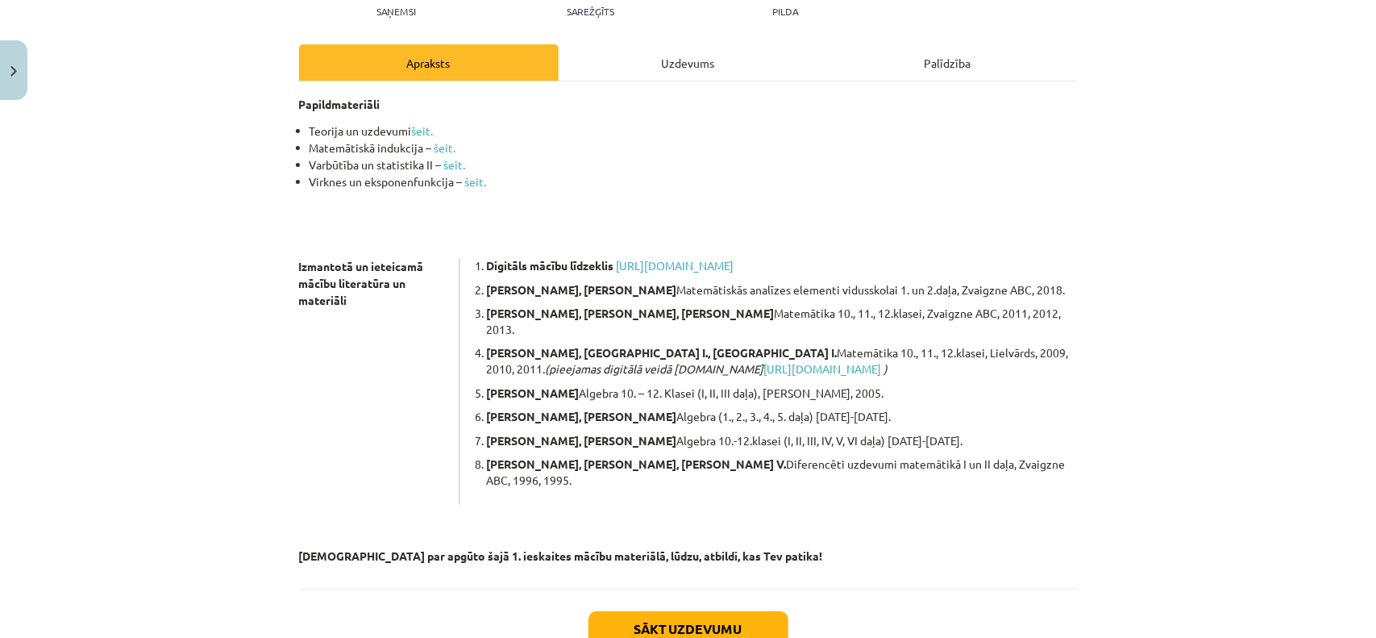
click at [680, 63] on div "Uzdevums" at bounding box center [689, 62] width 260 height 36
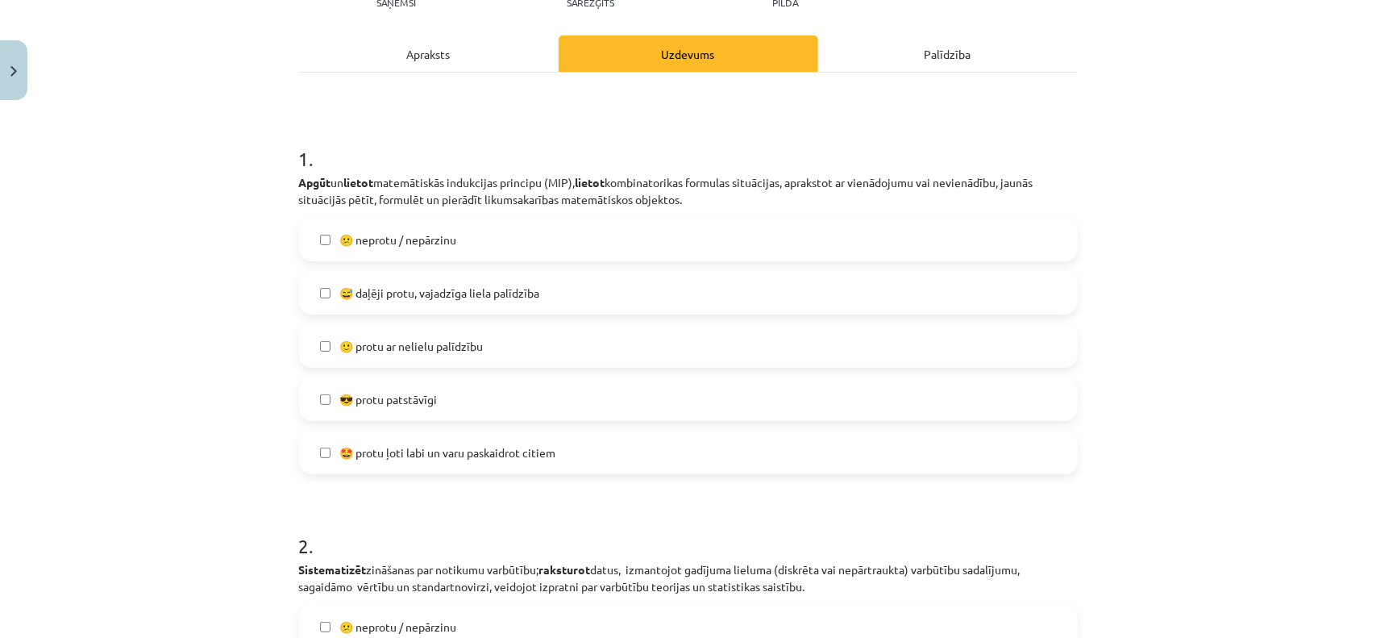
click at [435, 43] on div "Apraksts" at bounding box center [429, 53] width 260 height 36
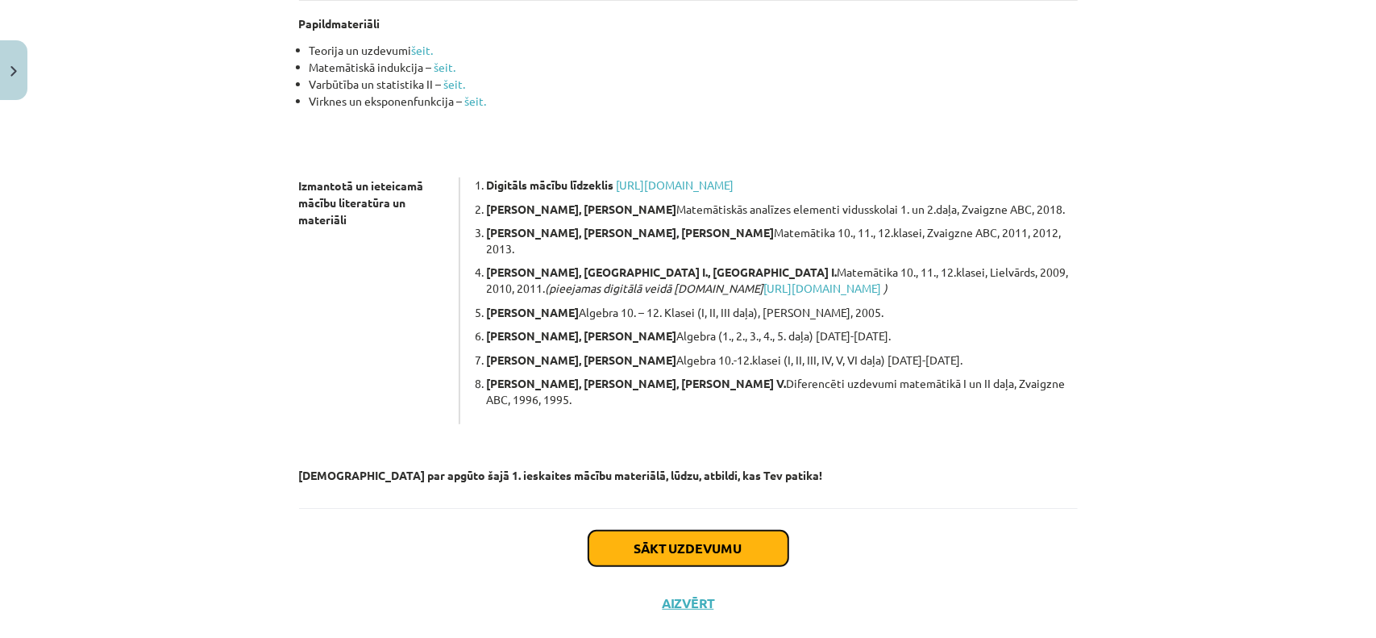
click at [687, 530] on button "Sākt uzdevumu" at bounding box center [688, 547] width 200 height 35
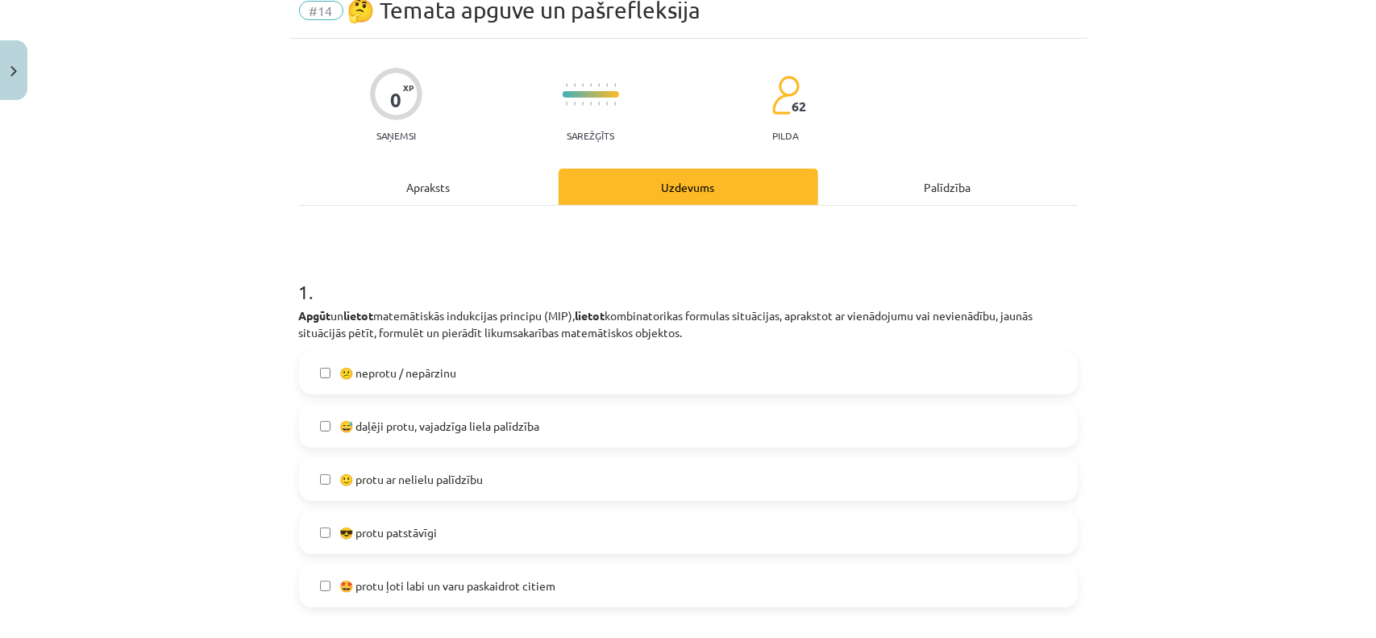
scroll to position [121, 0]
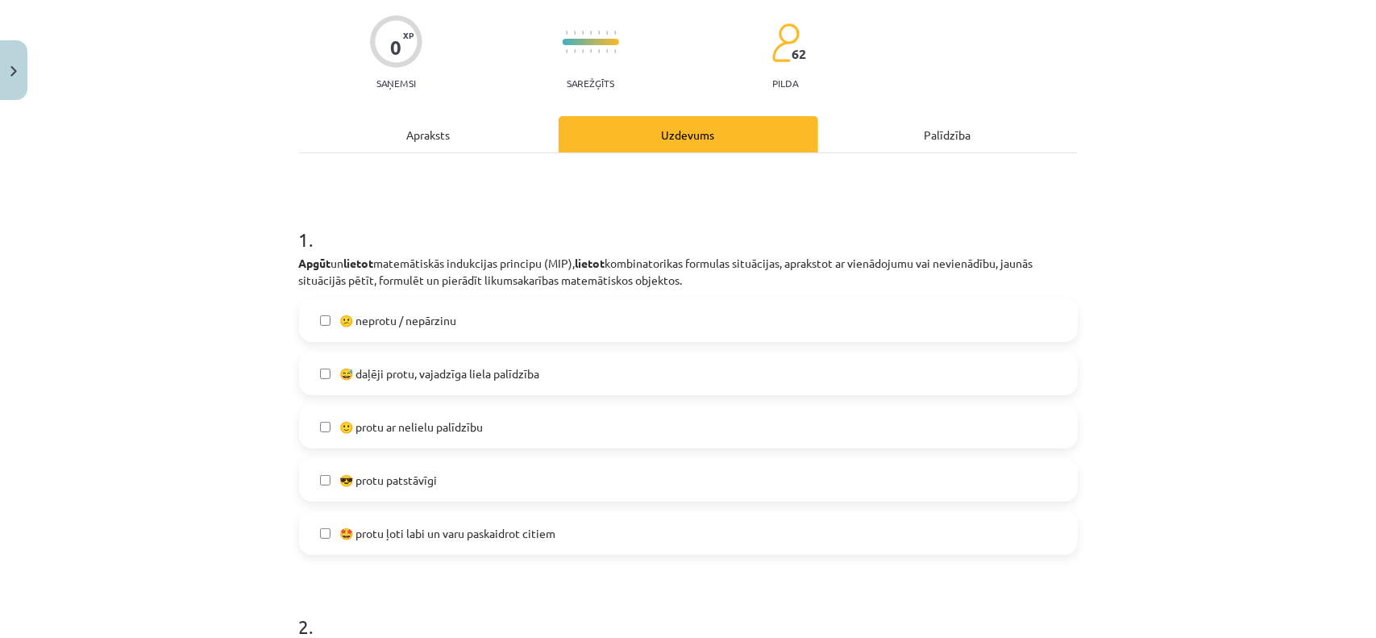
click at [669, 347] on div "😕 neprotu / nepārzinu  😅 daļēji protu, vajadzīga liela palīdzība 🙂 protu ar nel…" at bounding box center [688, 426] width 779 height 256
click at [527, 351] on div "😅 daļēji protu, vajadzīga liela palīdzība" at bounding box center [688, 373] width 779 height 44
click at [405, 359] on label "😅 daļēji protu, vajadzīga liela palīdzība" at bounding box center [688, 373] width 775 height 40
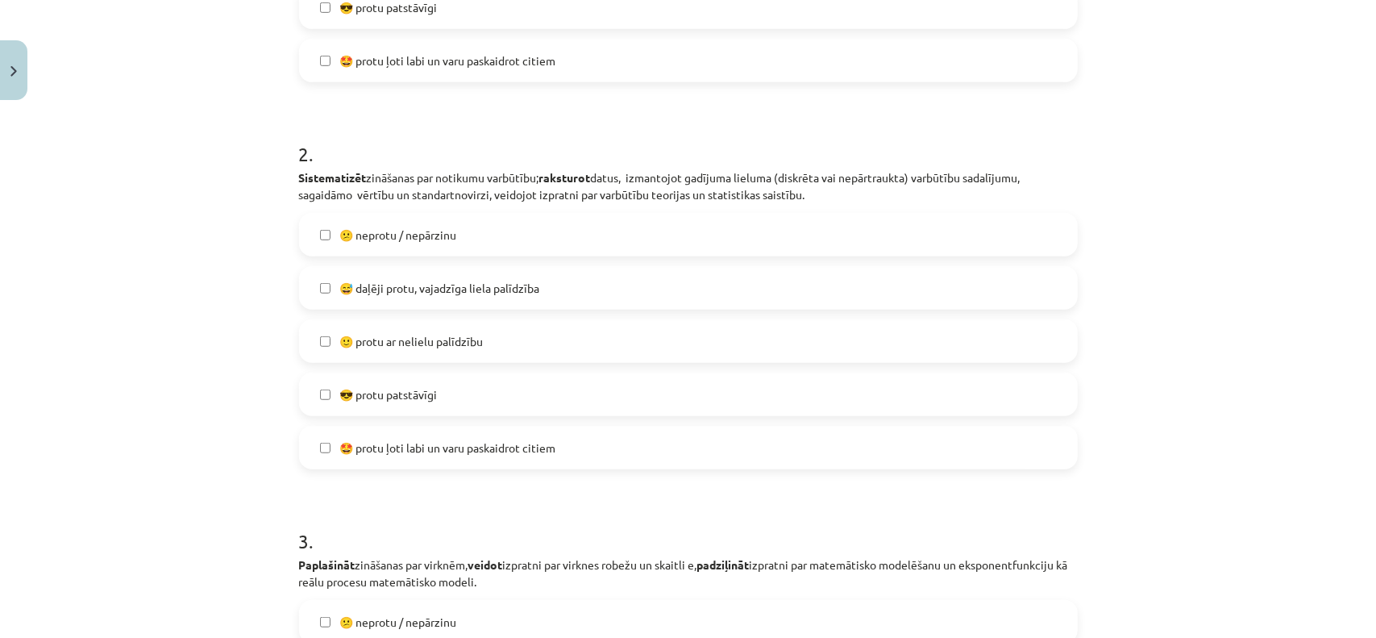
scroll to position [605, 0]
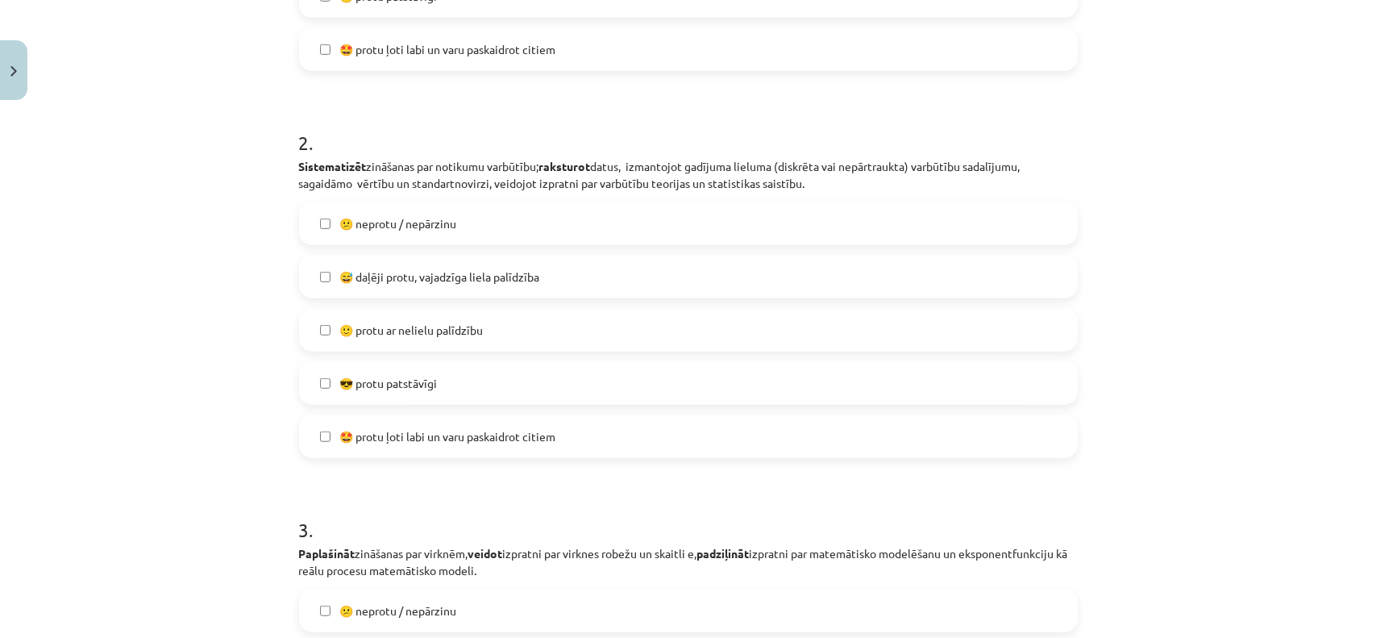
click at [538, 326] on label "🙂 protu ar nelielu palīdzību" at bounding box center [688, 330] width 775 height 40
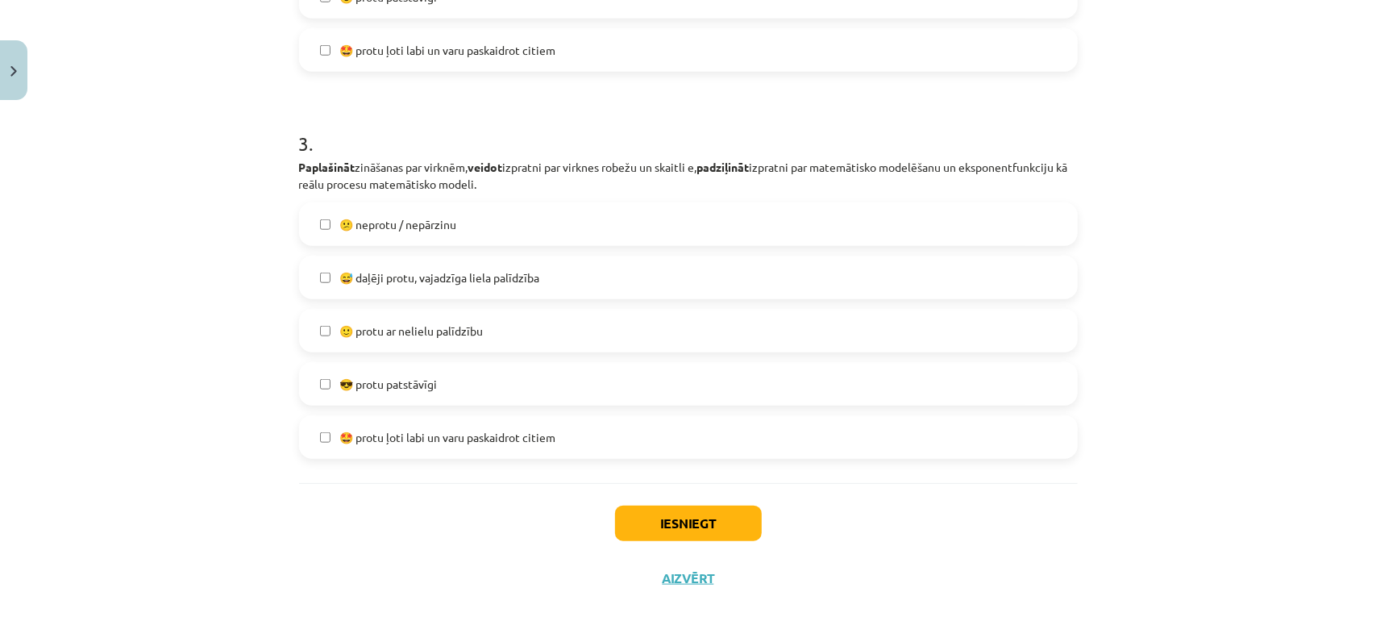
scroll to position [998, 0]
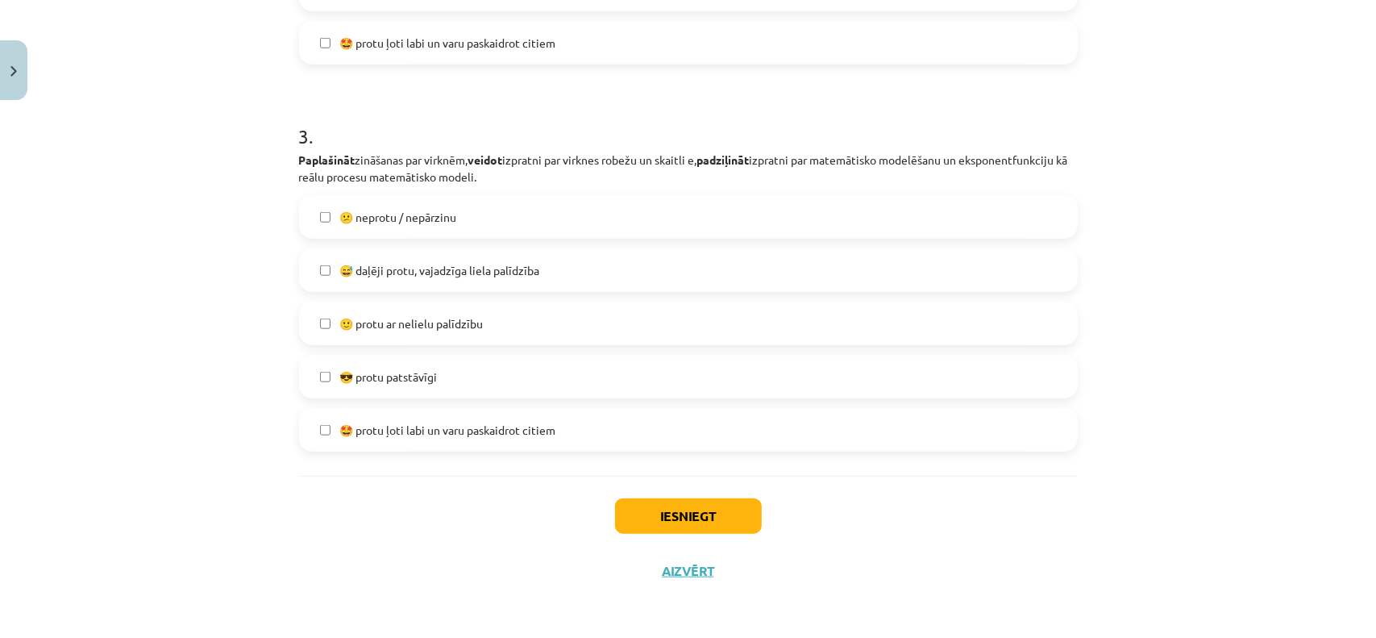
click at [543, 318] on label "🙂 protu ar nelielu palīdzību" at bounding box center [688, 323] width 775 height 40
click at [713, 518] on button "Iesniegt" at bounding box center [688, 515] width 147 height 35
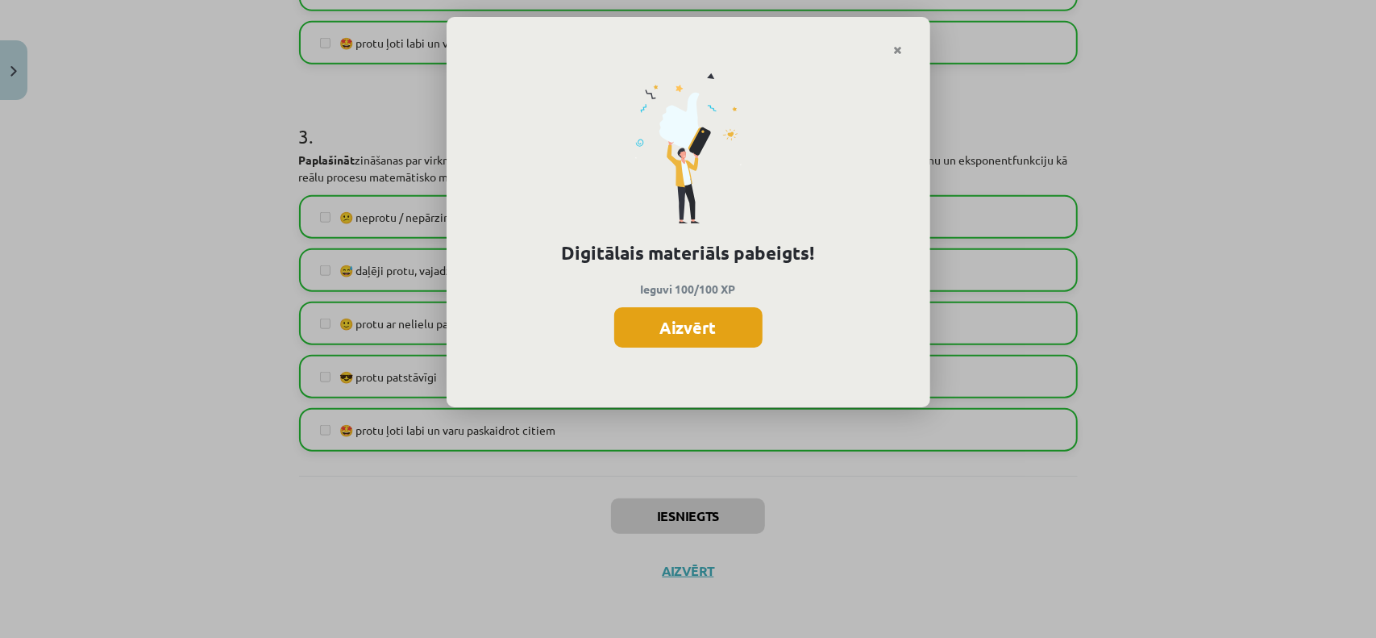
click at [723, 325] on button "Aizvērt" at bounding box center [688, 327] width 148 height 40
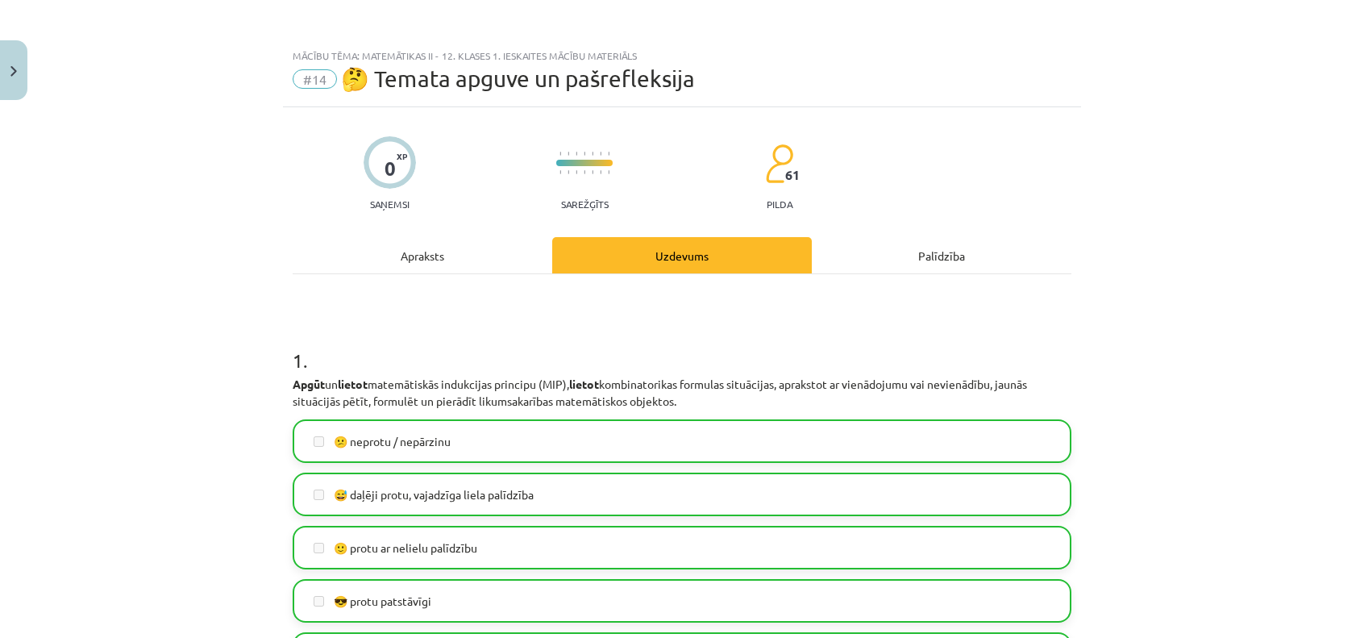
scroll to position [0, 0]
click at [0, 64] on button "Close" at bounding box center [13, 70] width 27 height 60
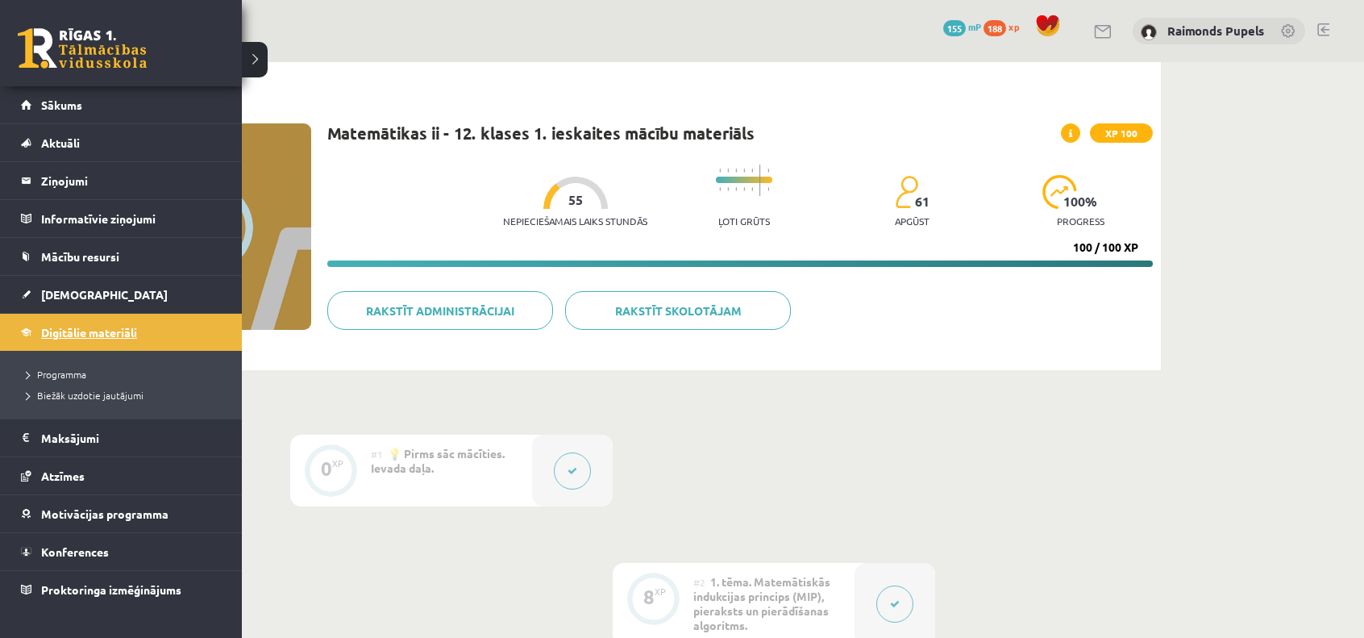
click at [64, 325] on span "Digitālie materiāli" at bounding box center [89, 332] width 96 height 15
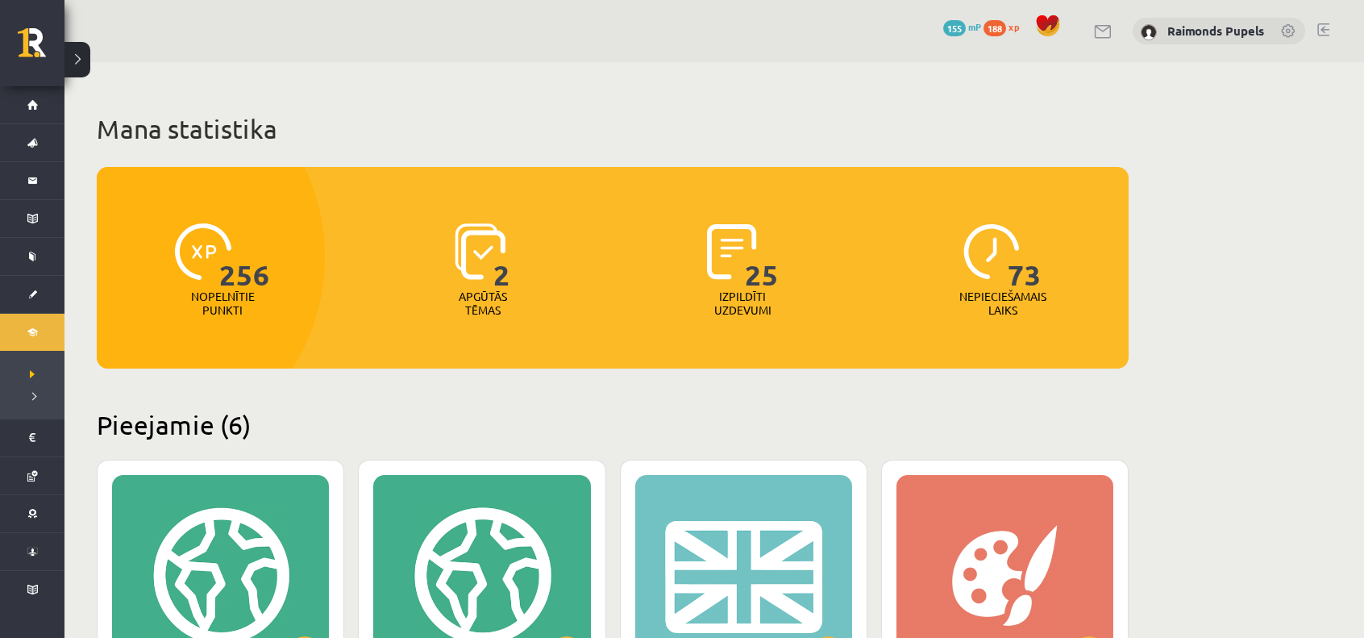
click at [999, 31] on span "188" at bounding box center [994, 28] width 23 height 16
click at [983, 25] on span "256" at bounding box center [976, 28] width 23 height 16
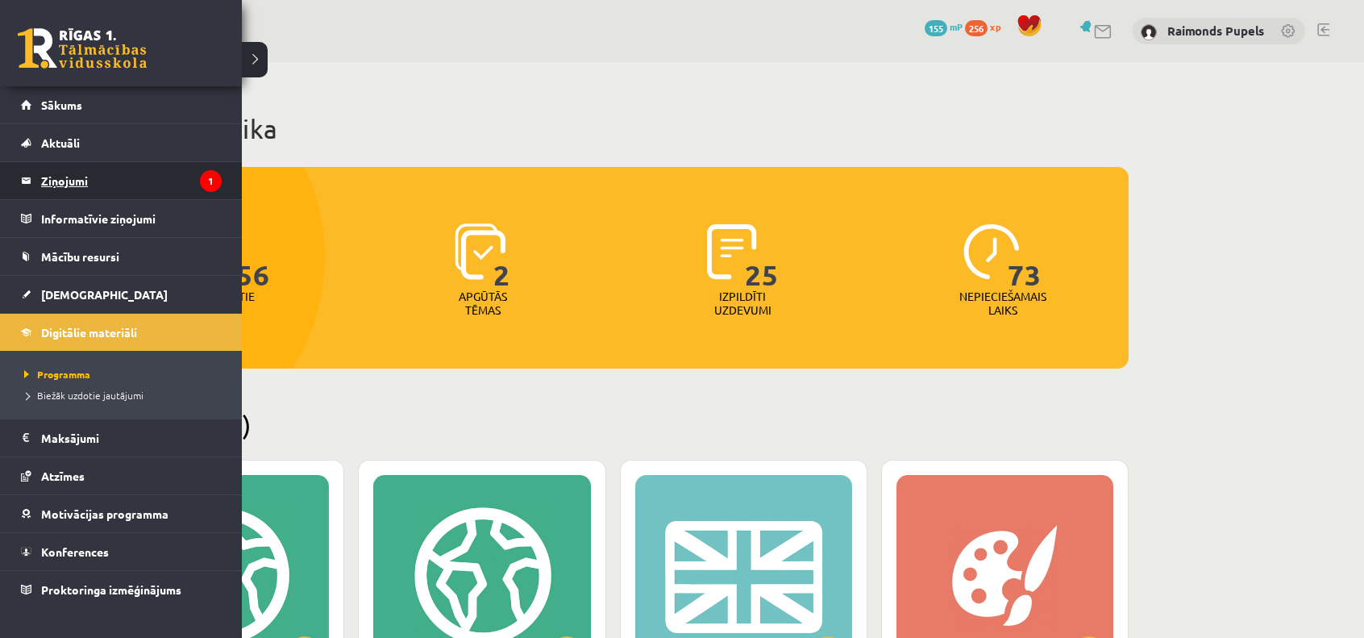
click at [85, 191] on legend "Ziņojumi 1" at bounding box center [131, 180] width 181 height 37
